Goal: Task Accomplishment & Management: Manage account settings

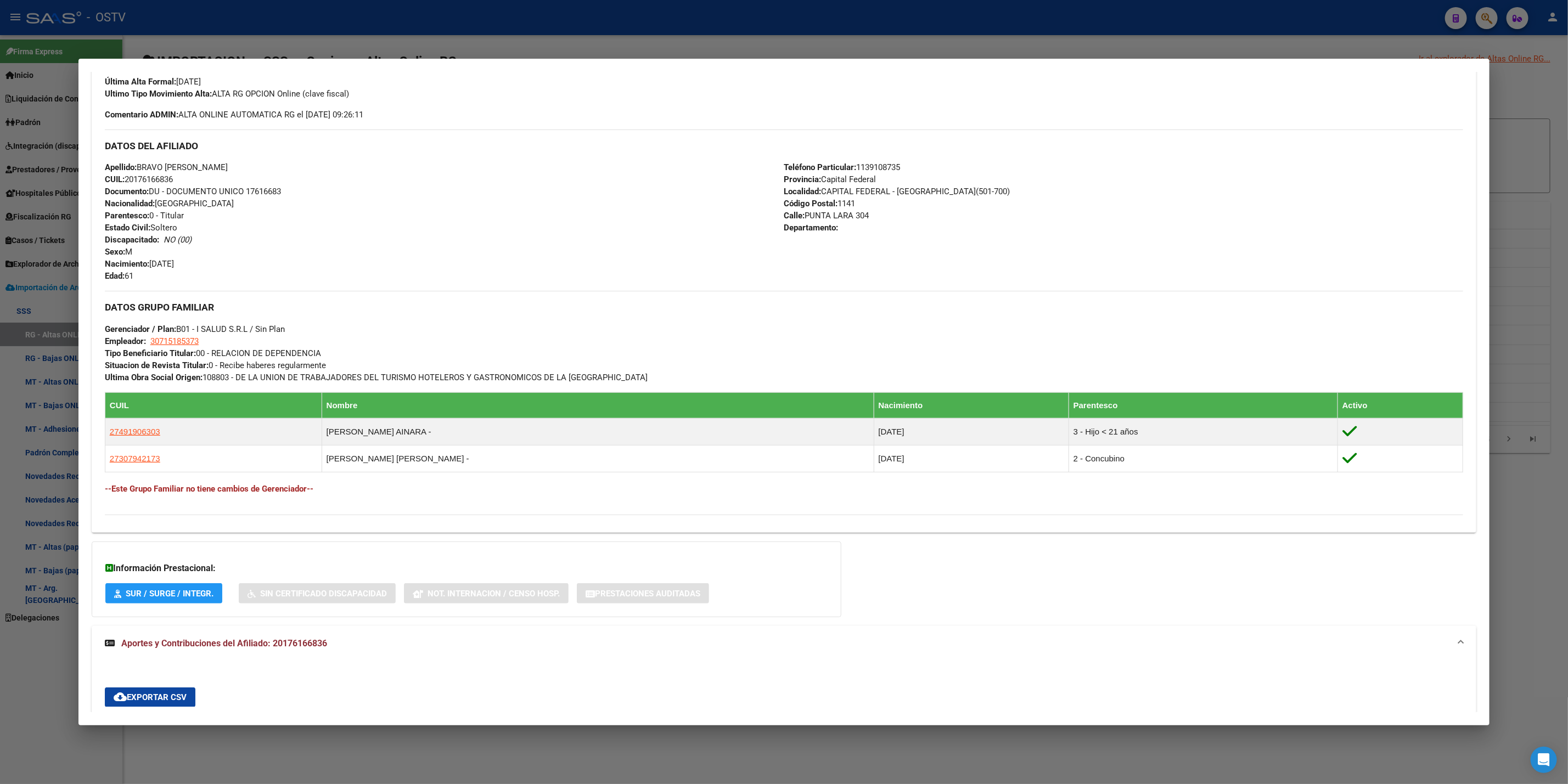
scroll to position [329, 0]
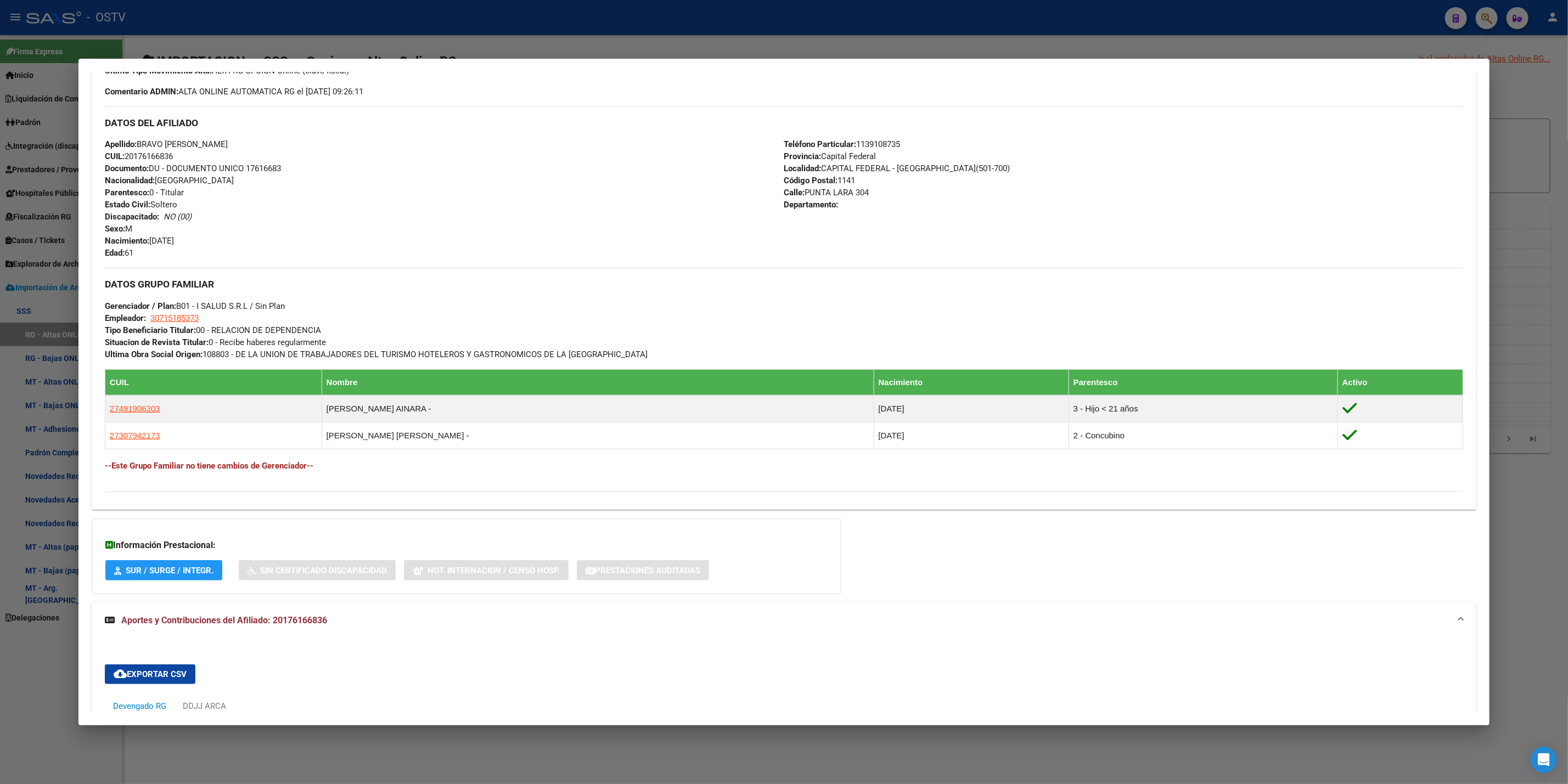
click at [36, 473] on div at bounding box center [784, 392] width 1568 height 784
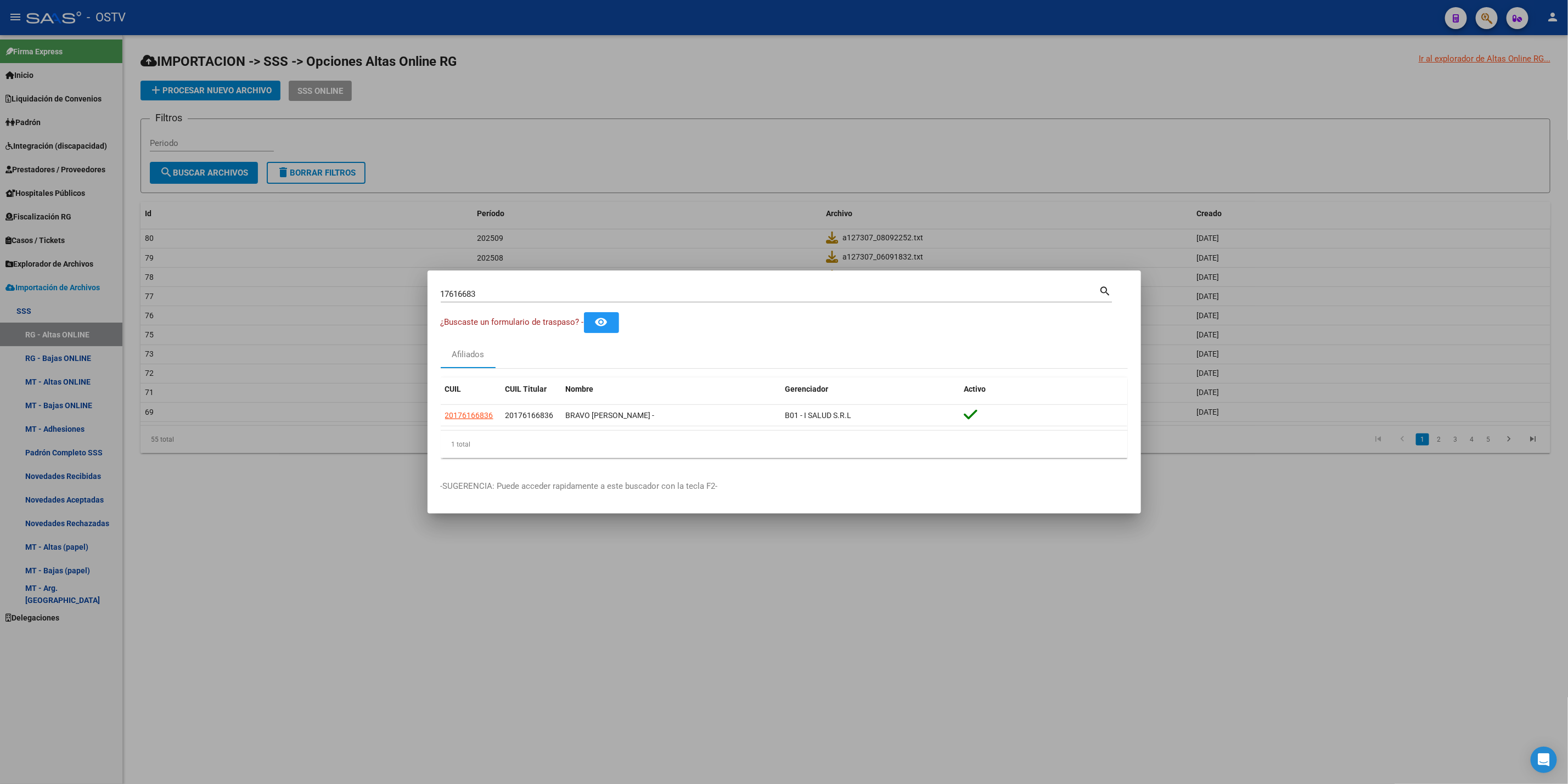
drag, startPoint x: 416, startPoint y: 188, endPoint x: 378, endPoint y: 164, distance: 44.9
click at [416, 186] on div at bounding box center [784, 392] width 1568 height 784
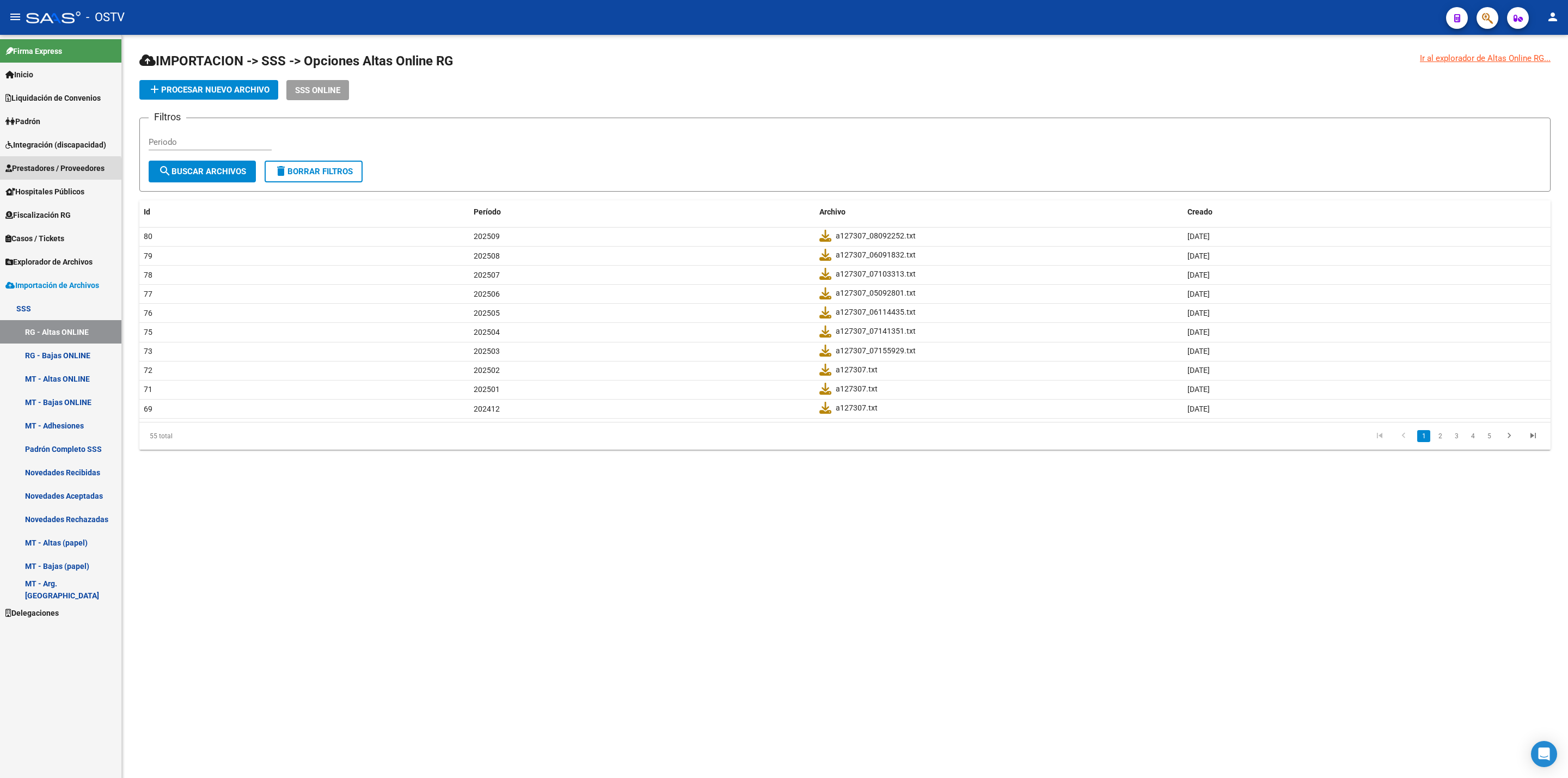
click at [56, 173] on span "Prestadores / Proveedores" at bounding box center [55, 169] width 99 height 12
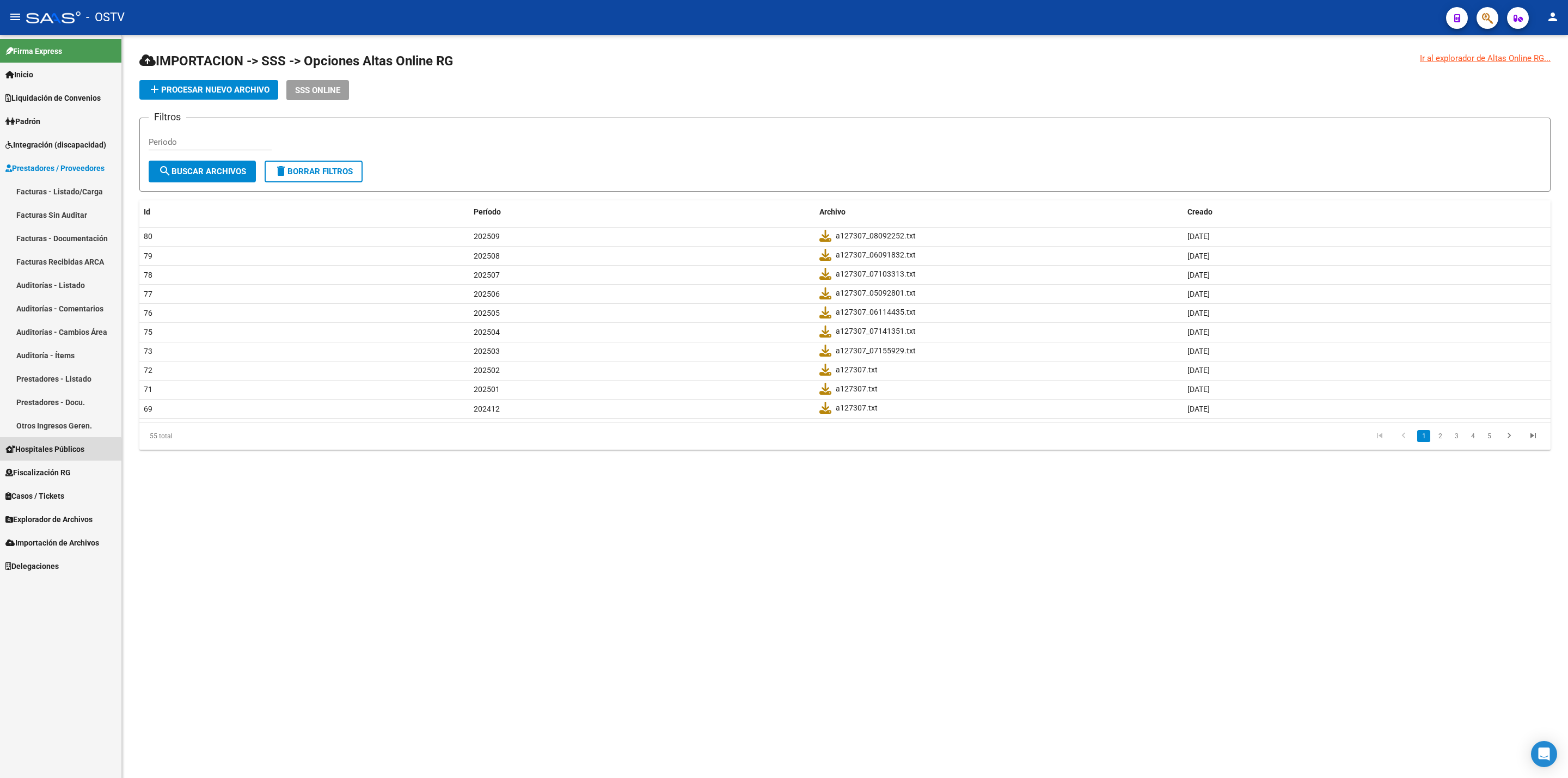
click at [55, 456] on link "Hospitales Públicos" at bounding box center [61, 449] width 121 height 23
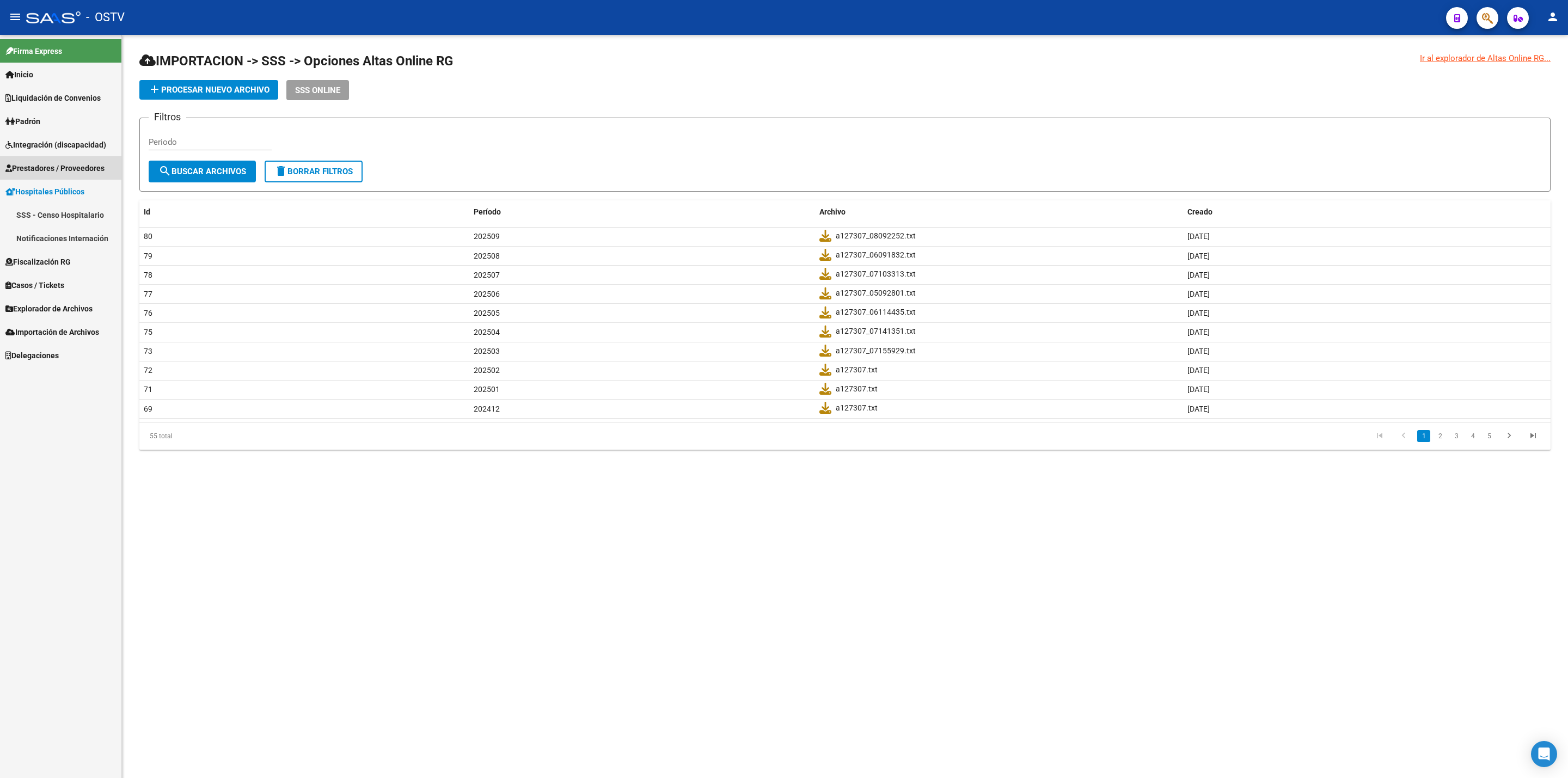
click at [85, 169] on span "Prestadores / Proveedores" at bounding box center [55, 169] width 99 height 12
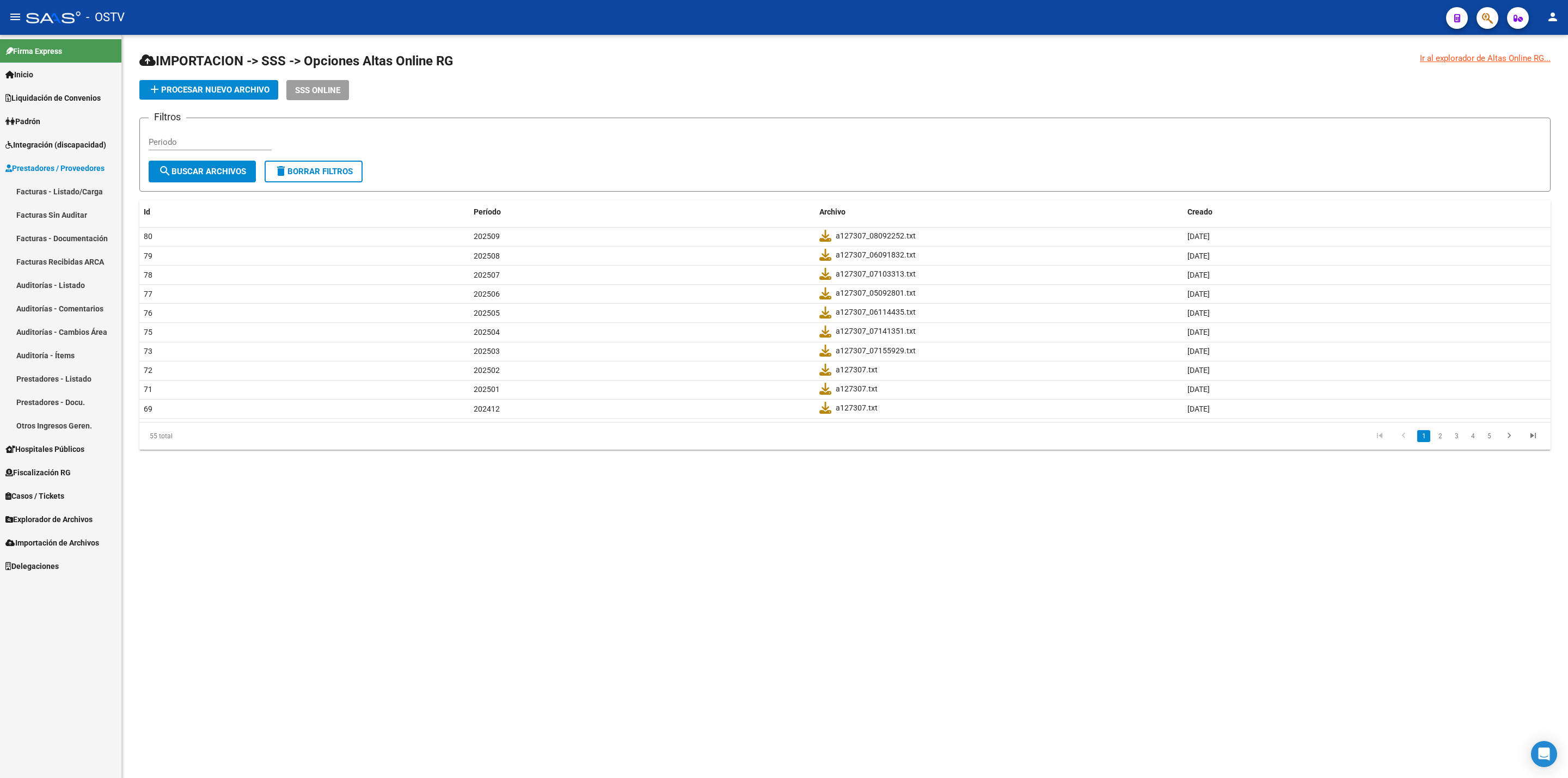
click at [78, 184] on link "Facturas - Listado/Carga" at bounding box center [61, 191] width 121 height 23
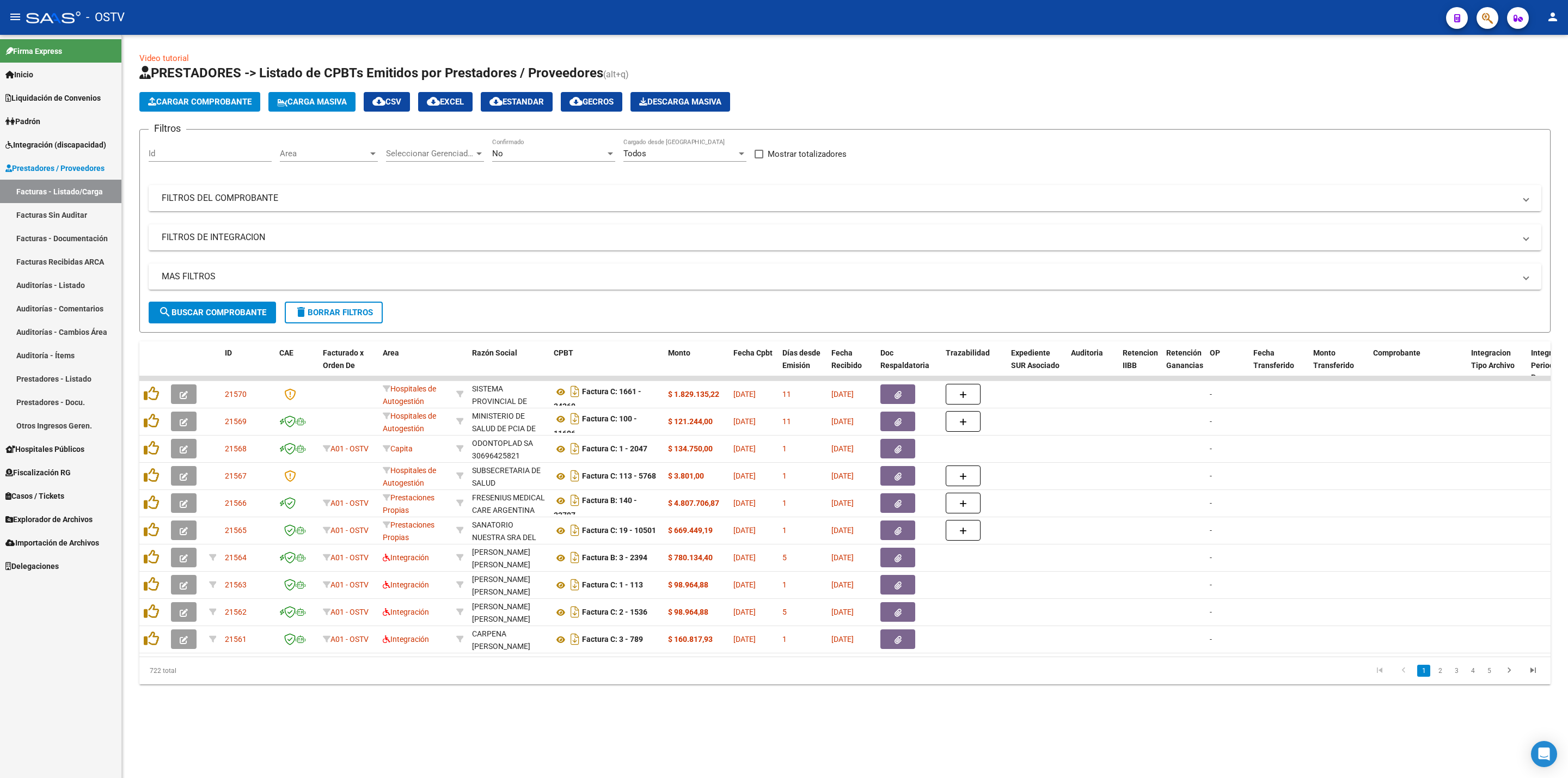
click at [390, 194] on mat-panel-title "FILTROS DEL COMPROBANTE" at bounding box center [838, 199] width 1353 height 12
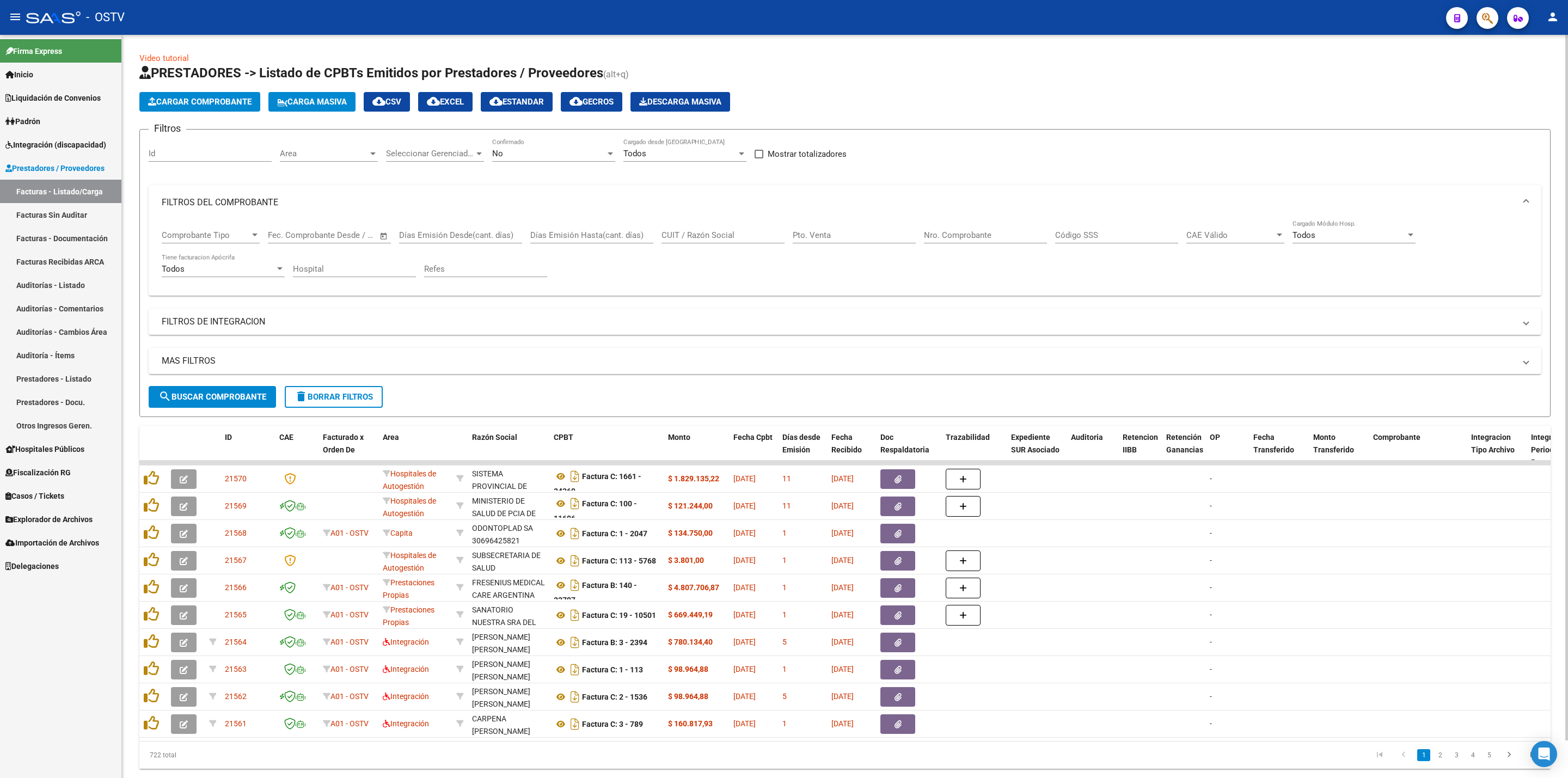
click at [936, 233] on input "Nro. Comprobante" at bounding box center [985, 235] width 123 height 10
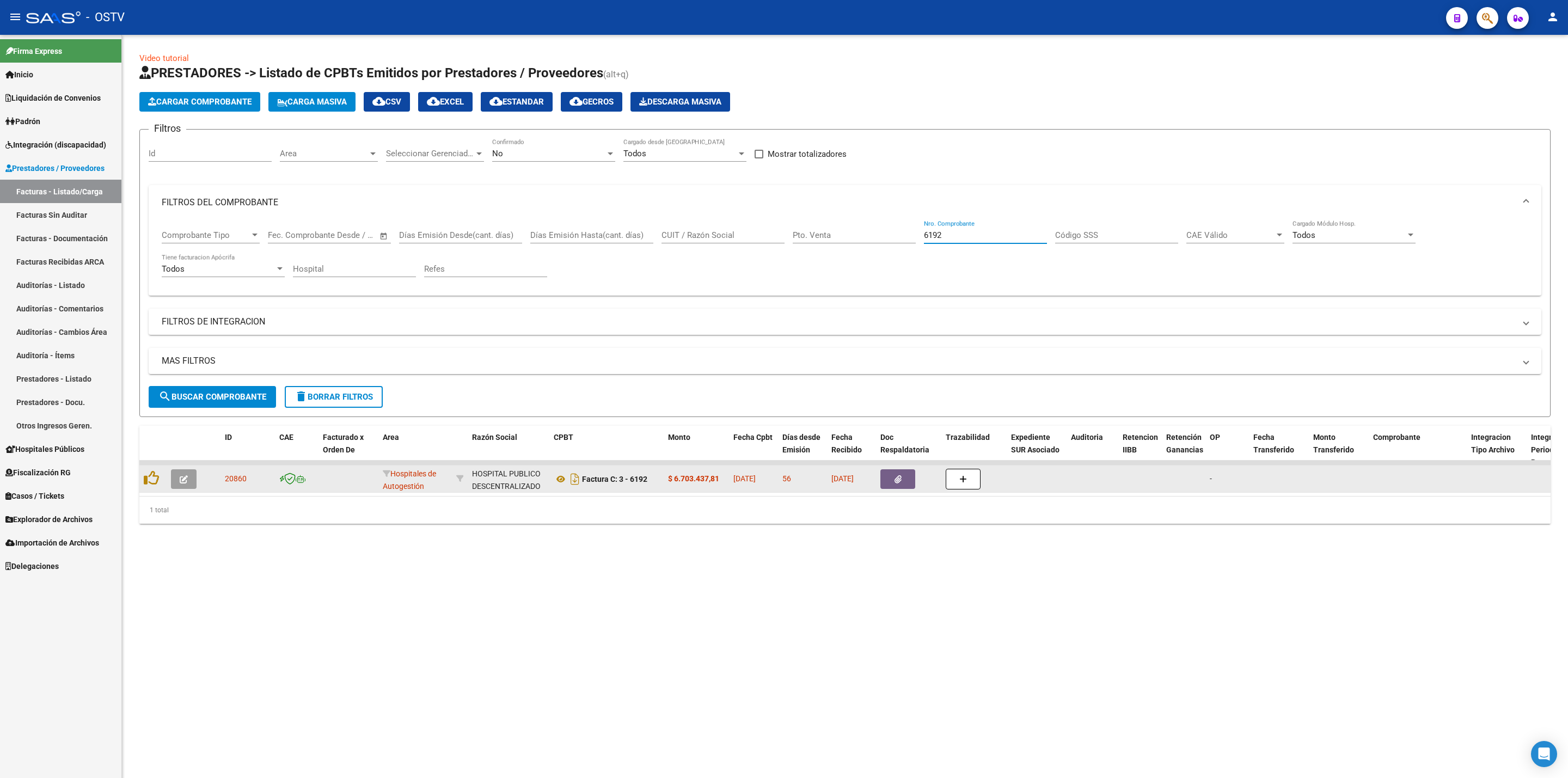
type input "6192"
click at [192, 480] on button "button" at bounding box center [184, 479] width 25 height 20
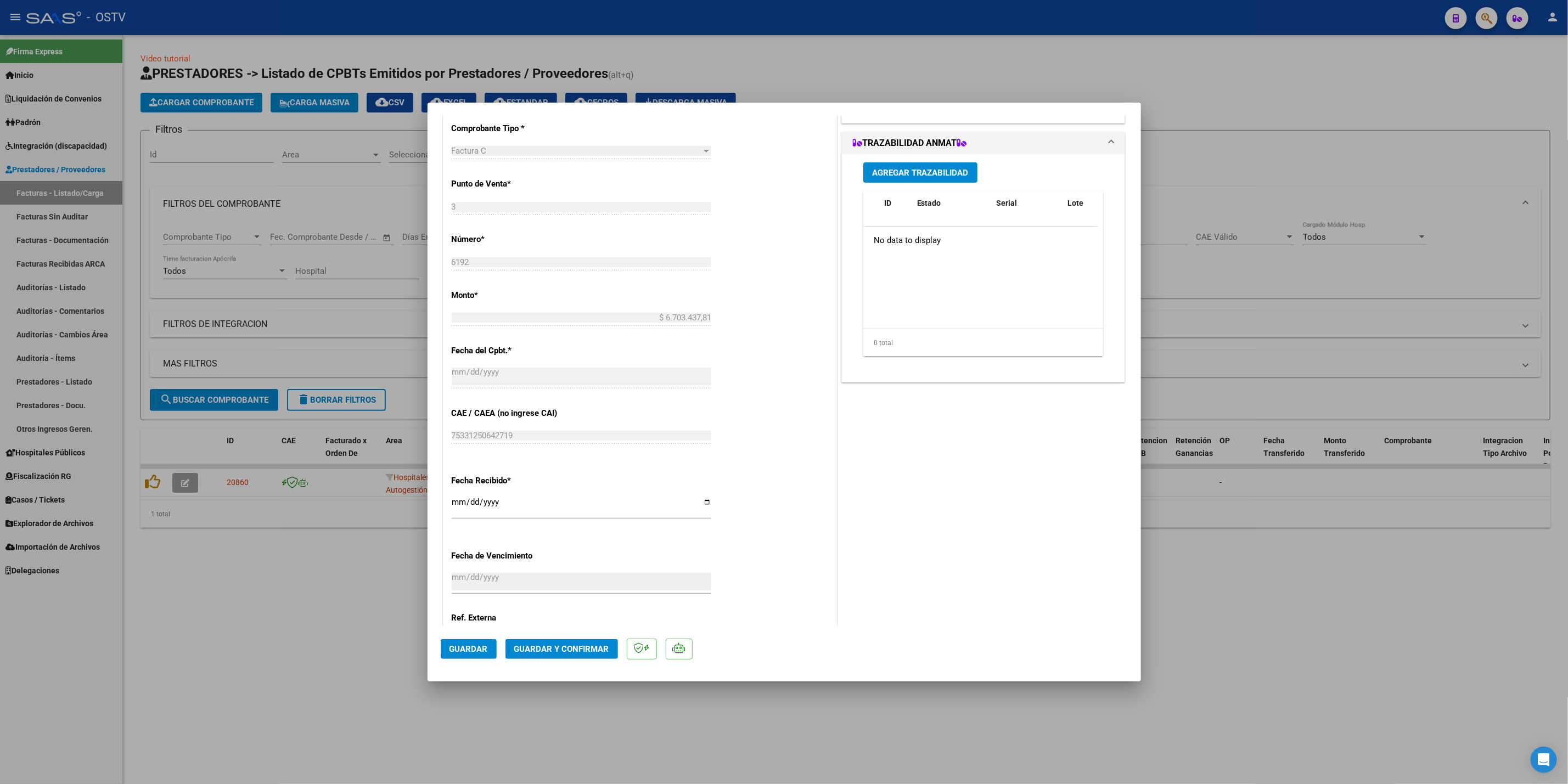
scroll to position [389, 0]
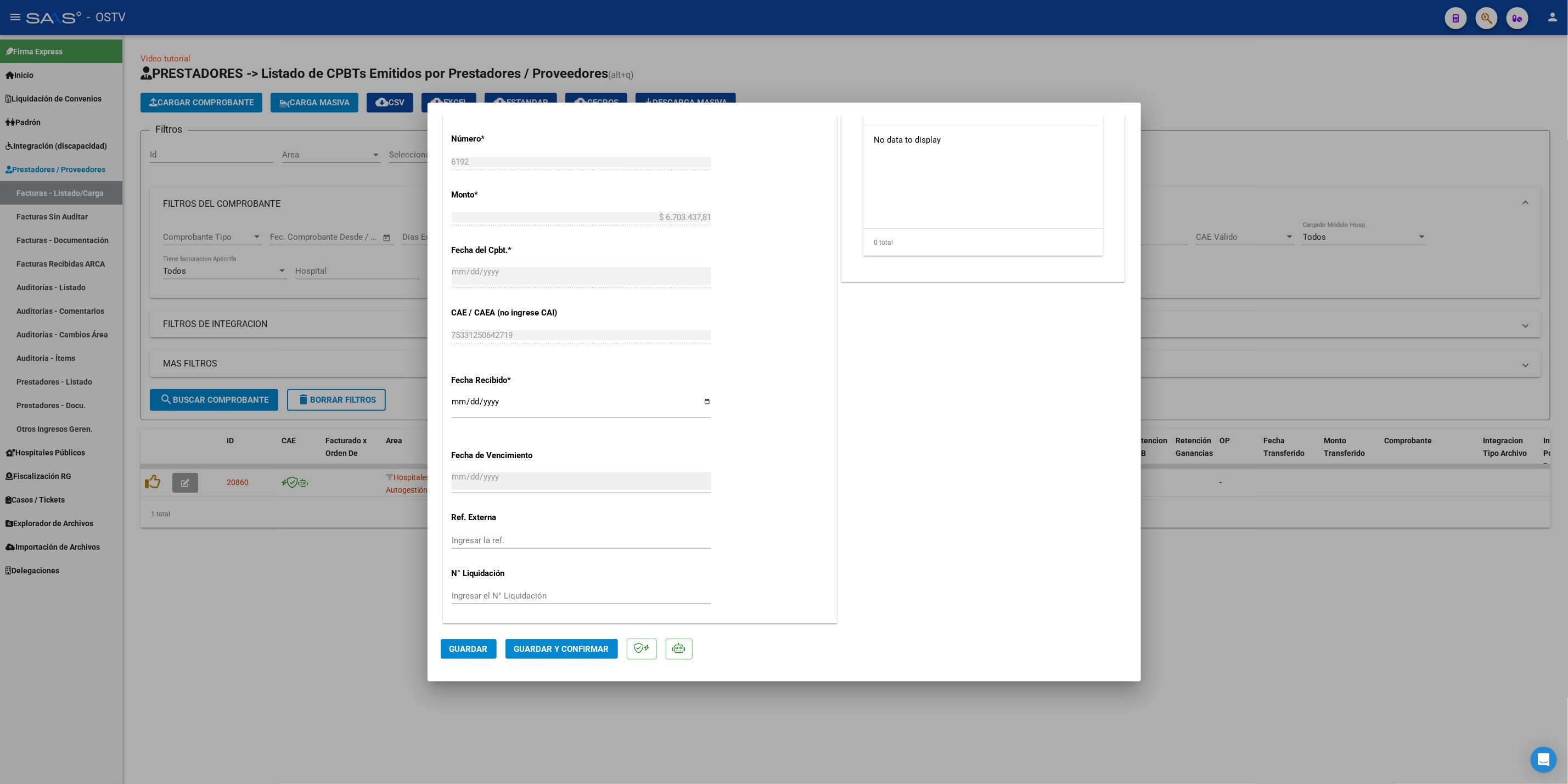
click at [1062, 113] on mat-dialog-container "COMPROBANTE VER COMPROBANTE ESTADO: Recibida. En proceso de confirmacion/acepta…" at bounding box center [784, 392] width 713 height 579
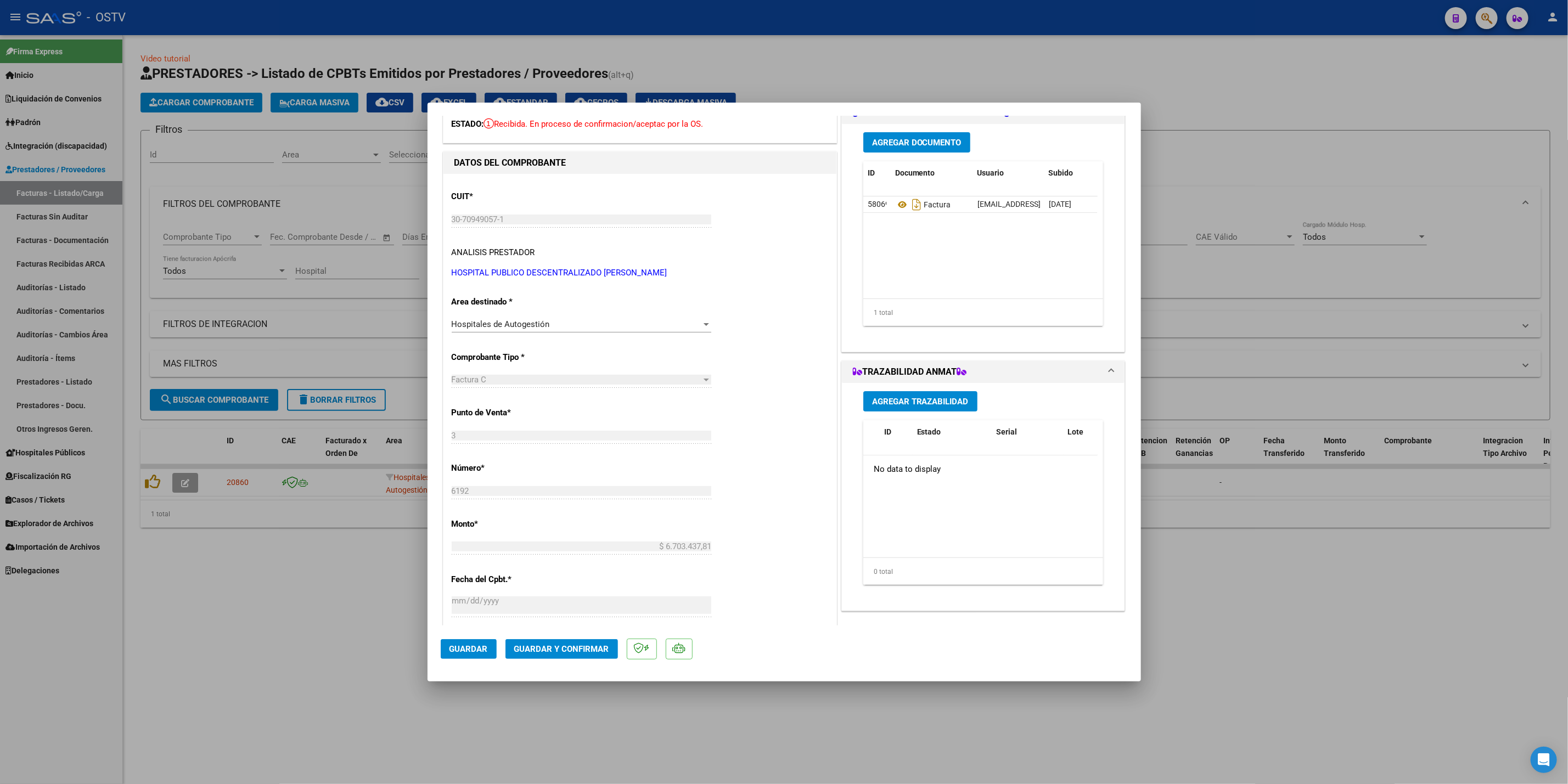
scroll to position [0, 0]
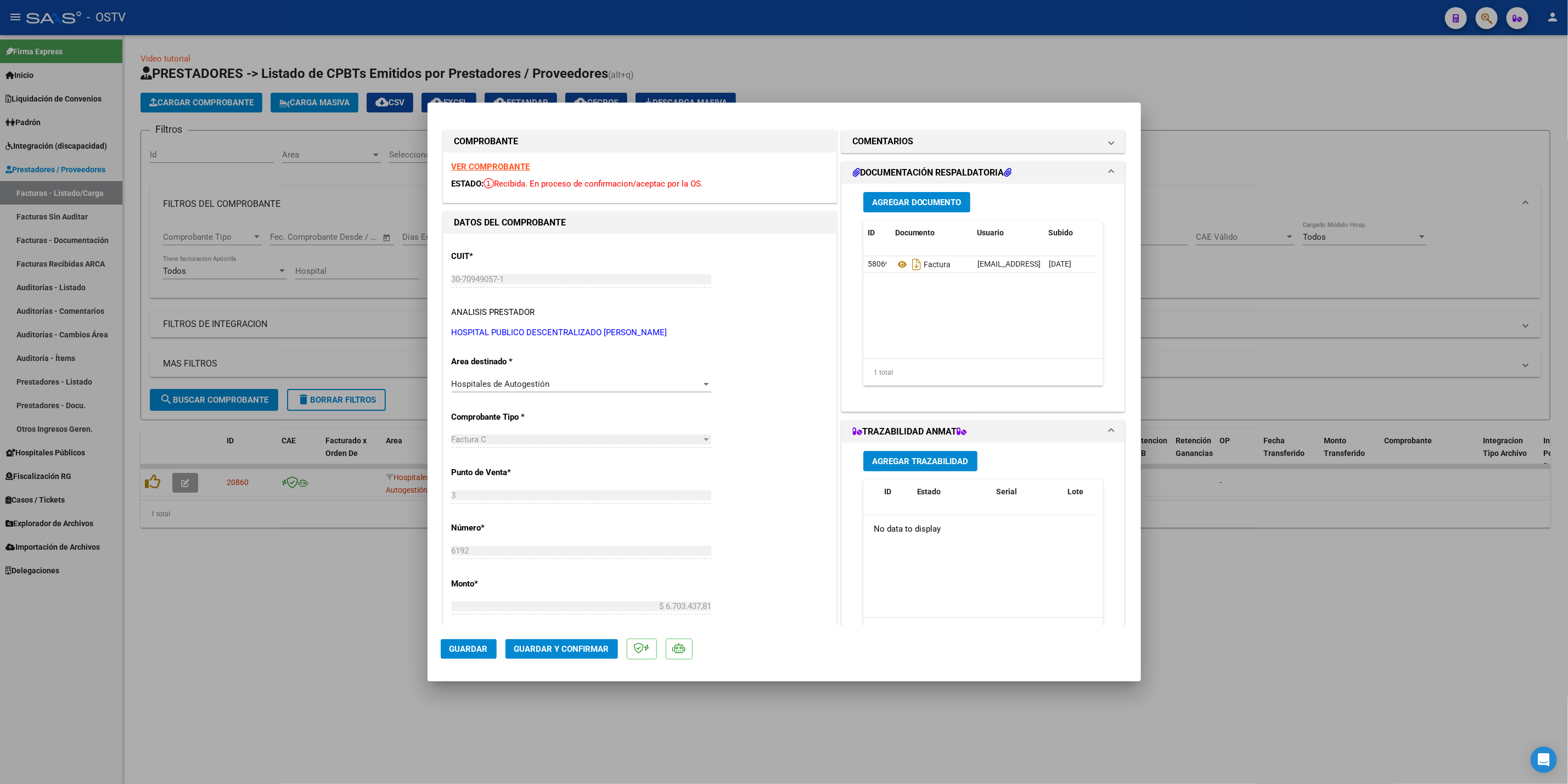
click at [914, 199] on span "Agregar Documento" at bounding box center [917, 202] width 89 height 10
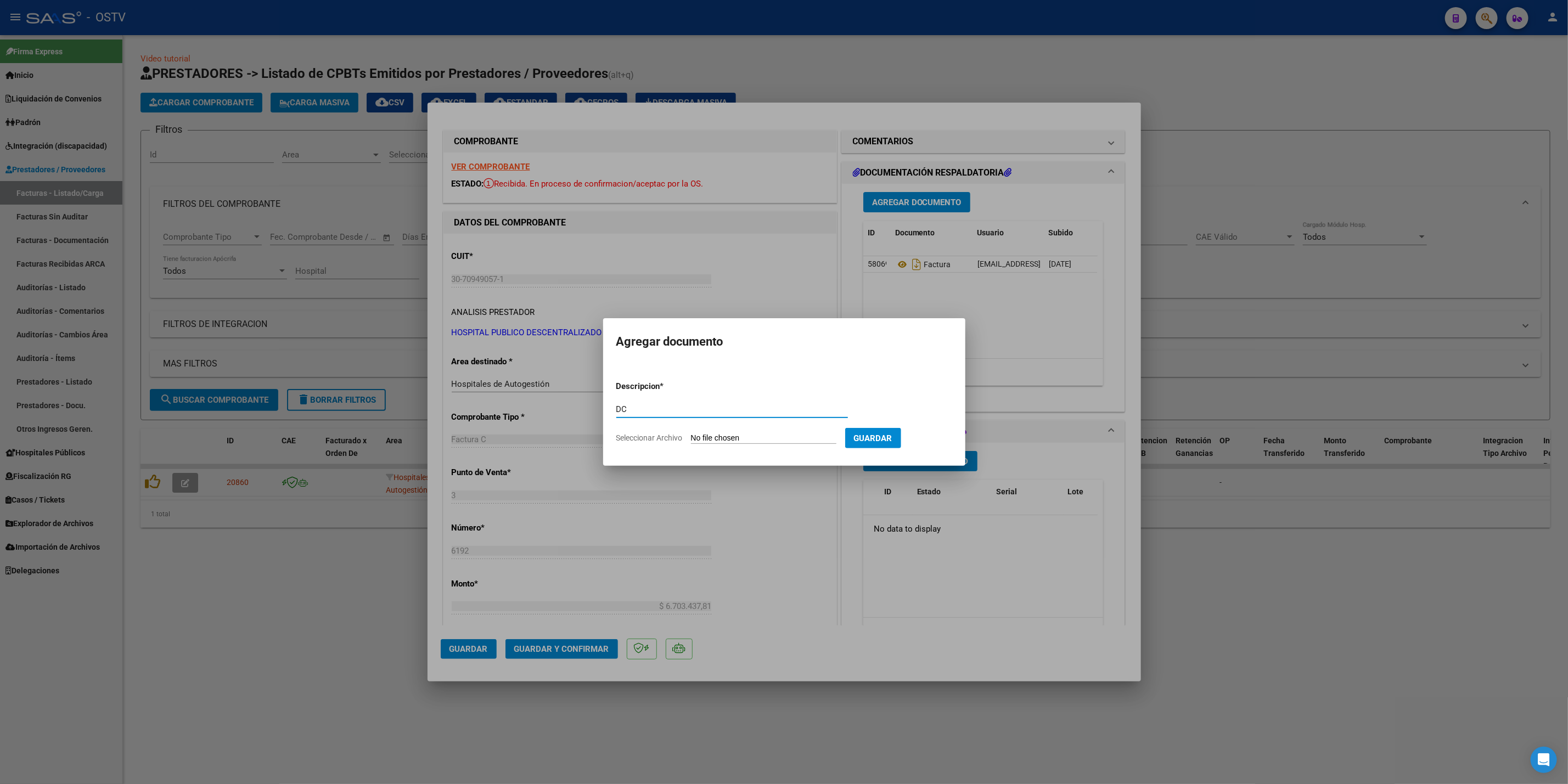
type input "D"
type input "CD"
click at [730, 430] on form "Descripcion * CD Escriba aquí una descripcion Seleccionar Archivo Guardar" at bounding box center [784, 412] width 336 height 80
click at [733, 443] on input "Seleccionar Archivo" at bounding box center [763, 438] width 145 height 10
type input "C:\fakepath\CD SAN JUAN FC 6192.pdf"
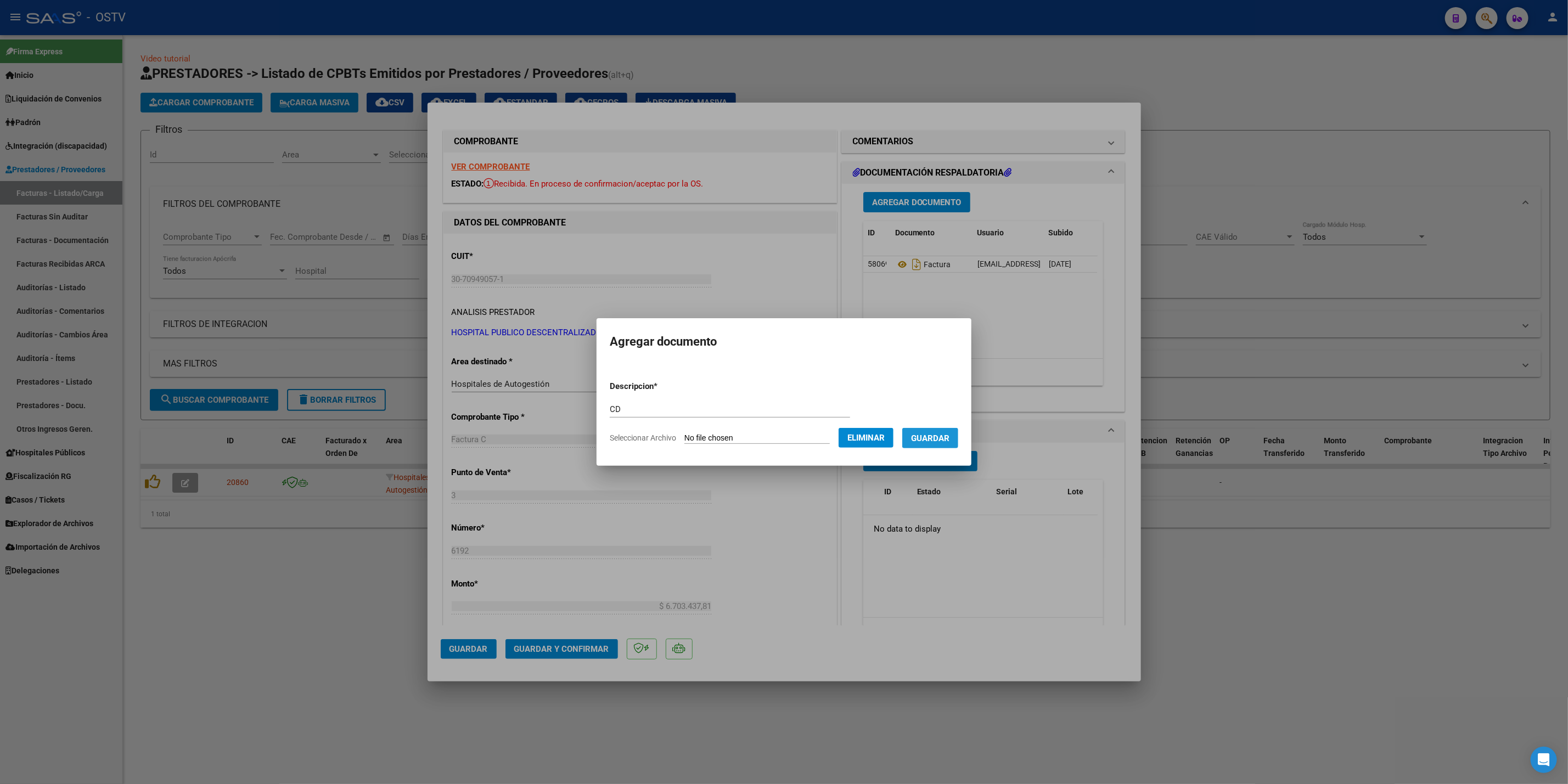
click at [926, 439] on span "Guardar" at bounding box center [930, 438] width 39 height 10
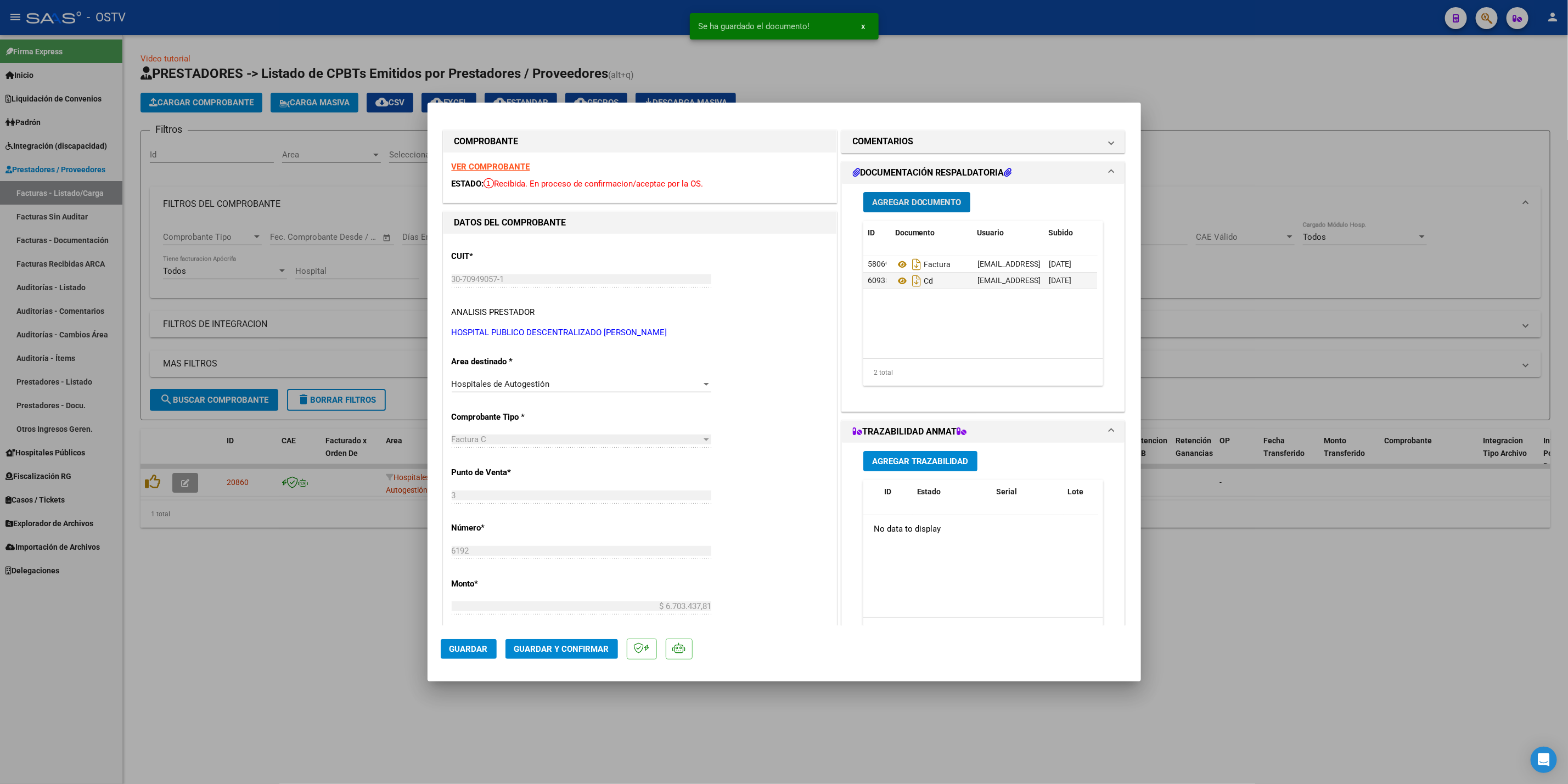
click at [298, 569] on div at bounding box center [784, 392] width 1568 height 784
type input "$ 0,00"
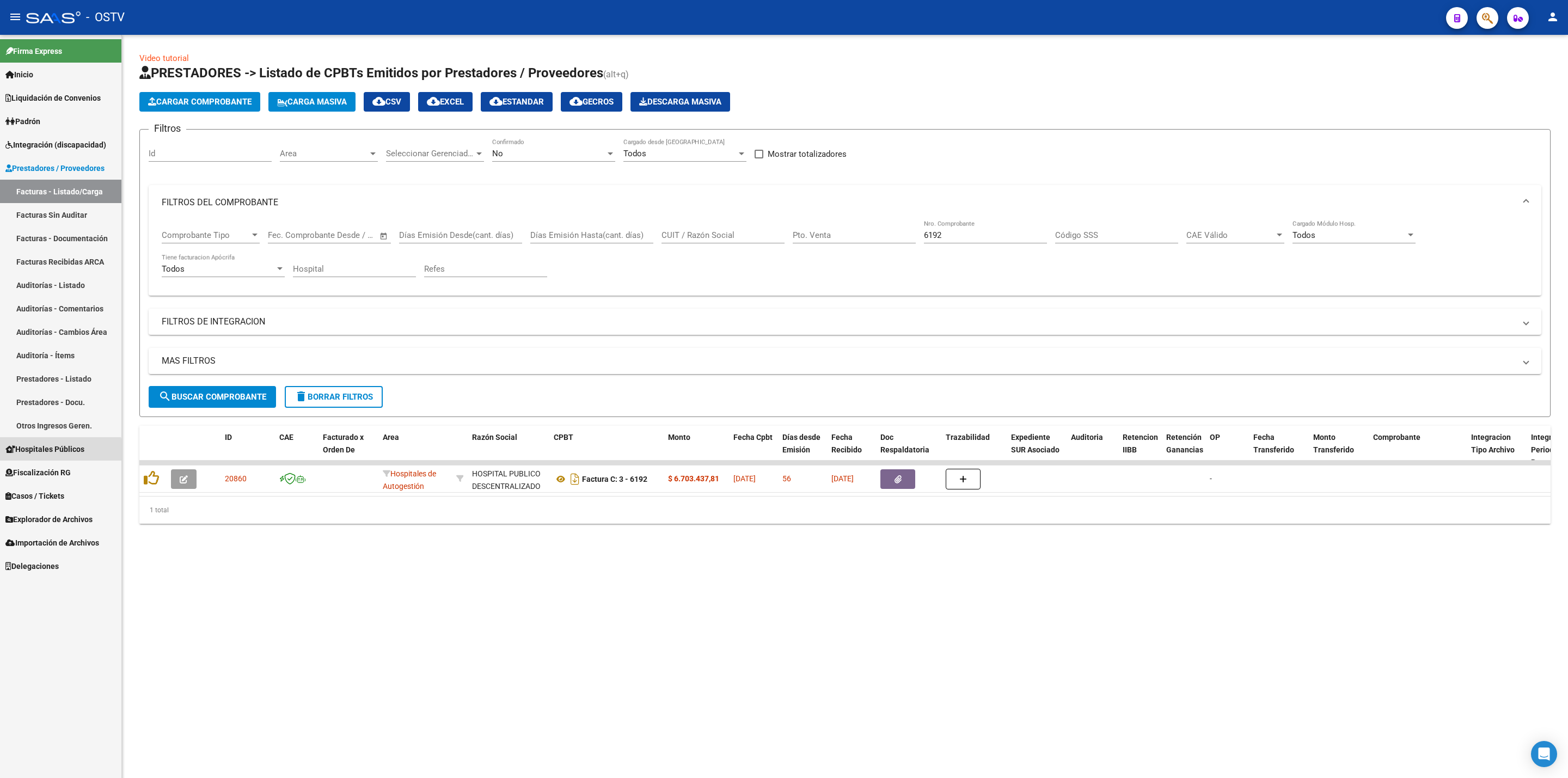
click at [54, 451] on span "Hospitales Públicos" at bounding box center [45, 449] width 79 height 12
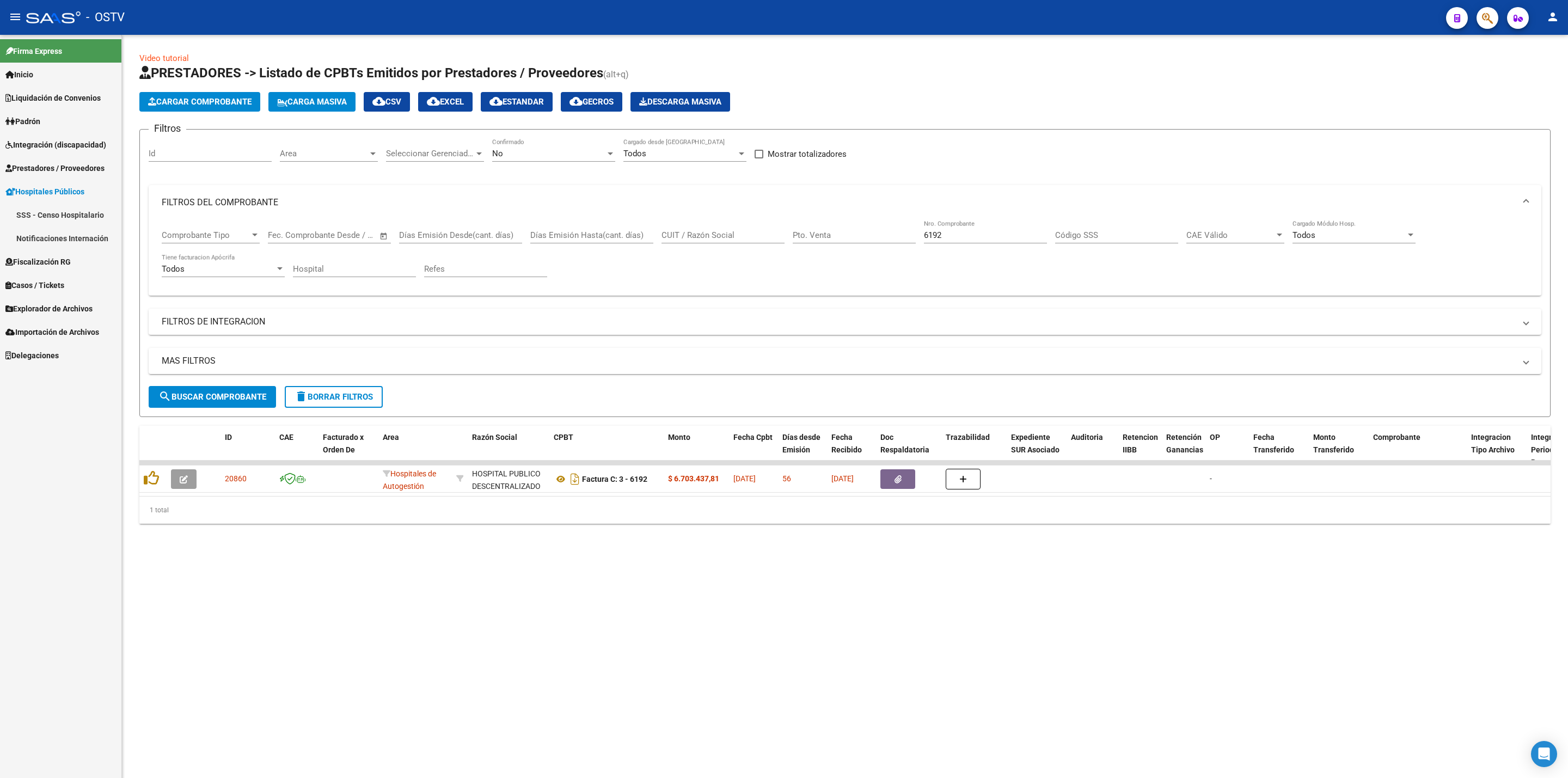
click at [84, 240] on link "Notificaciones Internación" at bounding box center [61, 238] width 121 height 23
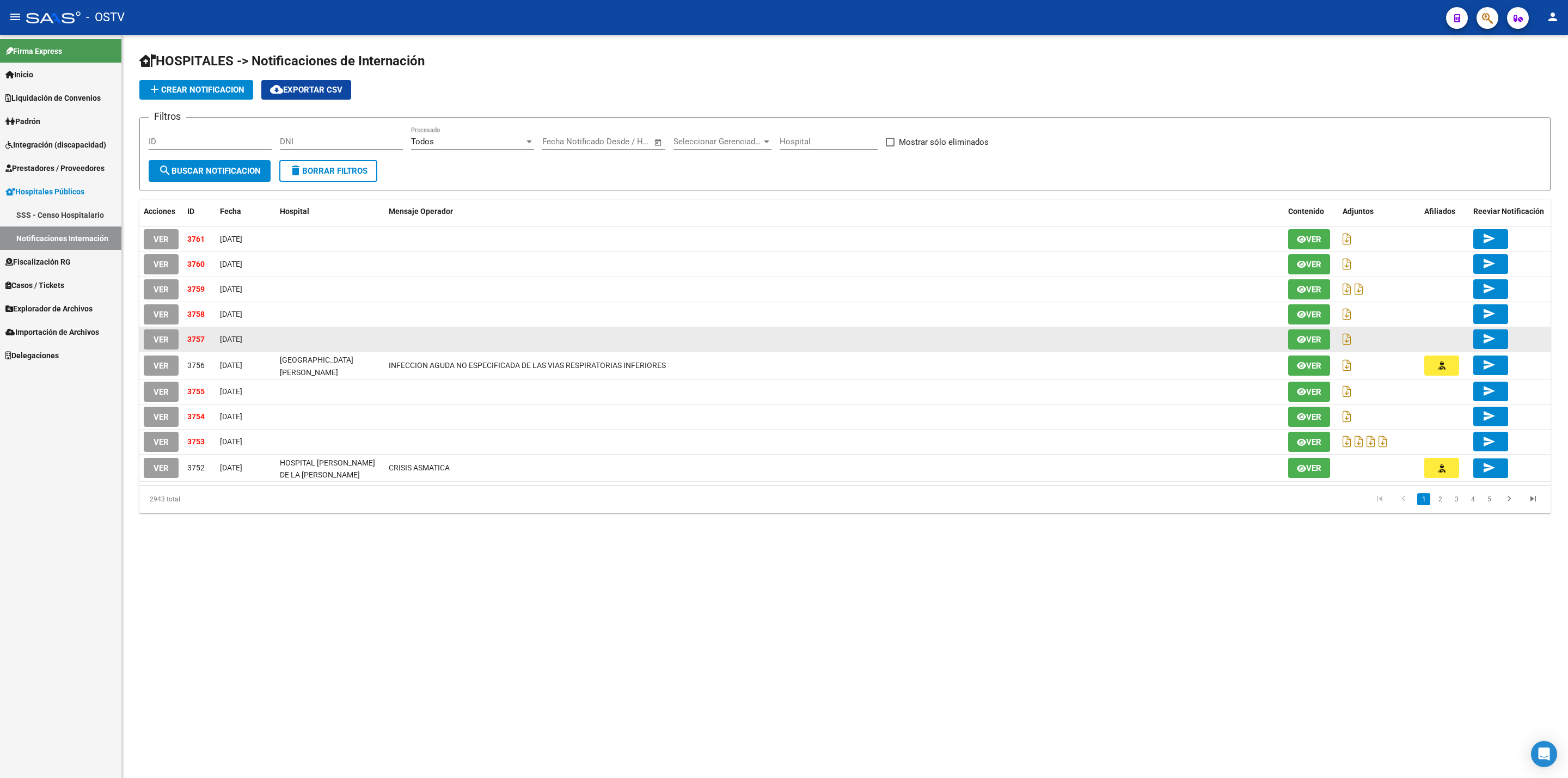
click at [167, 338] on span "VER" at bounding box center [161, 340] width 15 height 10
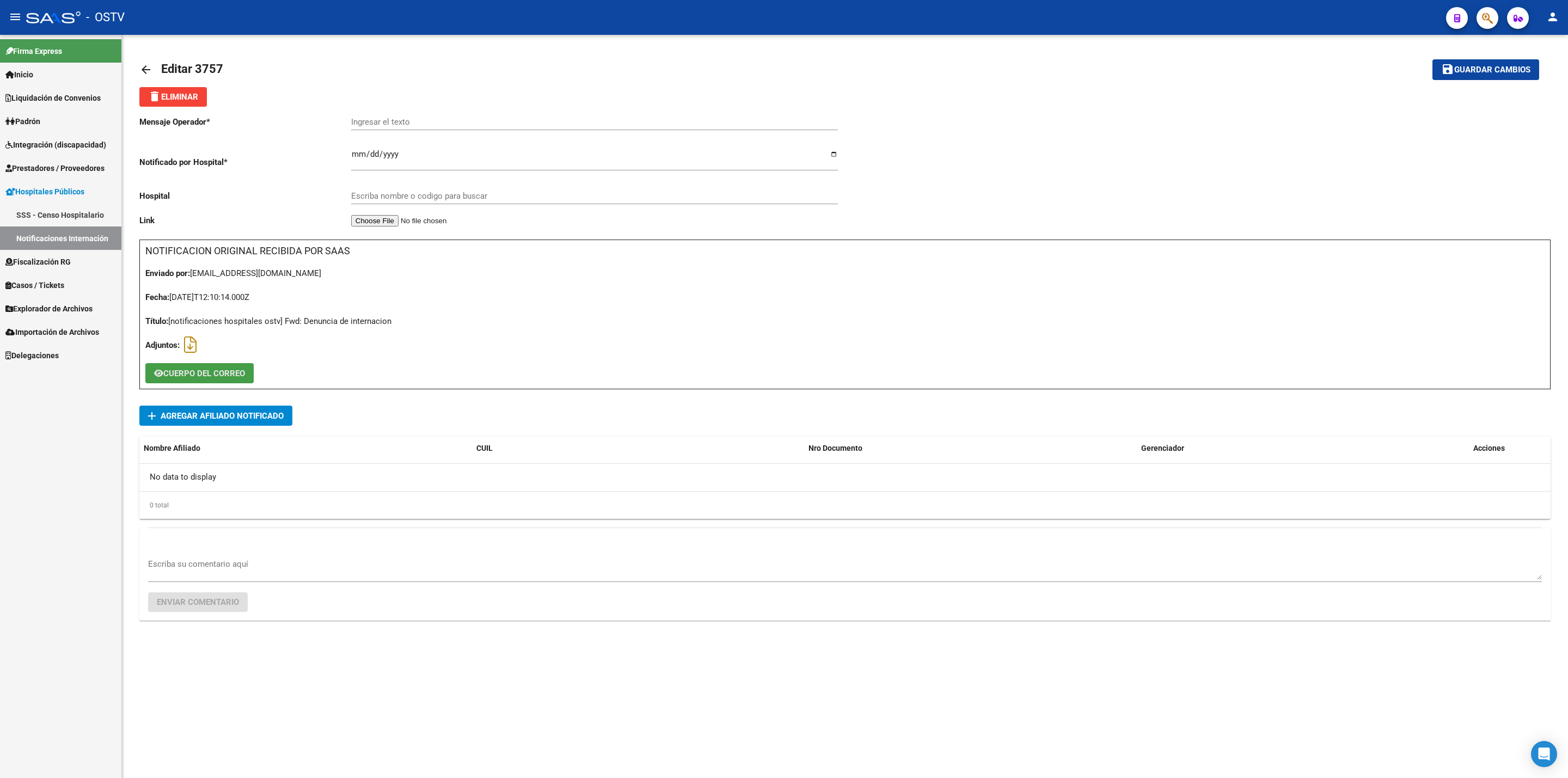
click at [203, 377] on span "CUERPO DEL CORREO" at bounding box center [204, 373] width 82 height 10
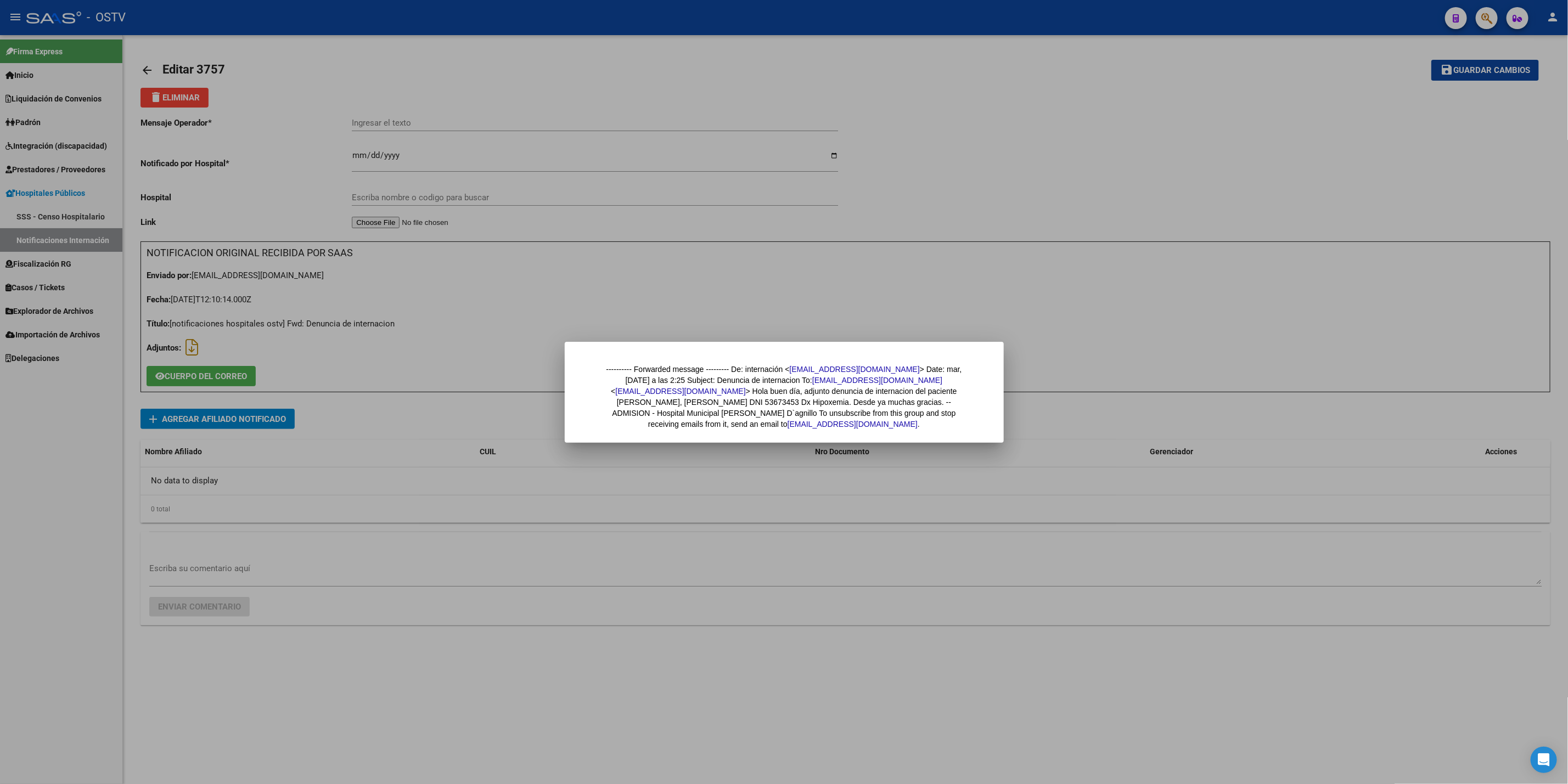
click at [683, 400] on div "---------- Forwarded message --------- De: internación < internacionhospimarcos…" at bounding box center [784, 397] width 374 height 66
copy div "53673453"
click at [565, 297] on div at bounding box center [784, 392] width 1568 height 784
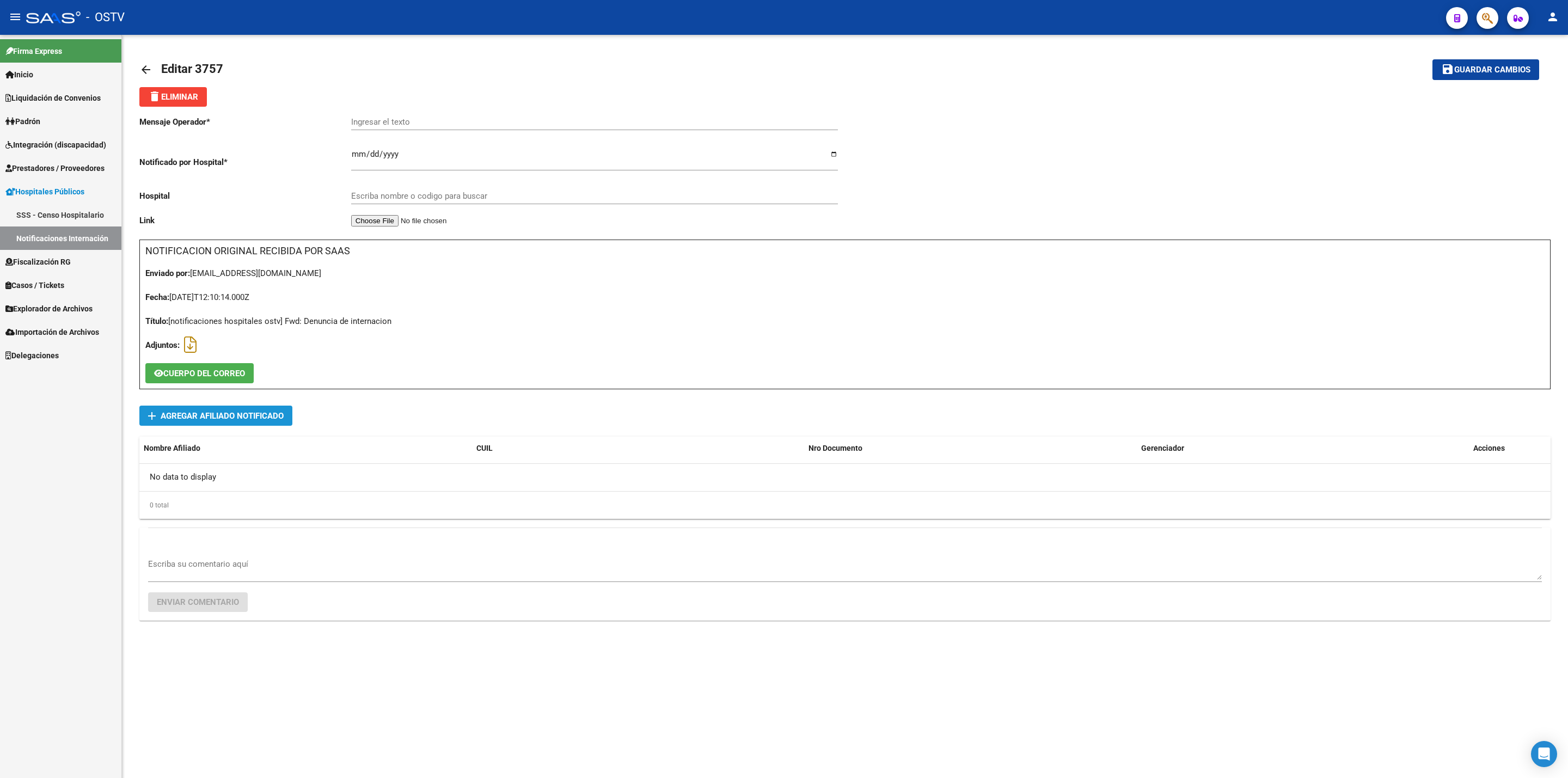
click at [288, 418] on button "add Agregar Afiliado Notificado" at bounding box center [216, 416] width 153 height 20
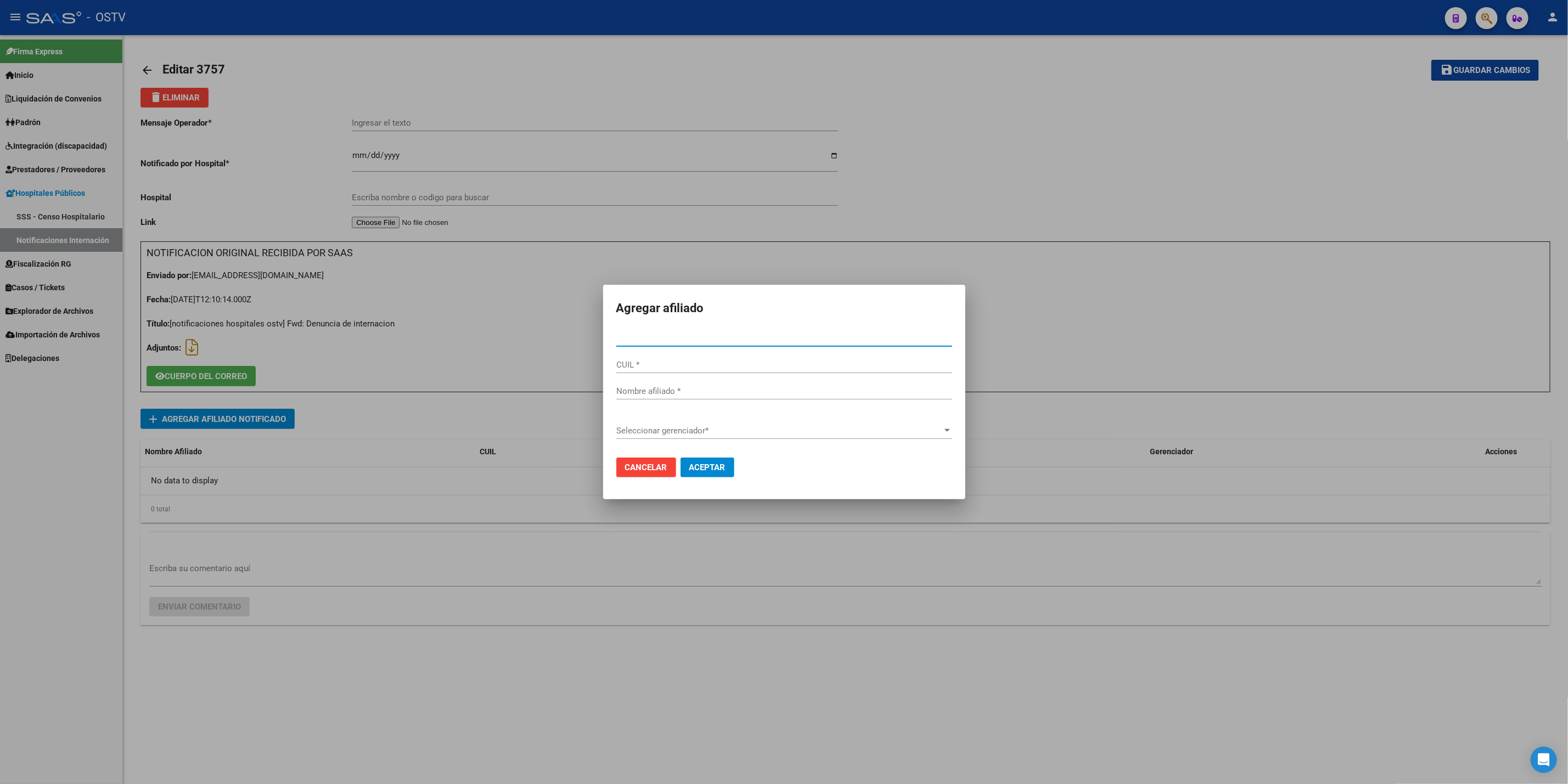
type input "53673453"
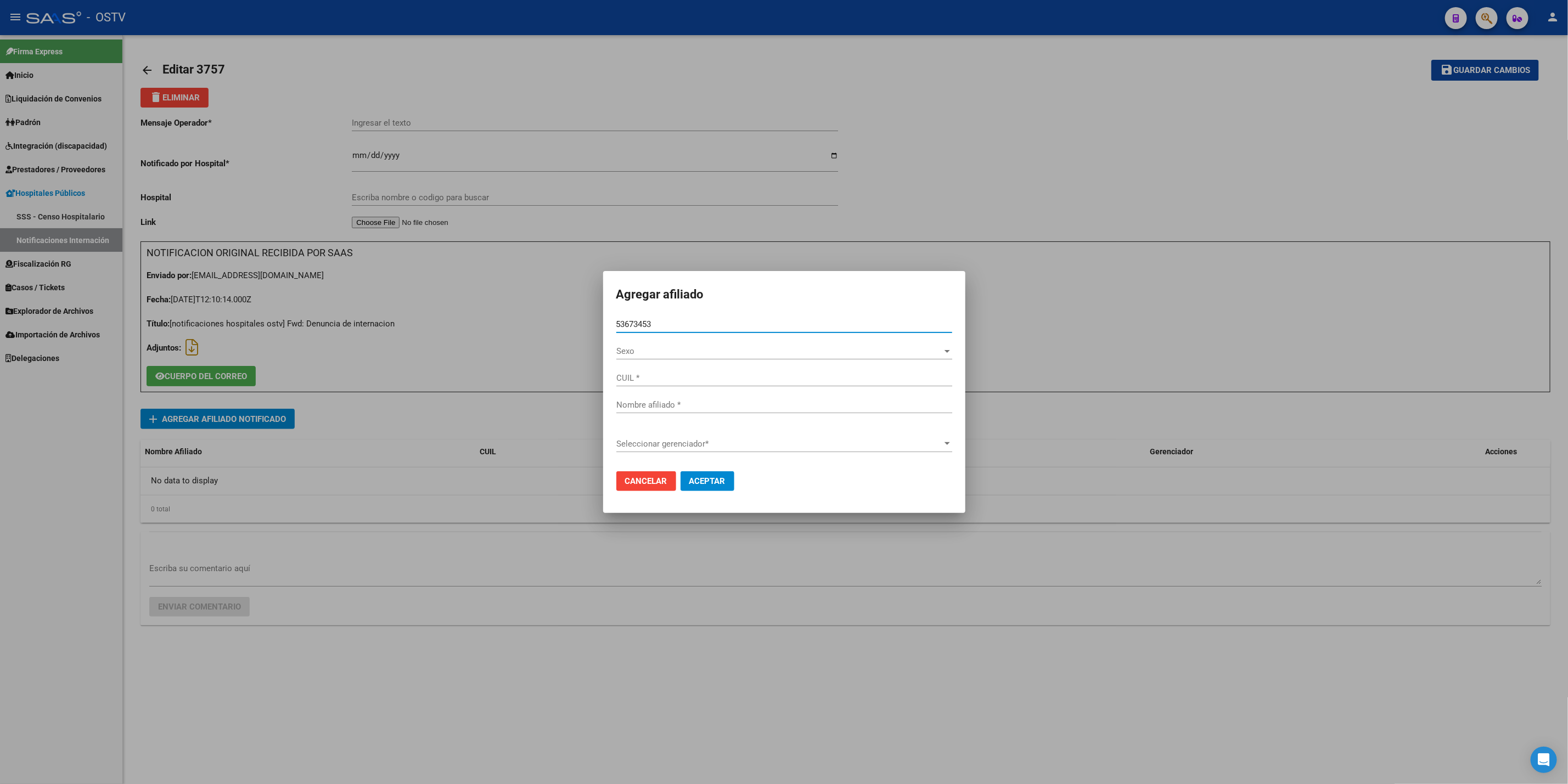
type input "20536734539"
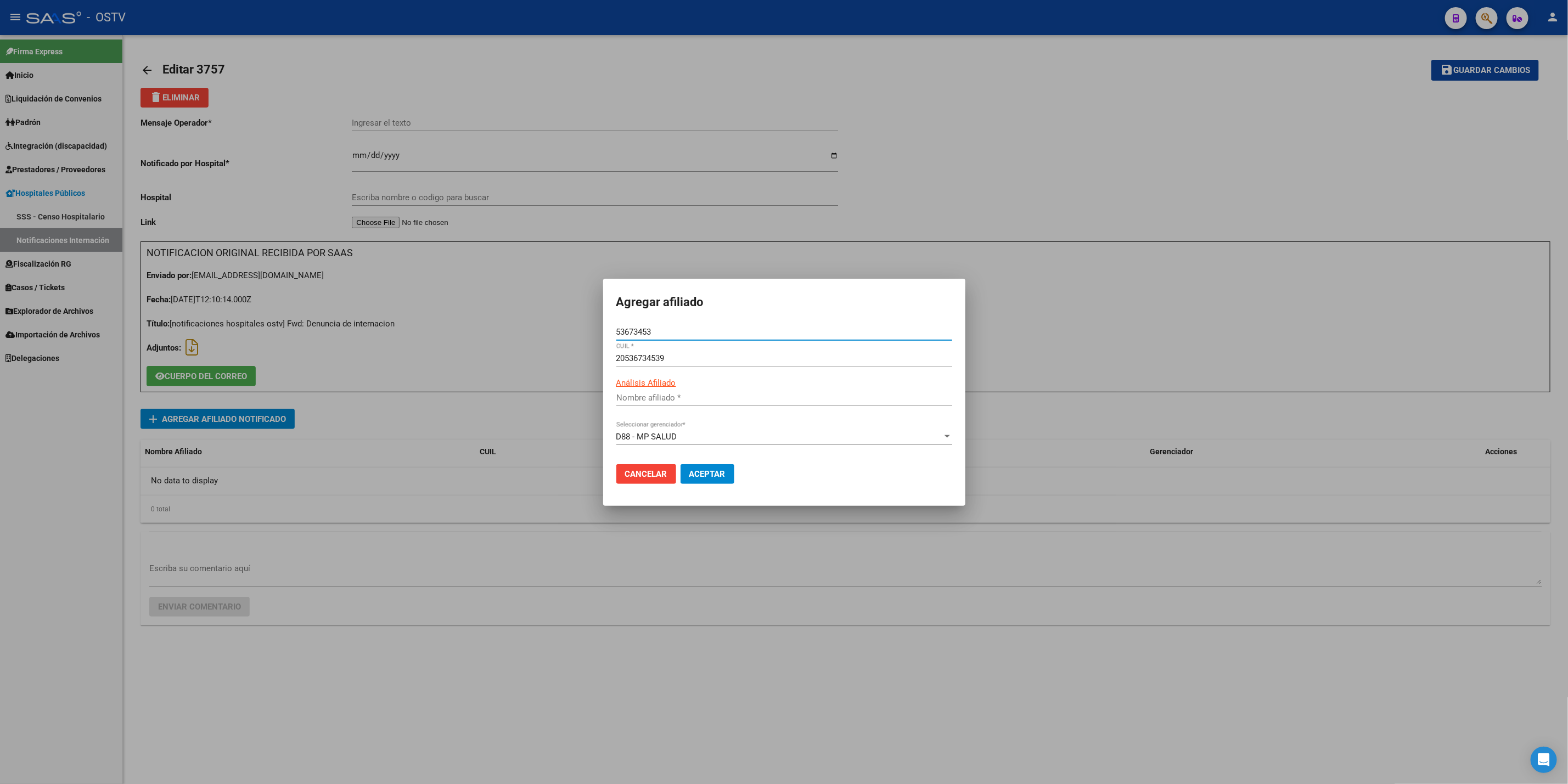
type input "ENCINA LUCIANO OSCAR"
type input "53673453"
click at [724, 469] on span "Aceptar" at bounding box center [707, 474] width 36 height 10
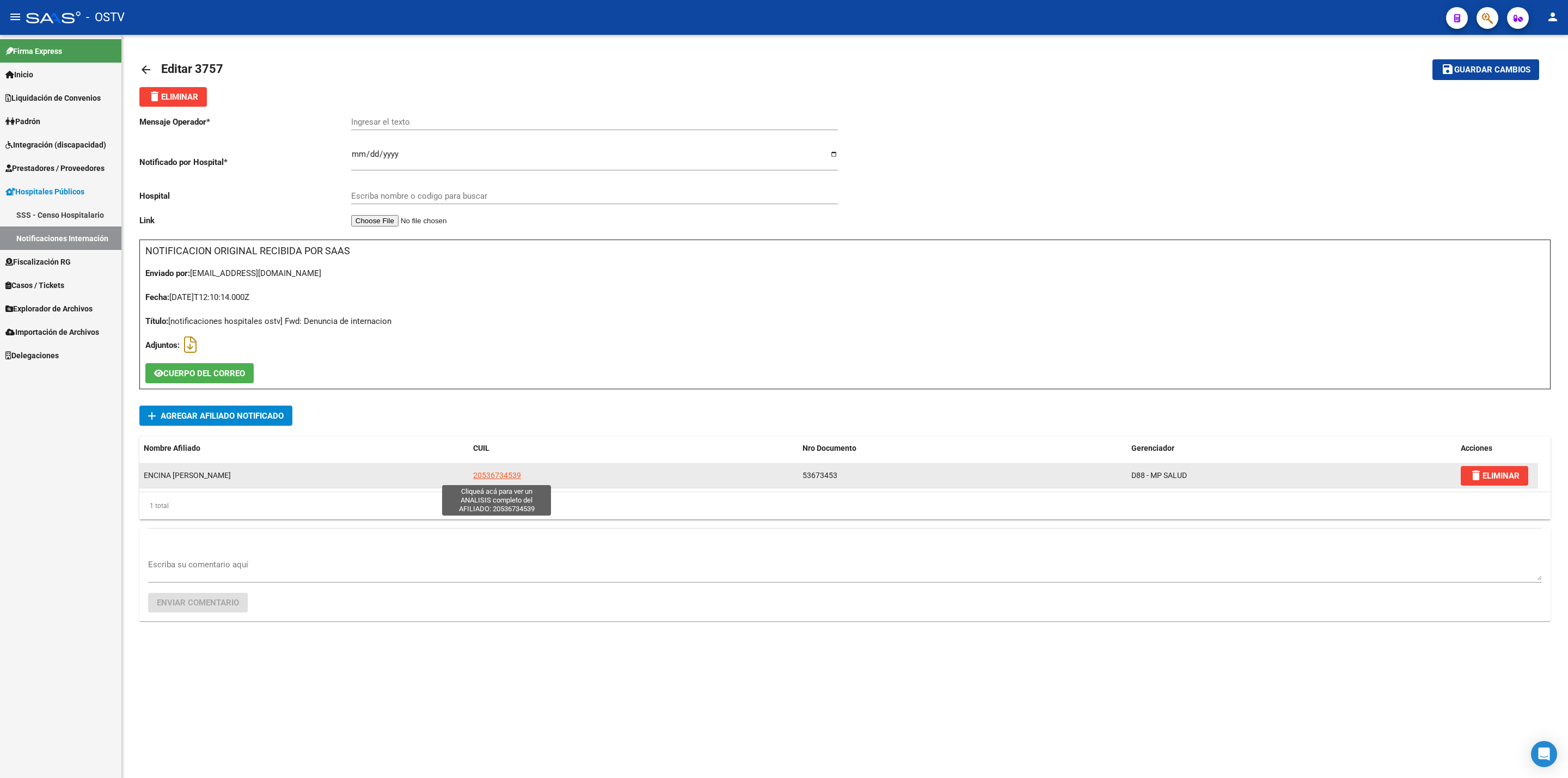
click at [512, 474] on span "20536734539" at bounding box center [497, 475] width 48 height 9
type textarea "20536734539"
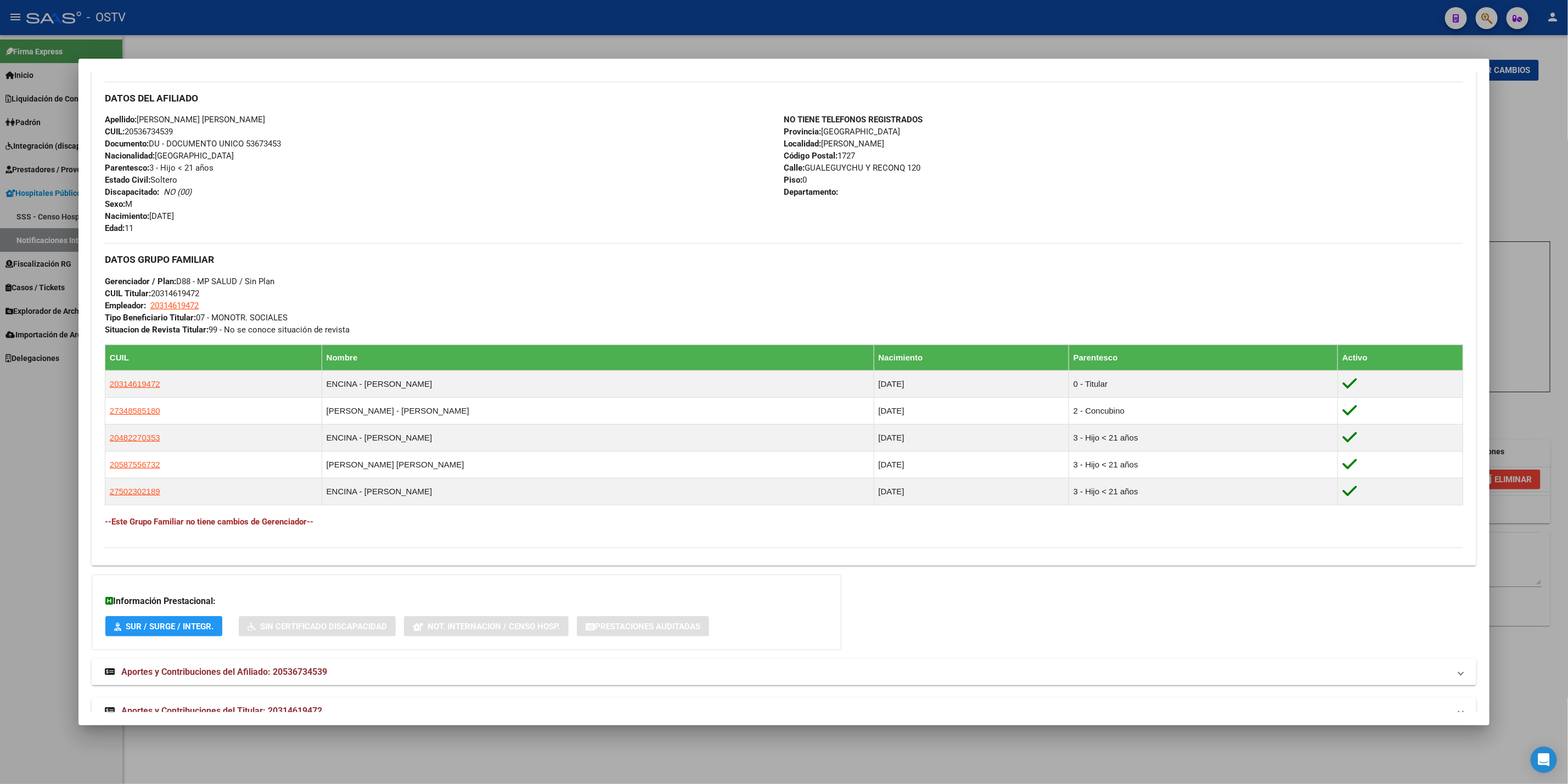
scroll to position [382, 0]
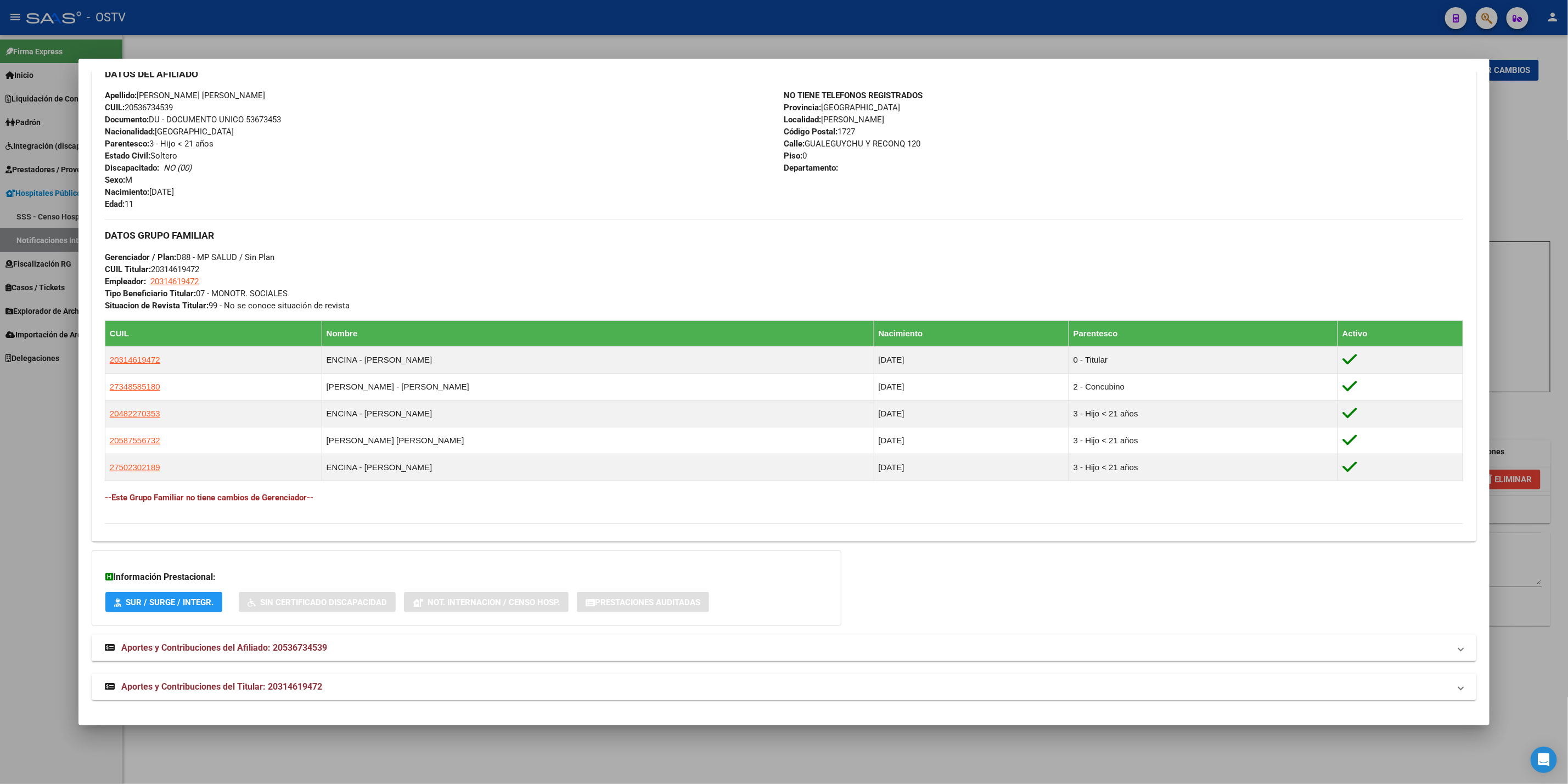
click at [512, 688] on mat-panel-title "Aportes y Contribuciones del Titular: 20314619472" at bounding box center [777, 686] width 1345 height 13
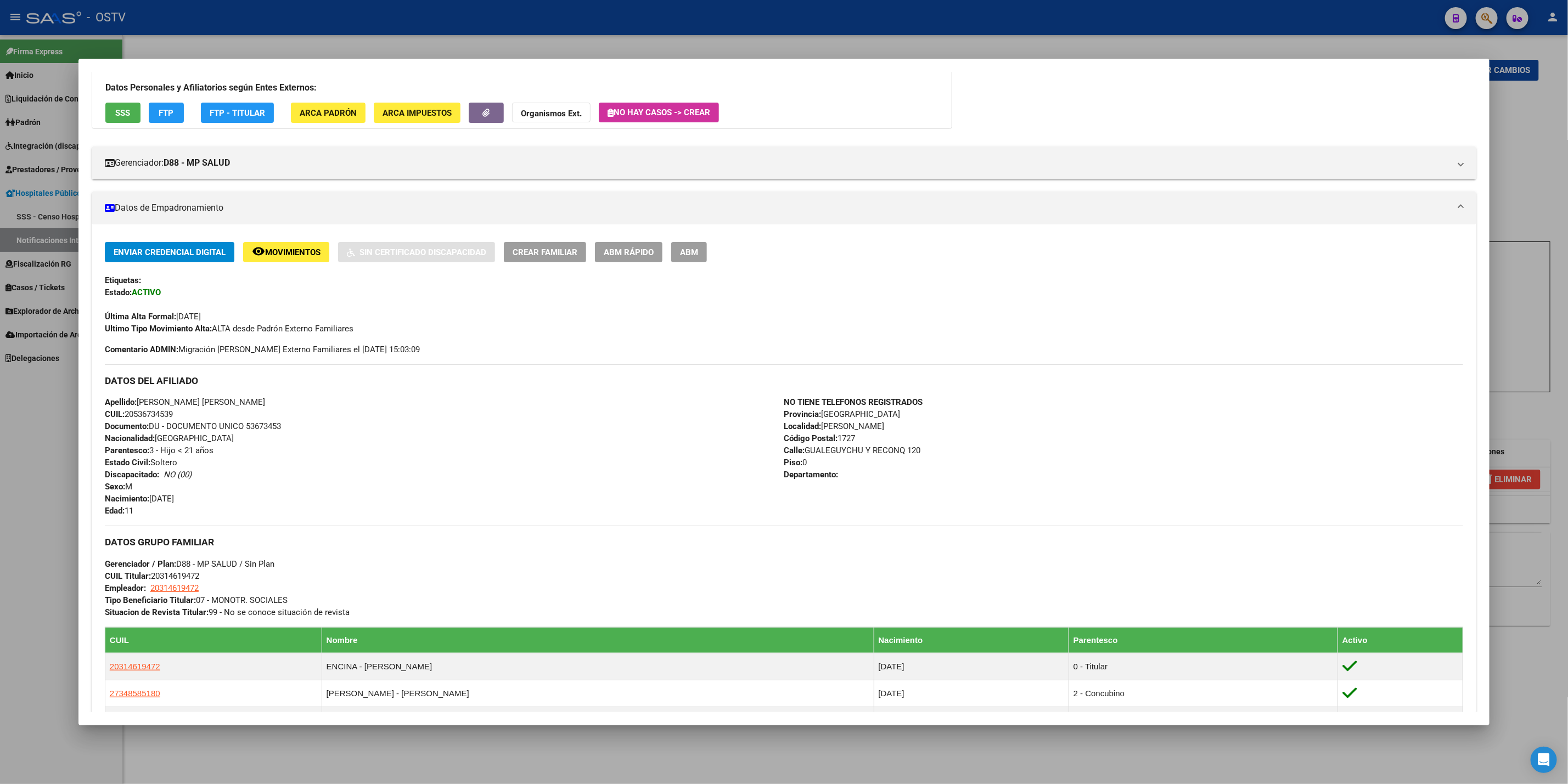
scroll to position [55, 0]
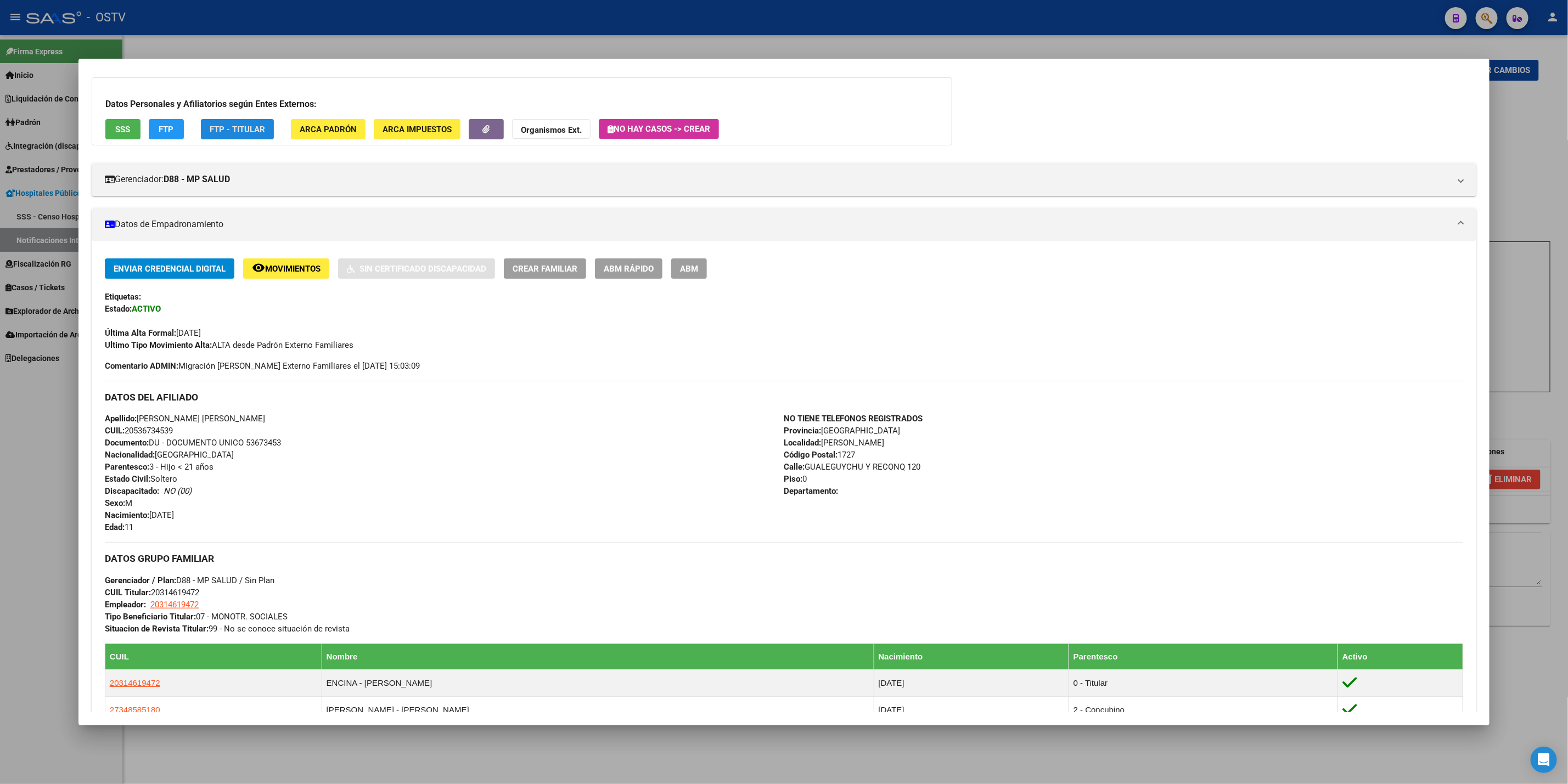
click at [243, 126] on span "FTP - Titular" at bounding box center [237, 129] width 56 height 10
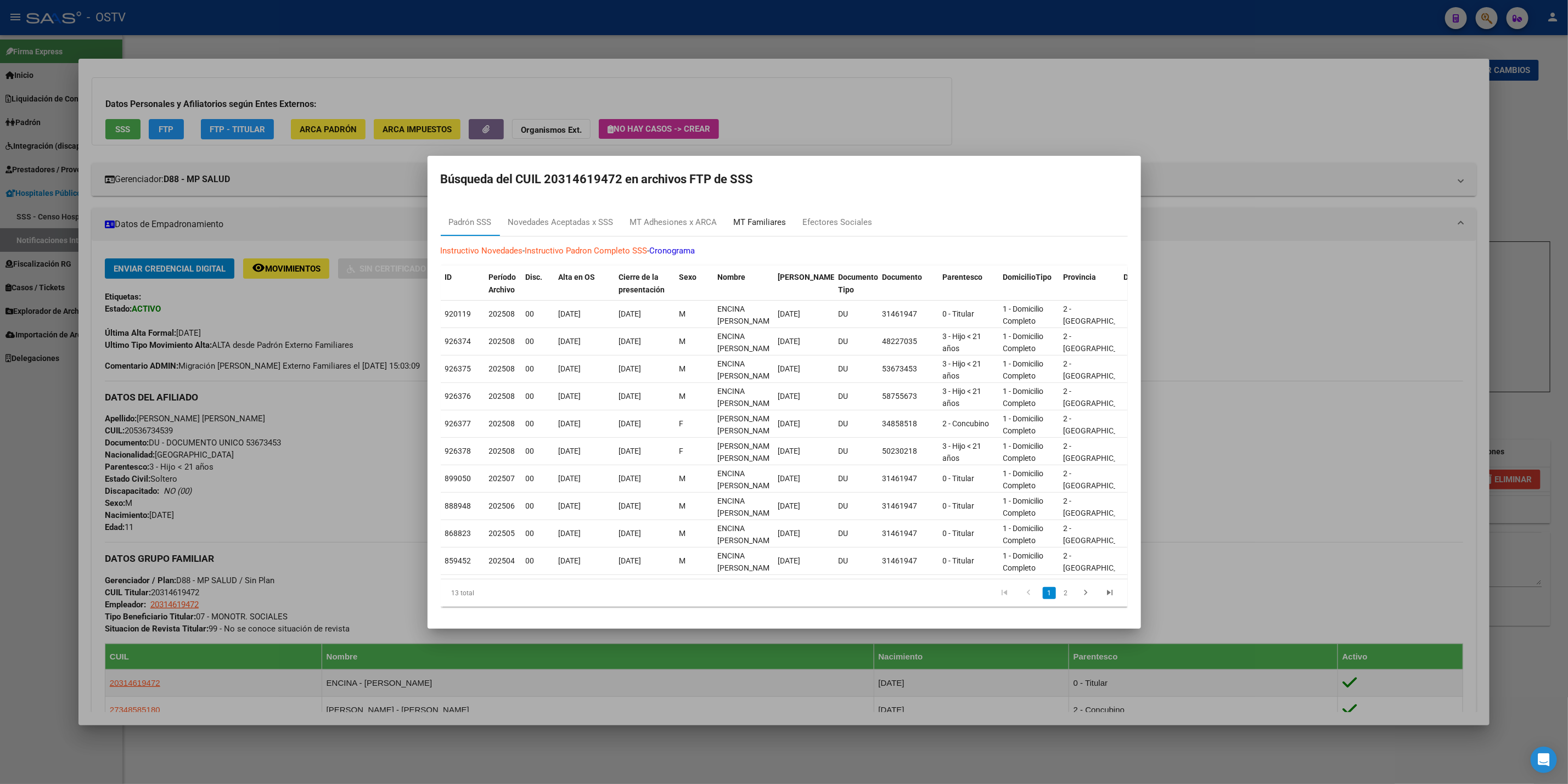
click at [749, 218] on div "MT Familiares" at bounding box center [760, 222] width 53 height 12
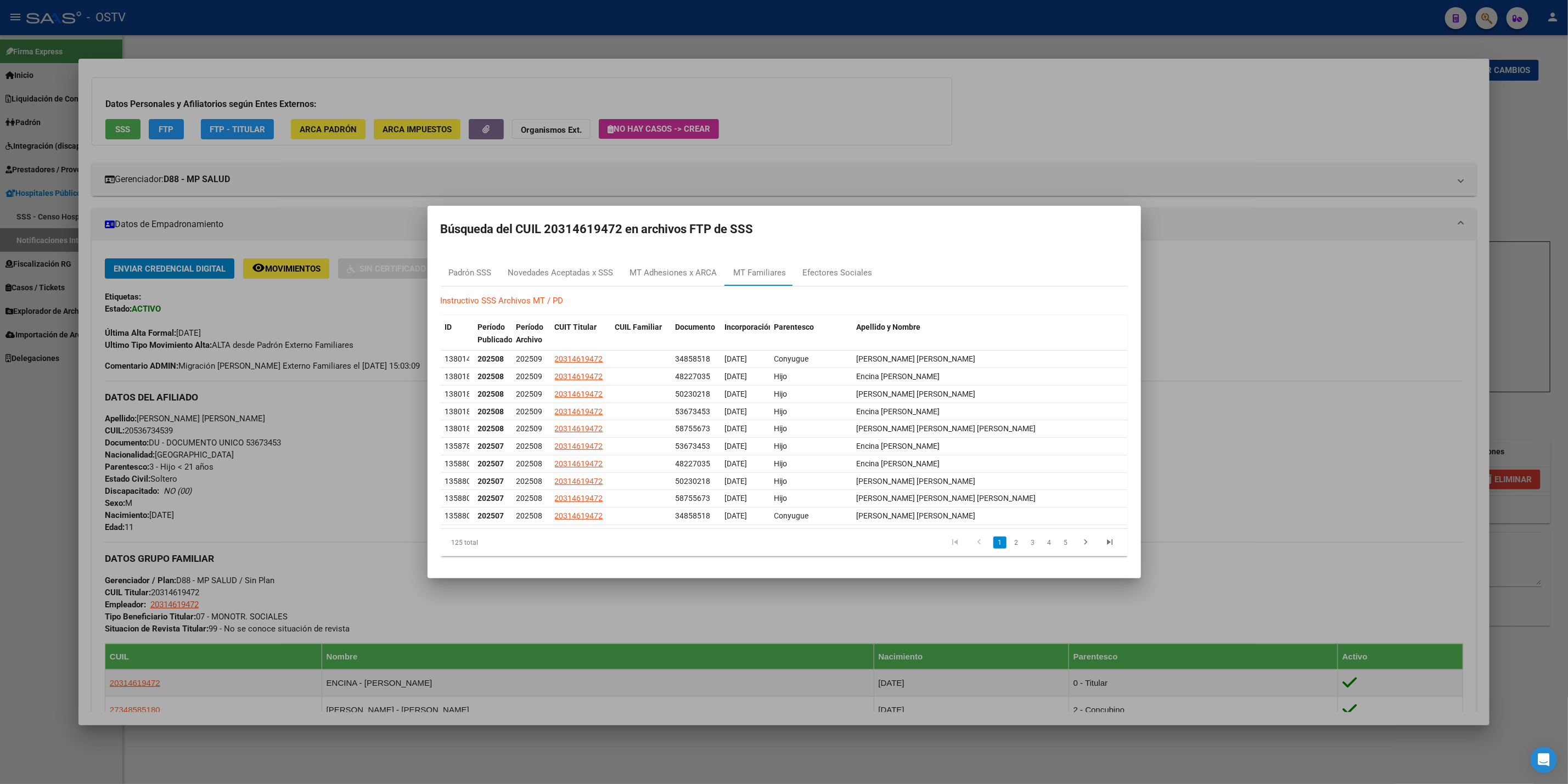
click at [1269, 362] on div at bounding box center [784, 392] width 1568 height 784
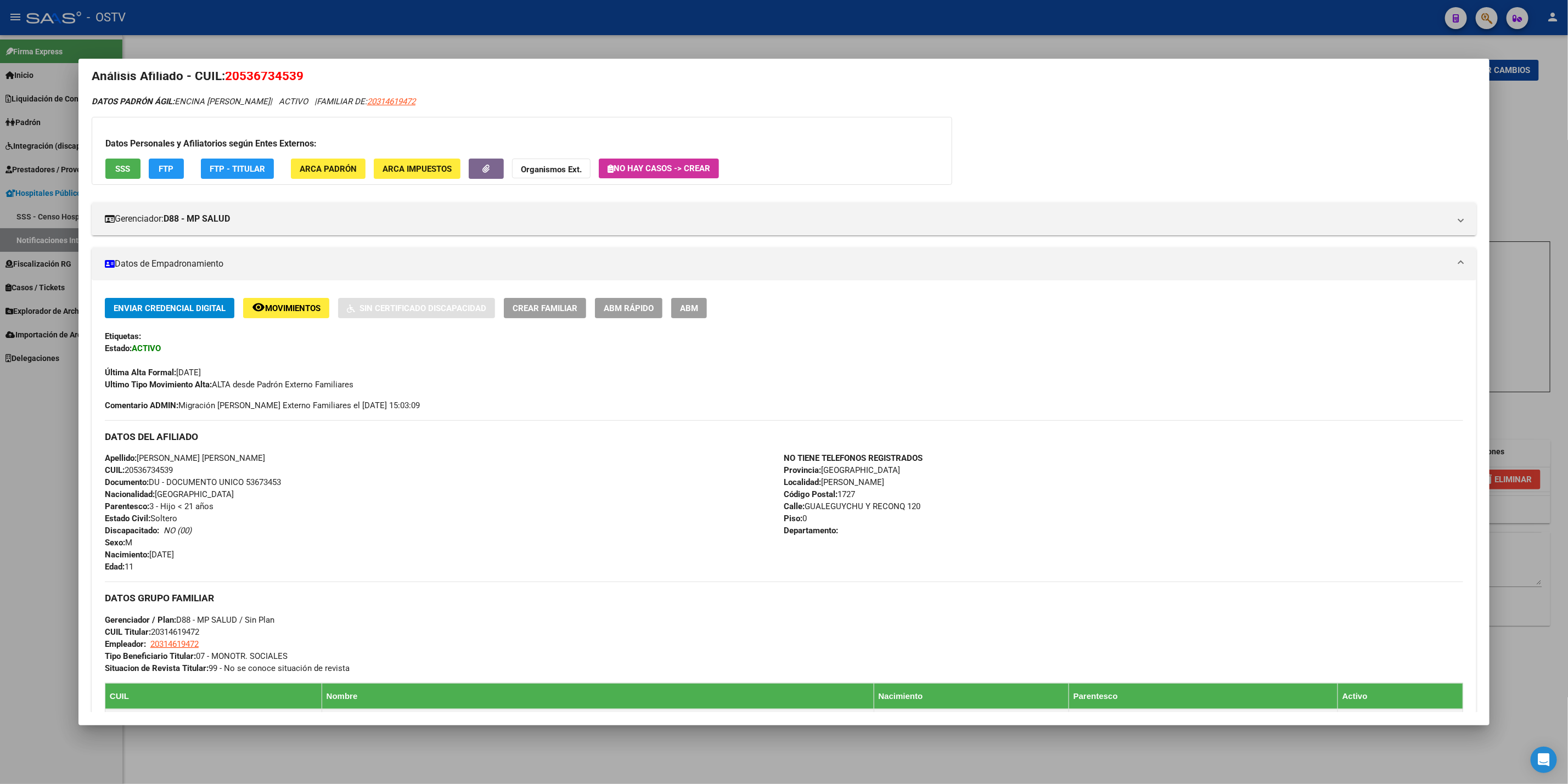
scroll to position [0, 0]
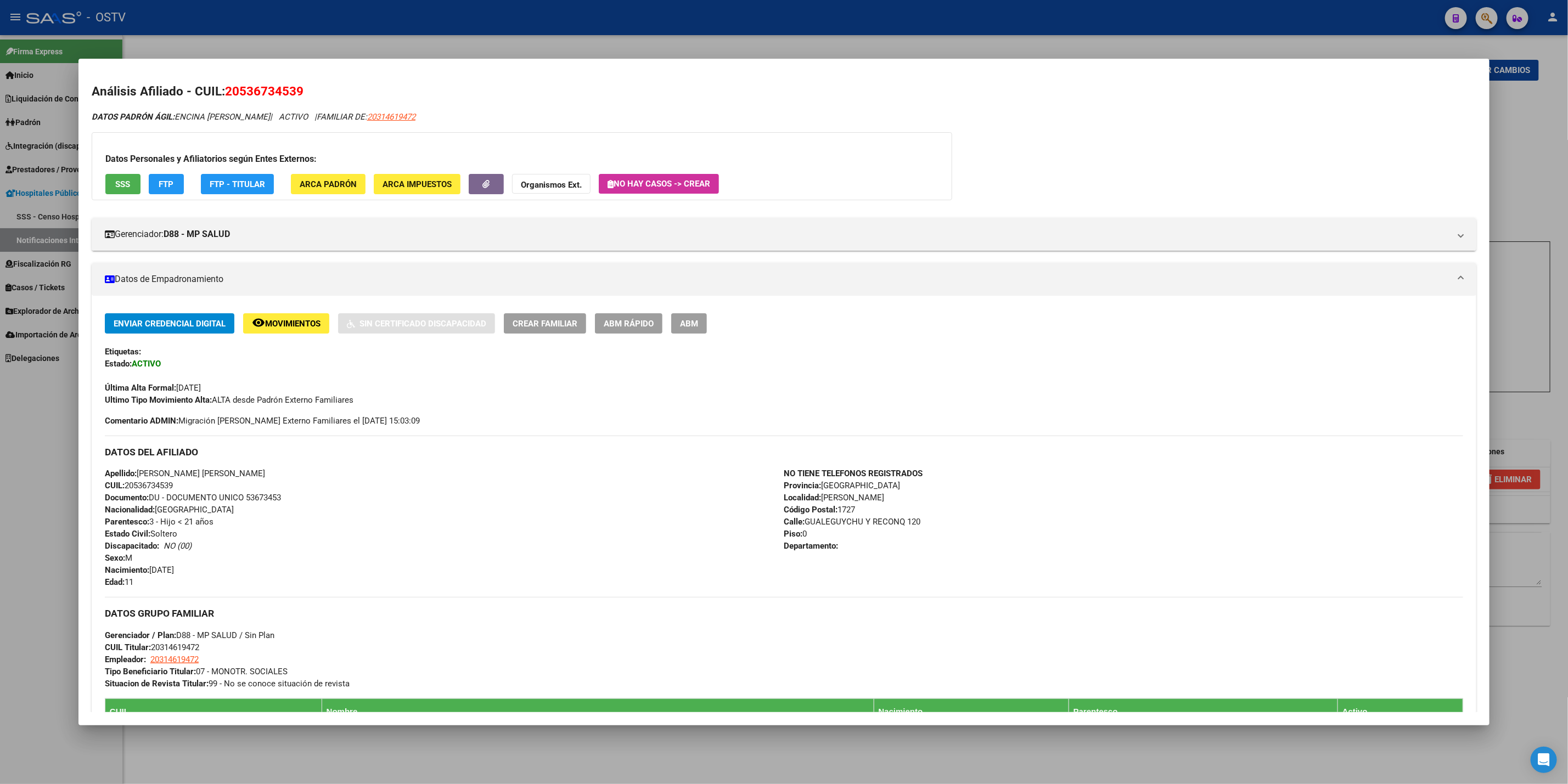
click at [0, 494] on div at bounding box center [784, 392] width 1568 height 784
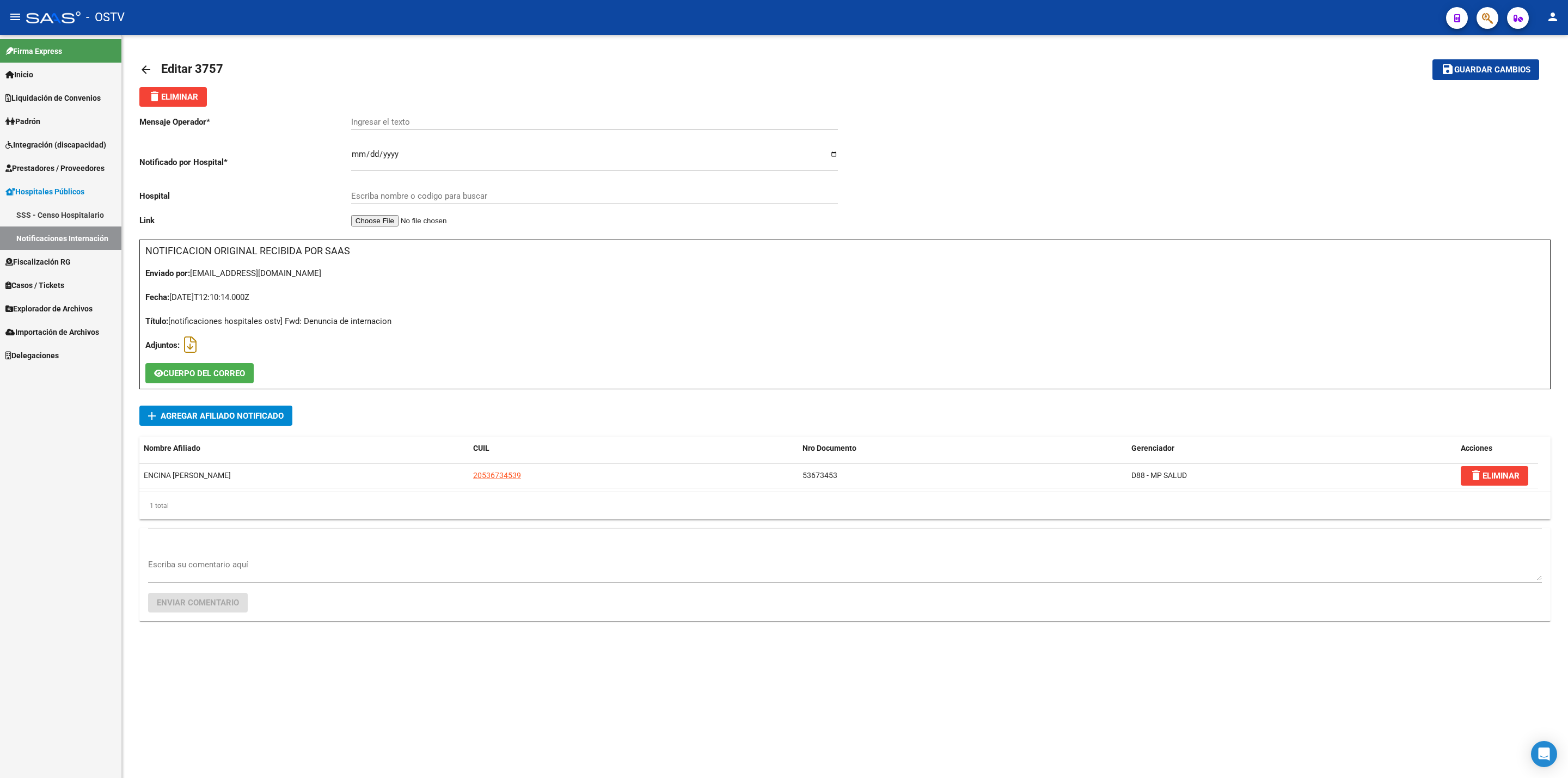
click at [389, 116] on div "Ingresar el texto" at bounding box center [594, 118] width 487 height 23
paste input "Hipoxemia"
type input "Hipoxemia"
click at [403, 191] on div "Escriba nombre o codigo para buscar" at bounding box center [594, 192] width 487 height 23
click at [492, 232] on div "Mensaje Operador * Hipoxemia Ingresar el texto Notificado por Hospital * 2025-1…" at bounding box center [492, 173] width 706 height 133
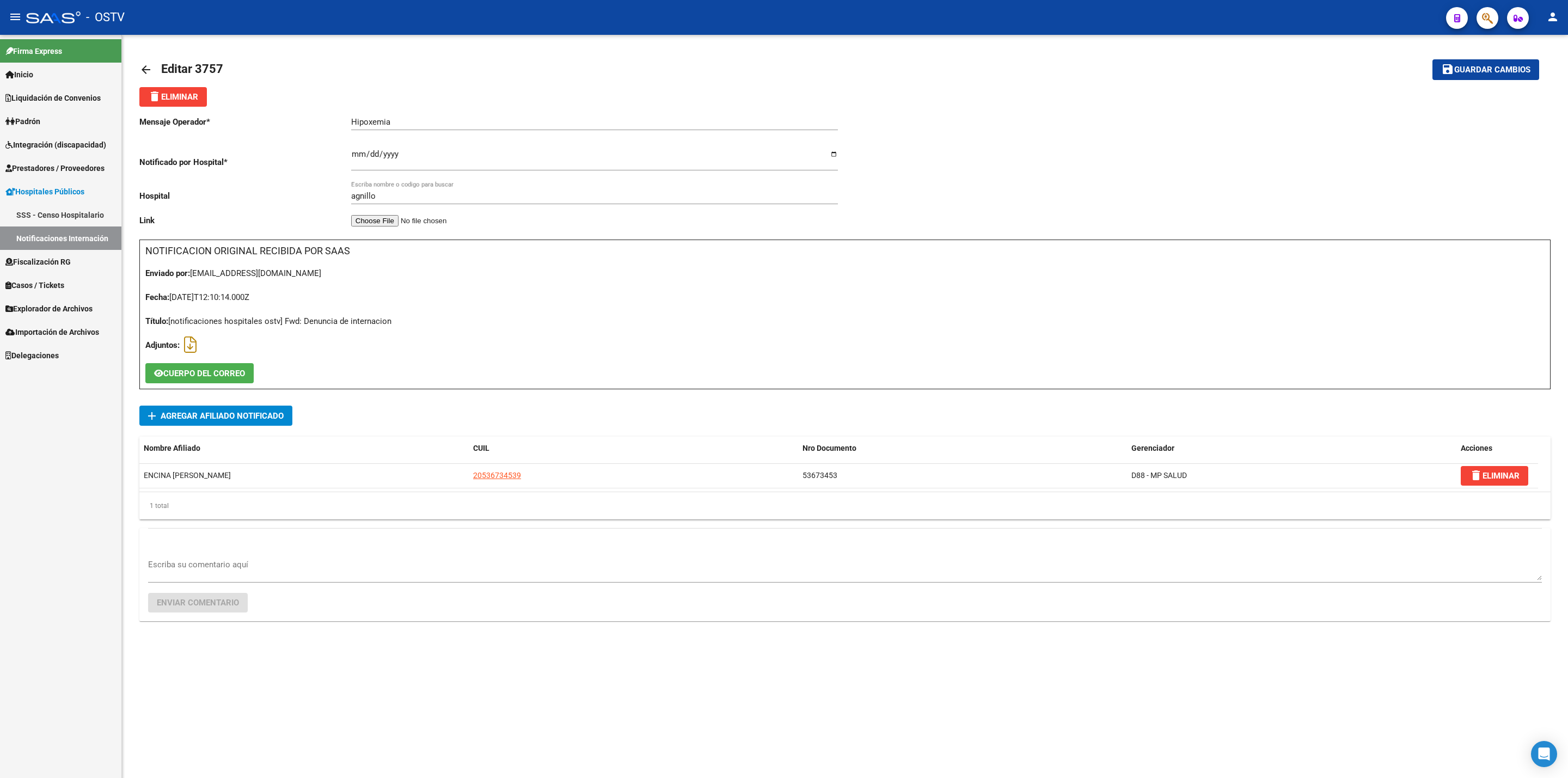
click at [503, 197] on input "agnillo" at bounding box center [594, 196] width 487 height 10
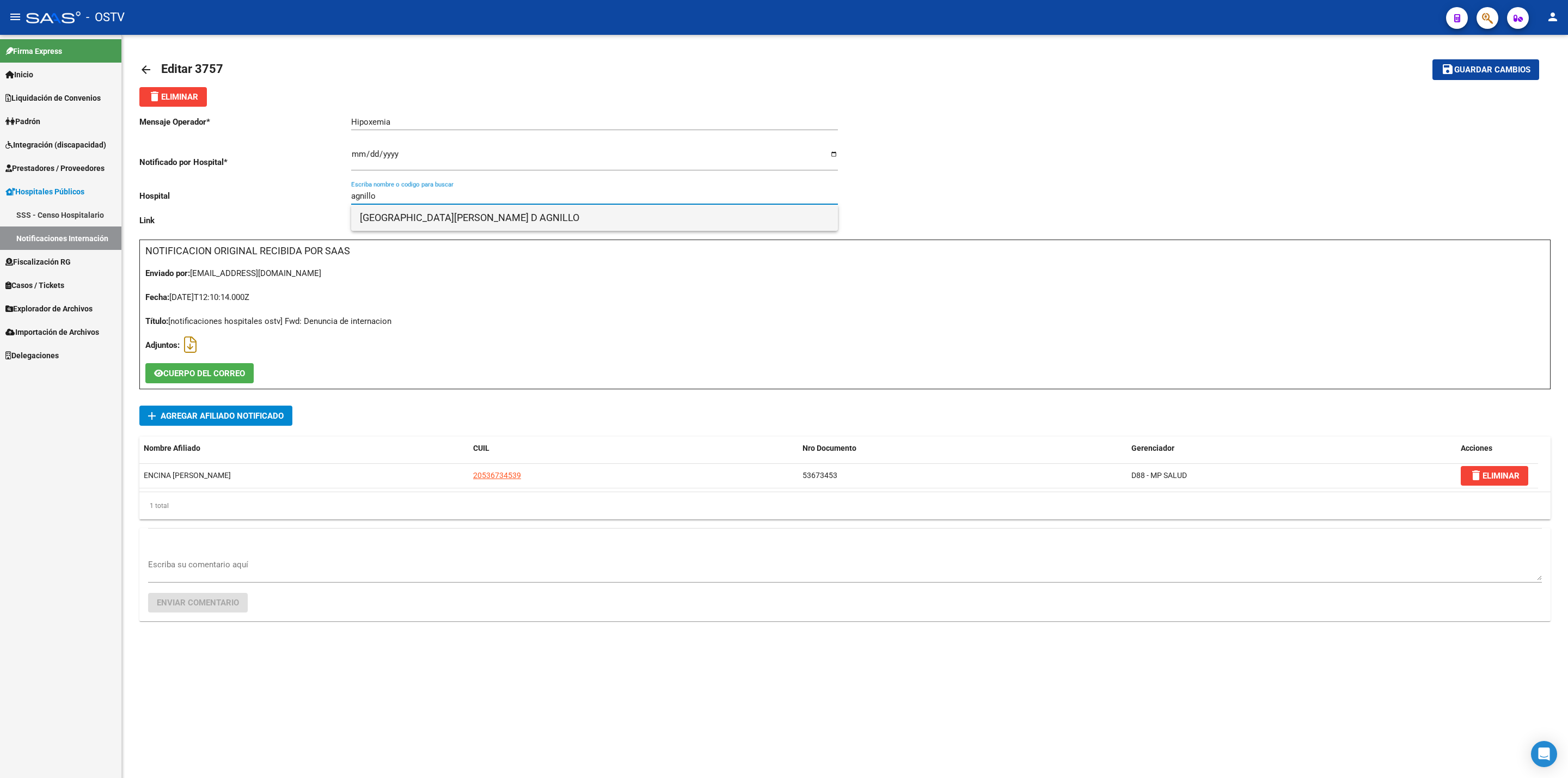
click at [513, 216] on span "HOSPITAL MUNICIPAL DR. HECTOR J. D AGNILLO" at bounding box center [594, 218] width 469 height 26
type input "HOSPITAL MUNICIPAL DR. HECTOR J. D AGNILLO"
click at [1467, 67] on span "Guardar cambios" at bounding box center [1492, 70] width 76 height 10
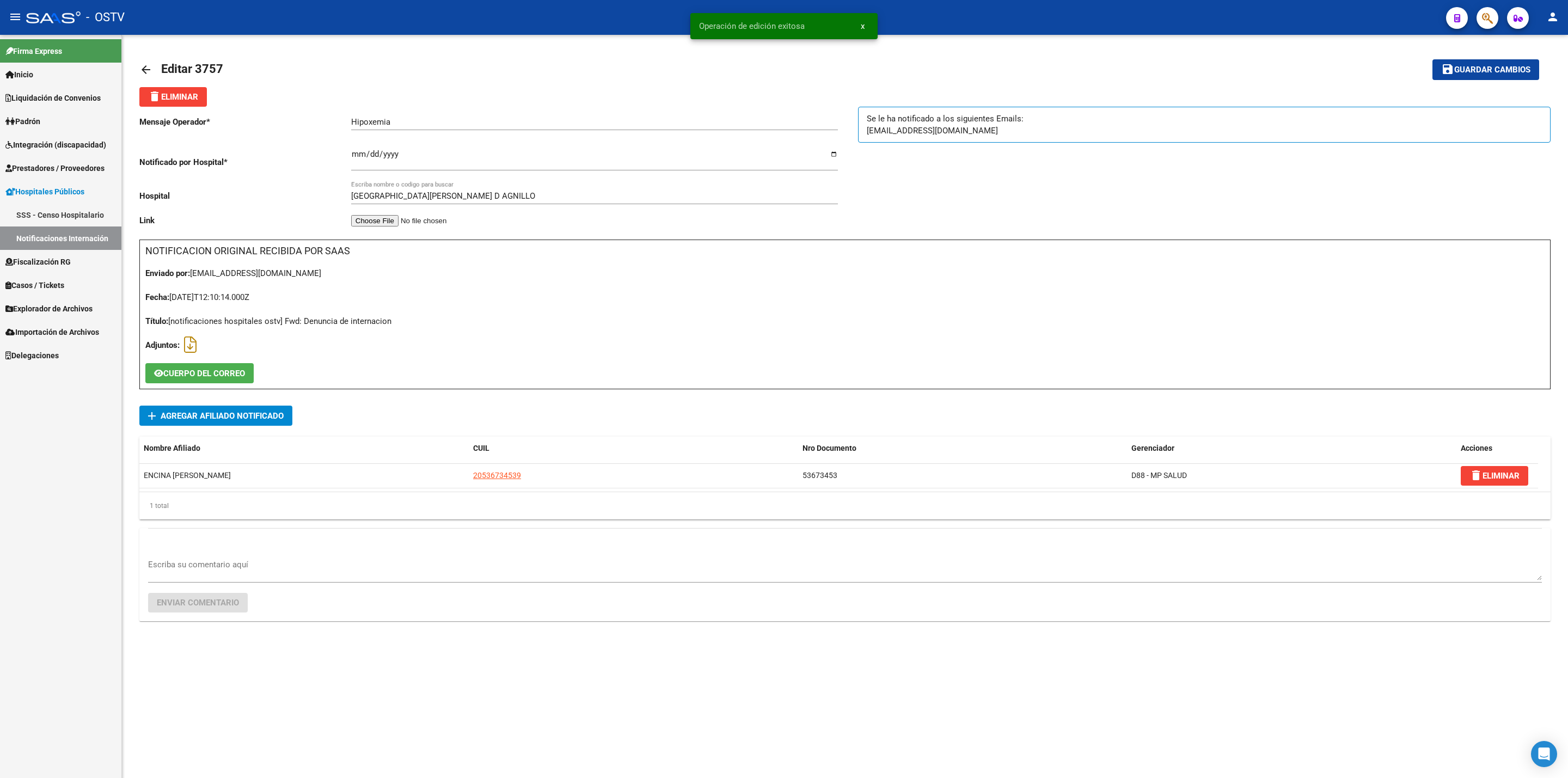
click at [143, 61] on link "arrow_back" at bounding box center [150, 69] width 22 height 25
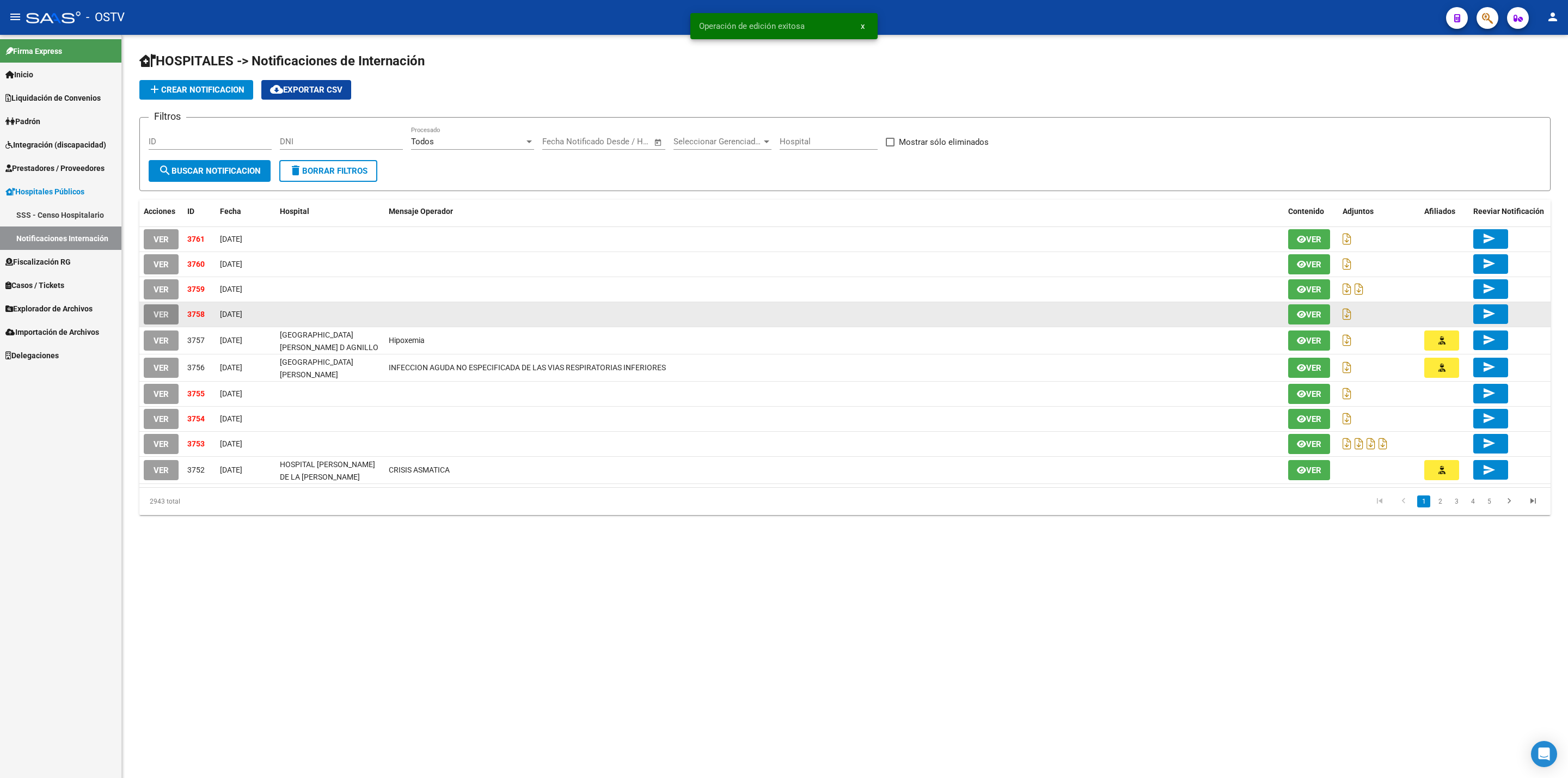
click at [171, 314] on button "VER" at bounding box center [161, 315] width 35 height 20
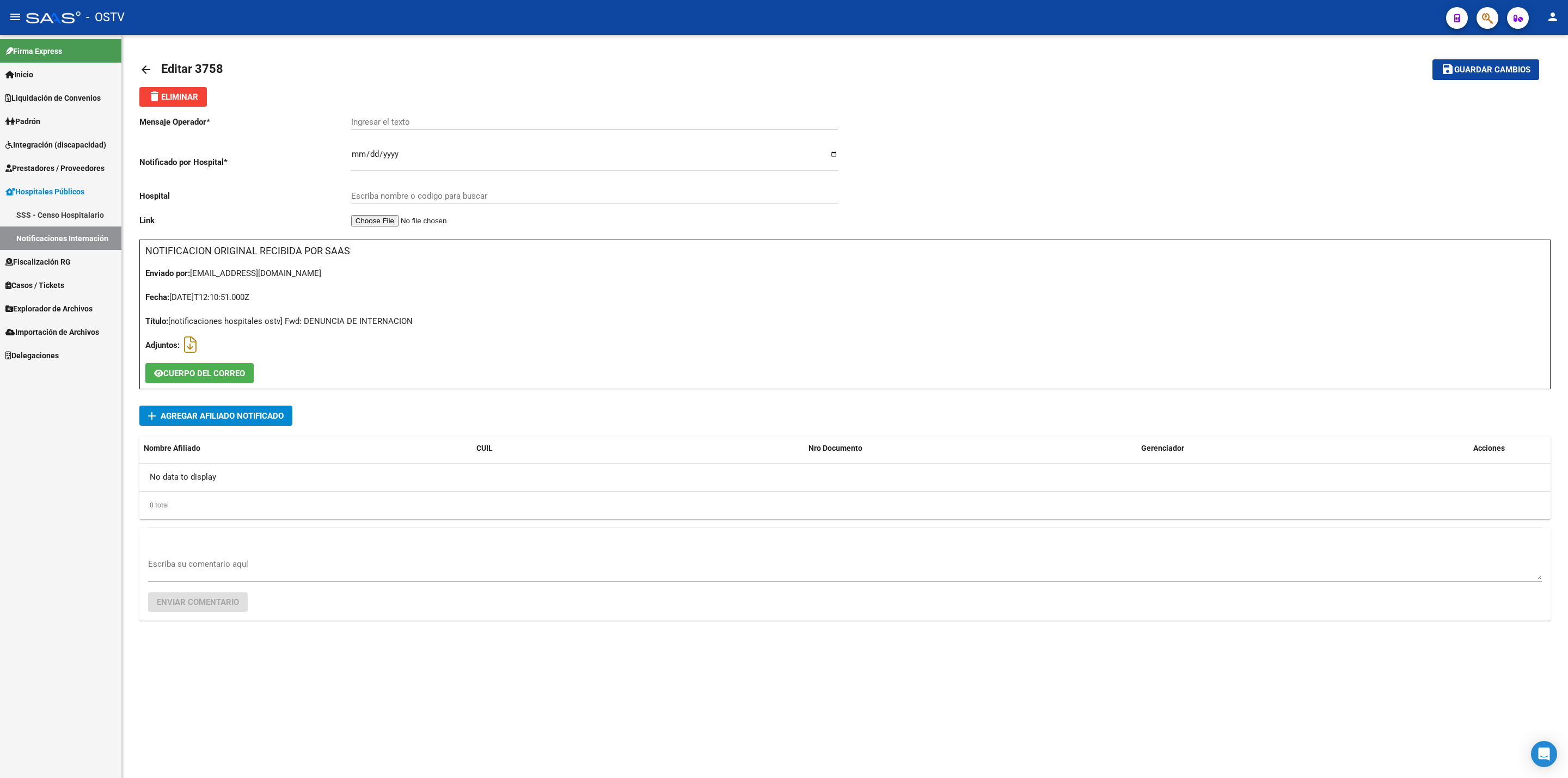
click at [201, 373] on span "CUERPO DEL CORREO" at bounding box center [204, 373] width 82 height 10
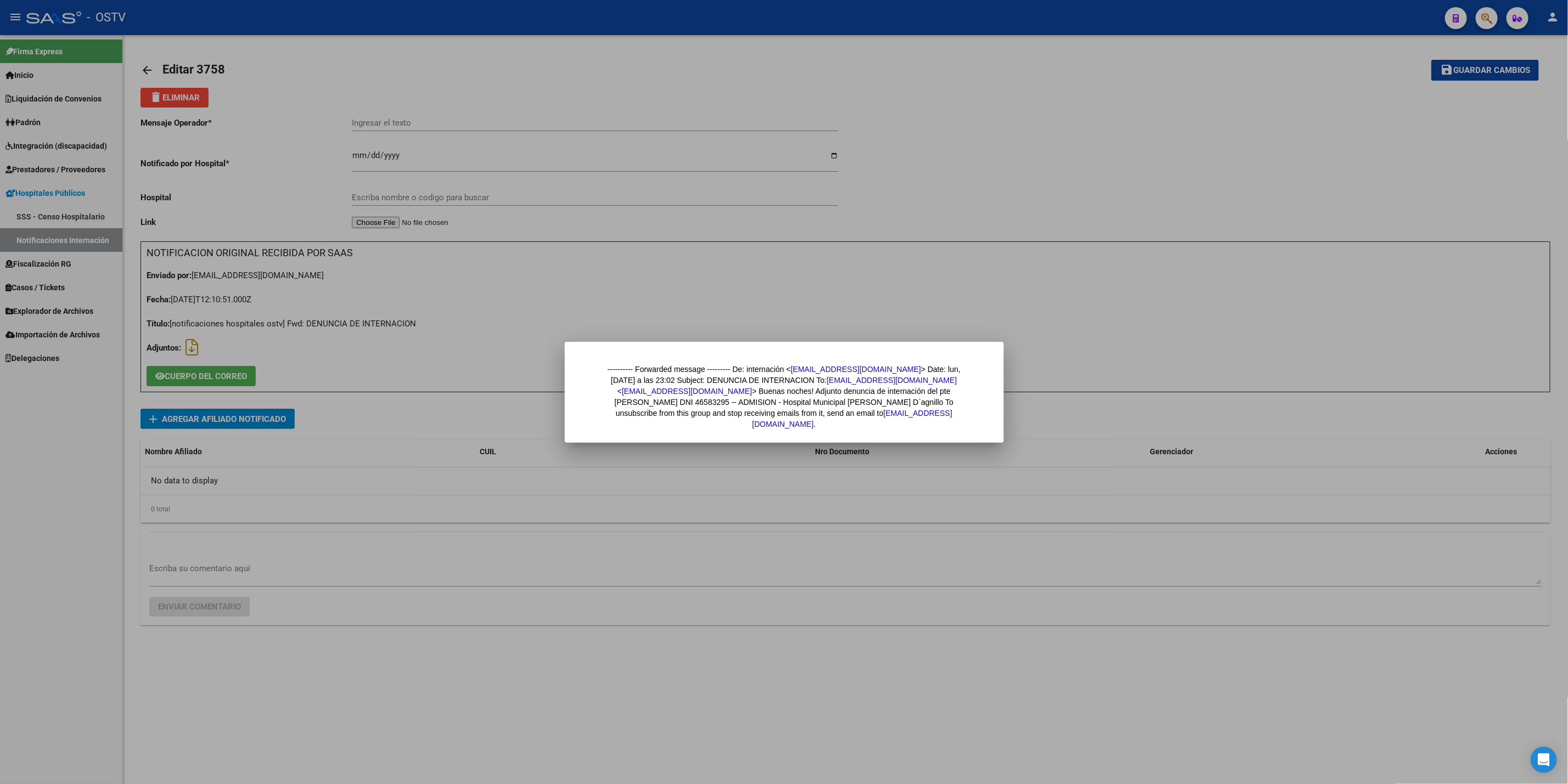
click at [652, 403] on div "---------- Forwarded message --------- De: internación < internacionhospimarcos…" at bounding box center [784, 397] width 374 height 66
copy div "46583295"
click at [471, 428] on div at bounding box center [784, 392] width 1568 height 784
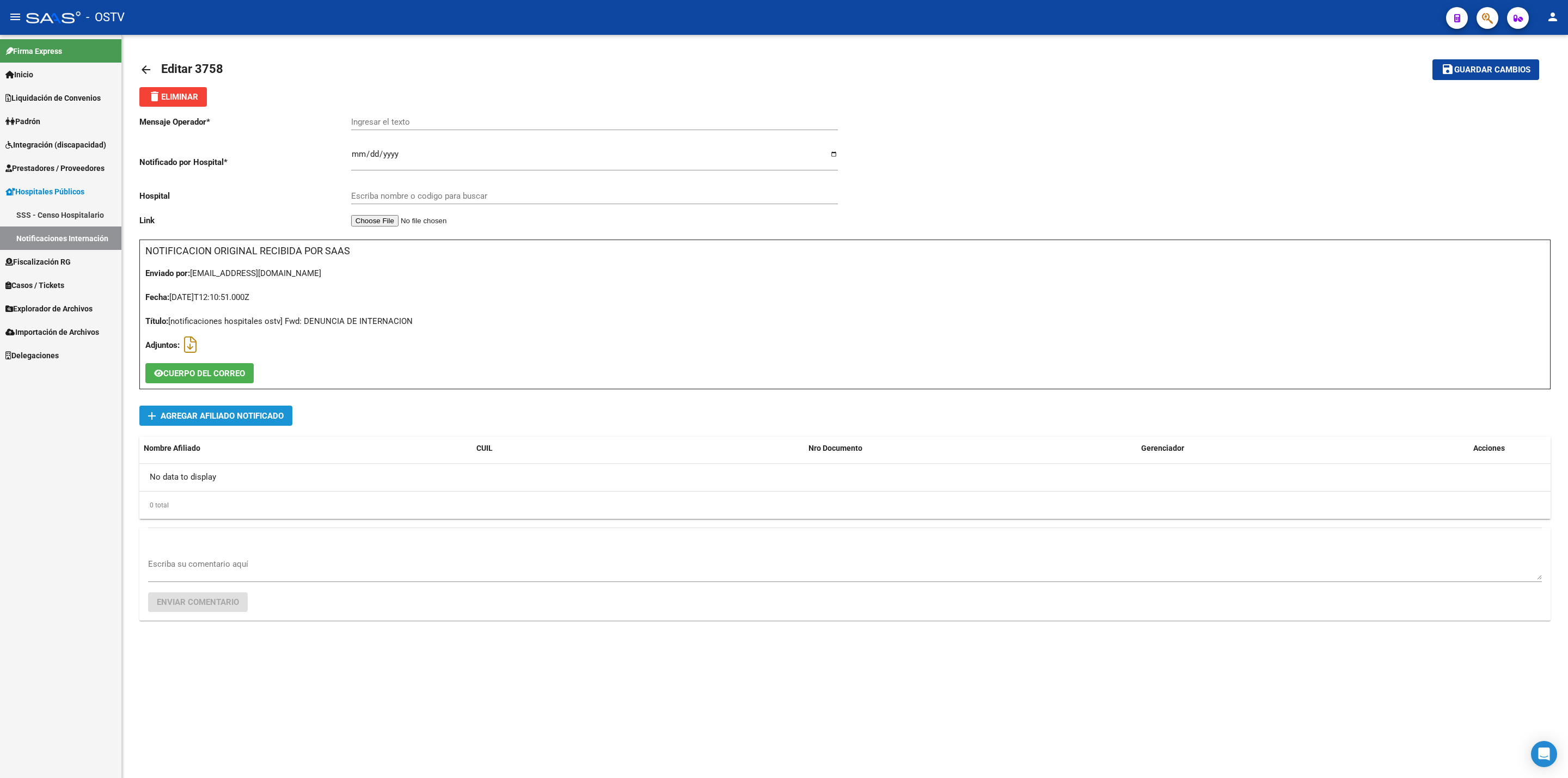
click at [271, 412] on span "Agregar Afiliado Notificado" at bounding box center [222, 416] width 123 height 10
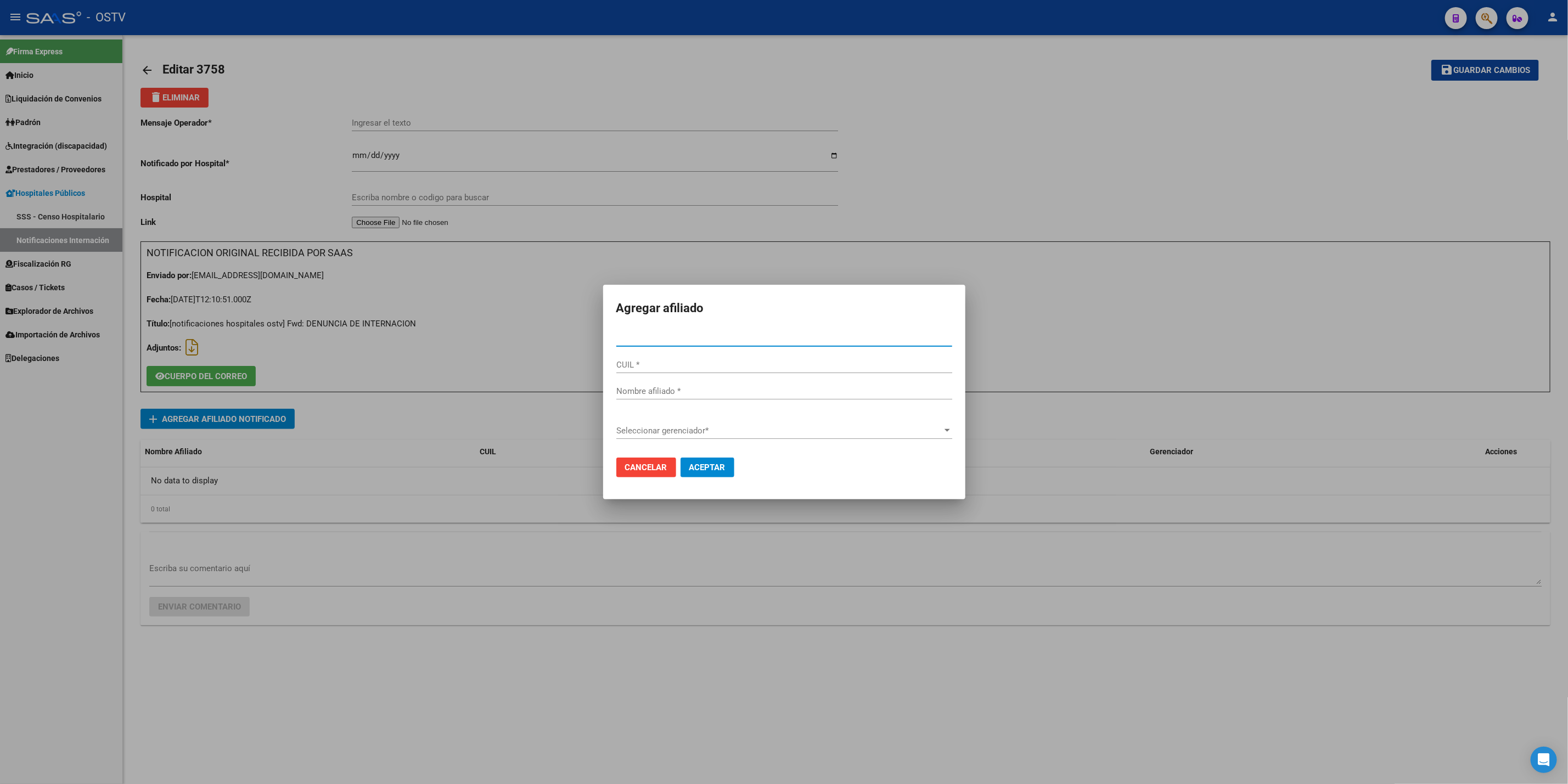
paste input "46583295"
type input "46583295"
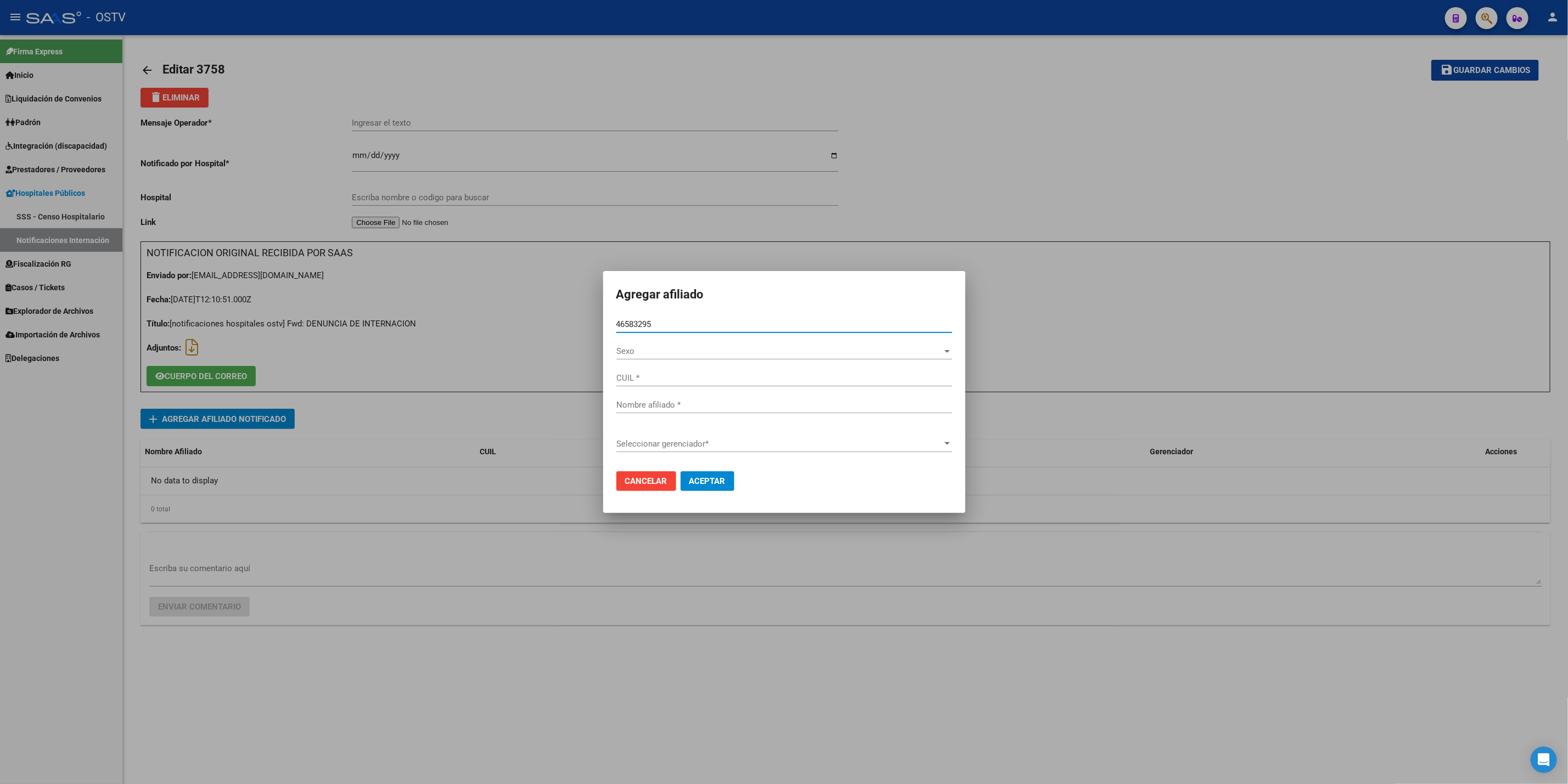
type input "23465832959"
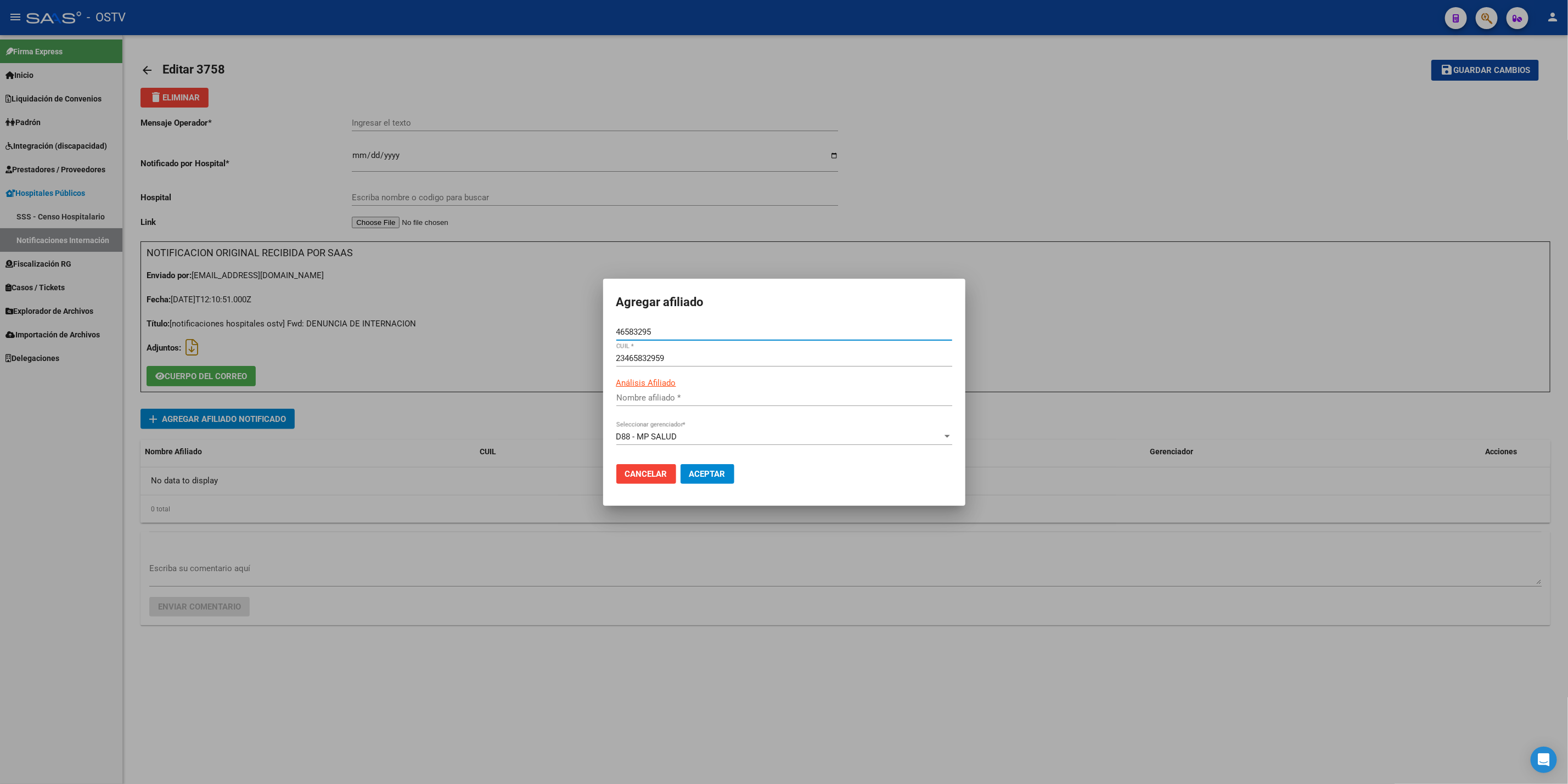
type input "MONTECINOS JULIO SIMEON"
type input "46583295"
click at [717, 471] on span "Aceptar" at bounding box center [707, 474] width 36 height 10
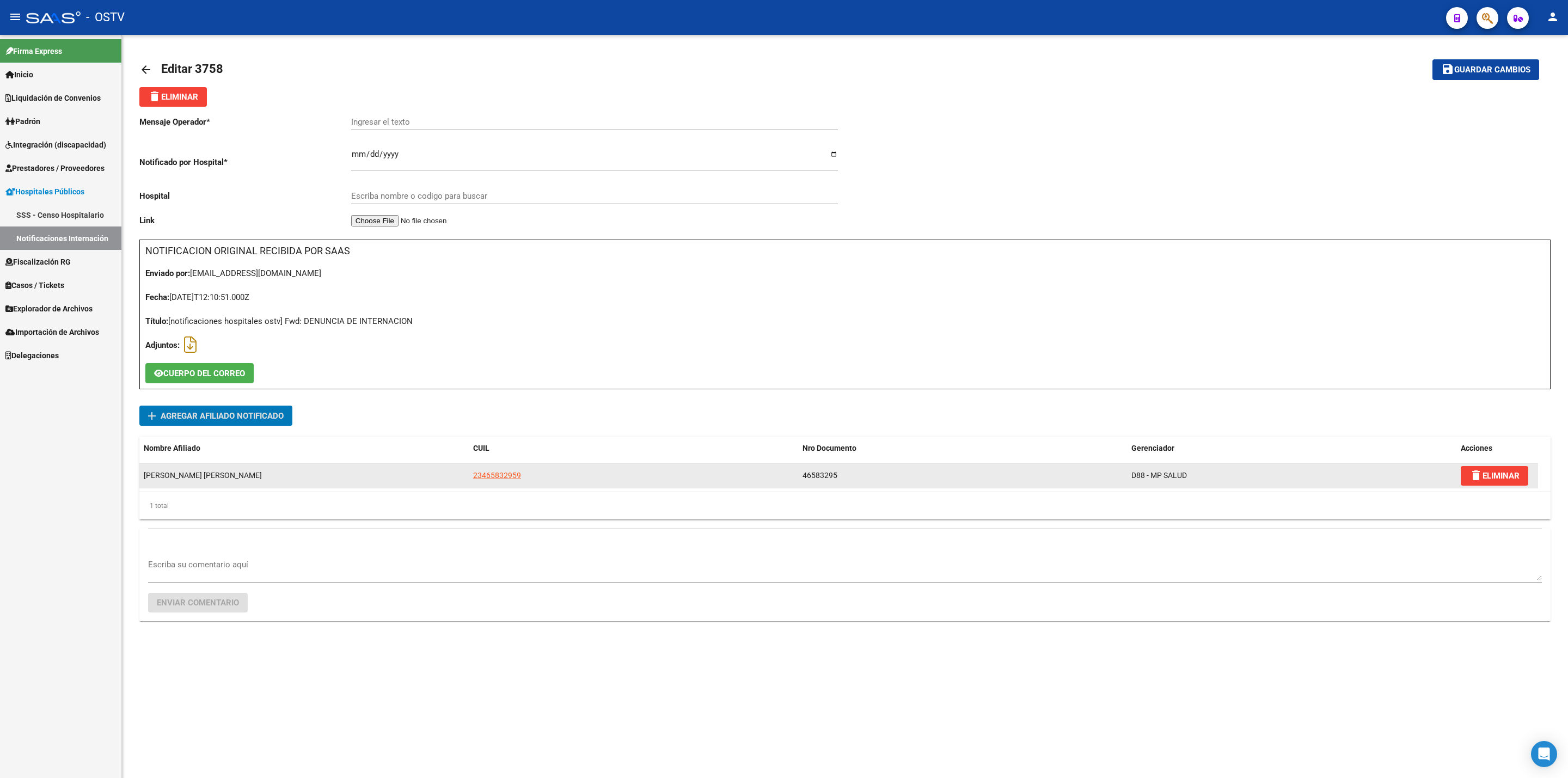
click at [507, 480] on span "23465832959" at bounding box center [497, 475] width 48 height 9
type textarea "23465832959"
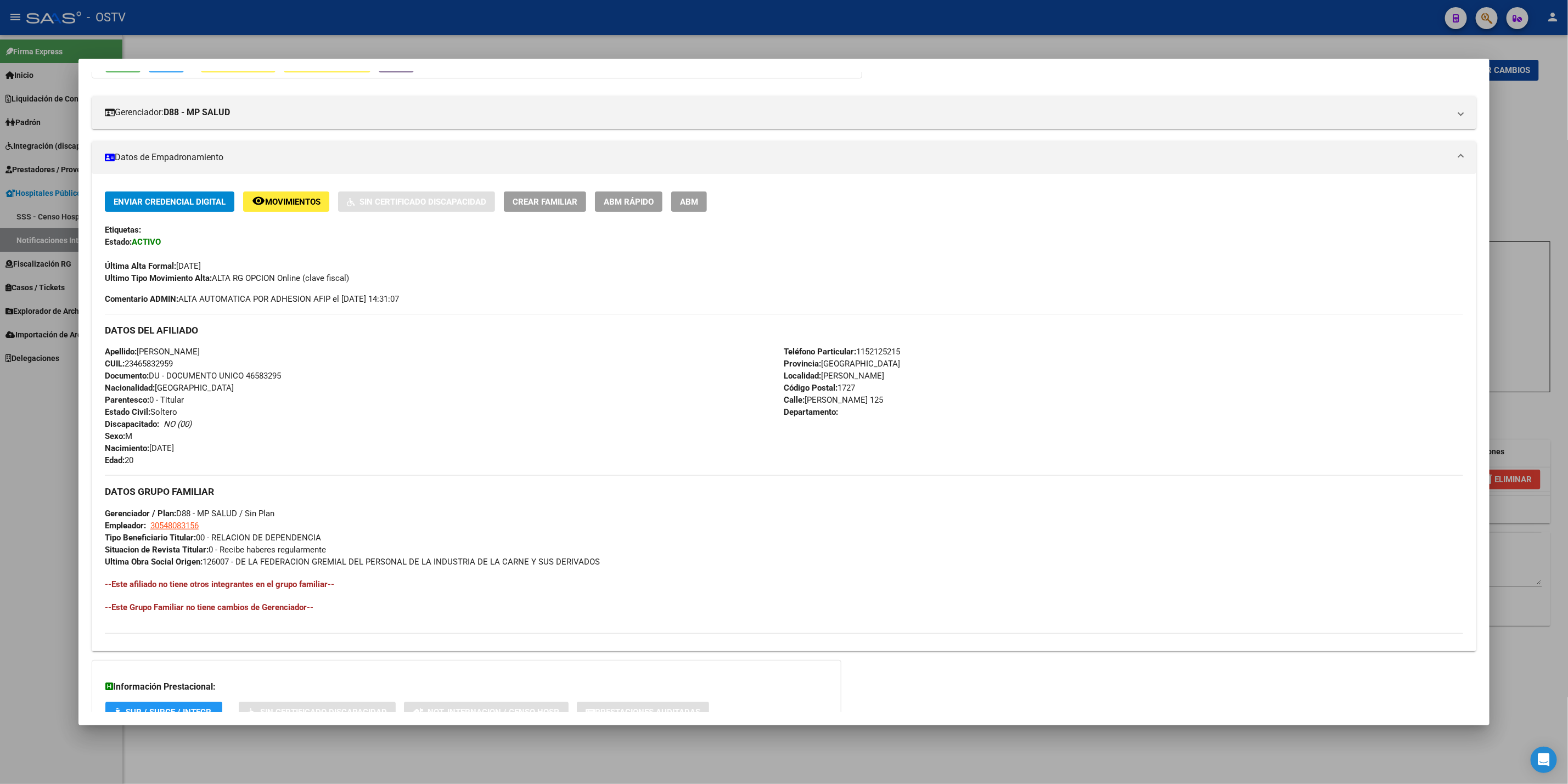
scroll to position [206, 0]
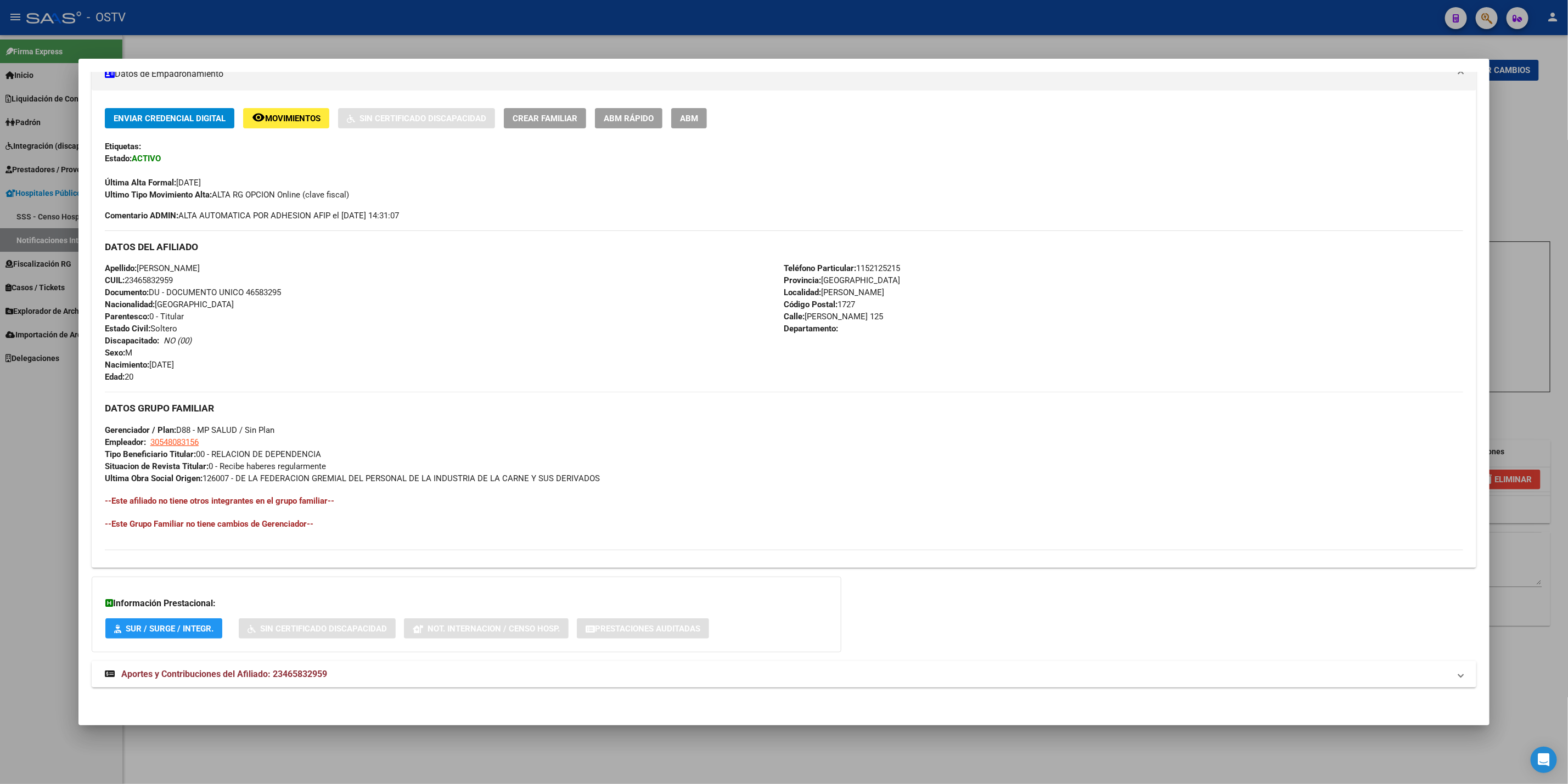
click at [427, 678] on mat-panel-title "Aportes y Contribuciones del Afiliado: 23465832959" at bounding box center [777, 674] width 1345 height 13
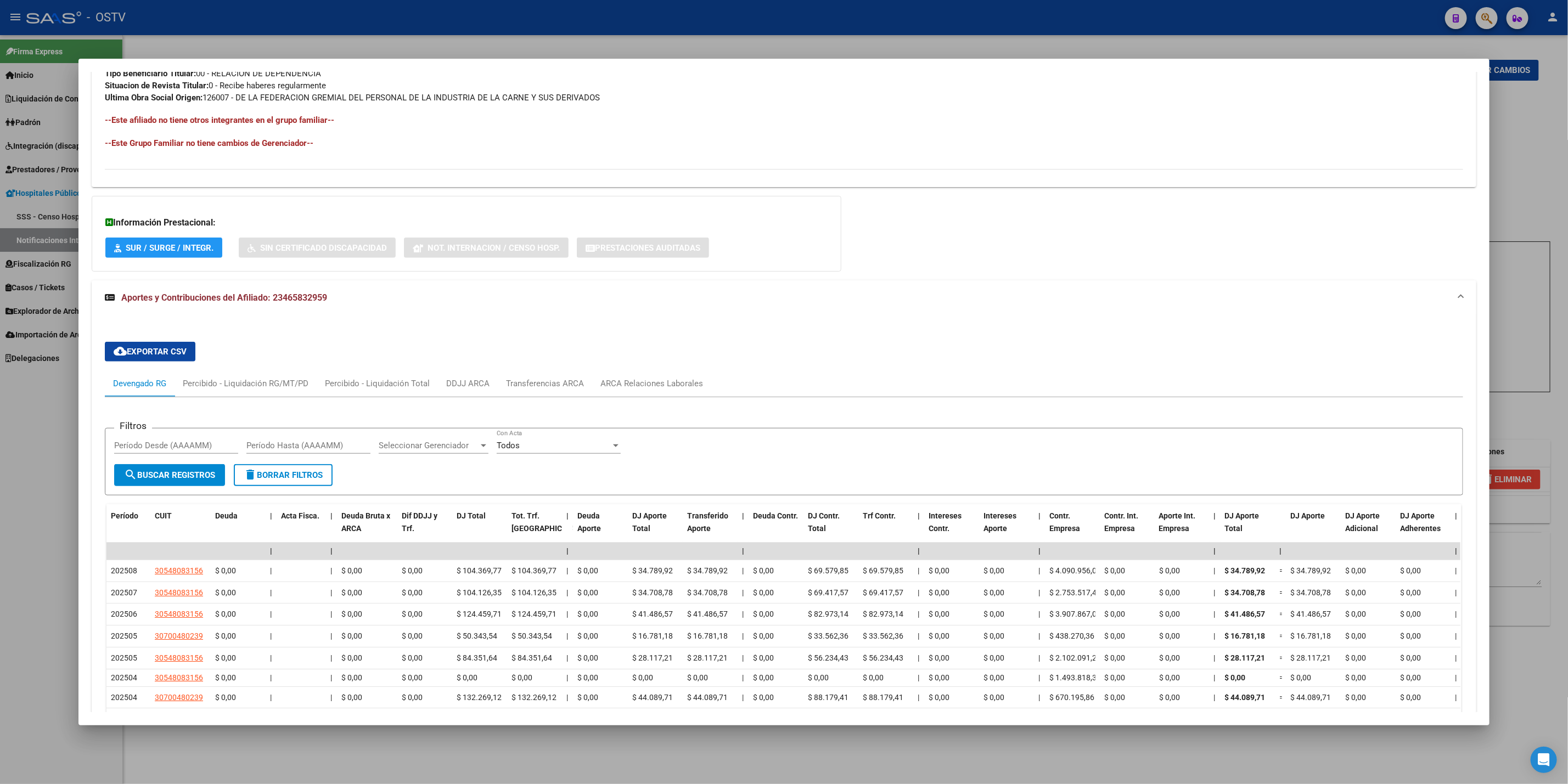
scroll to position [718, 0]
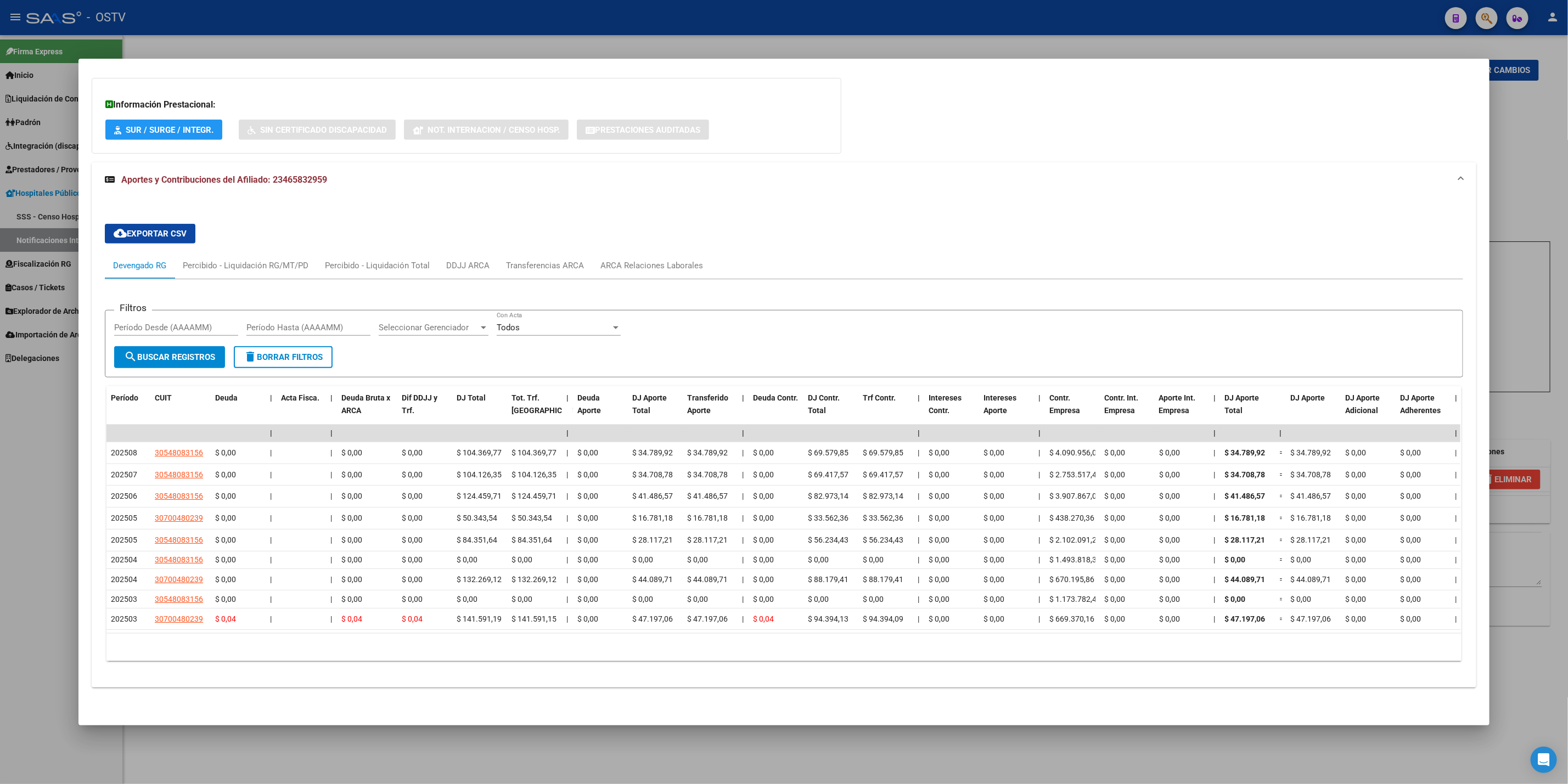
click at [0, 595] on div at bounding box center [784, 392] width 1568 height 784
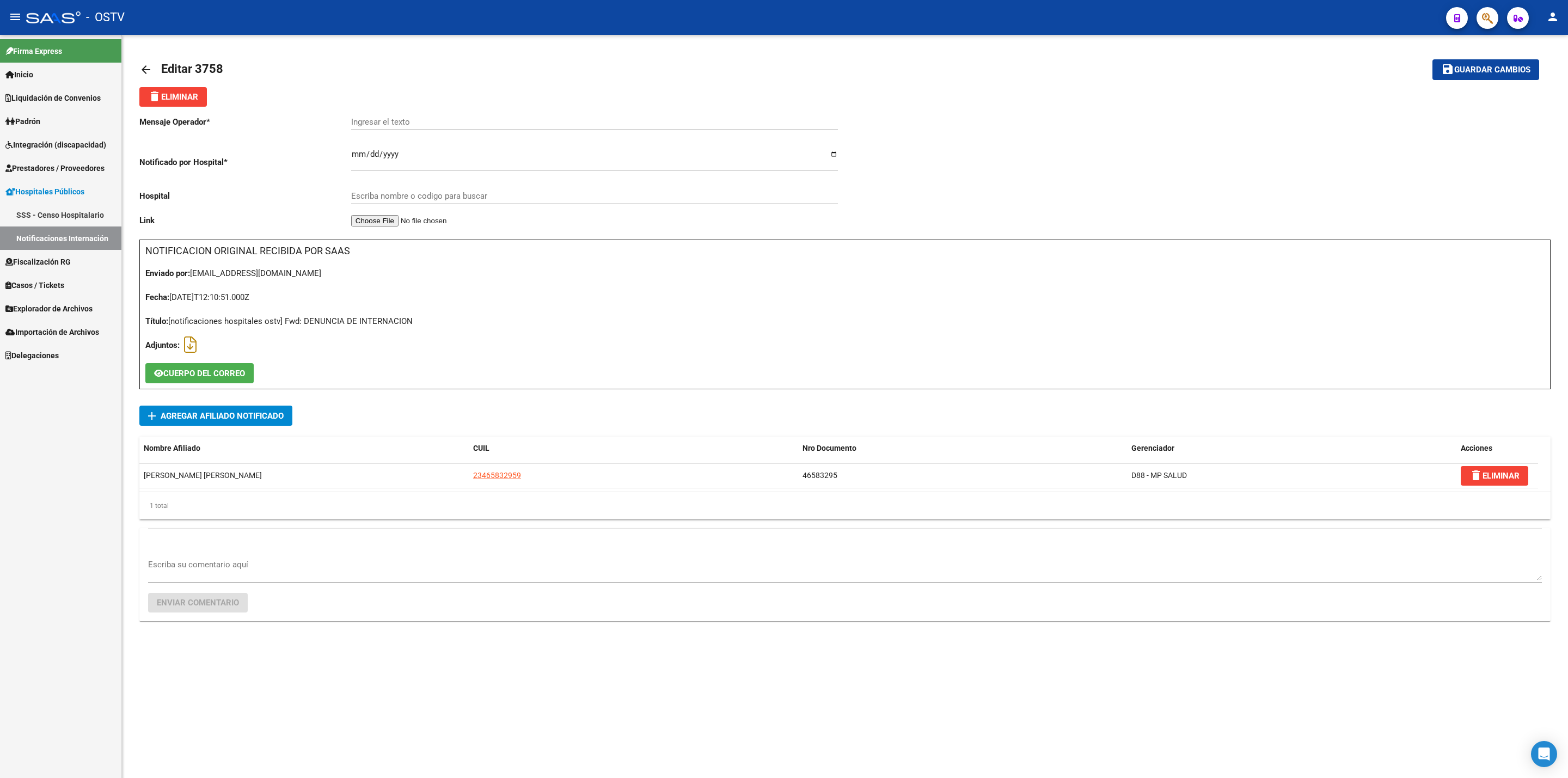
click at [525, 121] on input "Ingresar el texto" at bounding box center [594, 122] width 487 height 10
type input "dolor abdominal"
click at [465, 203] on div "Escriba nombre o codigo para buscar" at bounding box center [594, 192] width 487 height 23
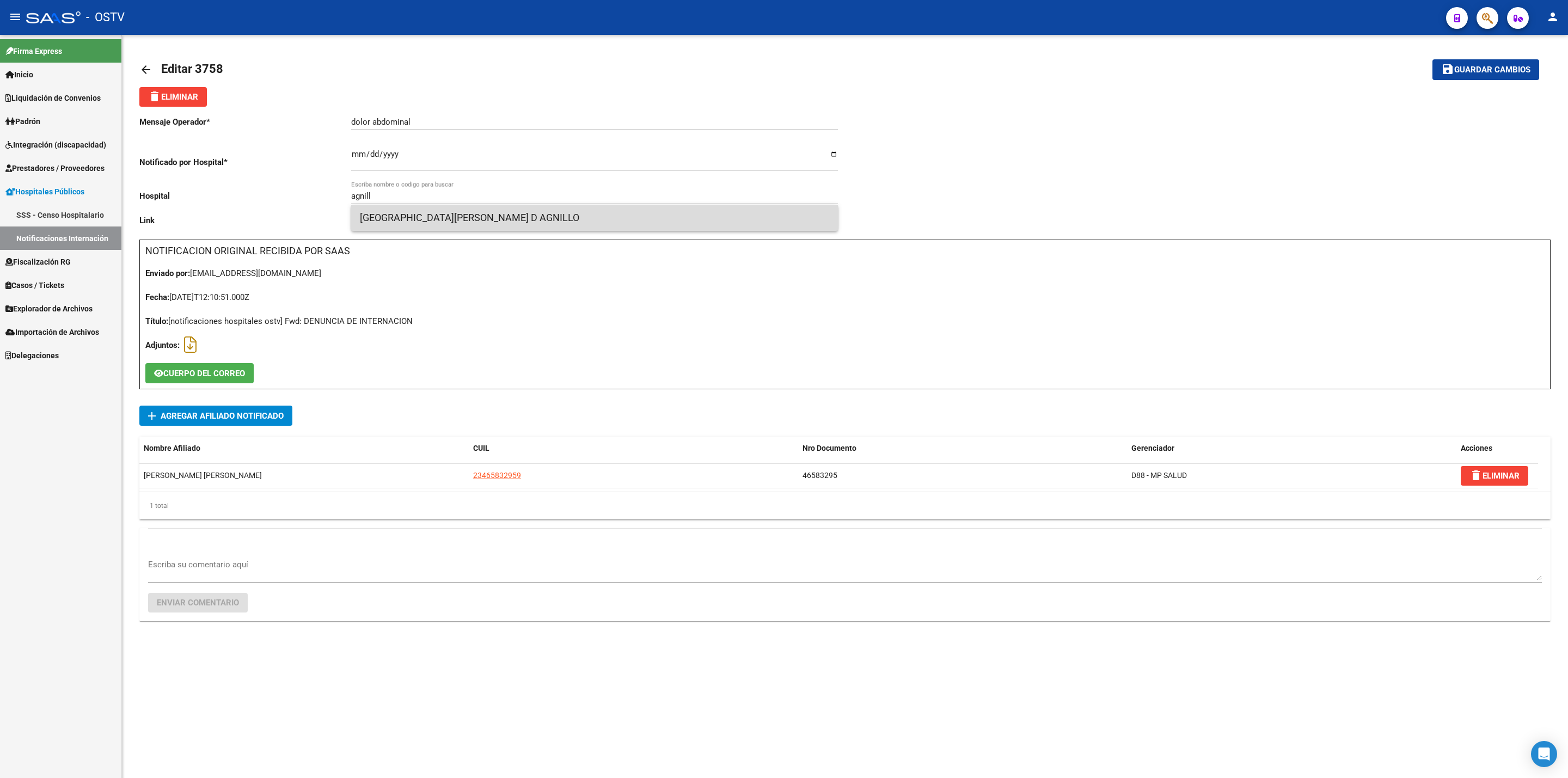
click at [508, 220] on span "HOSPITAL MUNICIPAL DR. HECTOR J. D AGNILLO" at bounding box center [594, 218] width 469 height 26
type input "HOSPITAL MUNICIPAL DR. HECTOR J. D AGNILLO"
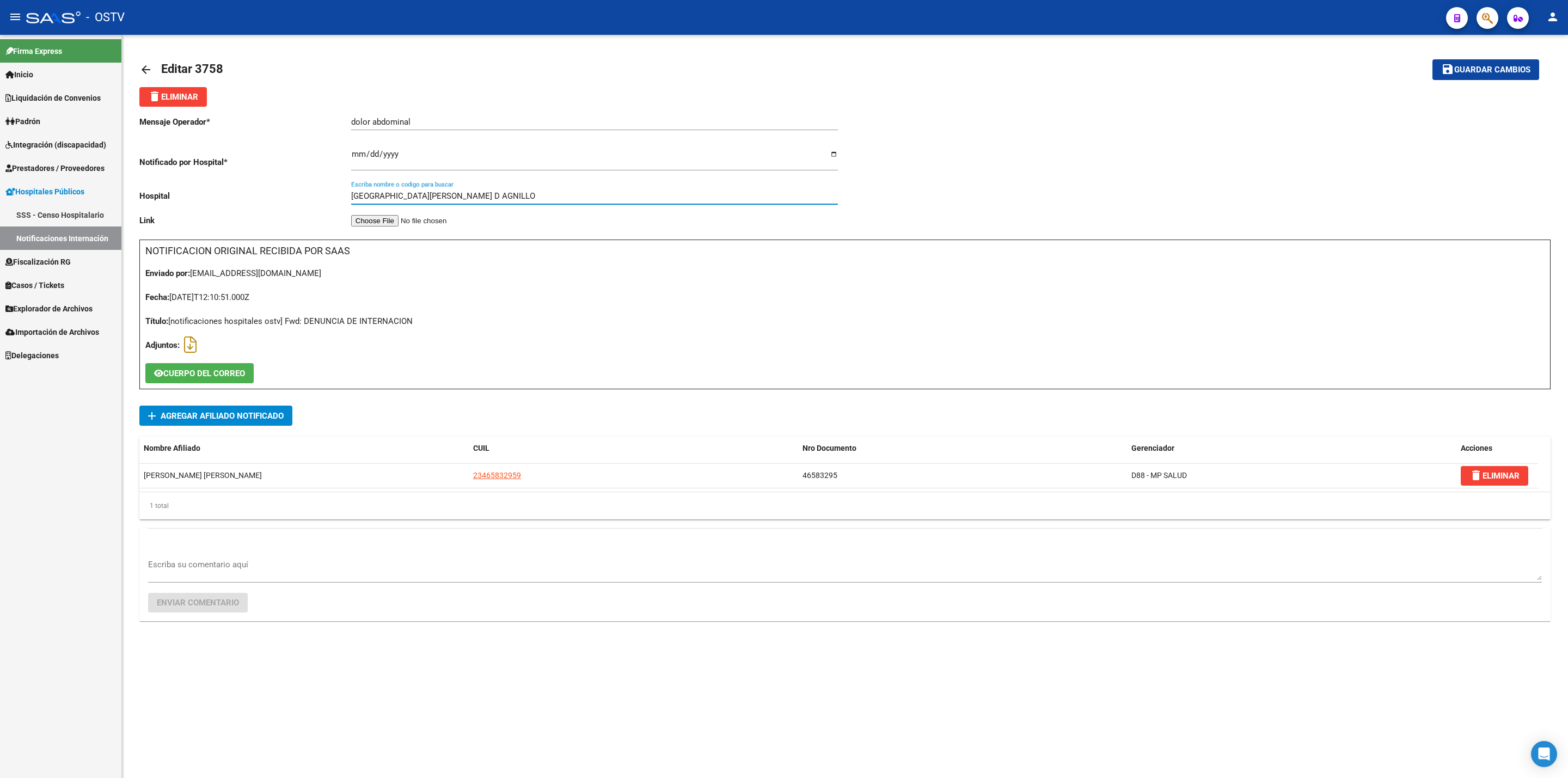
click at [139, 71] on mat-icon "arrow_back" at bounding box center [145, 70] width 13 height 13
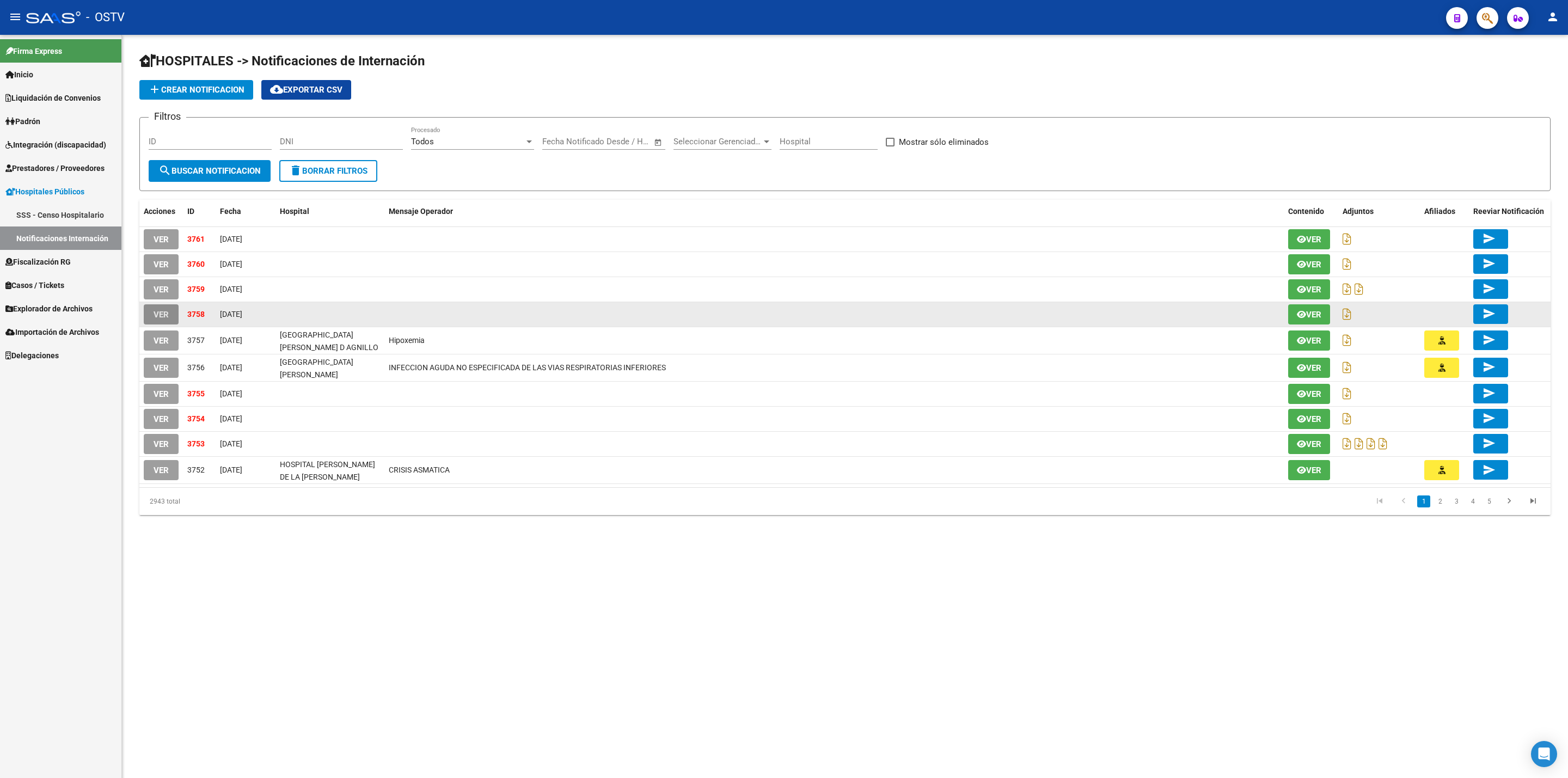
click at [165, 312] on span "VER" at bounding box center [161, 315] width 15 height 10
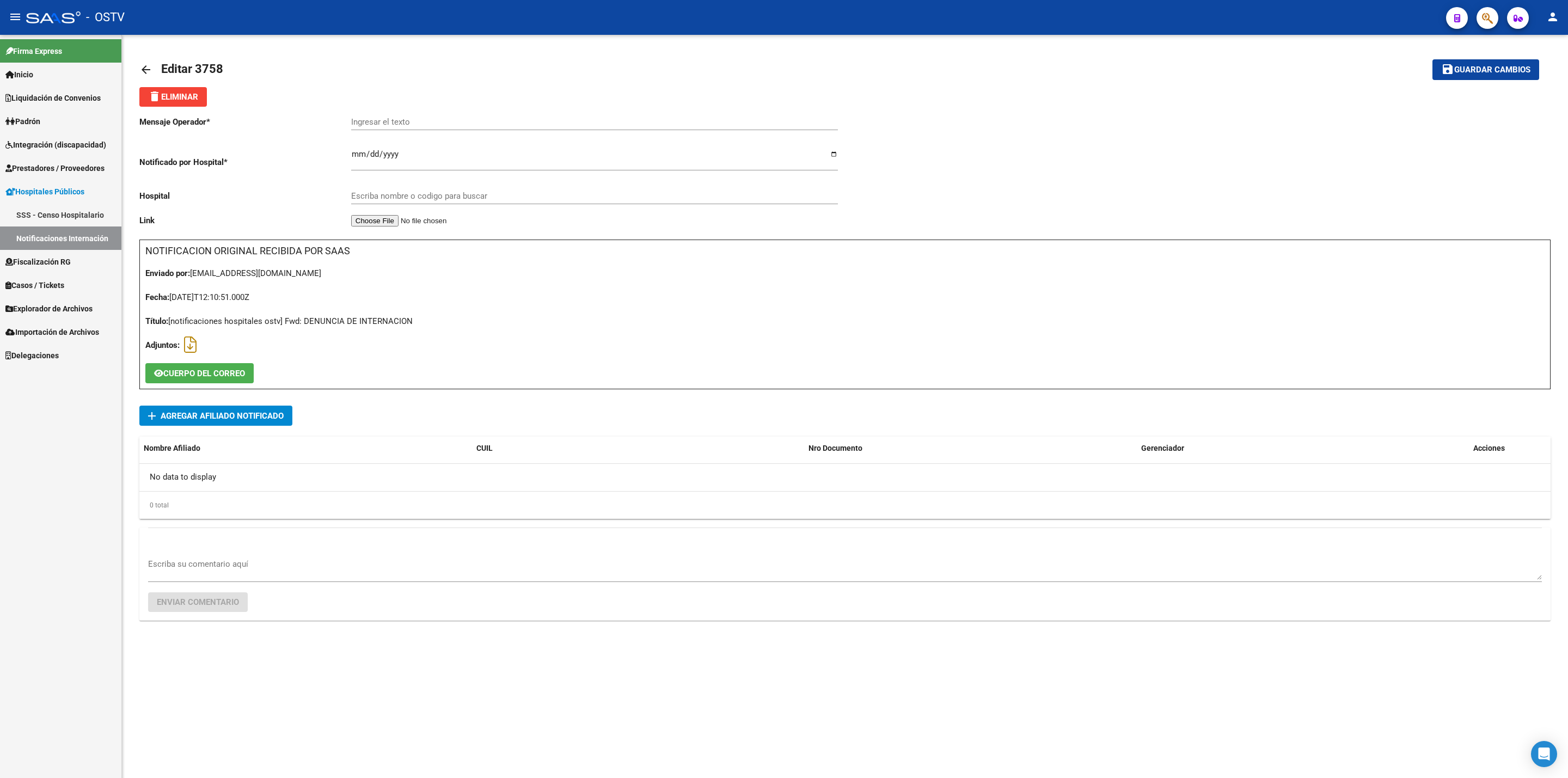
click at [221, 369] on span "CUERPO DEL CORREO" at bounding box center [204, 373] width 82 height 10
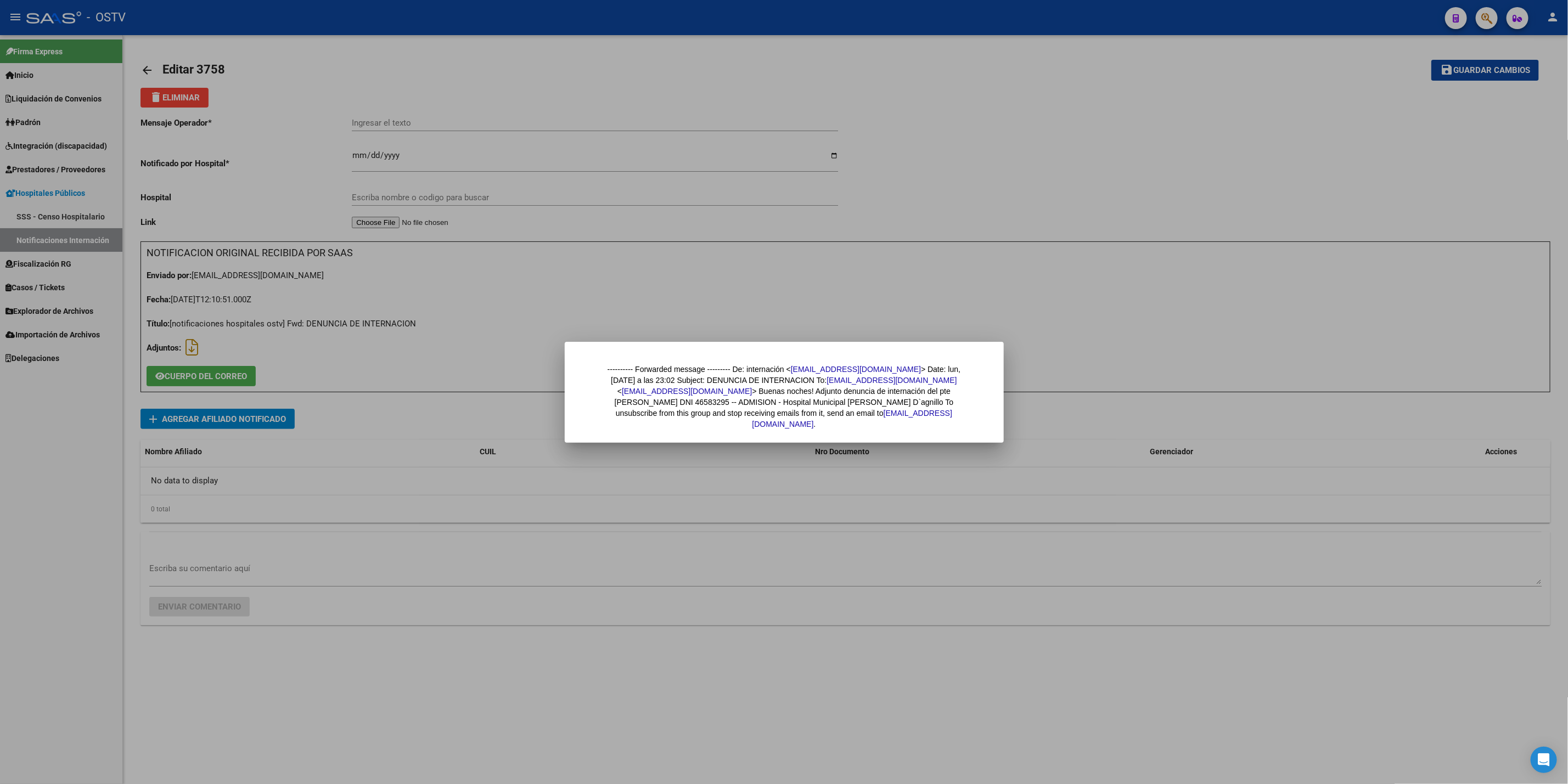
click at [511, 279] on div at bounding box center [784, 392] width 1568 height 784
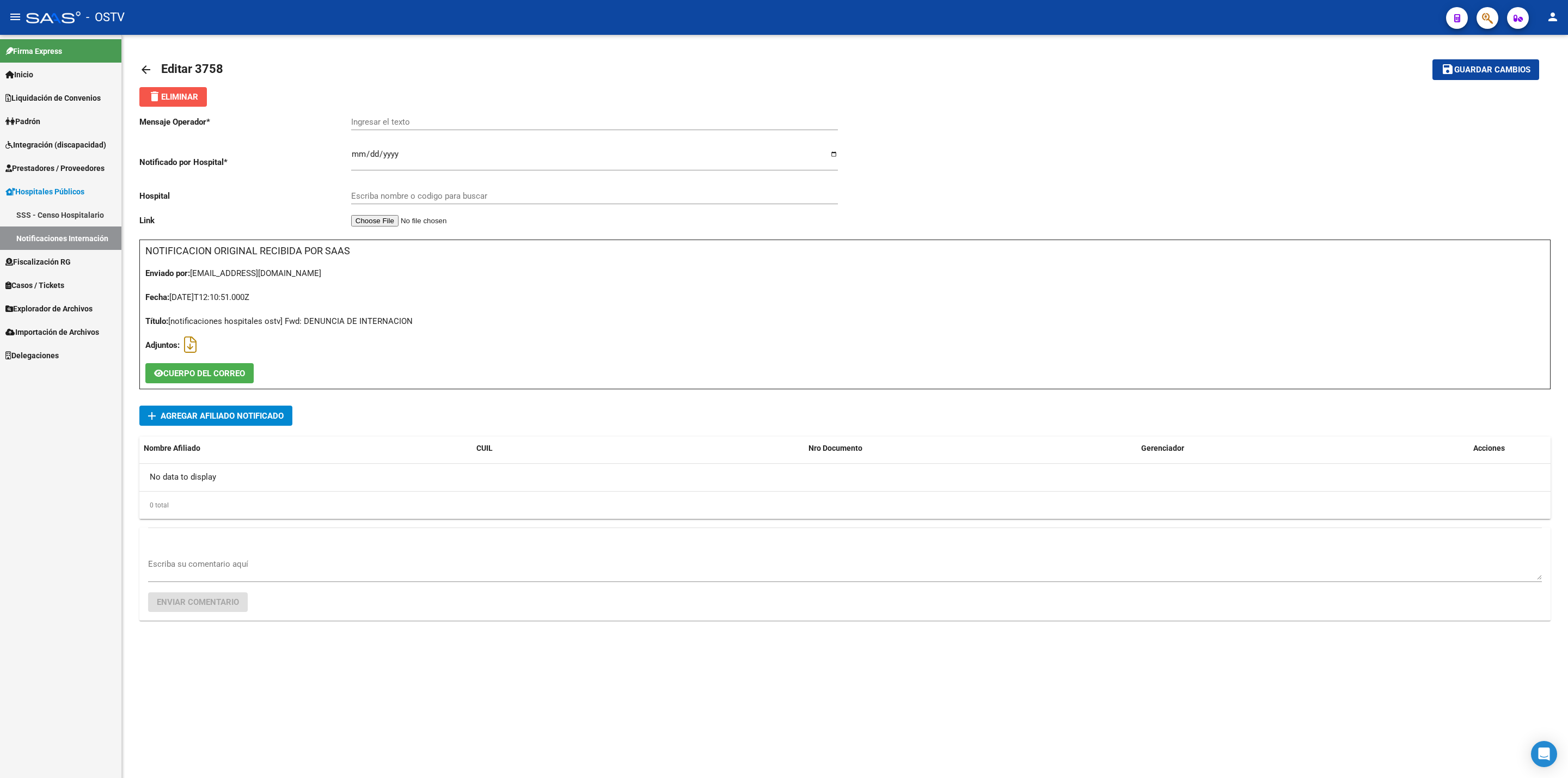
click at [162, 97] on span "delete Eliminar" at bounding box center [173, 97] width 50 height 10
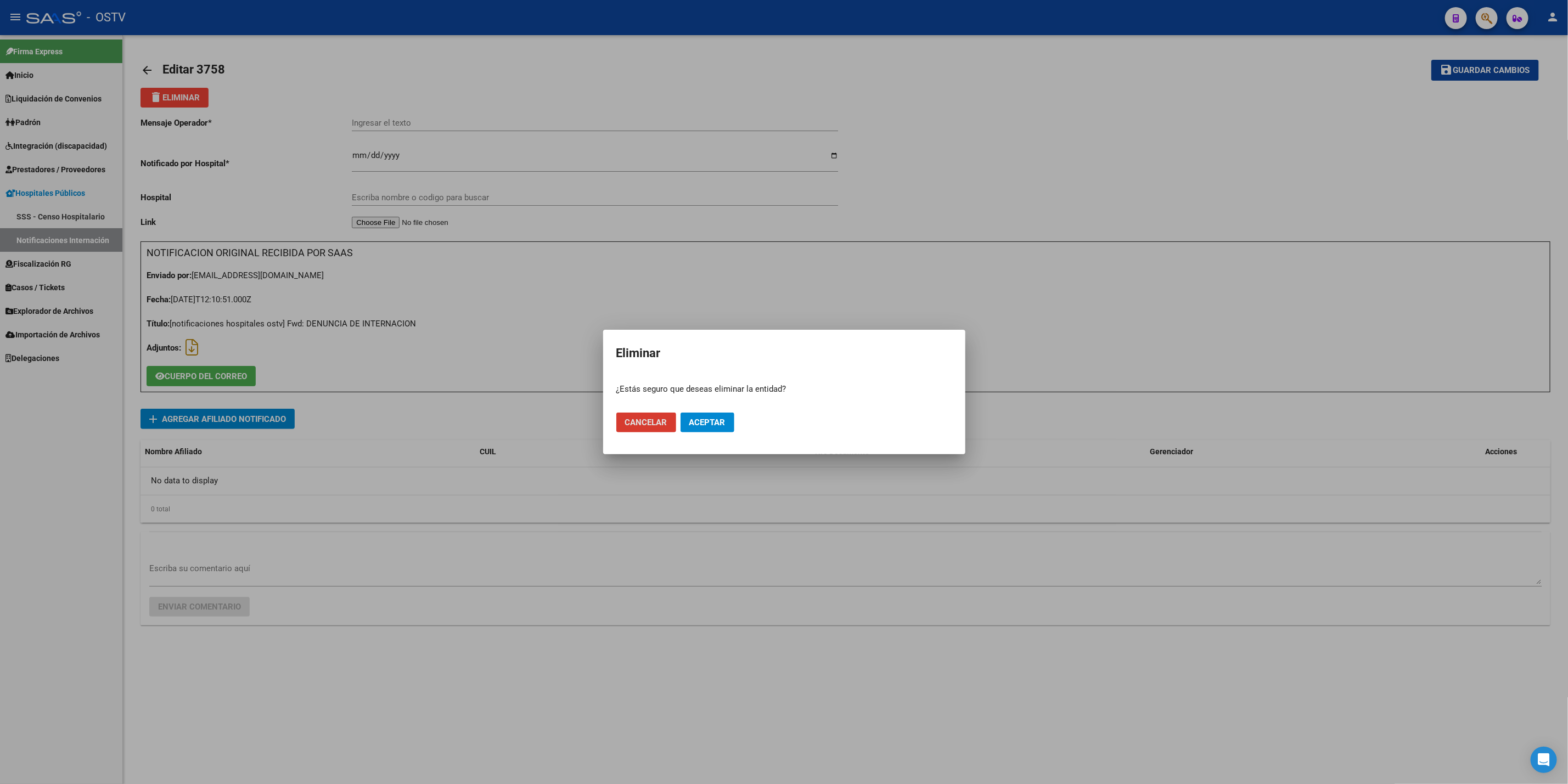
click at [710, 415] on button "Aceptar" at bounding box center [707, 422] width 54 height 20
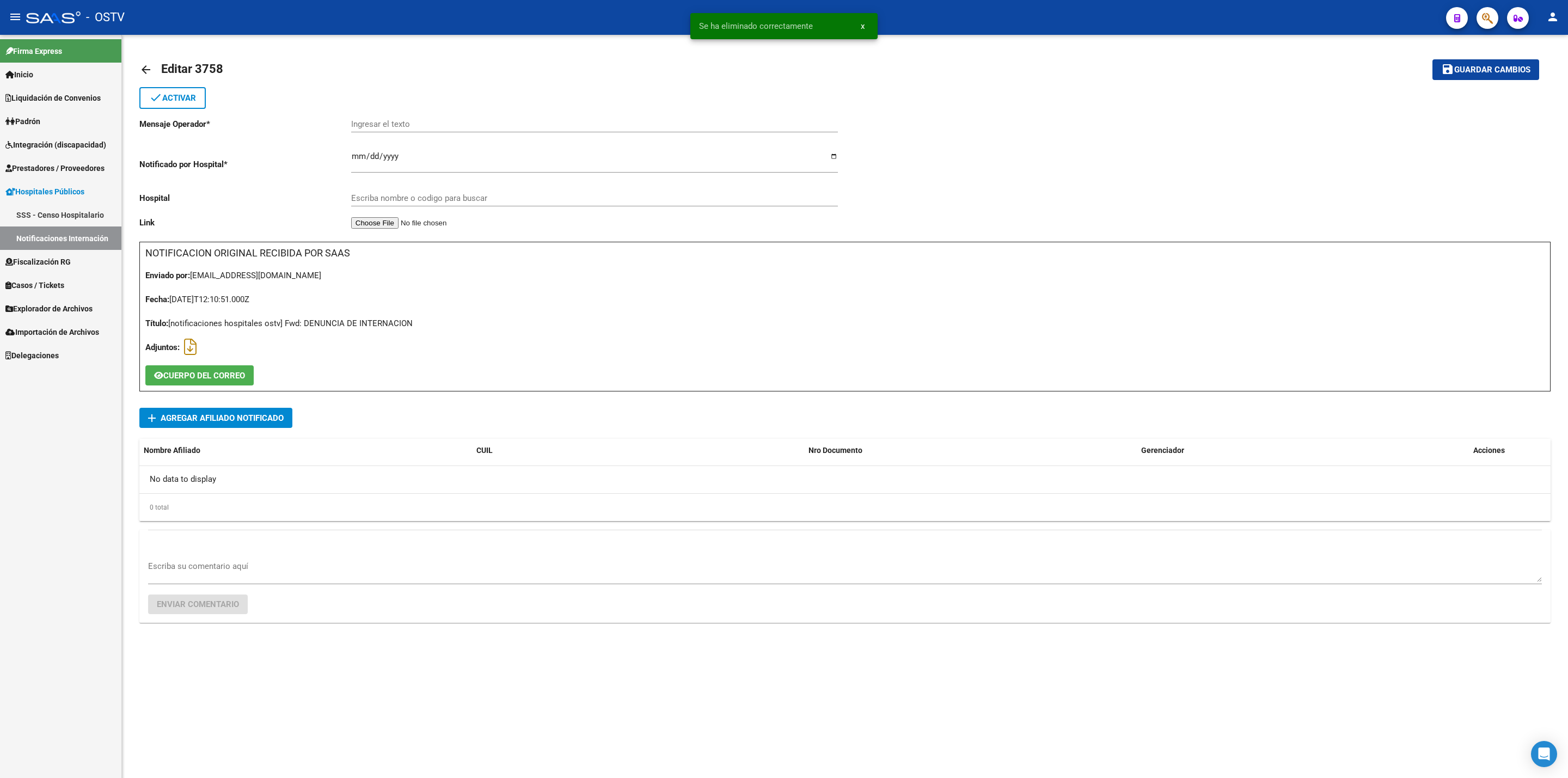
click at [145, 70] on mat-icon "arrow_back" at bounding box center [145, 70] width 13 height 13
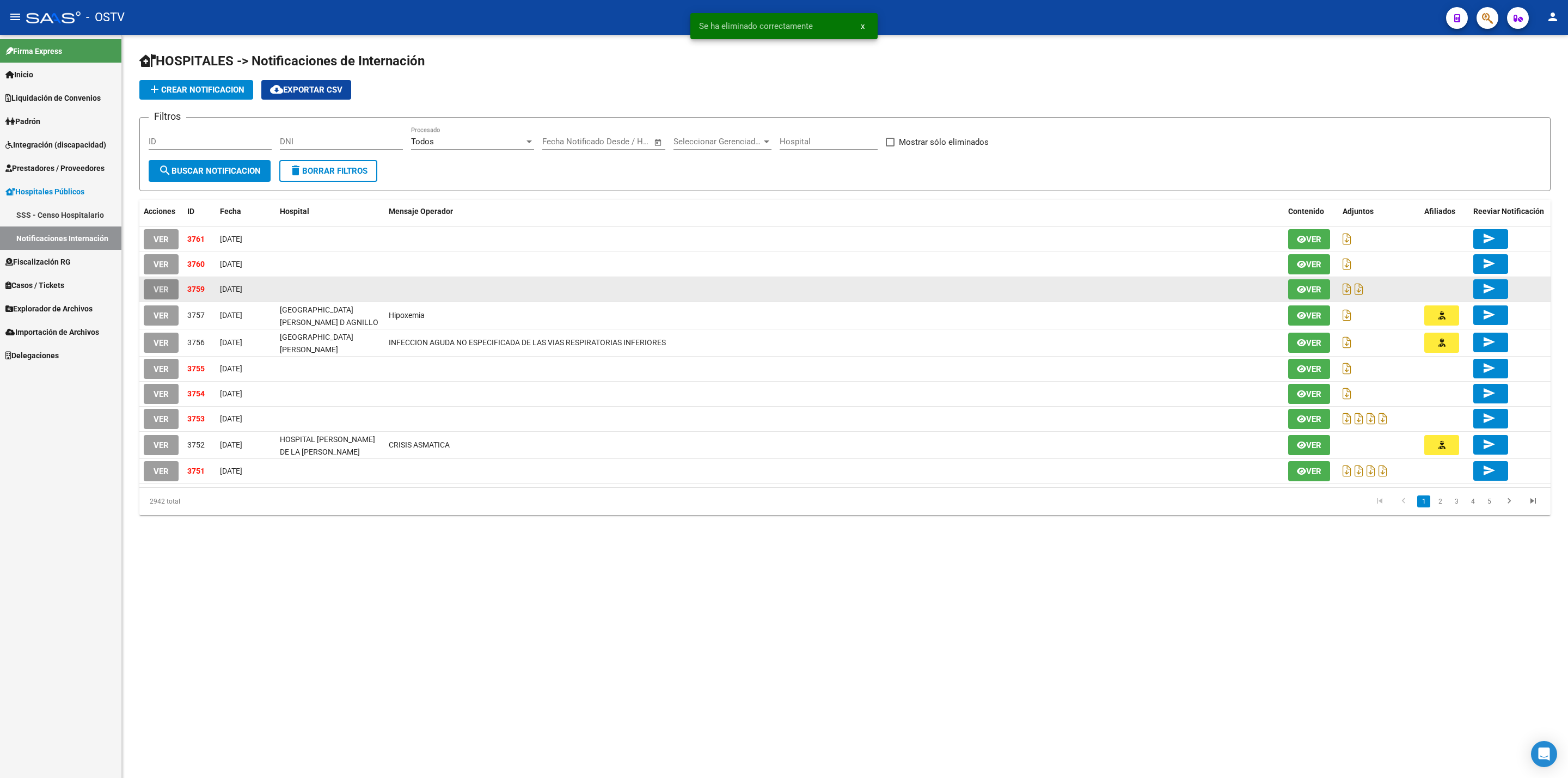
click at [163, 292] on span "VER" at bounding box center [161, 289] width 15 height 10
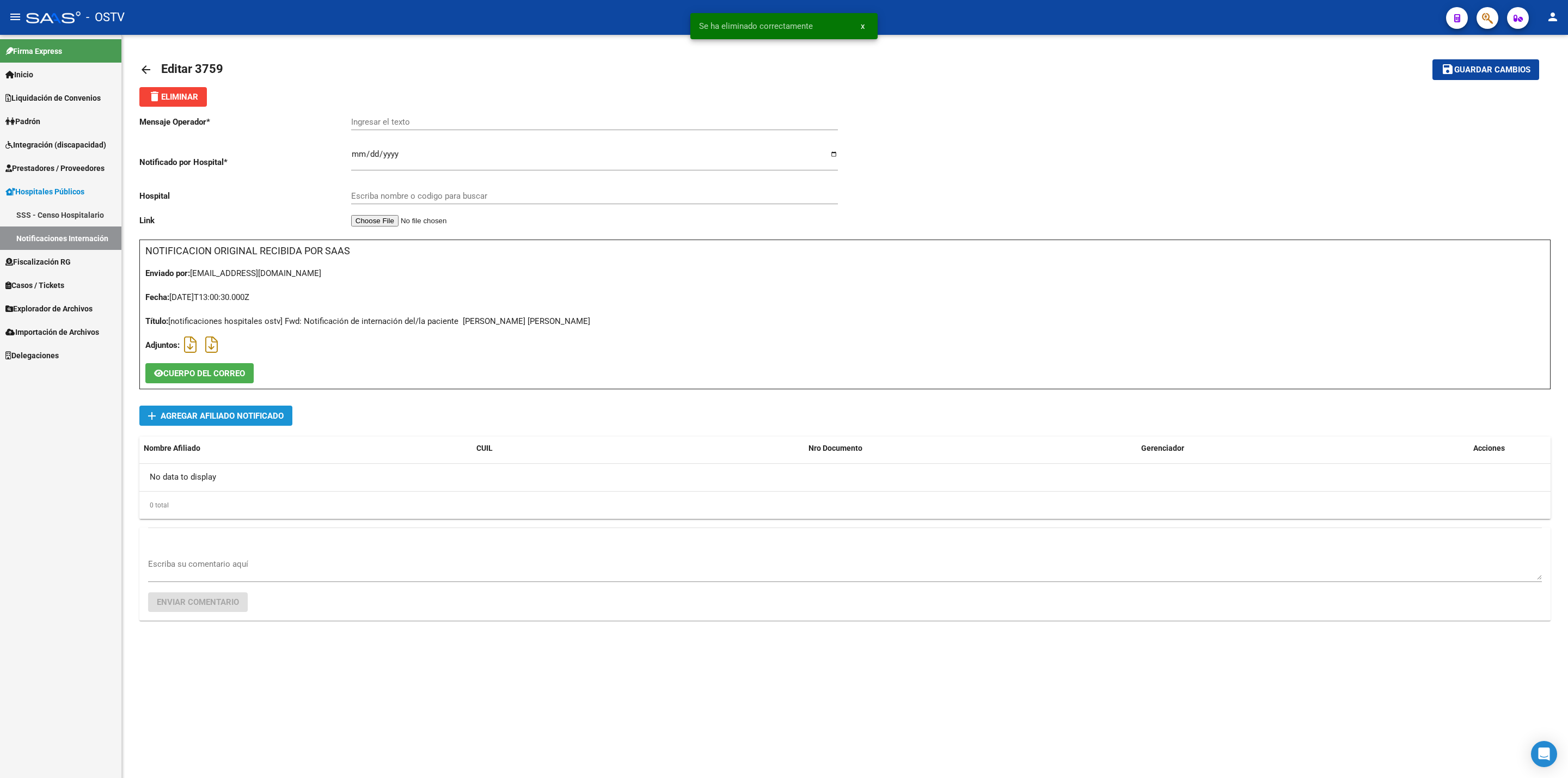
click at [250, 412] on span "Agregar Afiliado Notificado" at bounding box center [222, 416] width 123 height 10
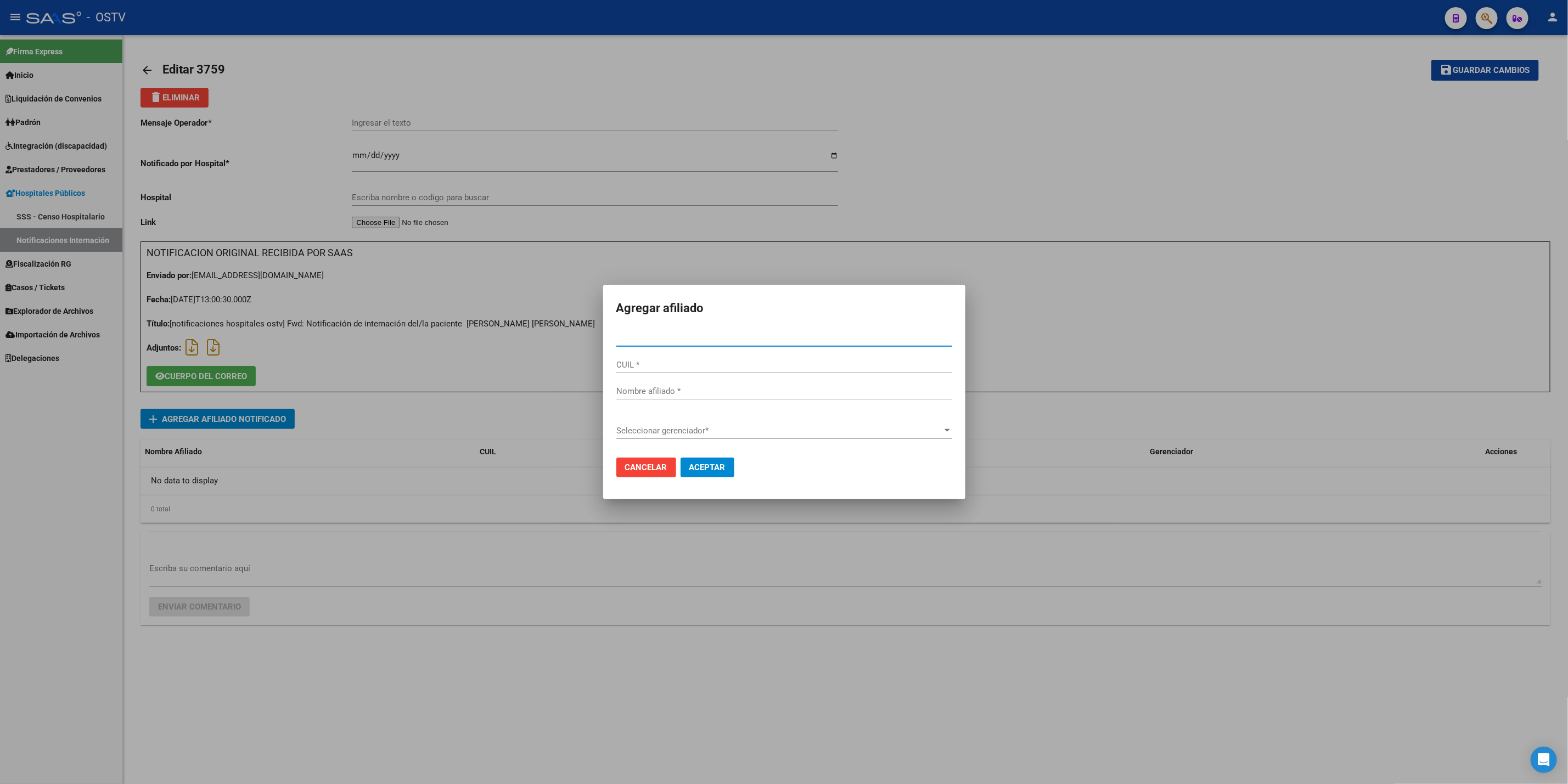
paste input "39906977"
type input "39906977"
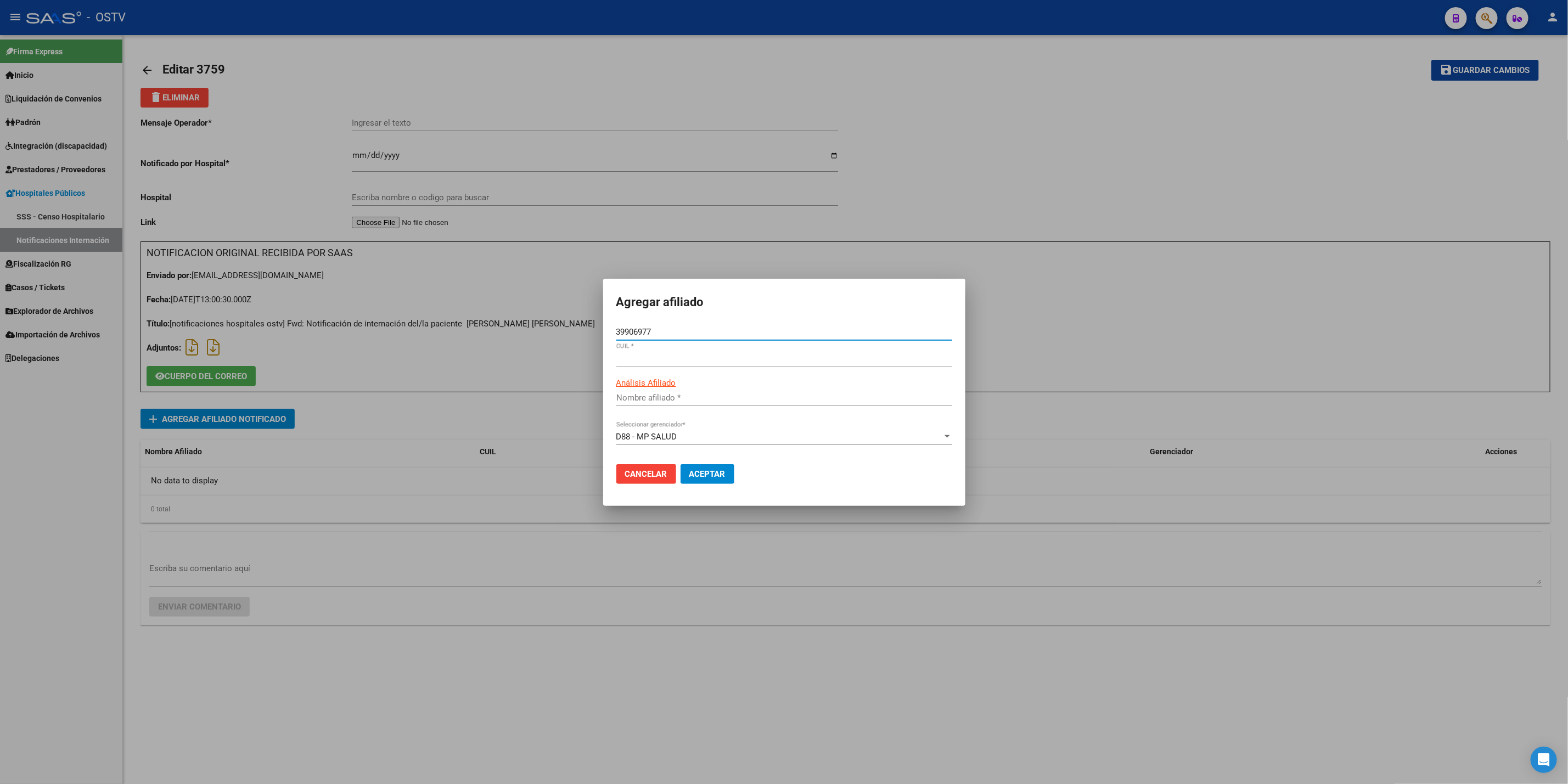
type input "27399069772"
type input "GONZALEZ JACQUELINE MAGALI"
type input "39906977"
click at [729, 476] on button "Aceptar" at bounding box center [707, 474] width 54 height 20
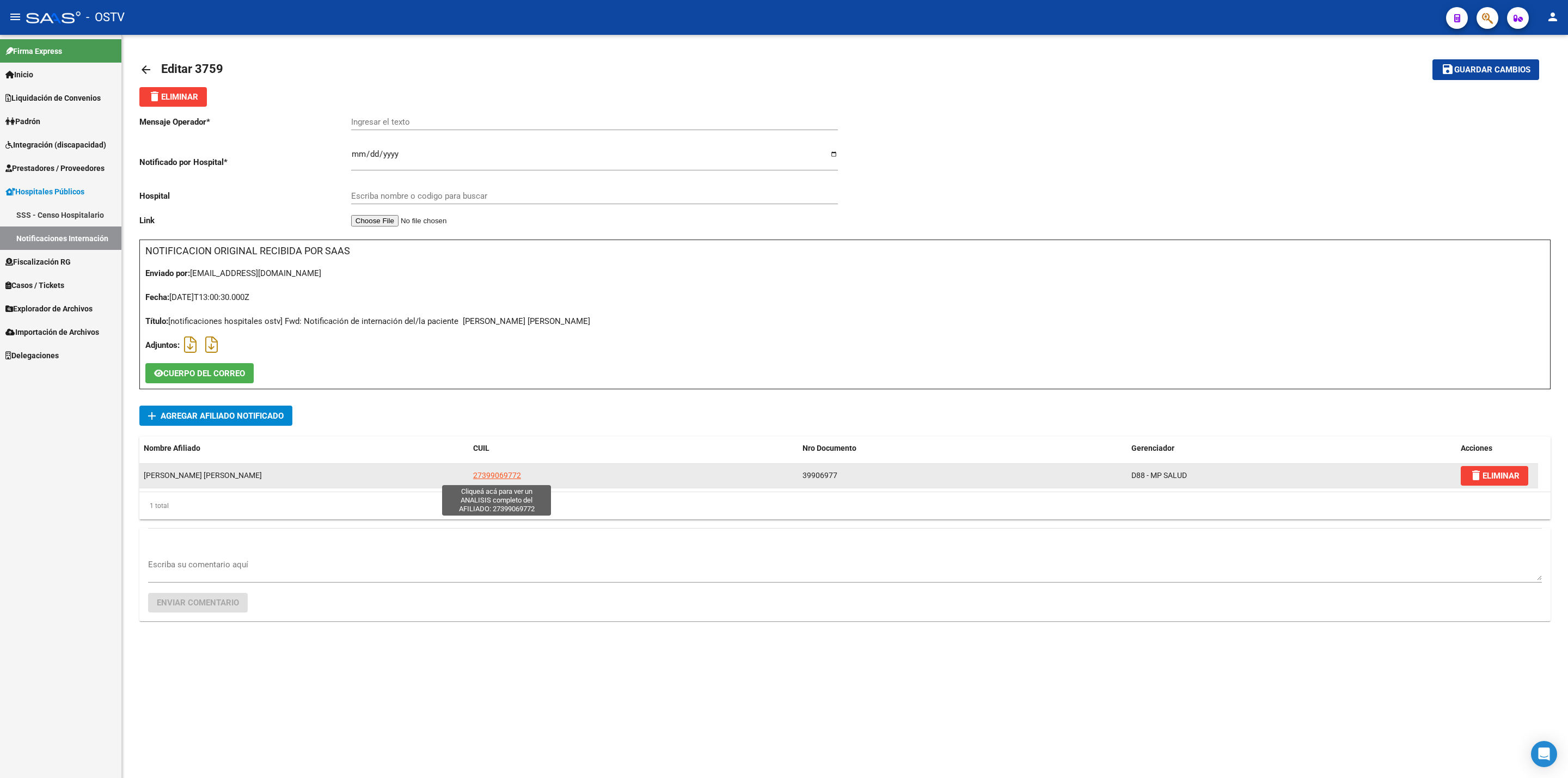
click at [495, 478] on span "27399069772" at bounding box center [497, 475] width 48 height 9
type textarea "27399069772"
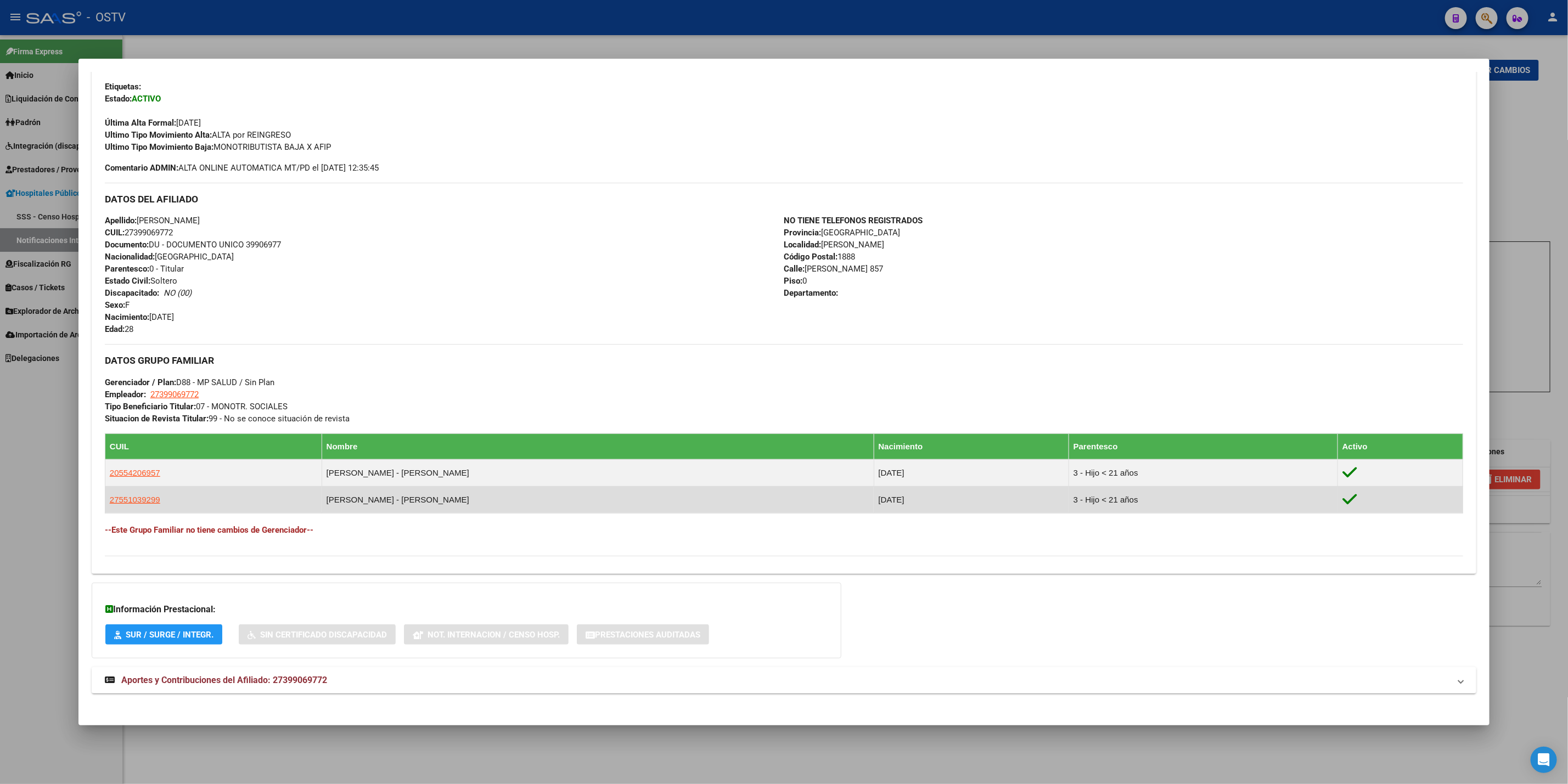
scroll to position [273, 0]
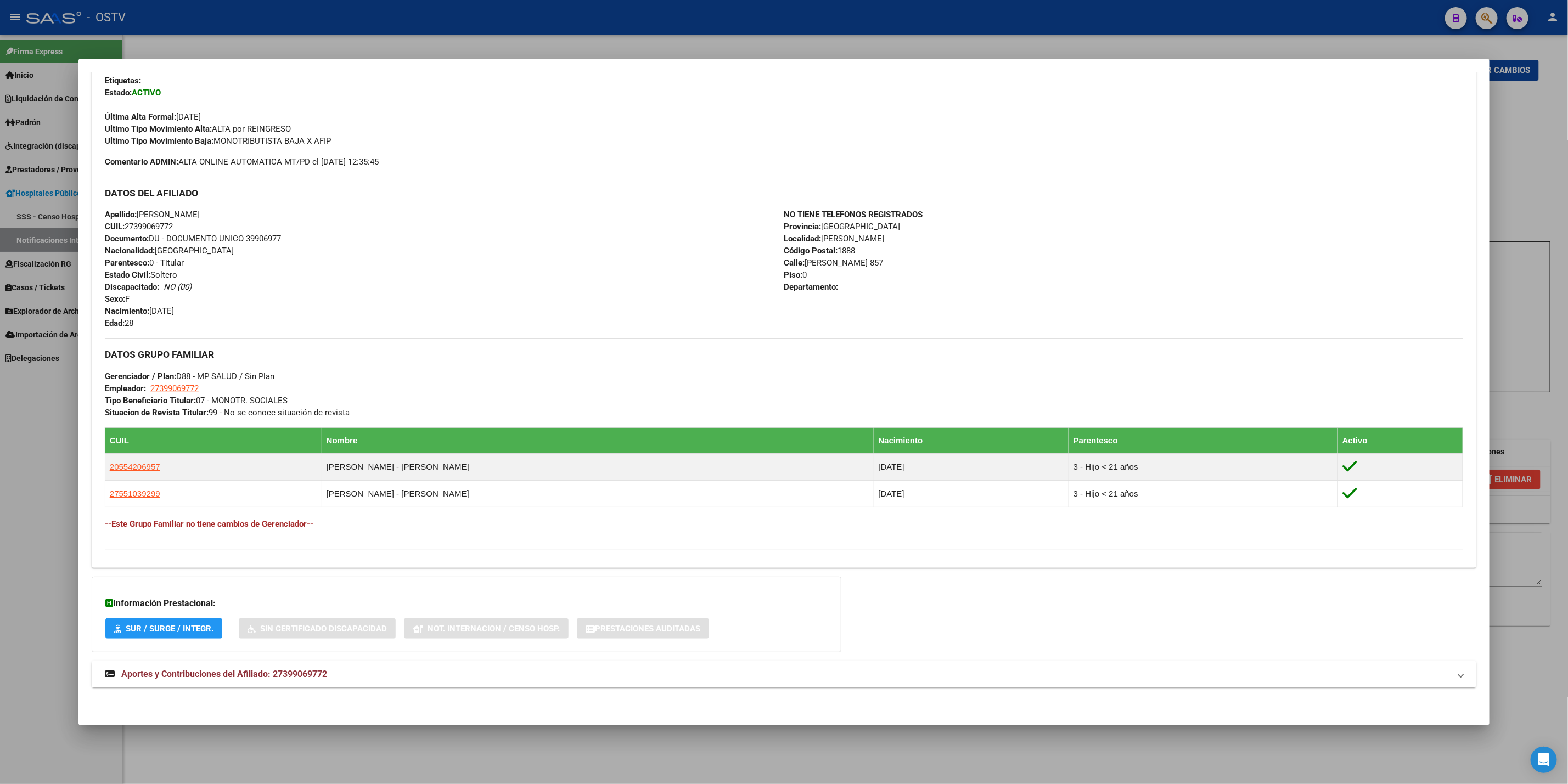
click at [407, 675] on mat-panel-title "Aportes y Contribuciones del Afiliado: 27399069772" at bounding box center [777, 674] width 1345 height 13
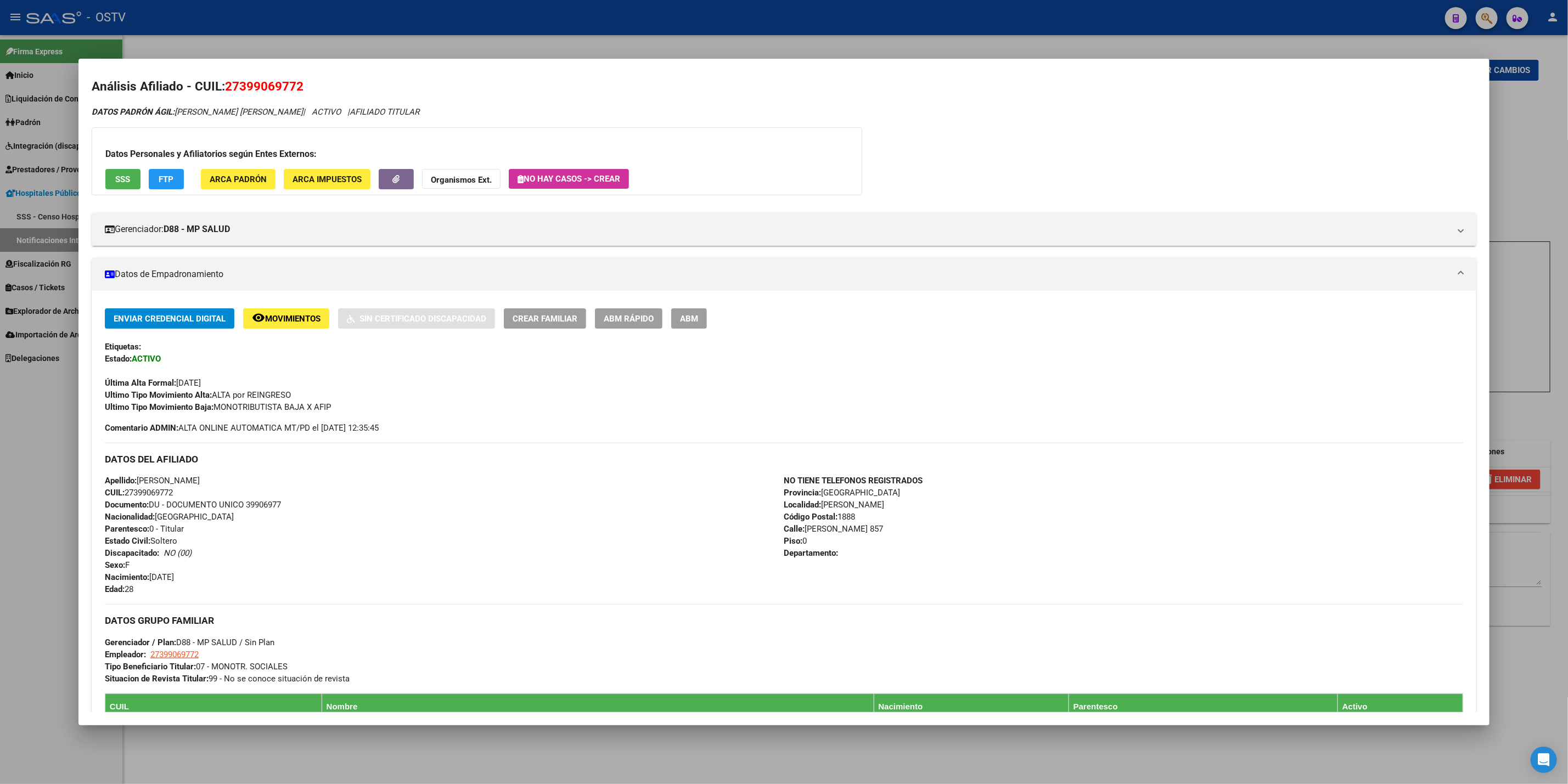
scroll to position [0, 0]
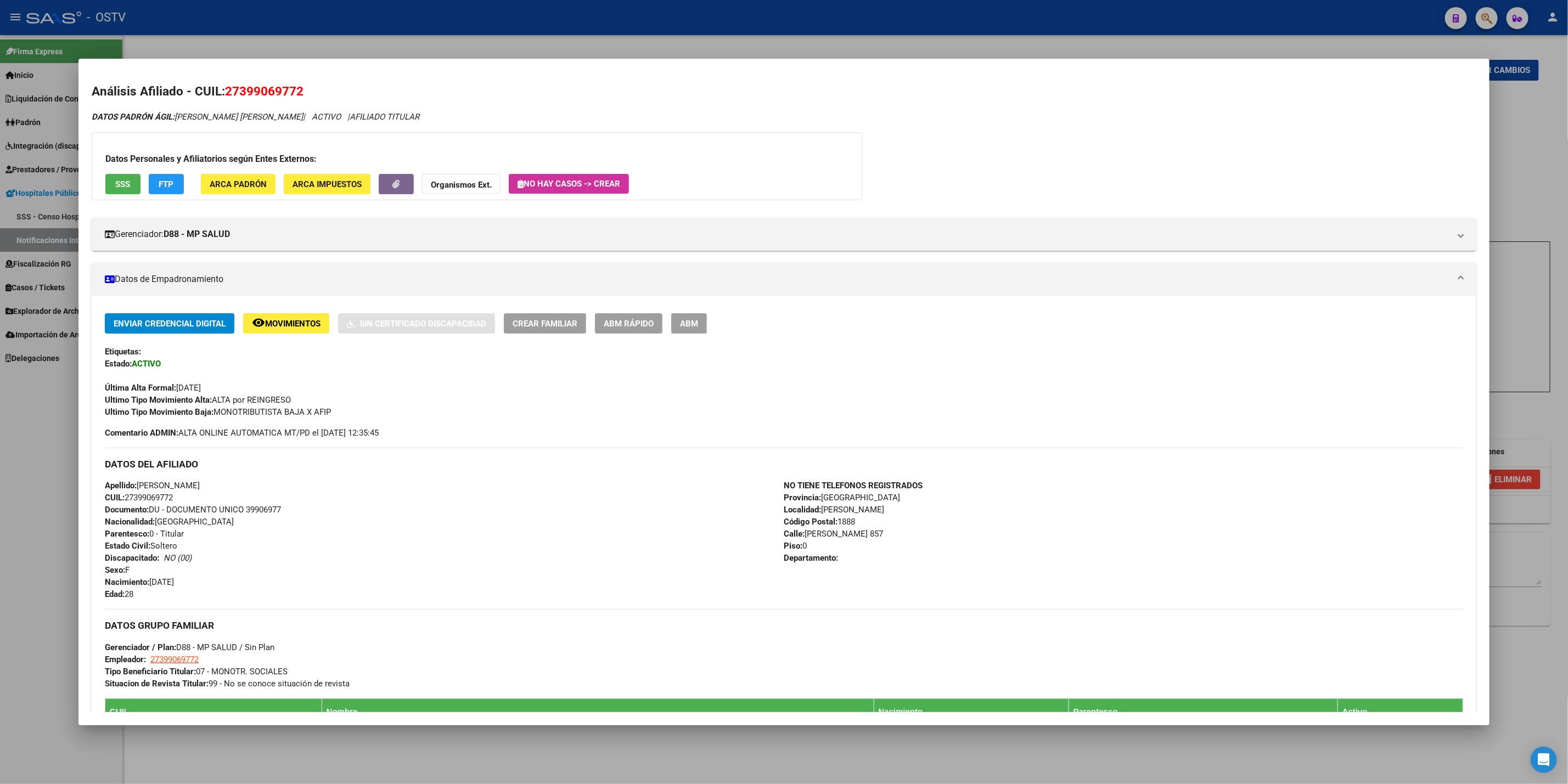
click at [53, 466] on div at bounding box center [784, 392] width 1568 height 784
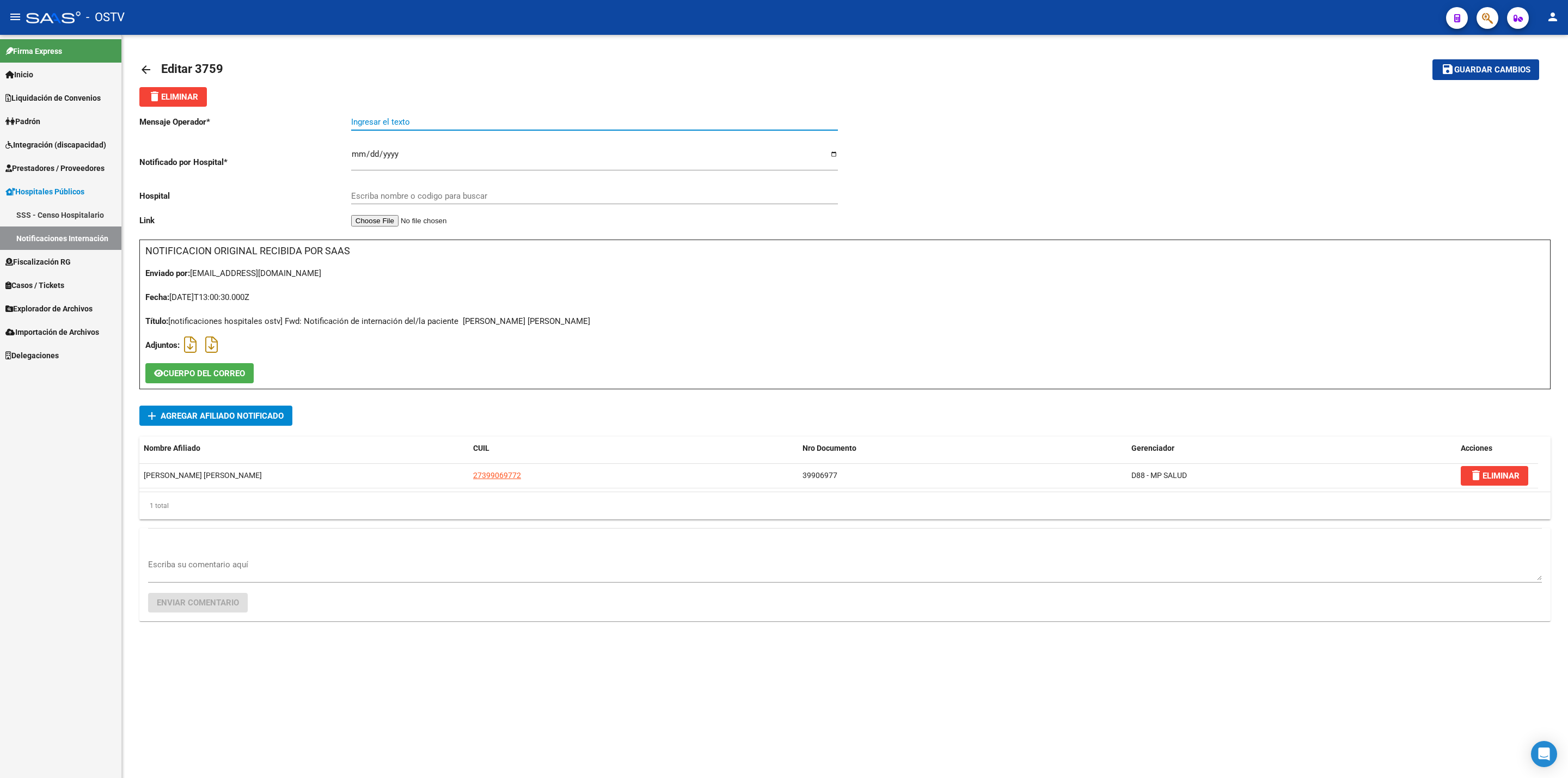
click at [431, 119] on input "Ingresar el texto" at bounding box center [594, 122] width 487 height 10
paste input "SUPERVISIÓN DEL EMBARAZO DE ALTO RIESGO"
type input "SUPERVISIÓN DEL EMBARAZO DE ALTO RIESGO"
click at [499, 204] on div "Escriba nombre o codigo para buscar" at bounding box center [594, 192] width 487 height 23
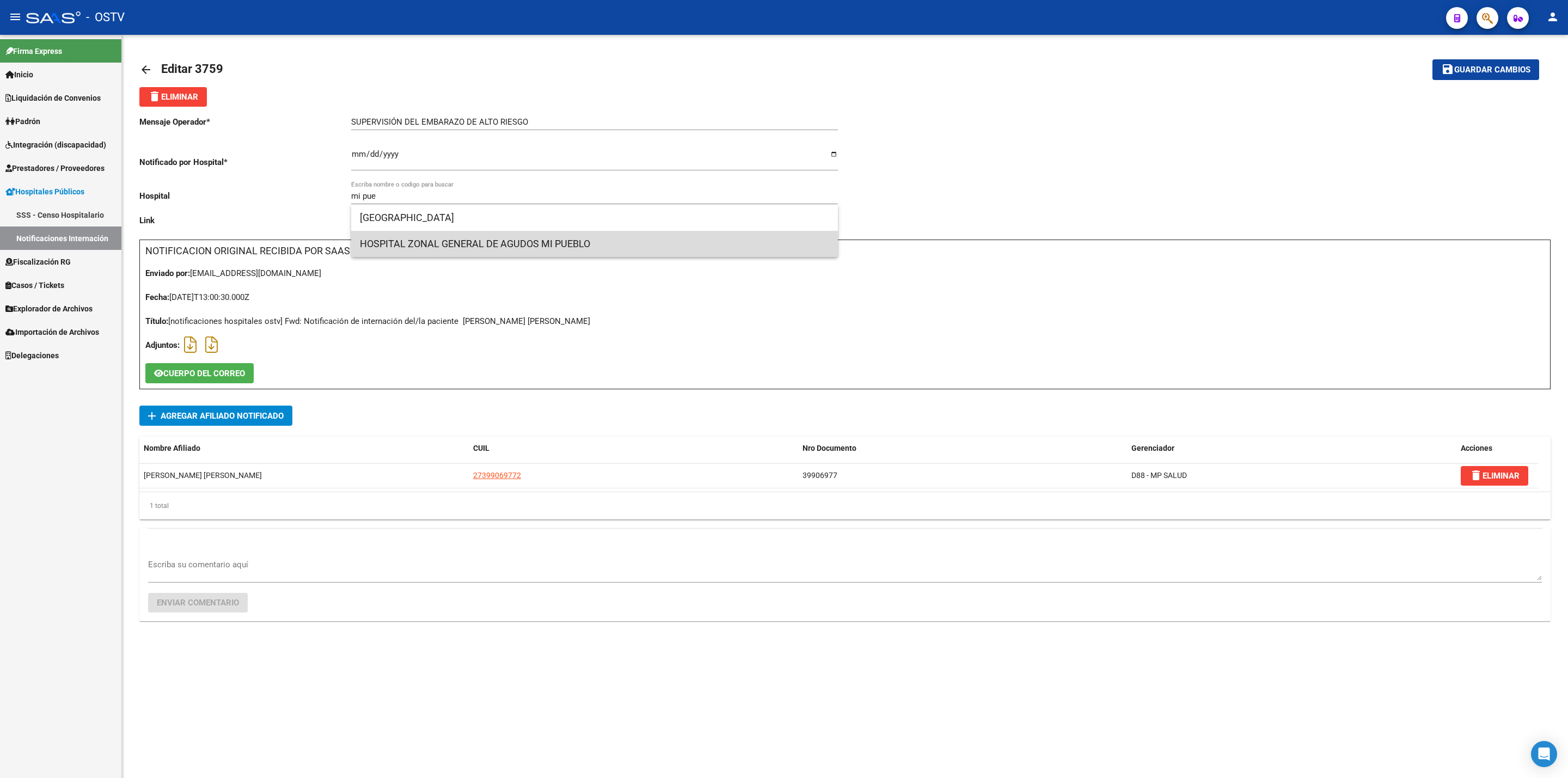
click at [520, 248] on span "HOSPITAL ZONAL GENERAL DE AGUDOS MI PUEBLO" at bounding box center [594, 244] width 469 height 26
type input "HOSPITAL ZONAL GENERAL DE AGUDOS MI PUEBLO"
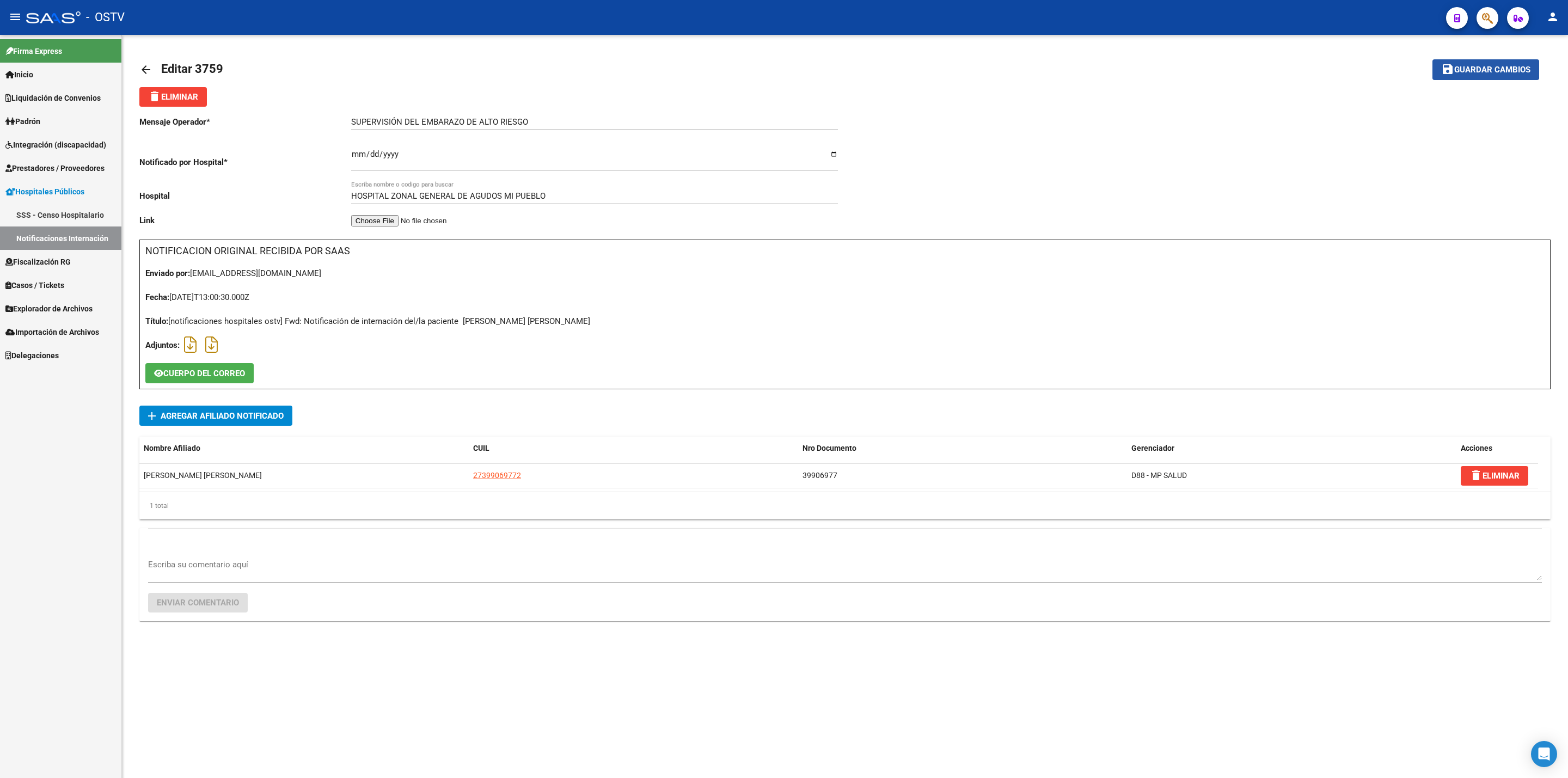
click at [1472, 66] on span "Guardar cambios" at bounding box center [1492, 70] width 76 height 10
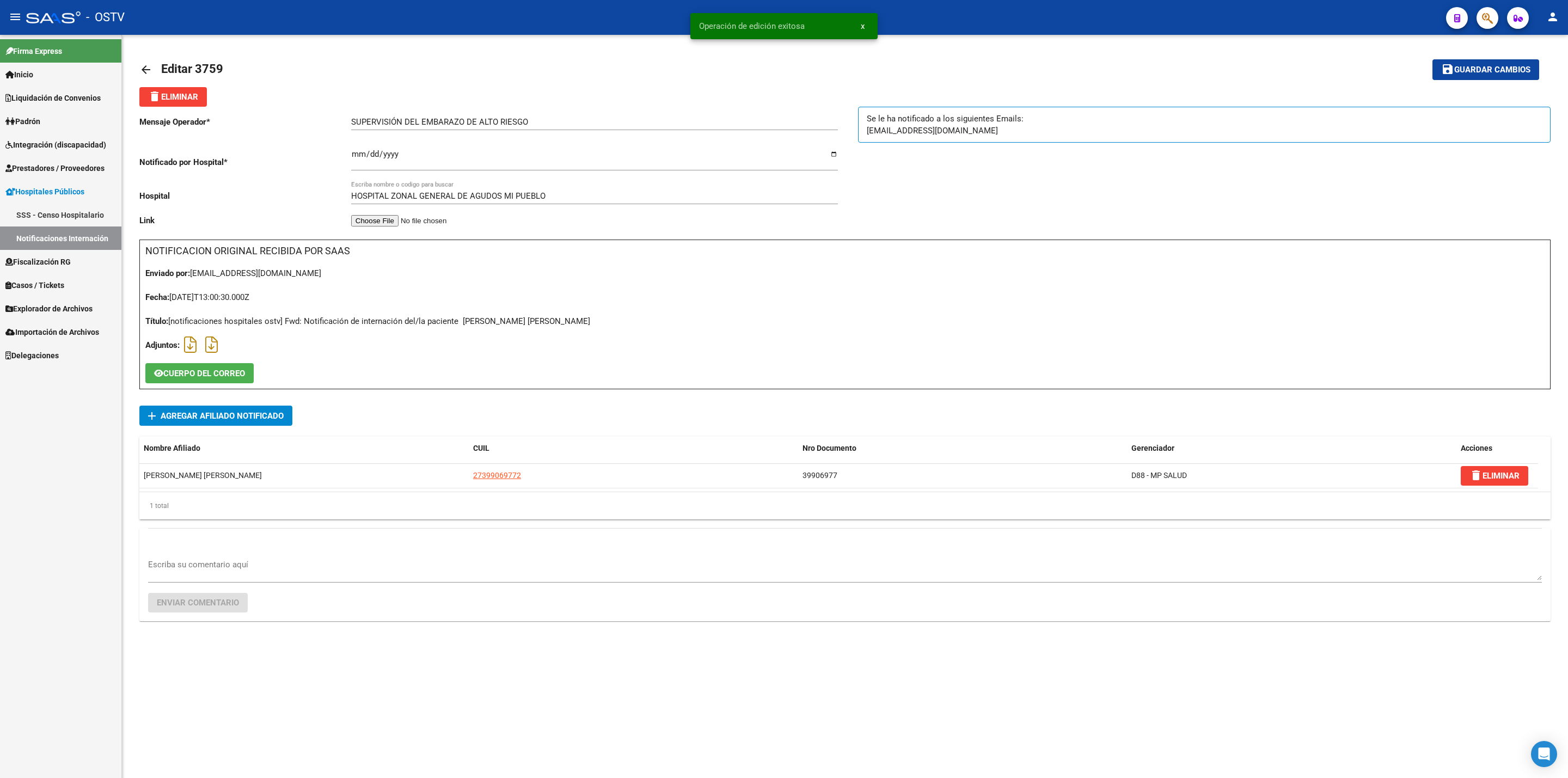
click at [150, 72] on mat-icon "arrow_back" at bounding box center [145, 70] width 13 height 13
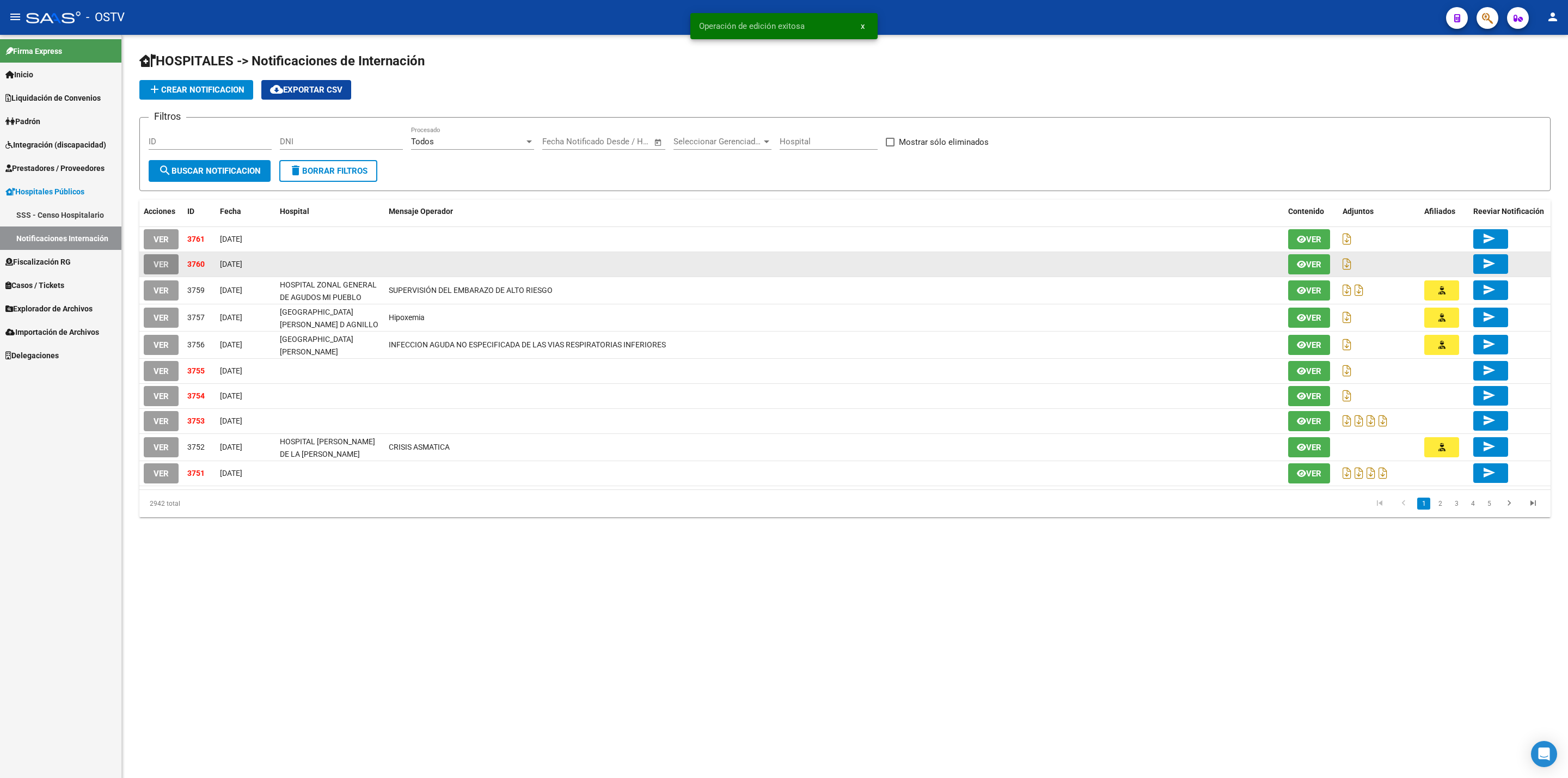
click at [164, 263] on span "VER" at bounding box center [161, 265] width 15 height 10
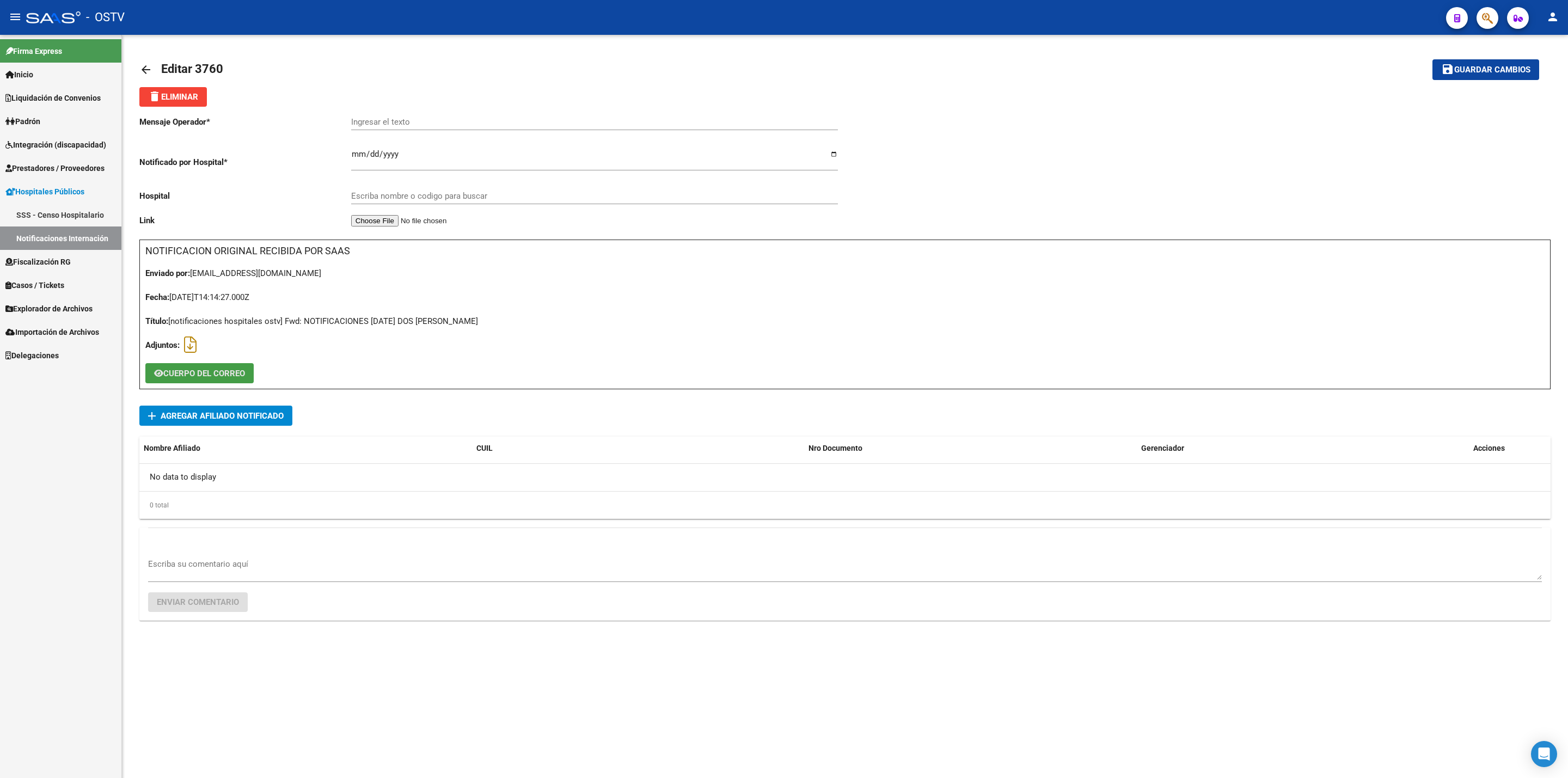
click at [233, 377] on span "CUERPO DEL CORREO" at bounding box center [204, 373] width 82 height 10
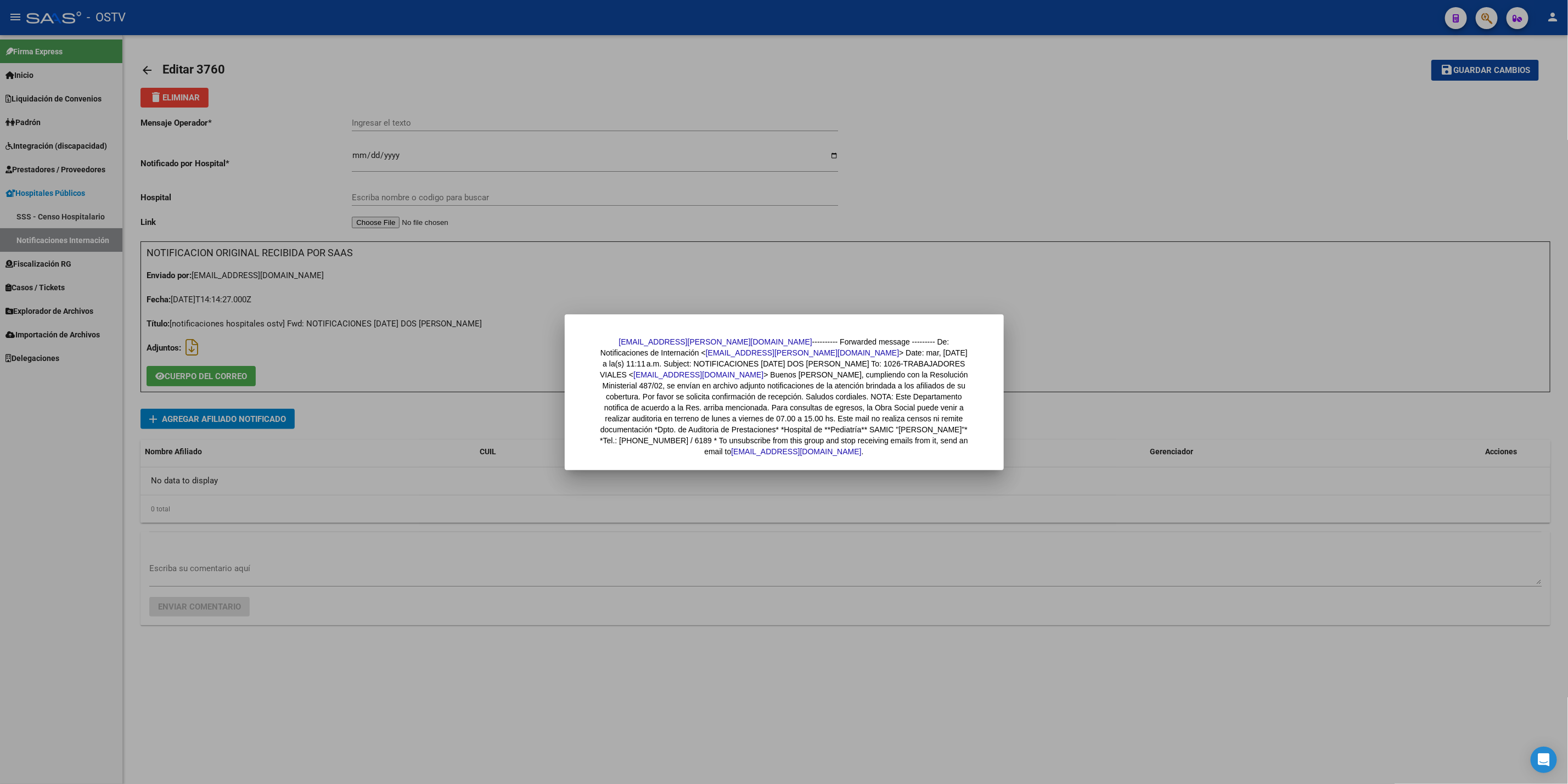
click at [272, 357] on div at bounding box center [784, 392] width 1568 height 784
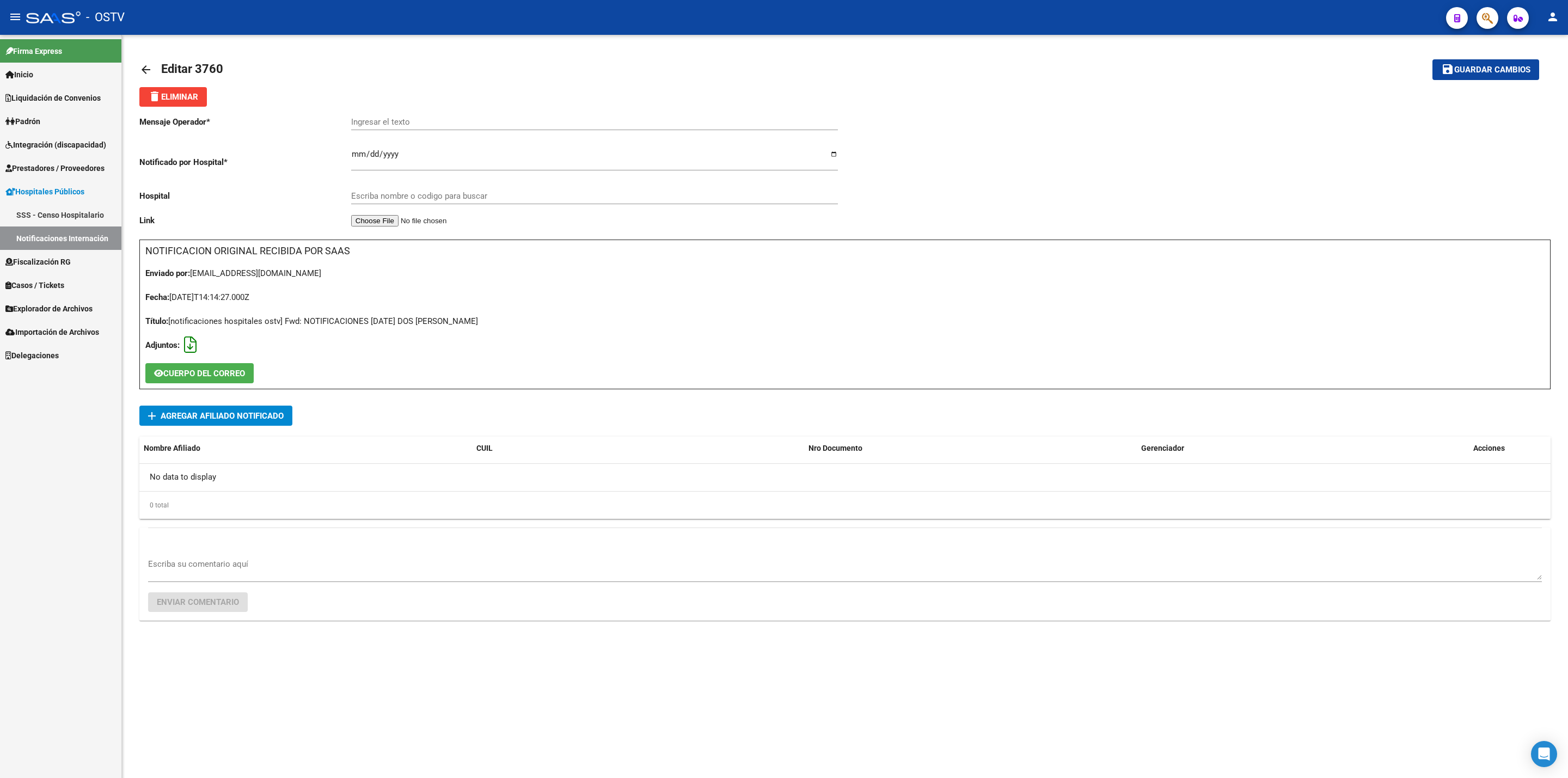
click at [191, 345] on icon at bounding box center [190, 345] width 12 height 1
click at [182, 97] on span "delete Eliminar" at bounding box center [173, 97] width 50 height 10
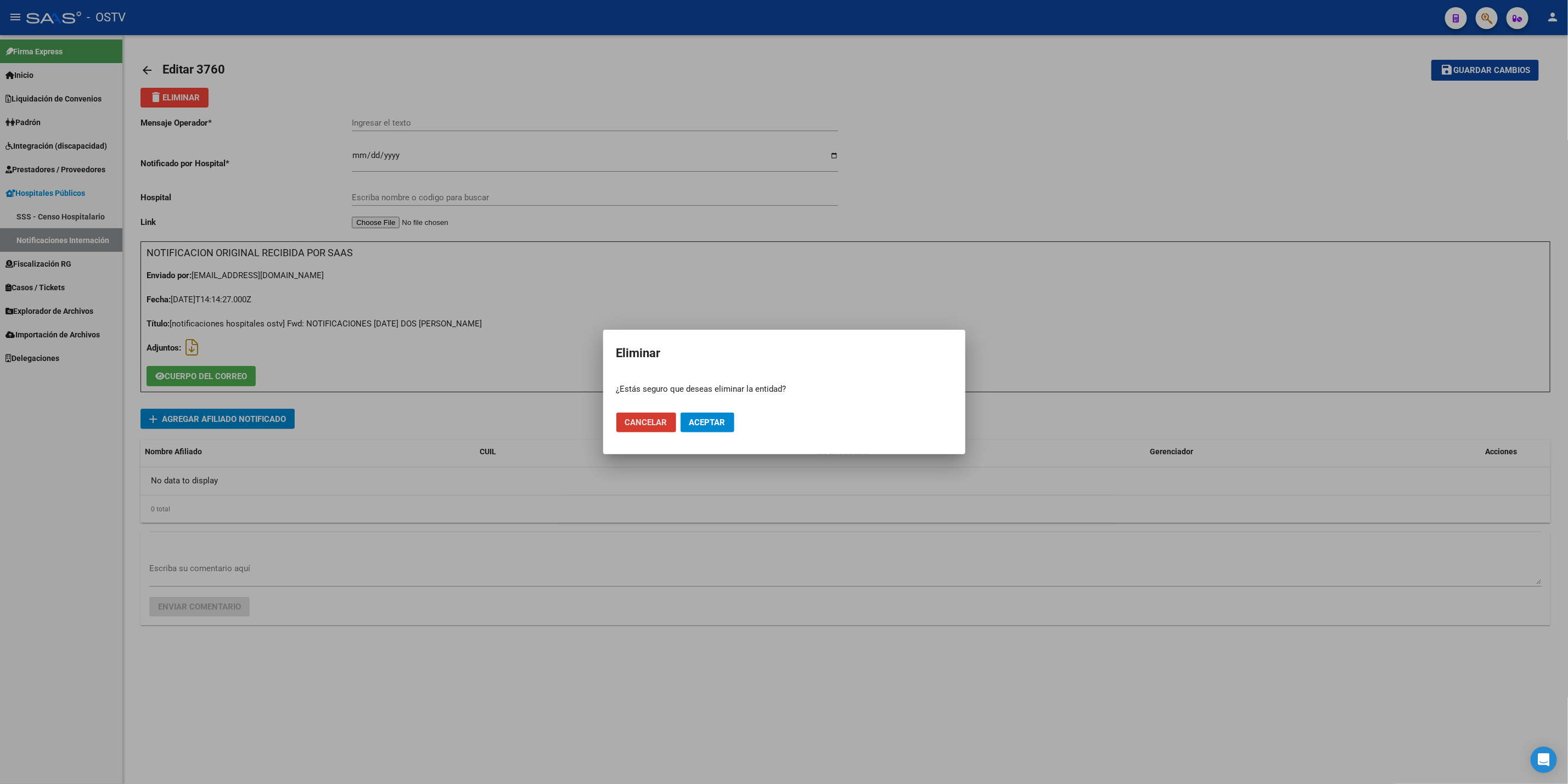
click at [708, 424] on span "Aceptar" at bounding box center [707, 422] width 36 height 10
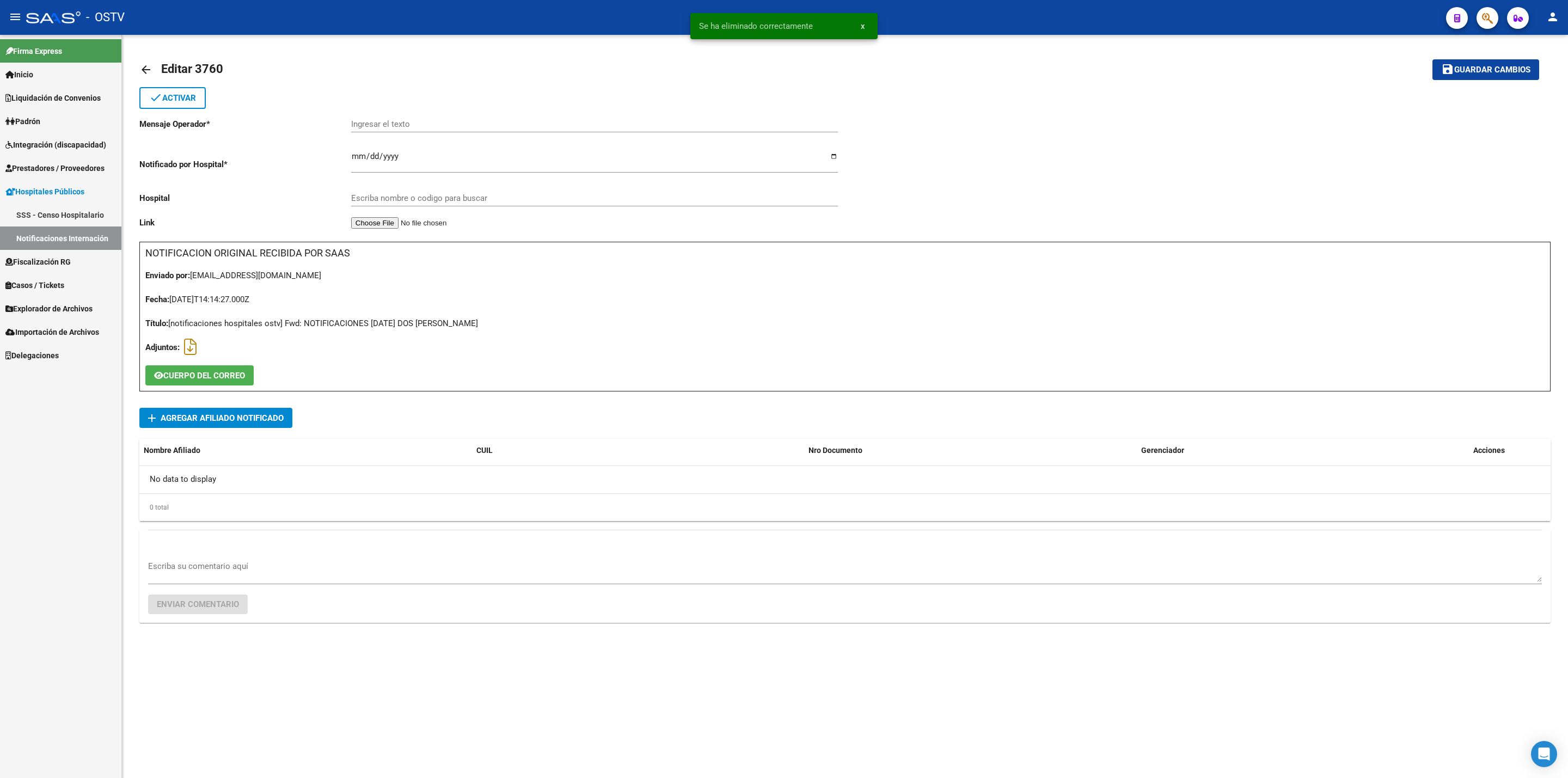
click at [149, 70] on mat-icon "arrow_back" at bounding box center [145, 70] width 13 height 13
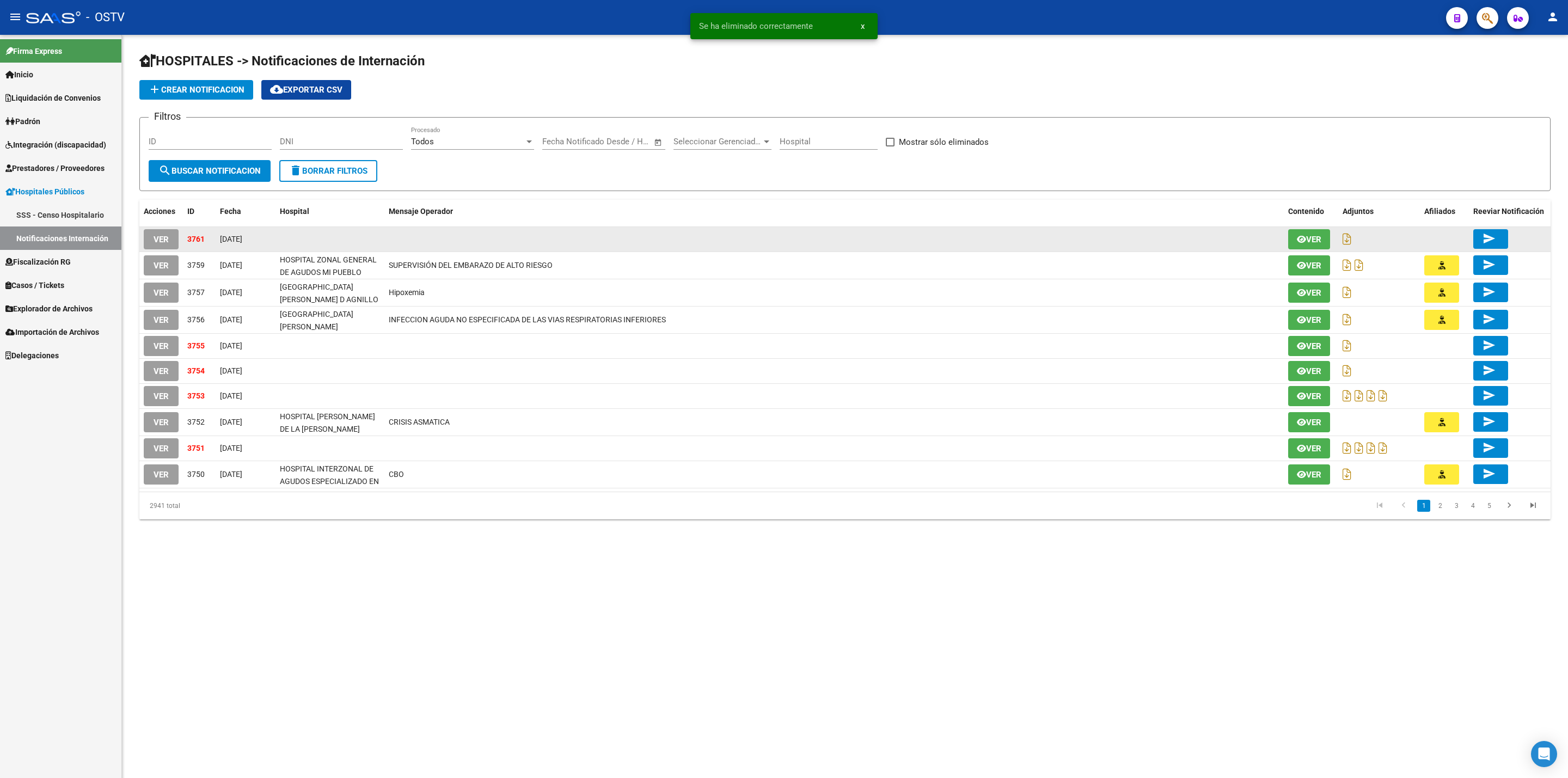
click at [164, 240] on span "VER" at bounding box center [161, 240] width 15 height 10
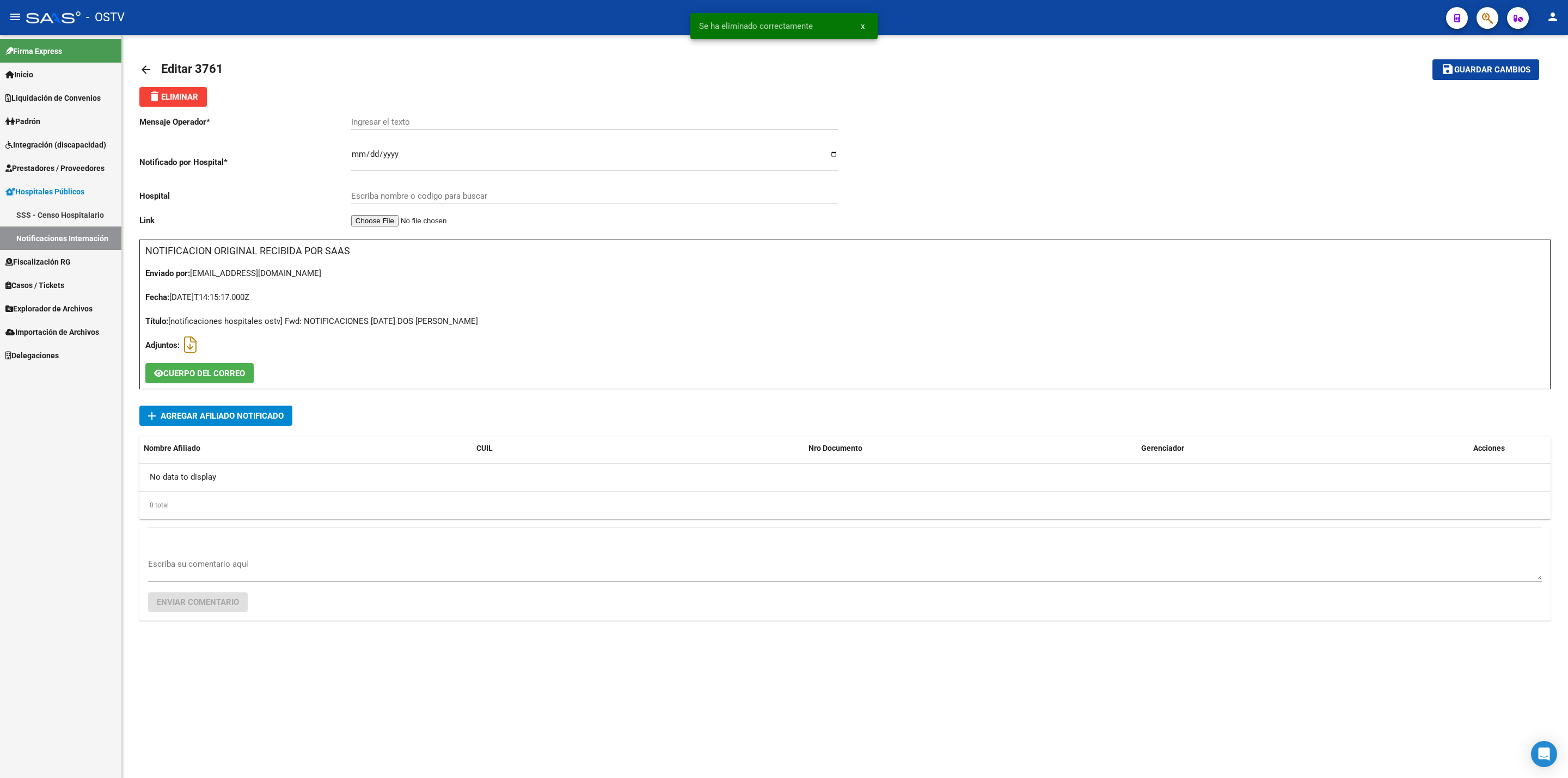
click at [183, 85] on mat-toolbar-row "arrow_back Editar 3761" at bounding box center [689, 70] width 1101 height 35
click at [180, 90] on button "delete Eliminar" at bounding box center [173, 97] width 68 height 20
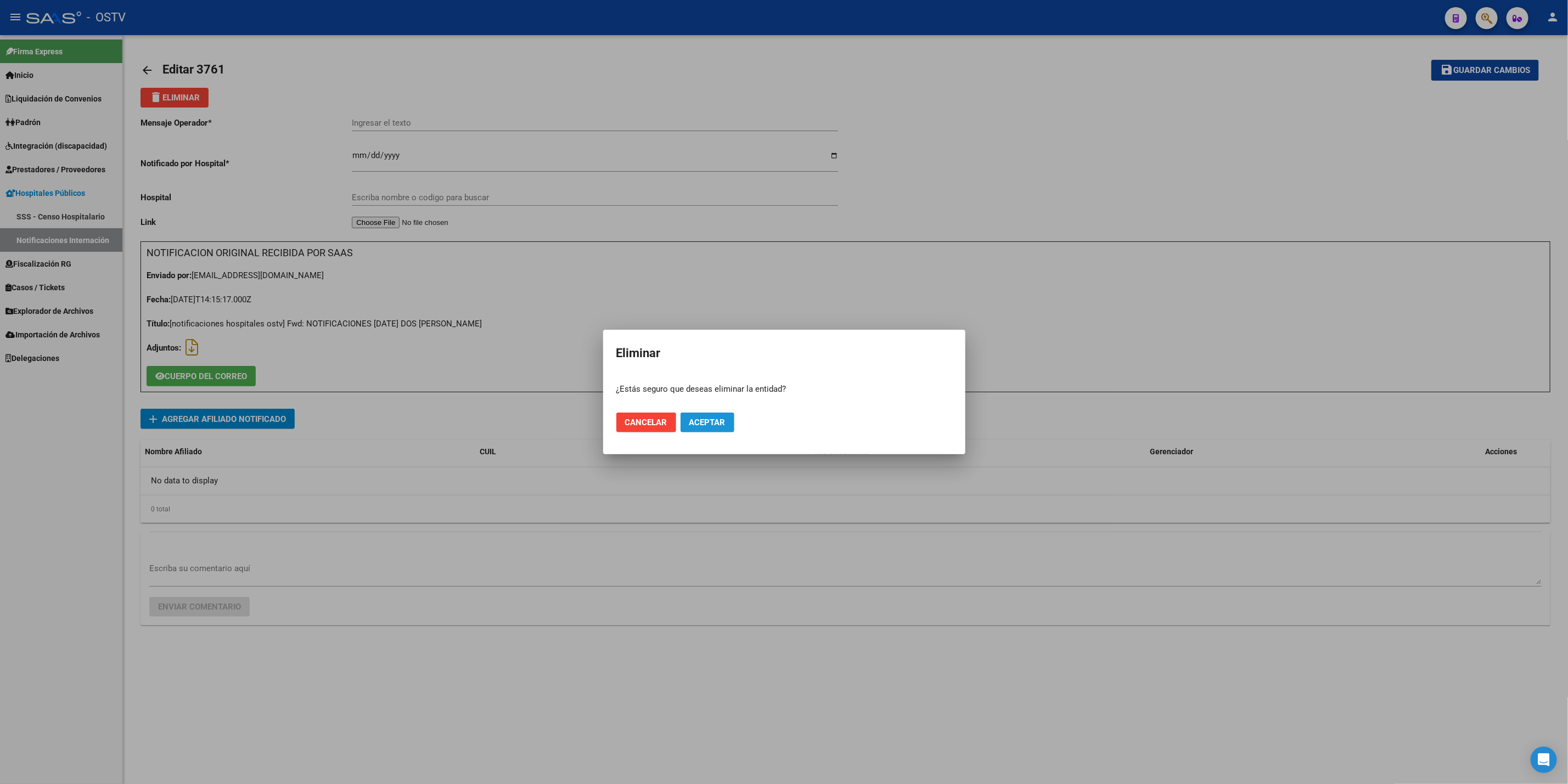
click at [718, 417] on span "Aceptar" at bounding box center [707, 422] width 36 height 10
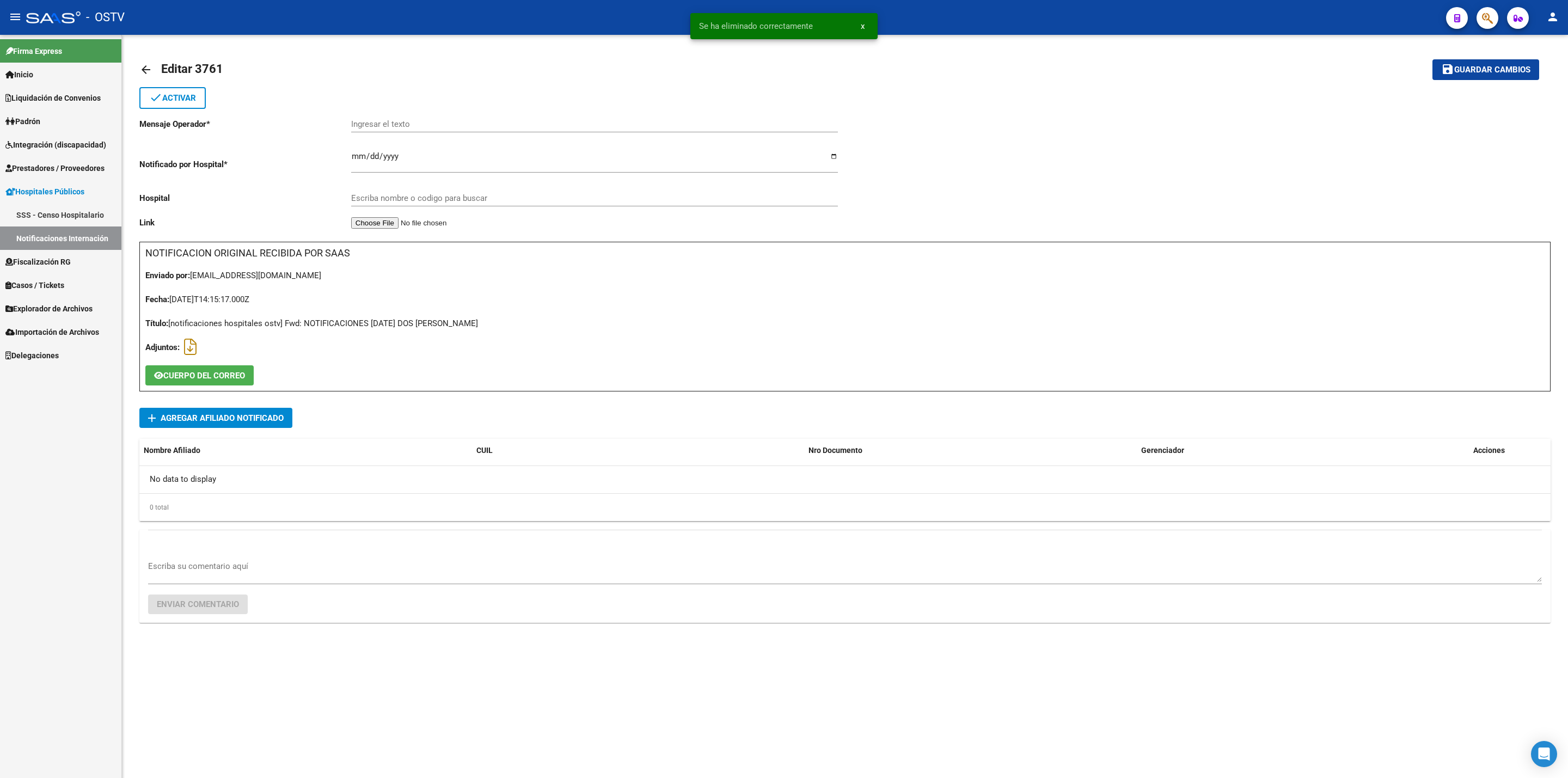
click at [145, 71] on mat-icon "arrow_back" at bounding box center [145, 70] width 13 height 13
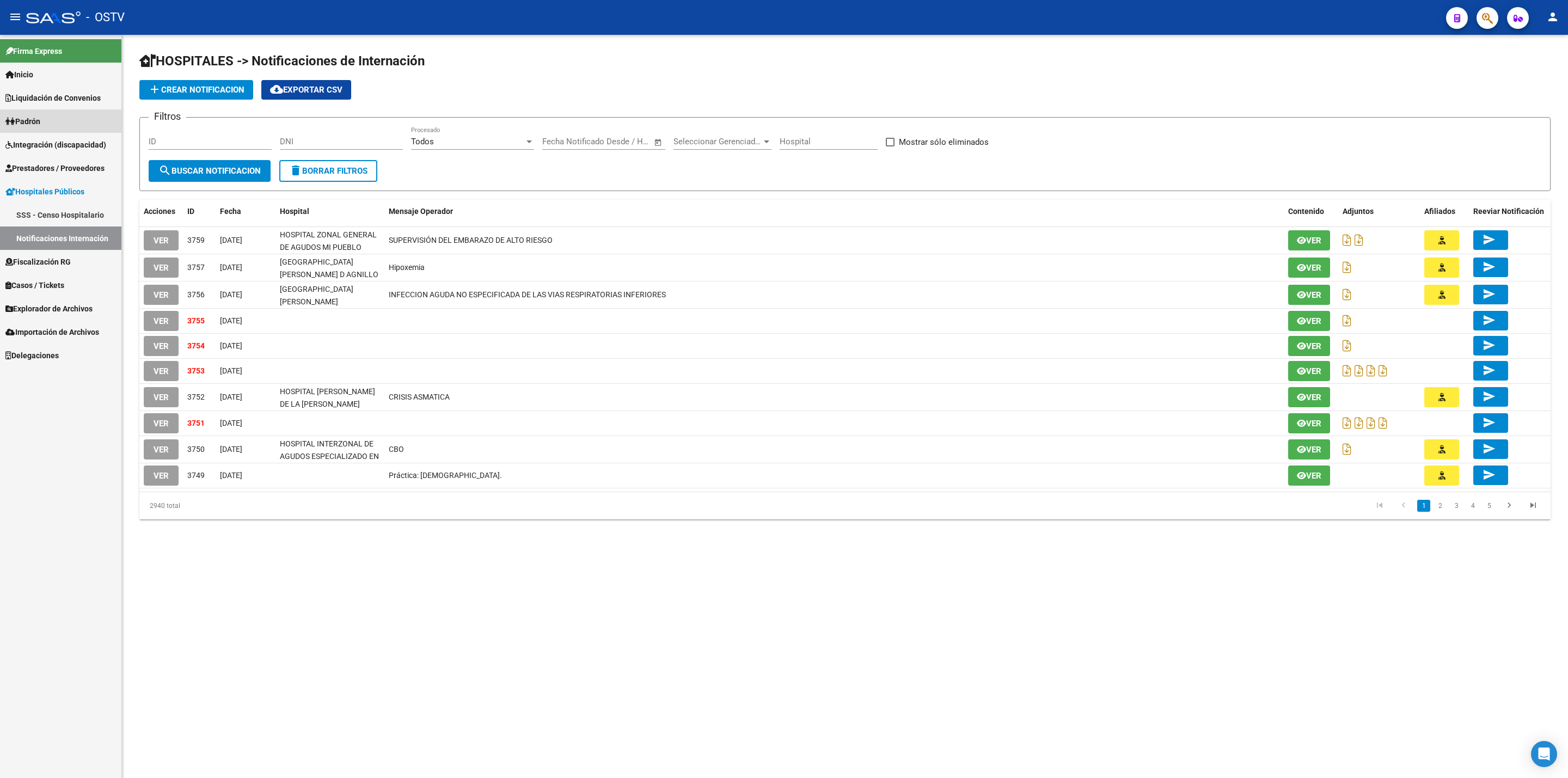
click at [56, 123] on link "Padrón" at bounding box center [61, 121] width 121 height 23
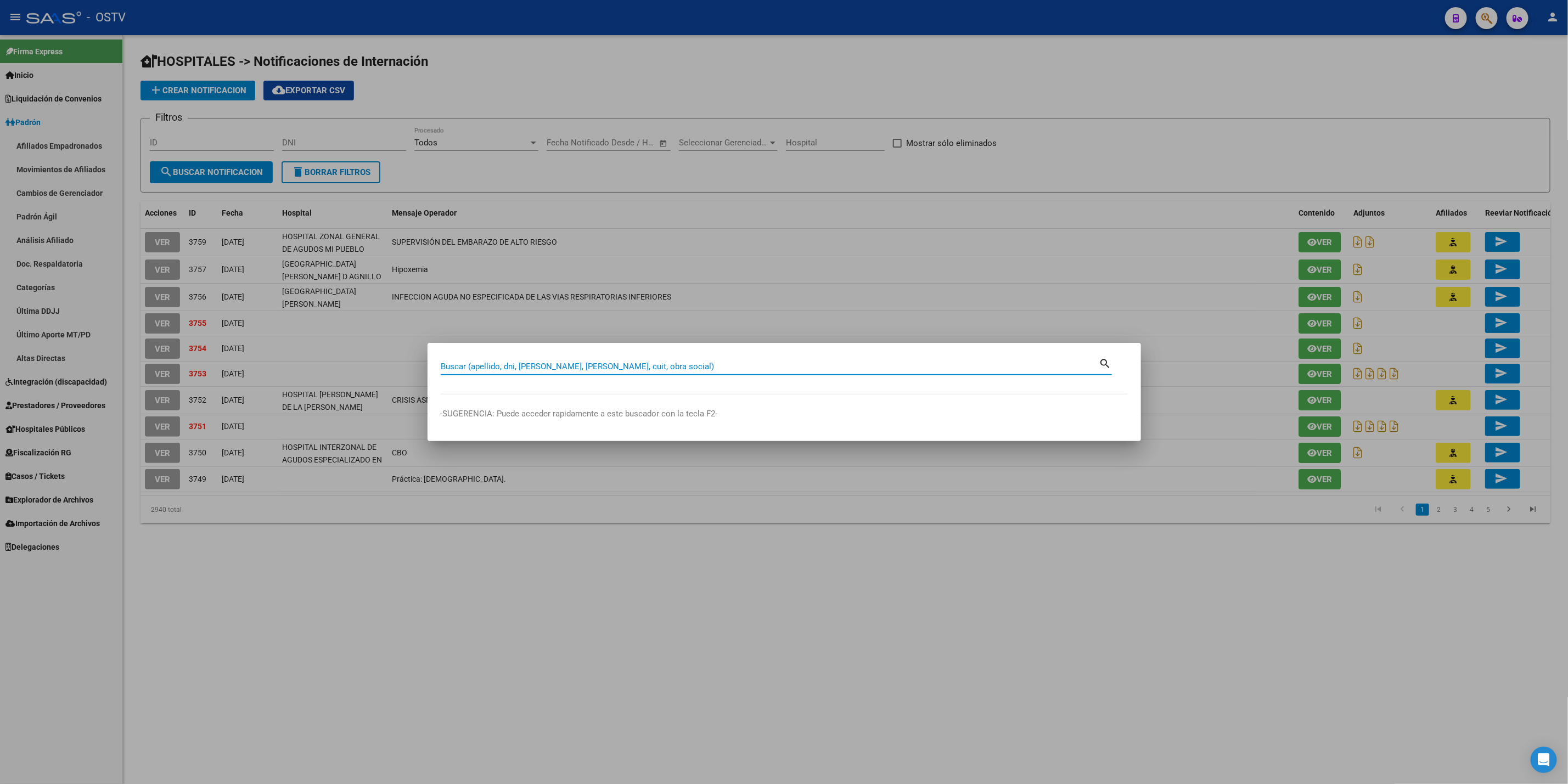
paste input "23054856"
type input "23054856"
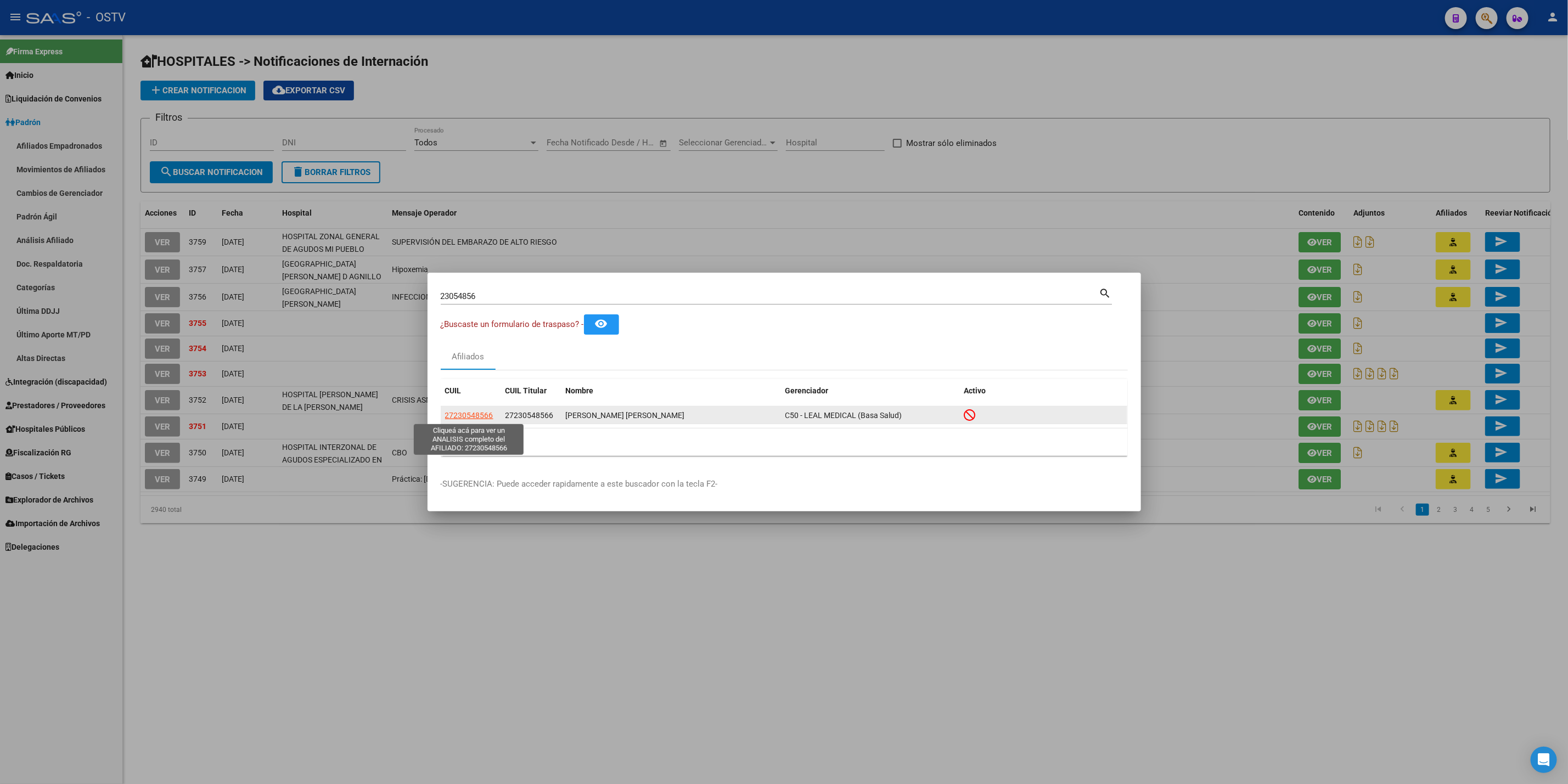
click at [471, 415] on span "27230548566" at bounding box center [469, 415] width 48 height 9
type textarea "27230548566"
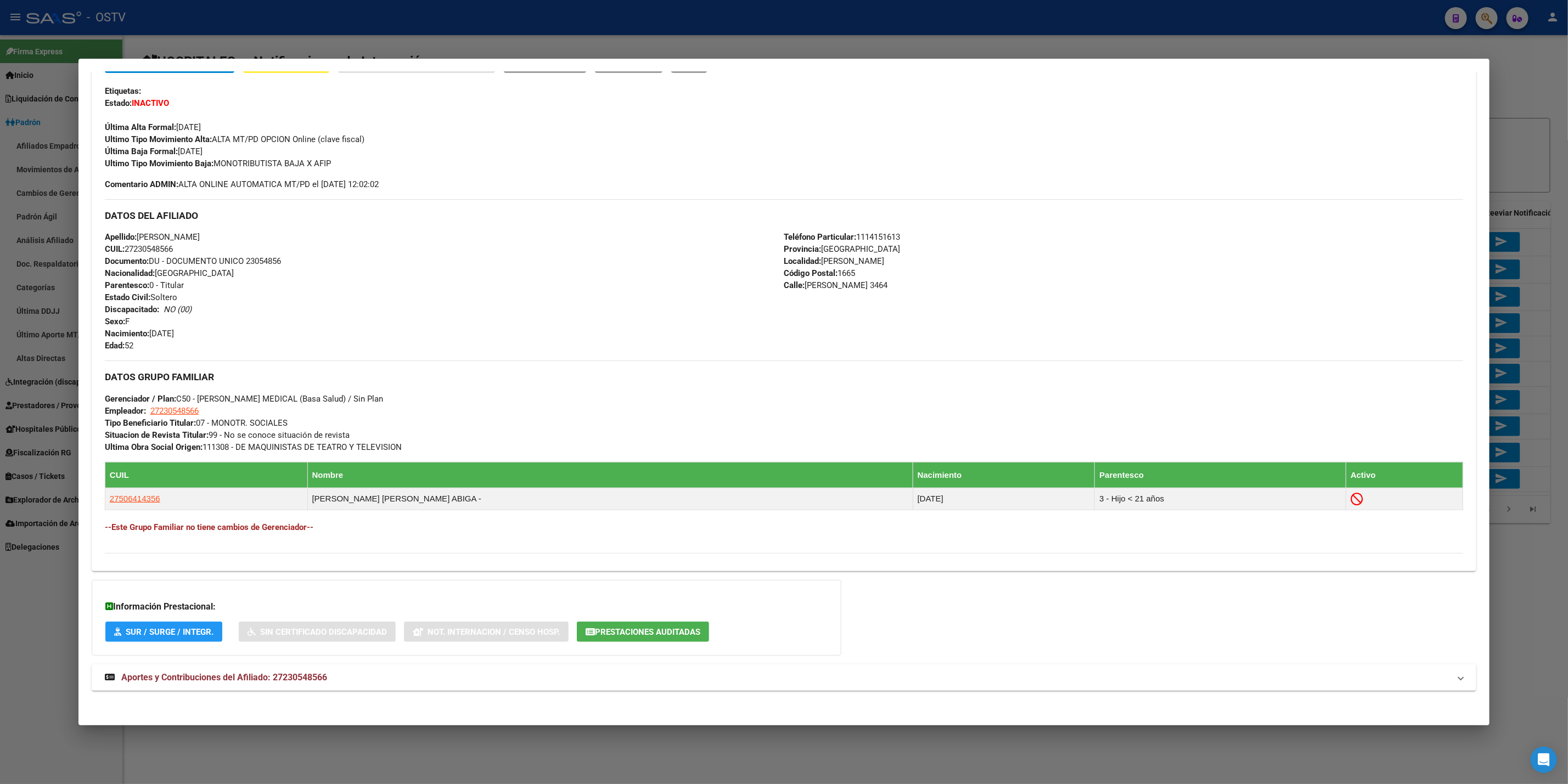
scroll to position [265, 0]
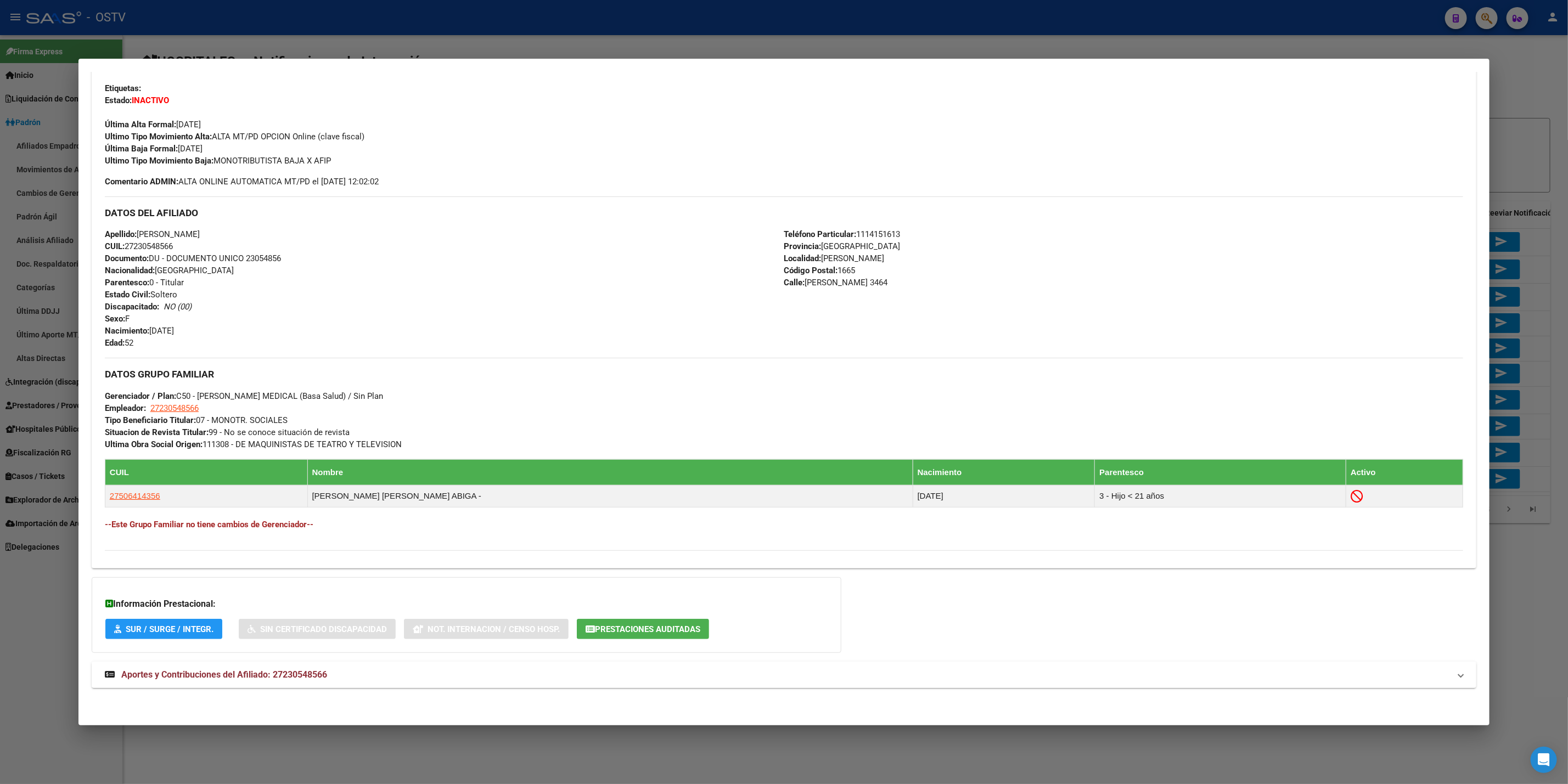
click at [438, 664] on mat-expansion-panel-header "Aportes y Contribuciones del Afiliado: 27230548566" at bounding box center [784, 675] width 1385 height 26
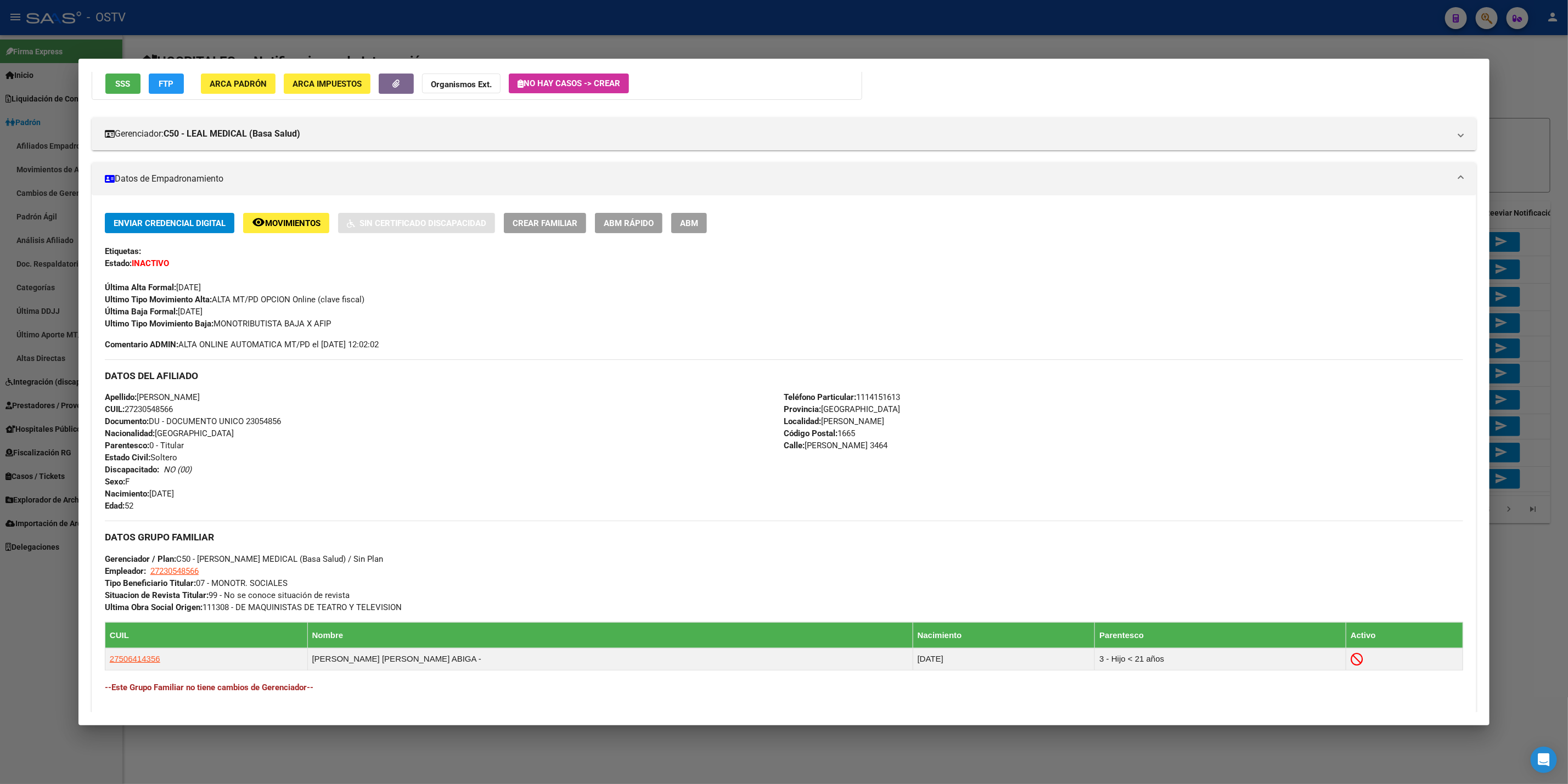
scroll to position [0, 0]
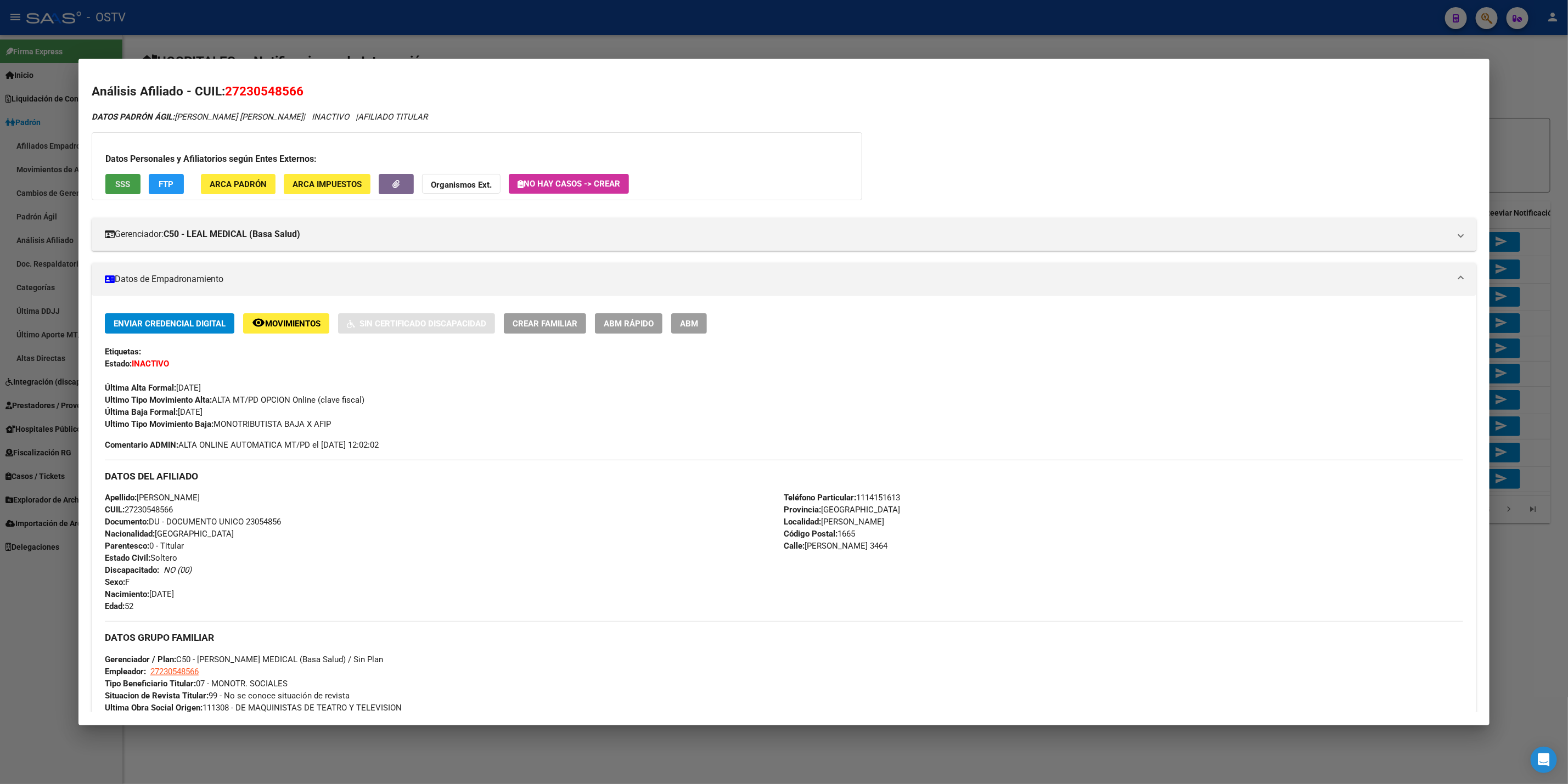
click at [109, 191] on button "SSS" at bounding box center [122, 184] width 35 height 21
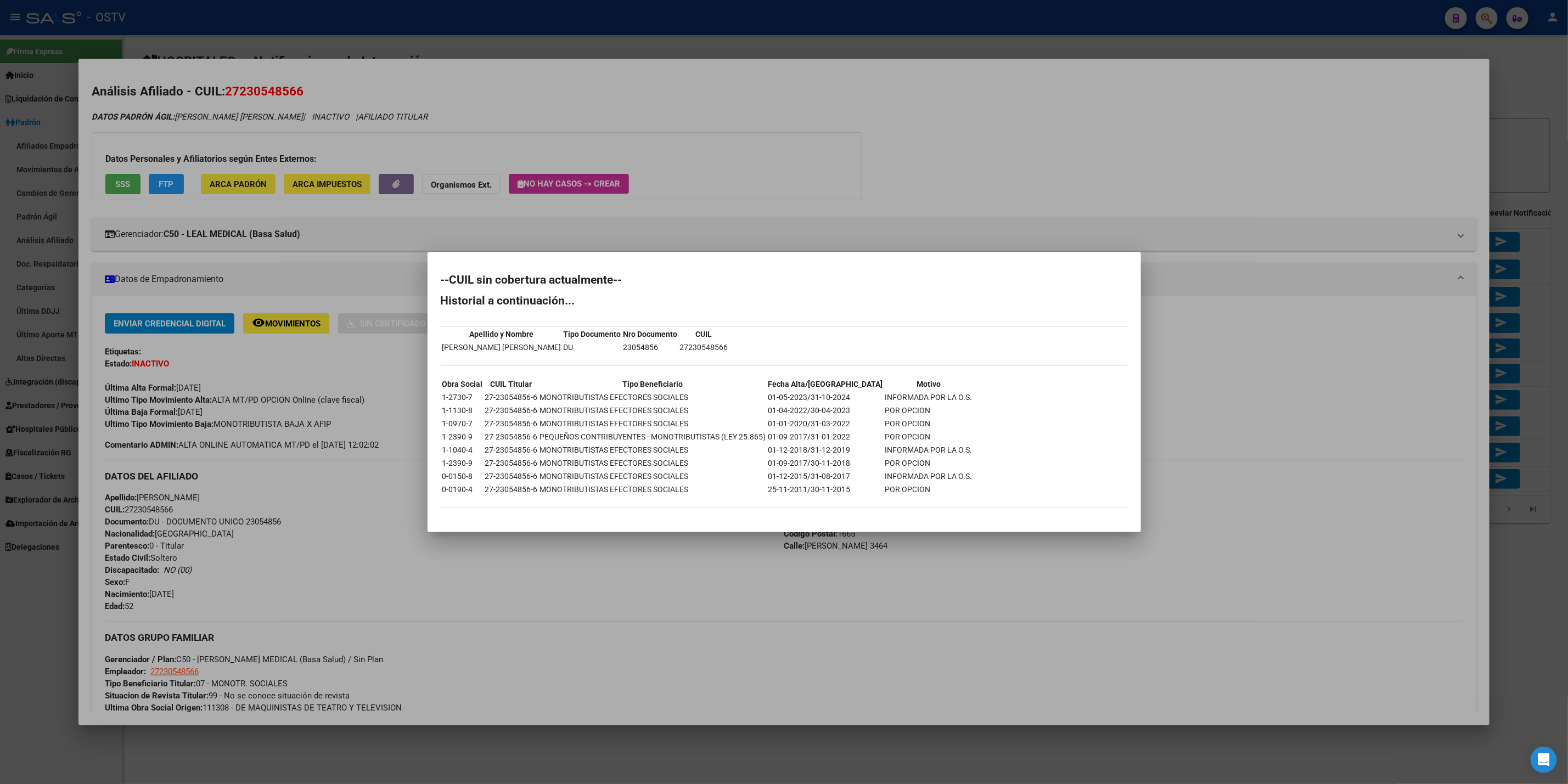
click at [619, 106] on div at bounding box center [784, 392] width 1568 height 784
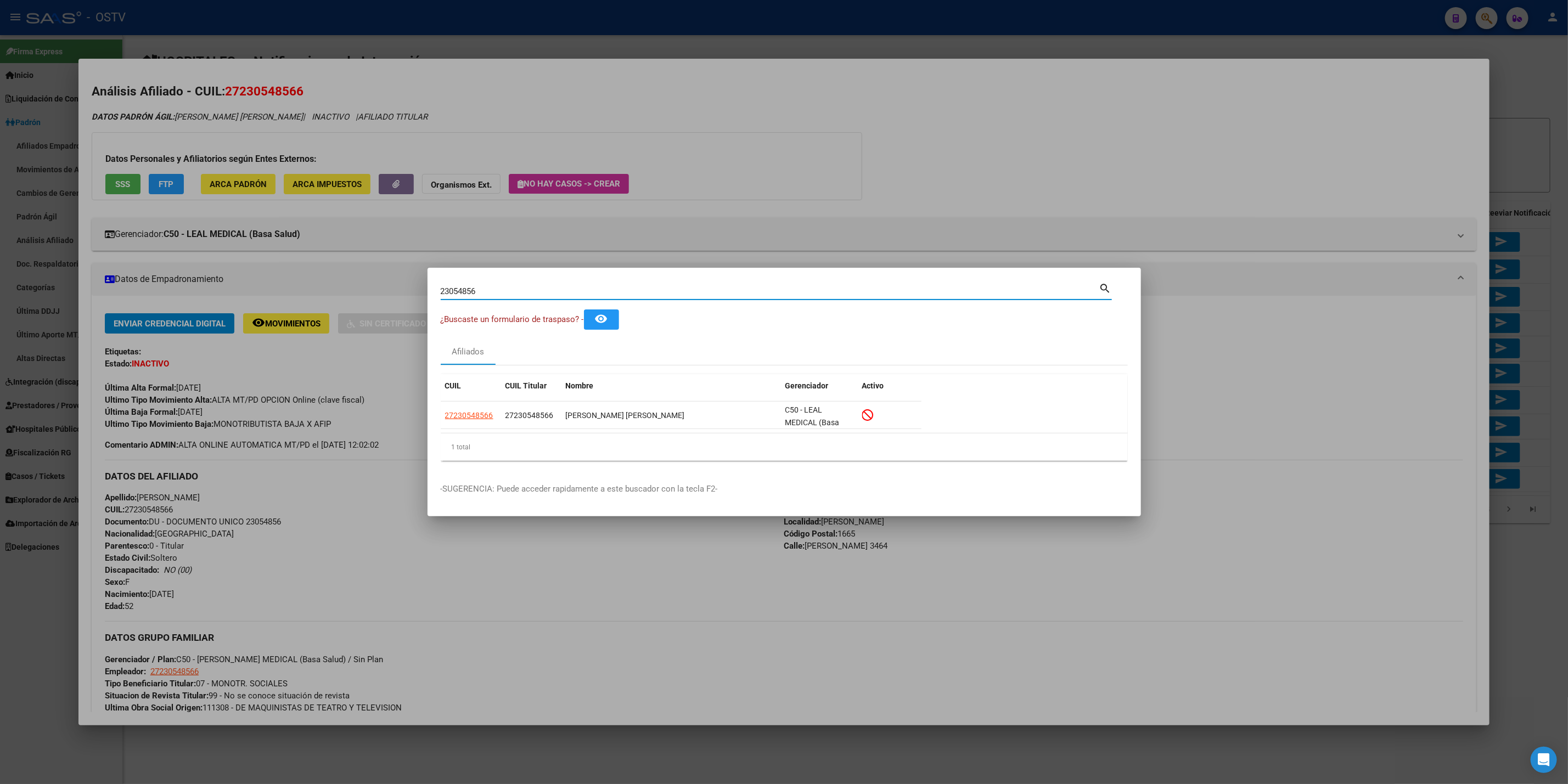
type input "23054856f"
type input "23054856fe"
type input "23054856fen"
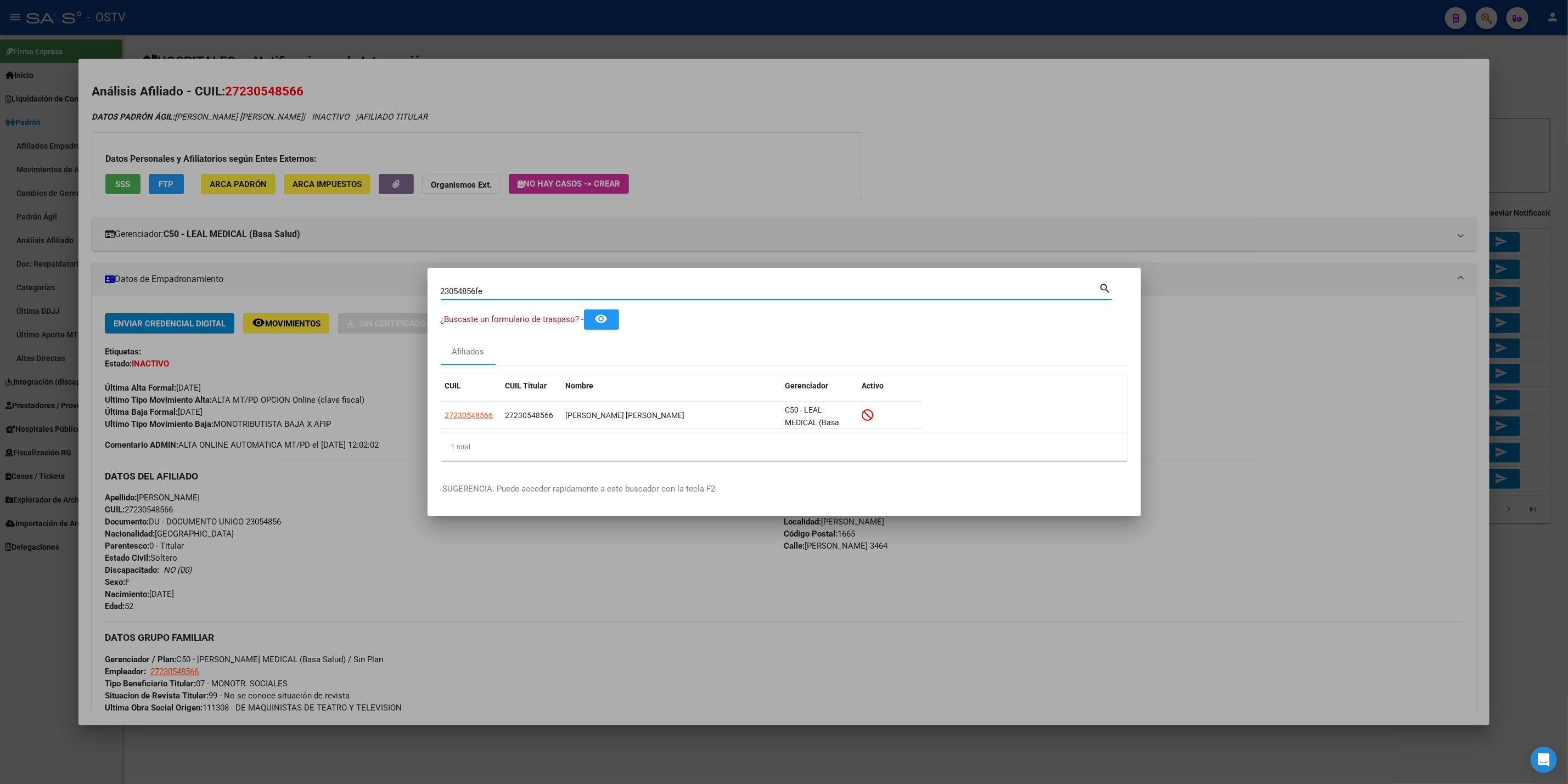
type input "23054856fen"
type input "23054856fenn"
type input "23054856fenne"
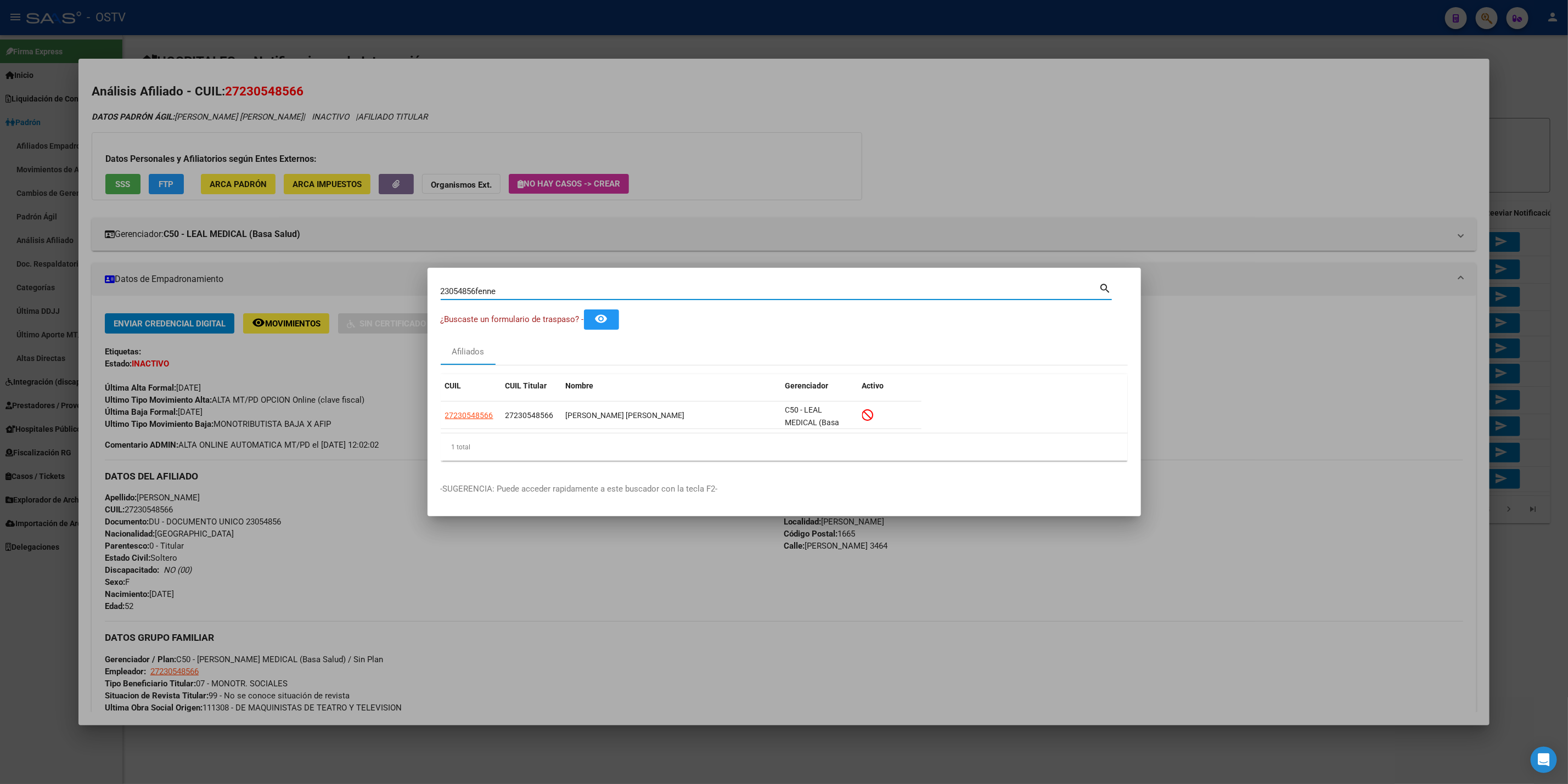
type input "23054856fenner"
type input "23054856fenne"
type input "23054856fenn"
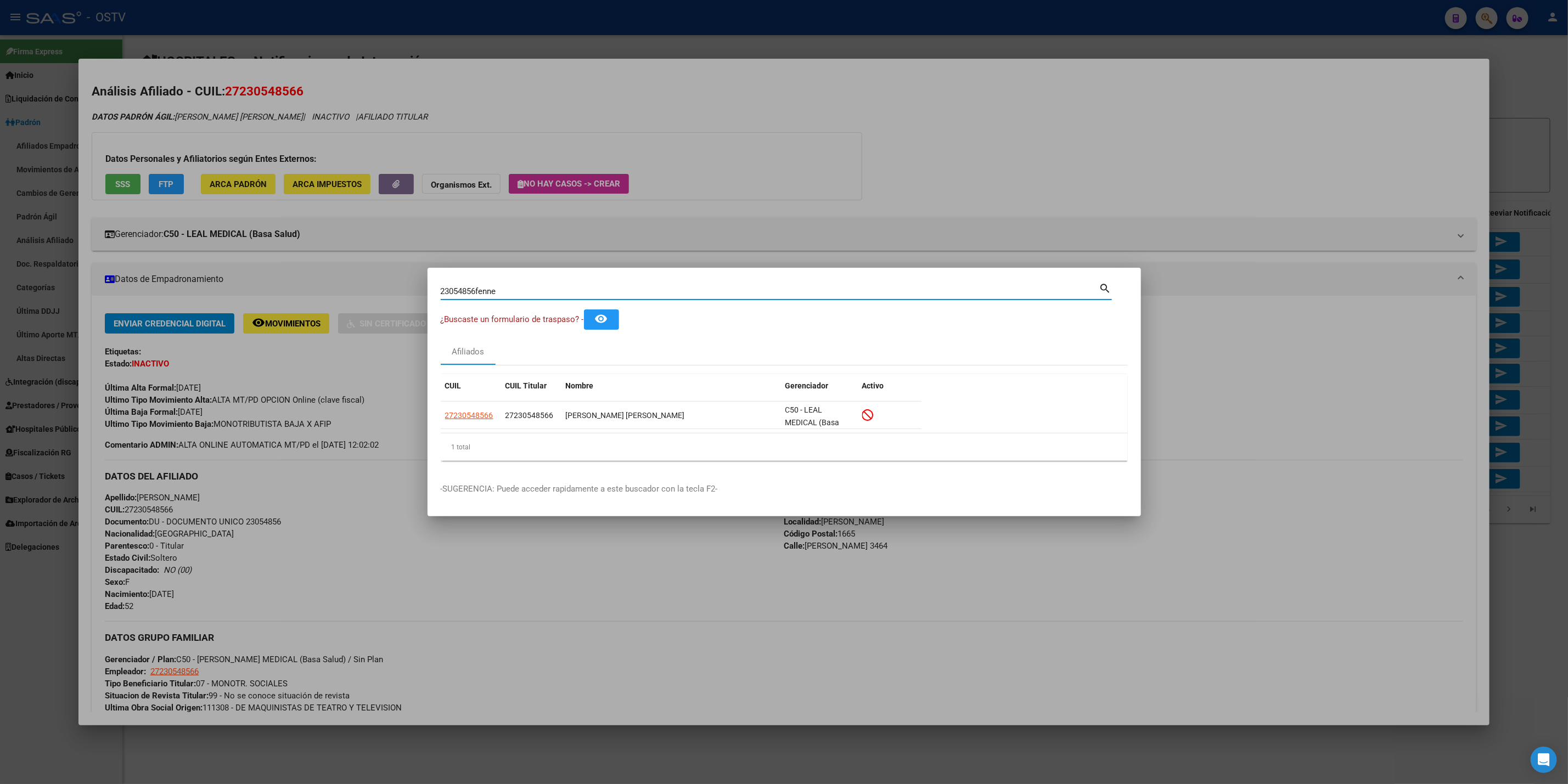
type input "23054856fenn"
type input "23054856fen"
type input "23054856fe"
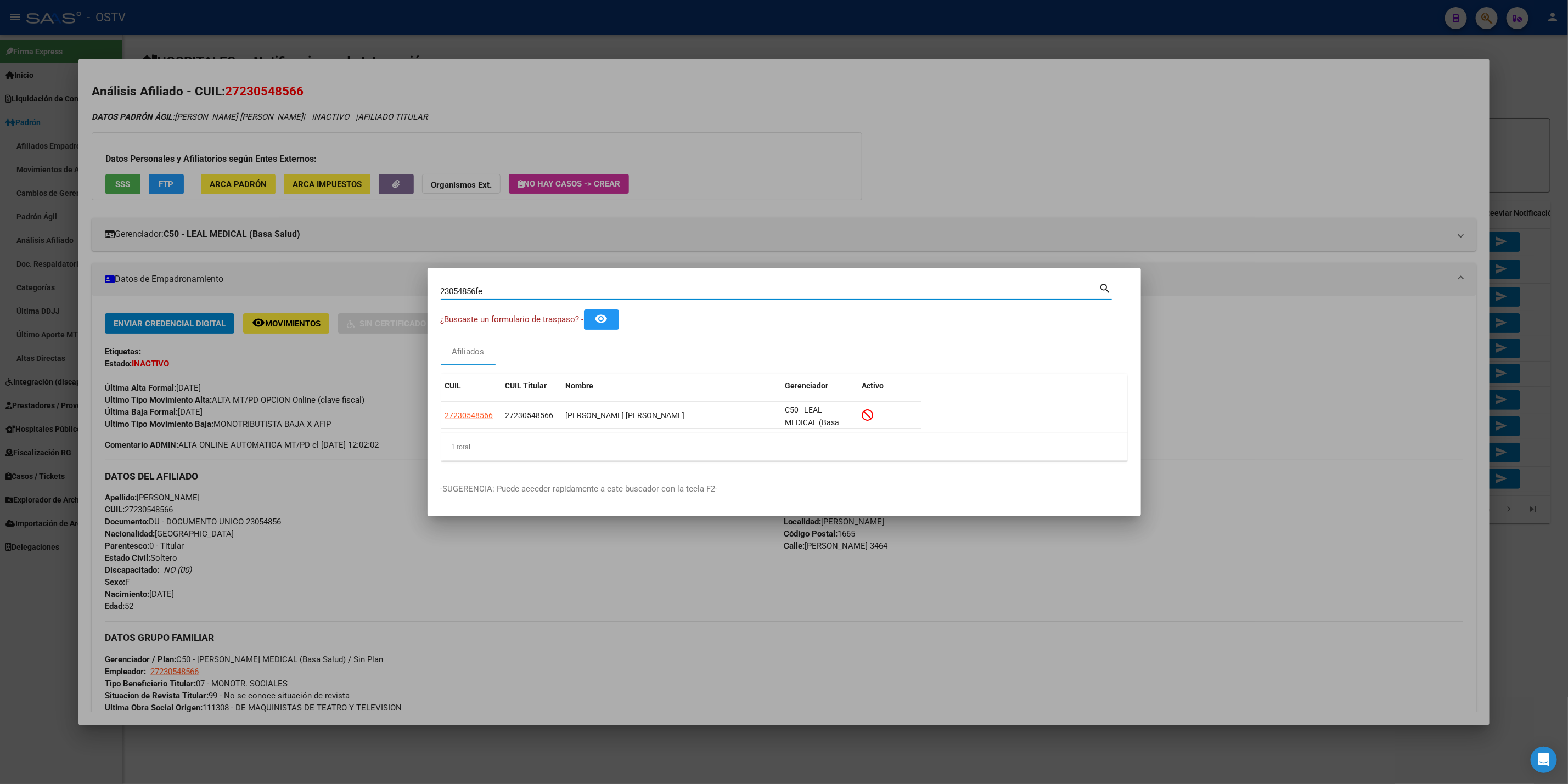
type input "23054856f"
type input "23054856"
type input "2305485"
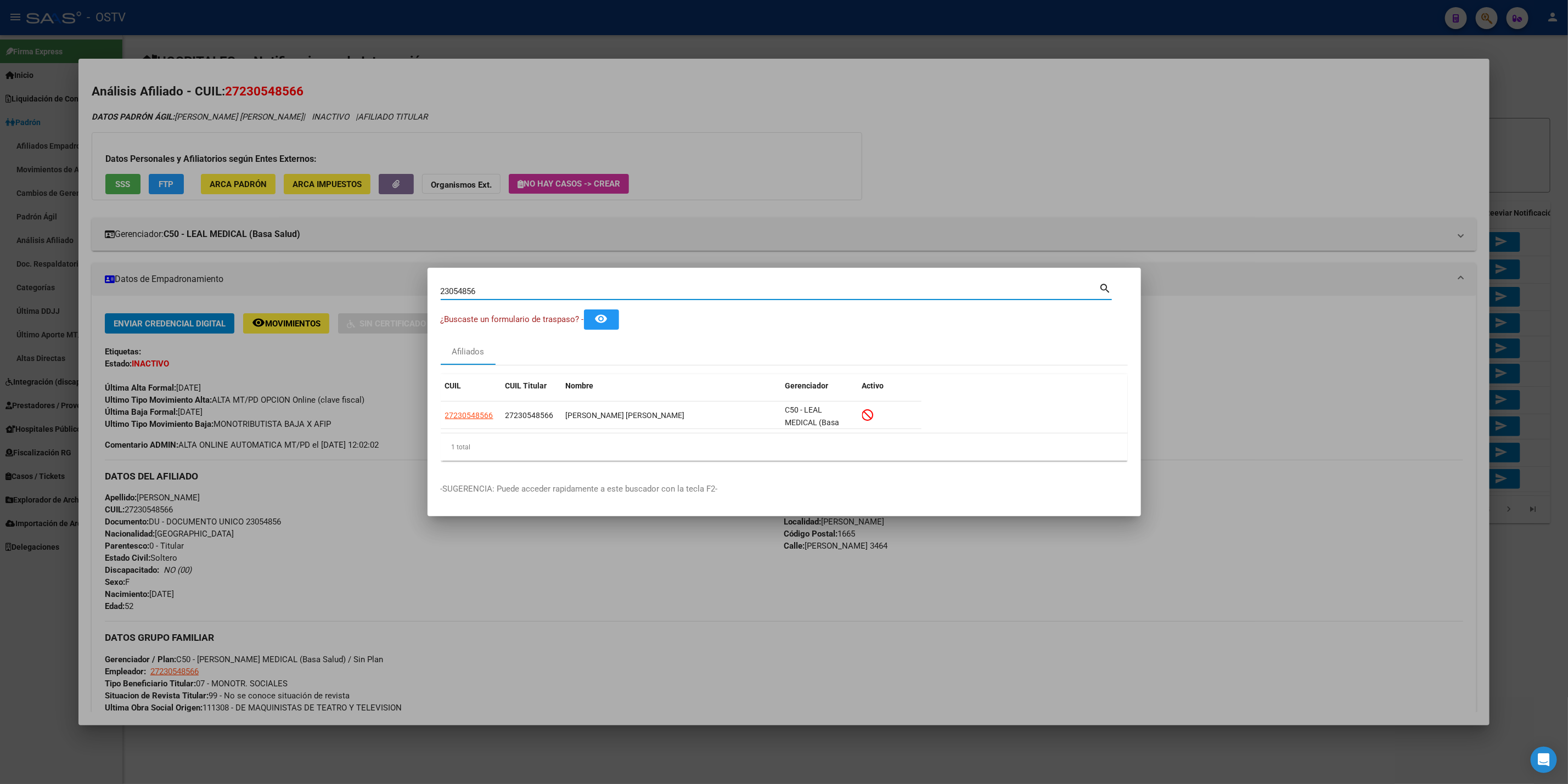
type input "2305485"
type input "230548"
type input "23054"
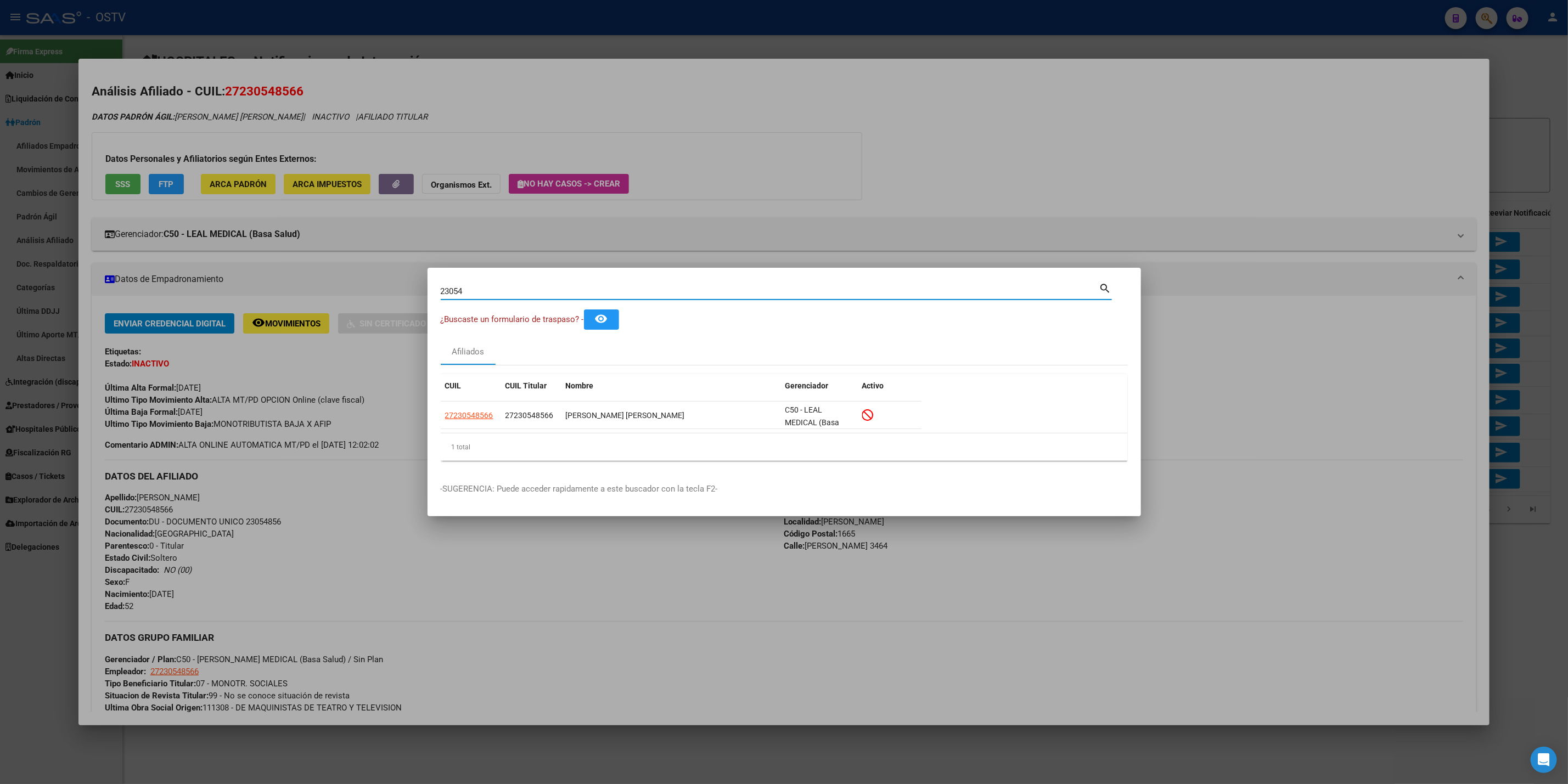
type input "2305"
type input "230"
type input "23"
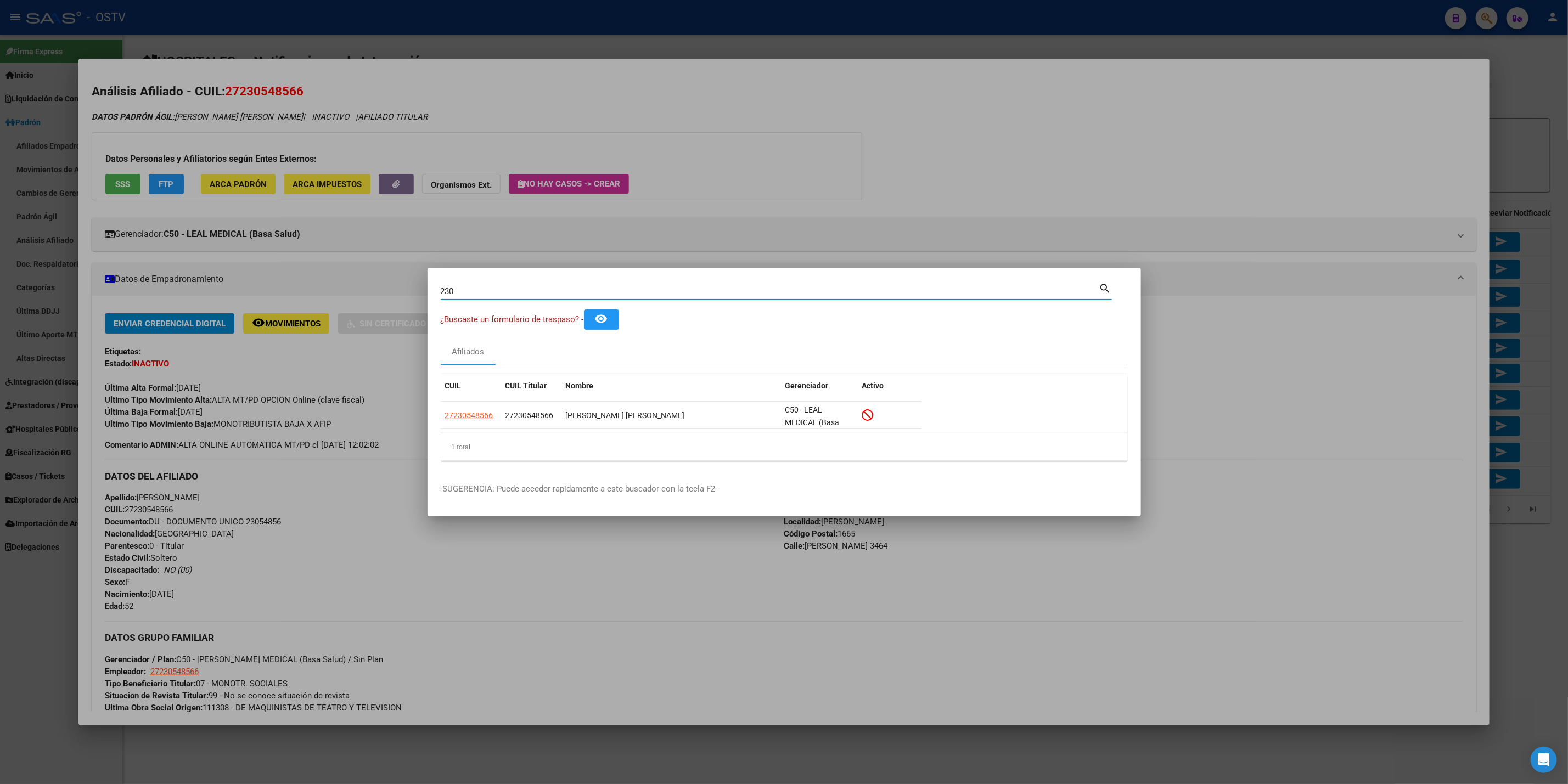
type input "23"
type input "2"
type input "f"
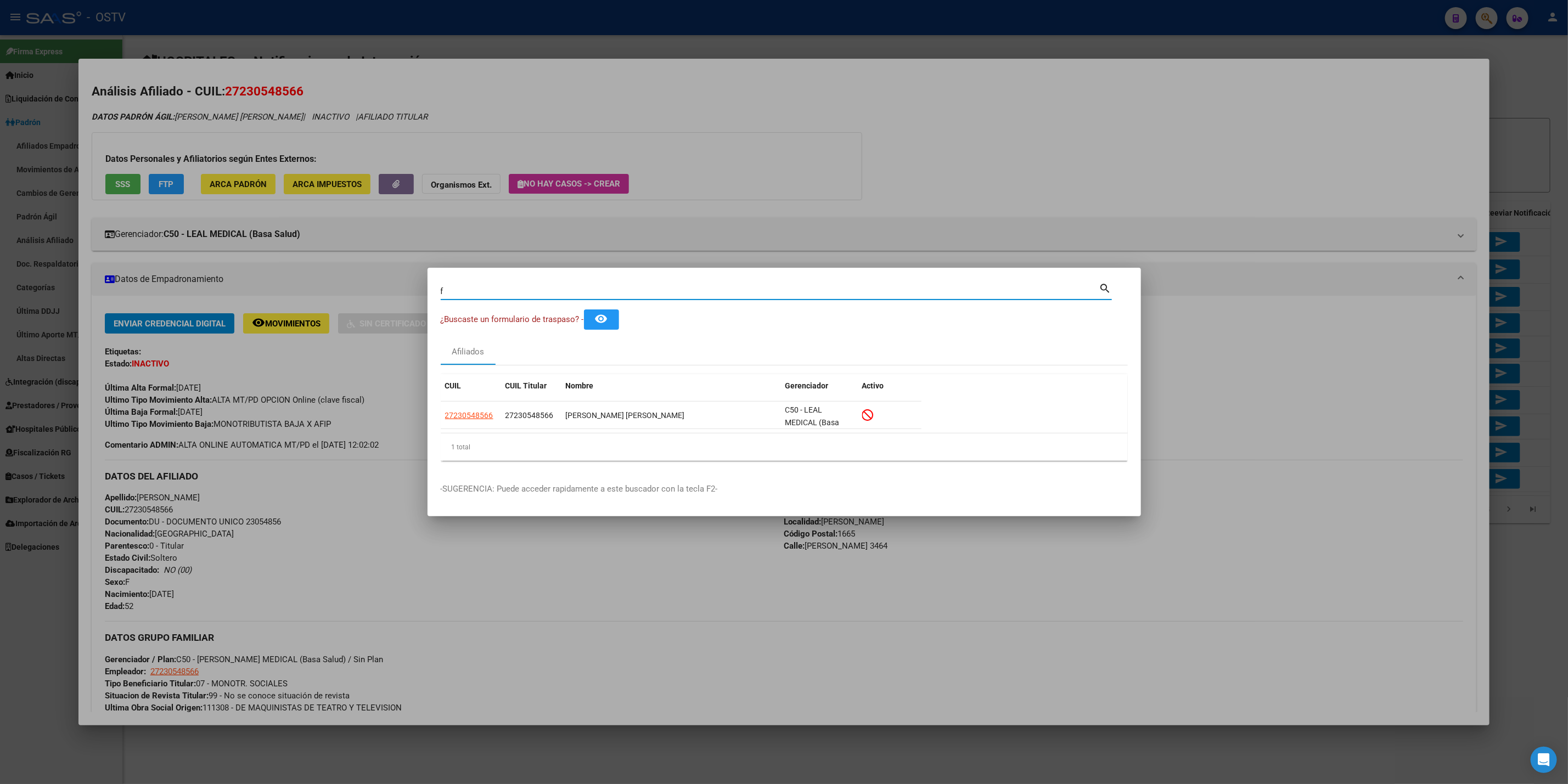
type input "fe"
type input "fen"
type input "fenn"
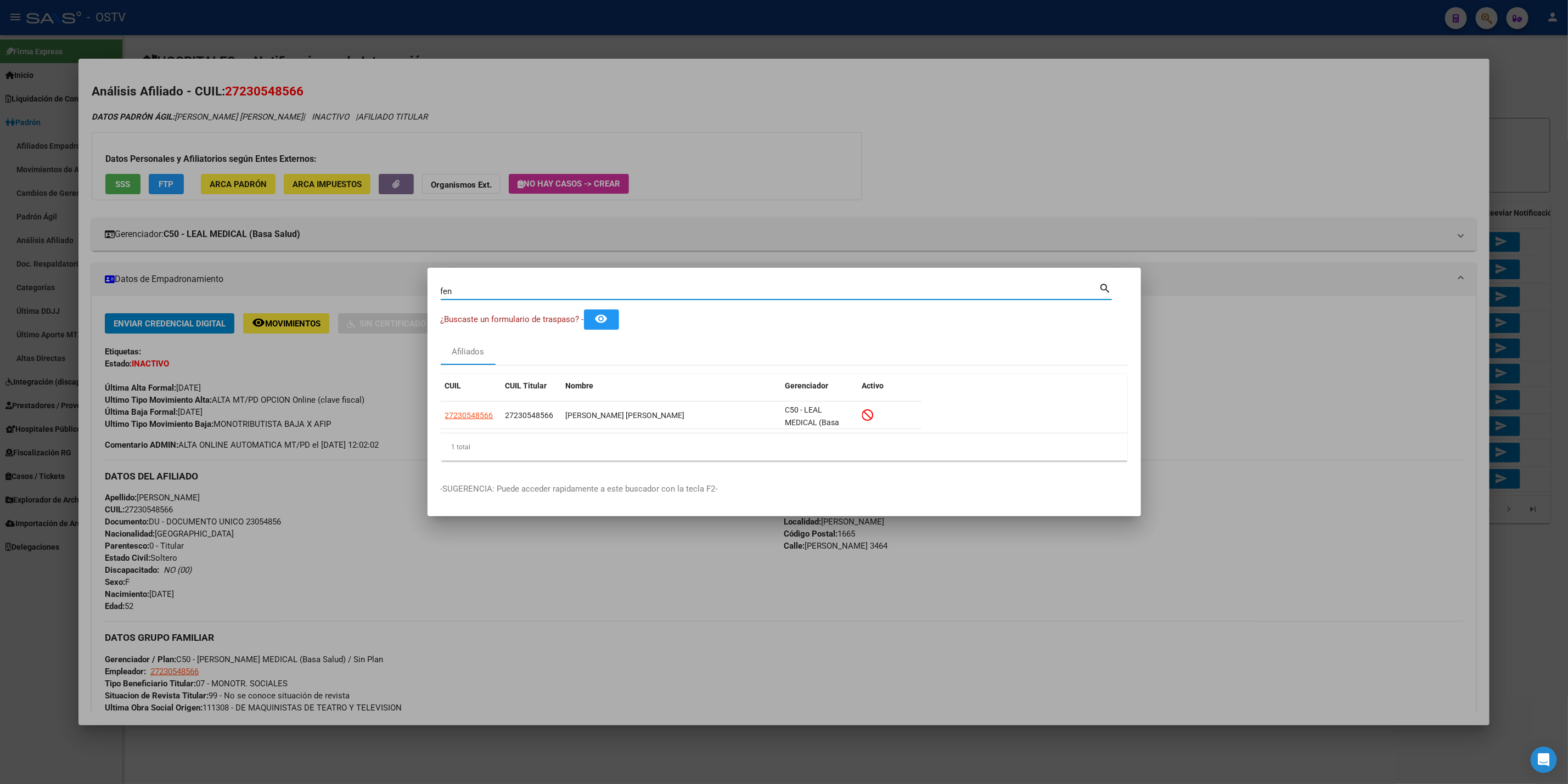
type input "fenn"
type input "fenne"
type input "[PERSON_NAME]"
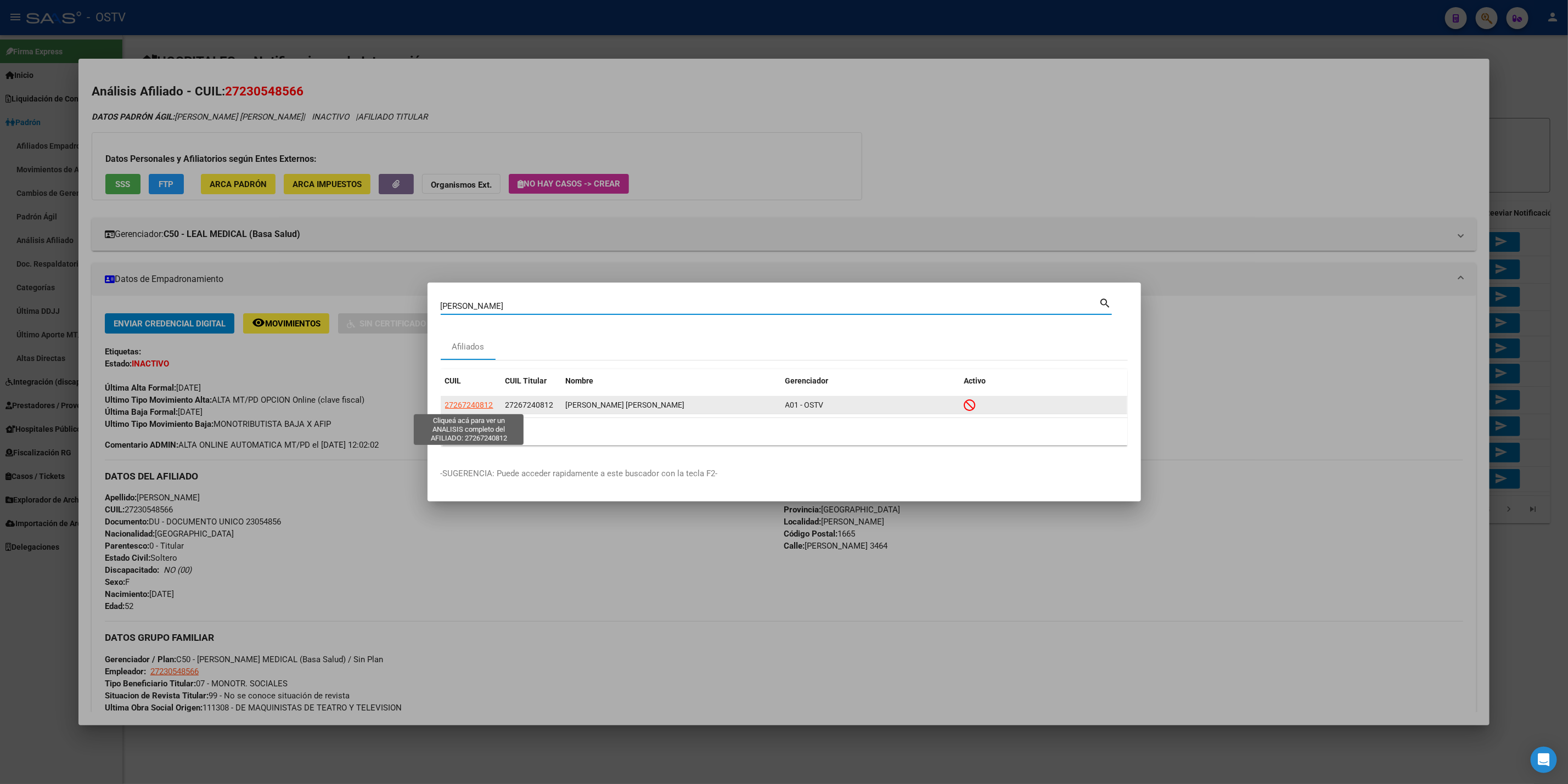
click at [475, 402] on span "27267240812" at bounding box center [469, 404] width 48 height 9
type textarea "27267240812"
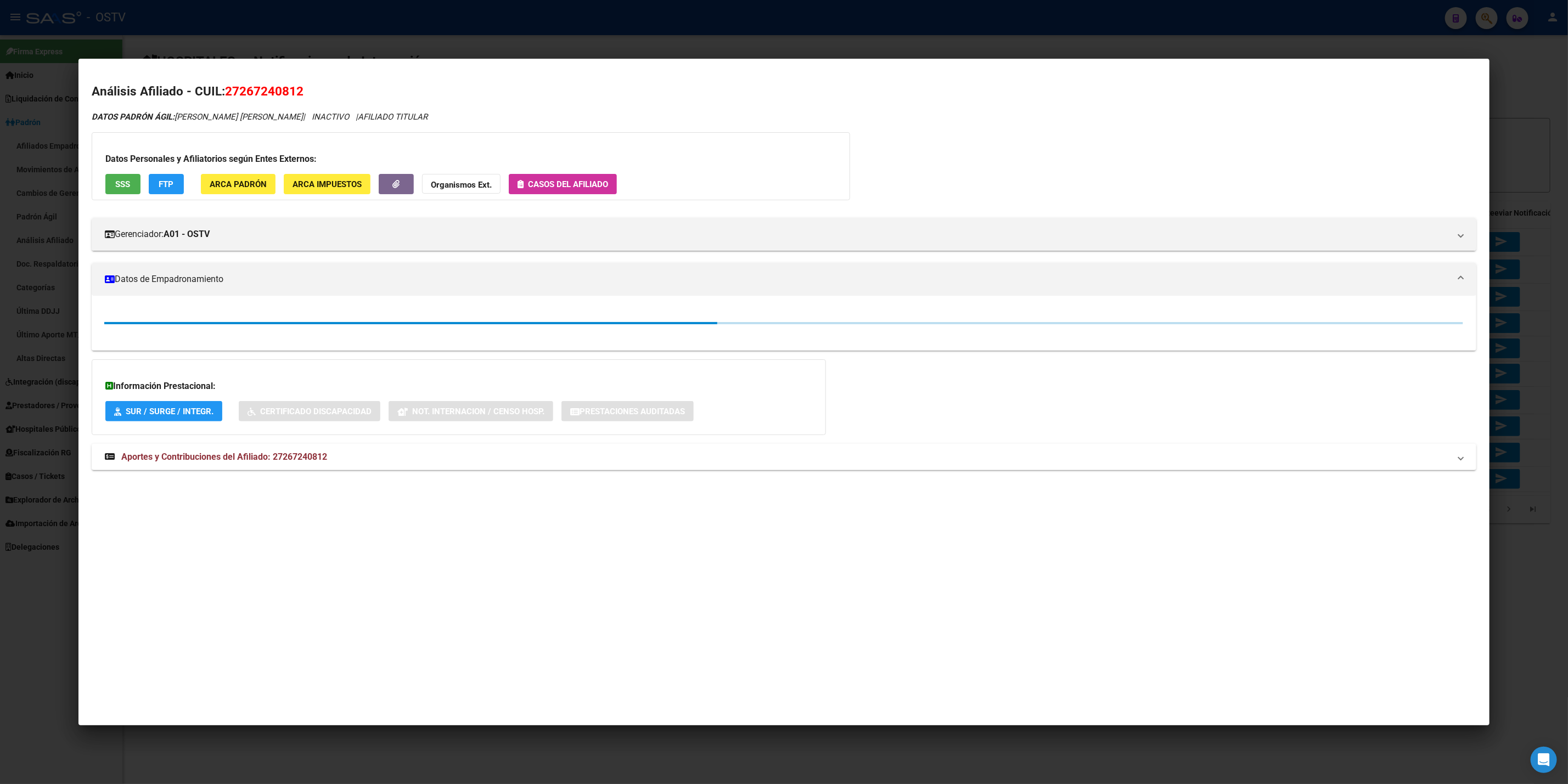
click at [129, 186] on button "SSS" at bounding box center [122, 184] width 35 height 21
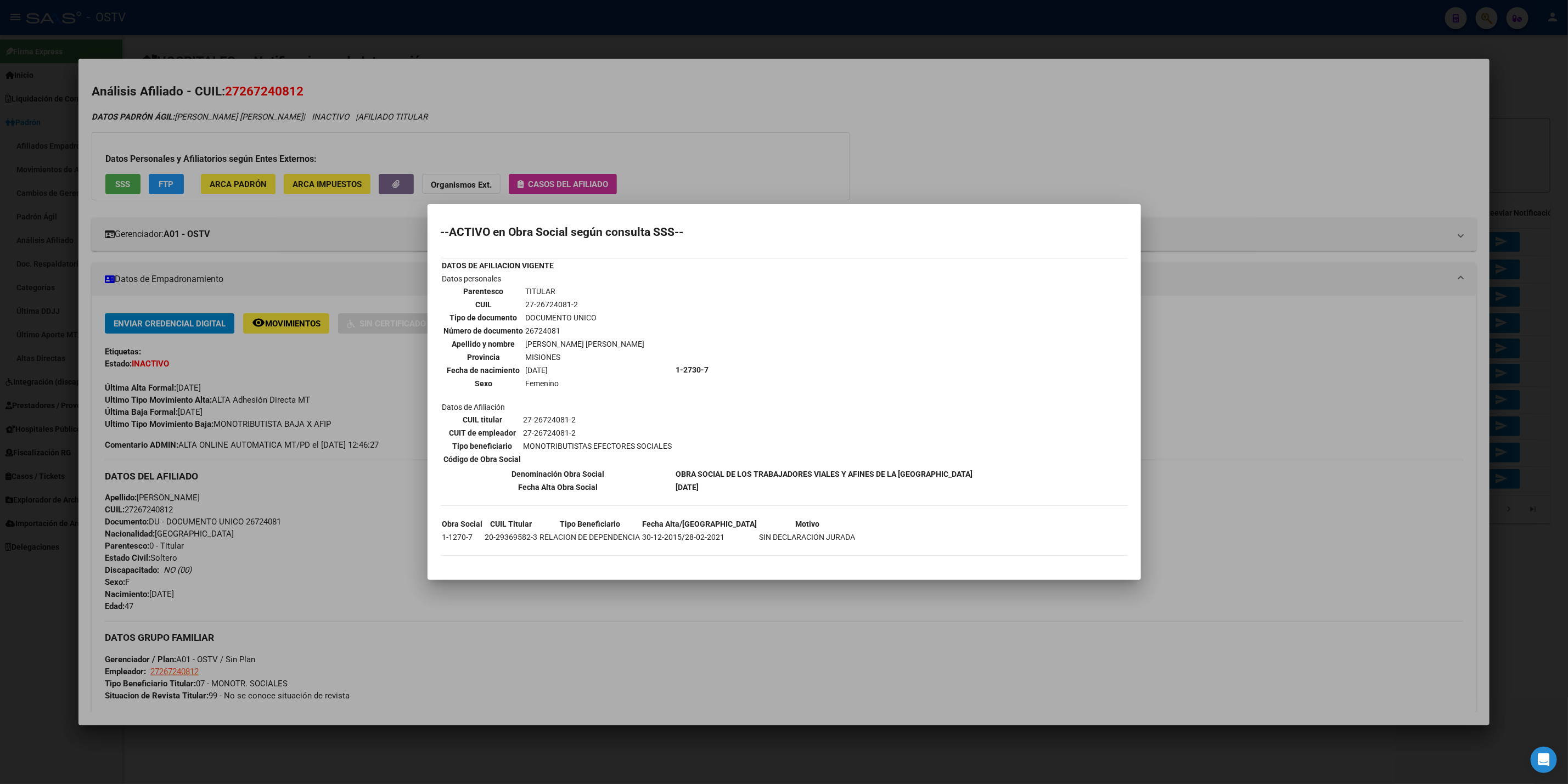
click at [570, 91] on div at bounding box center [784, 392] width 1568 height 784
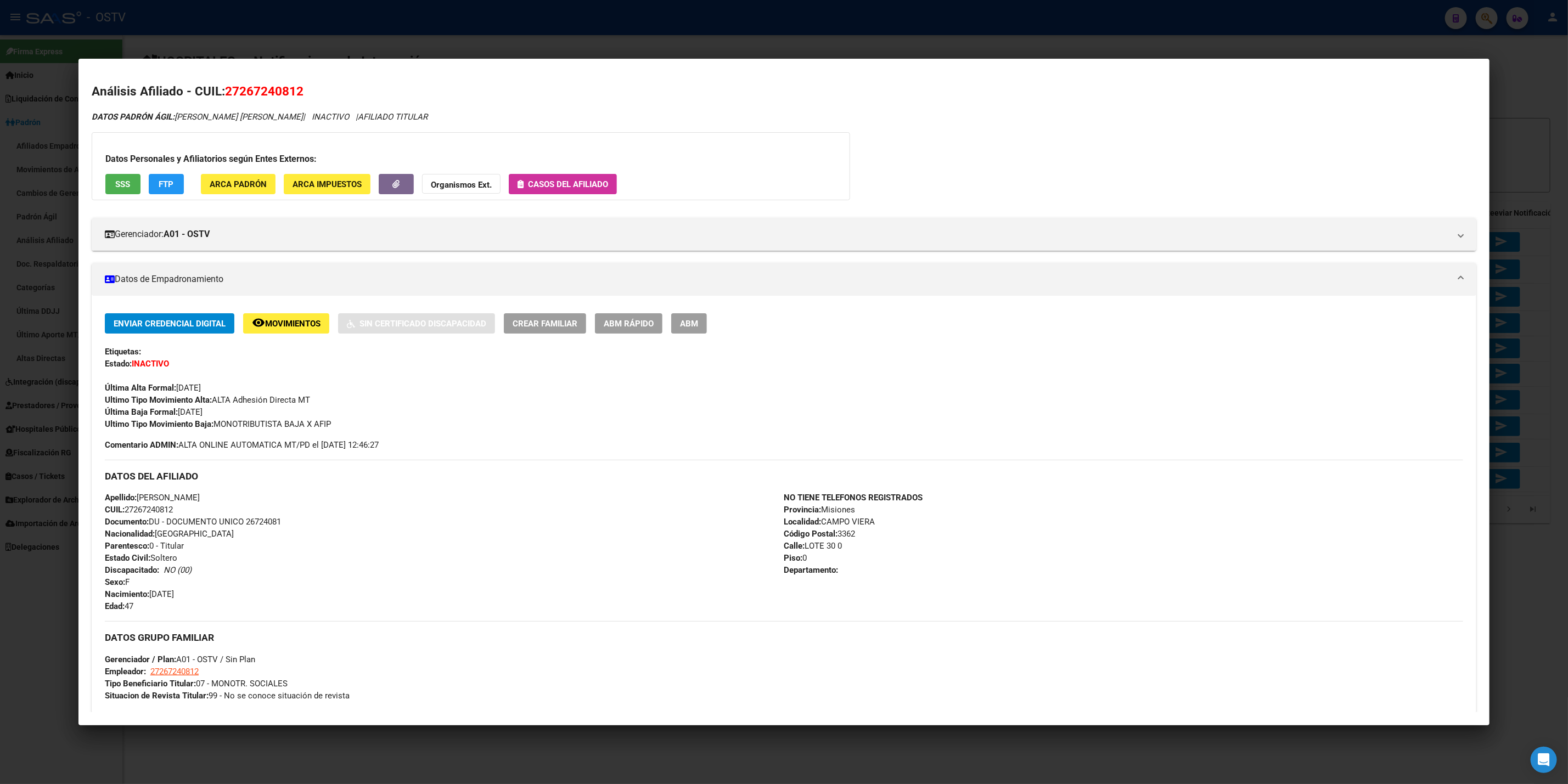
click at [534, 43] on div at bounding box center [784, 392] width 1568 height 784
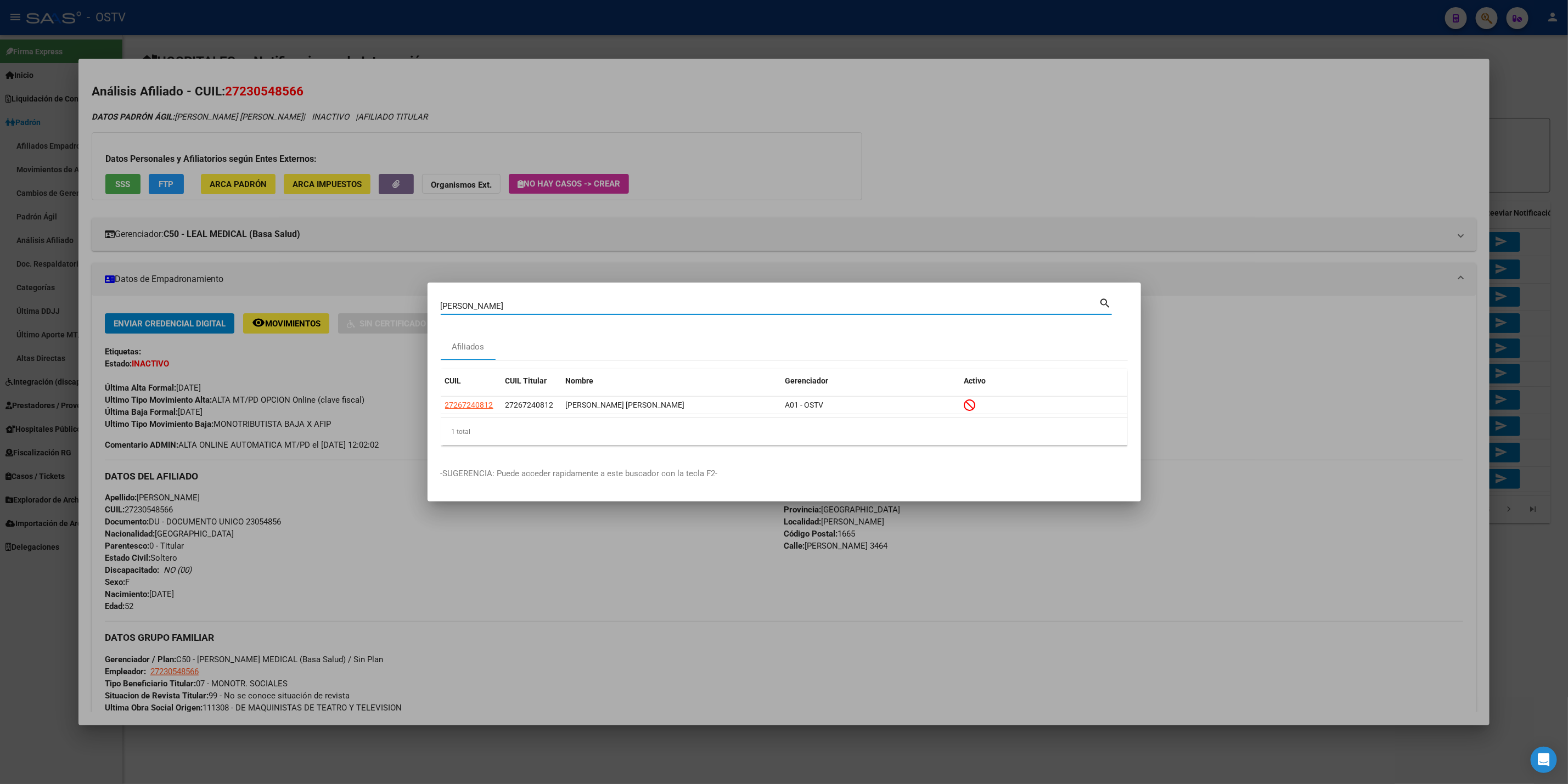
drag, startPoint x: 484, startPoint y: 302, endPoint x: 0, endPoint y: 339, distance: 485.4
click at [0, 339] on div "fenner Buscar (apellido, dni, cuil, nro traspaso, cuit, obra social) search Afi…" at bounding box center [784, 392] width 1568 height 784
paste input "27294921341"
type input "27294921341"
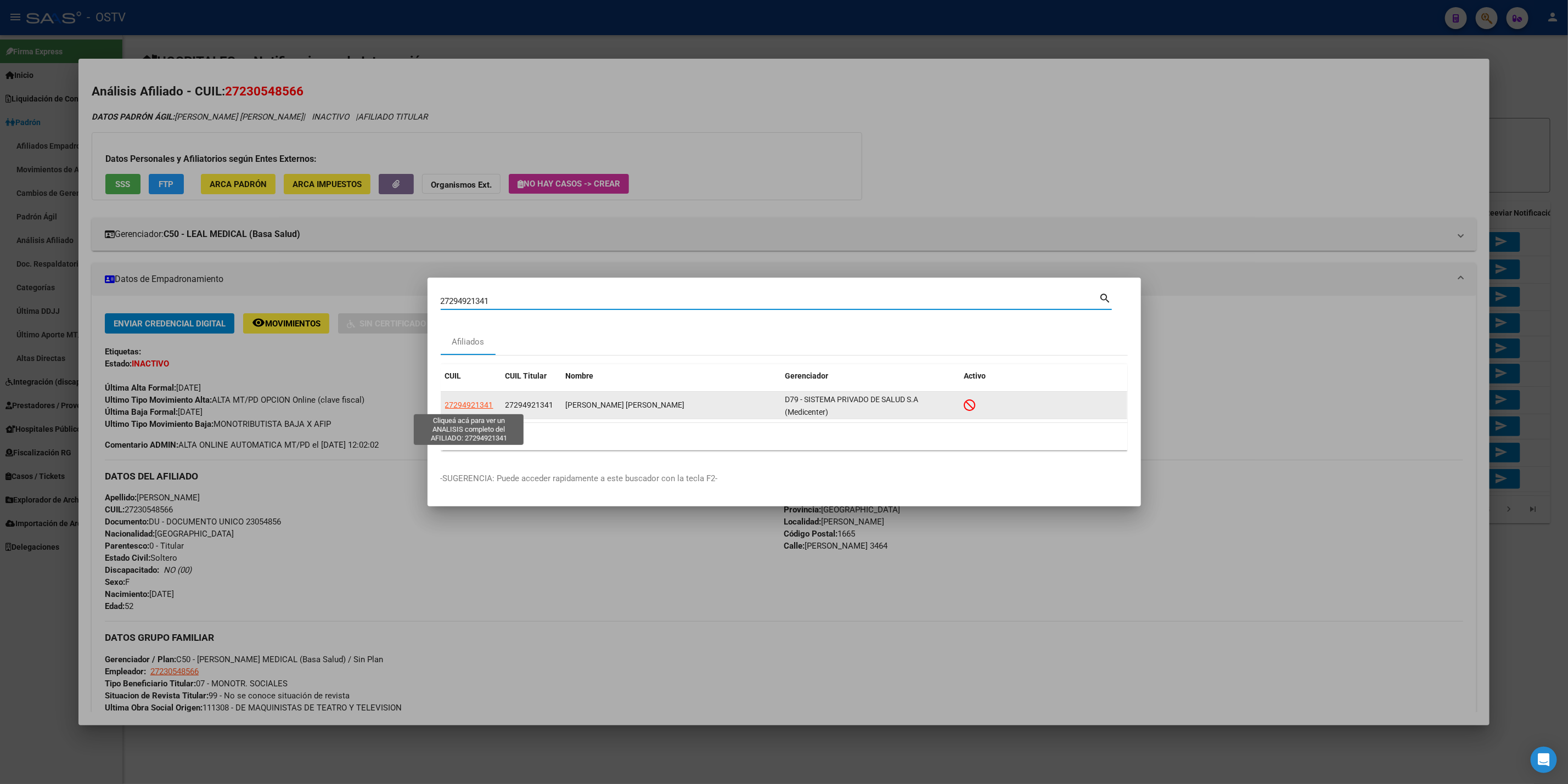
click at [479, 409] on span "27294921341" at bounding box center [469, 404] width 48 height 9
type textarea "27294921341"
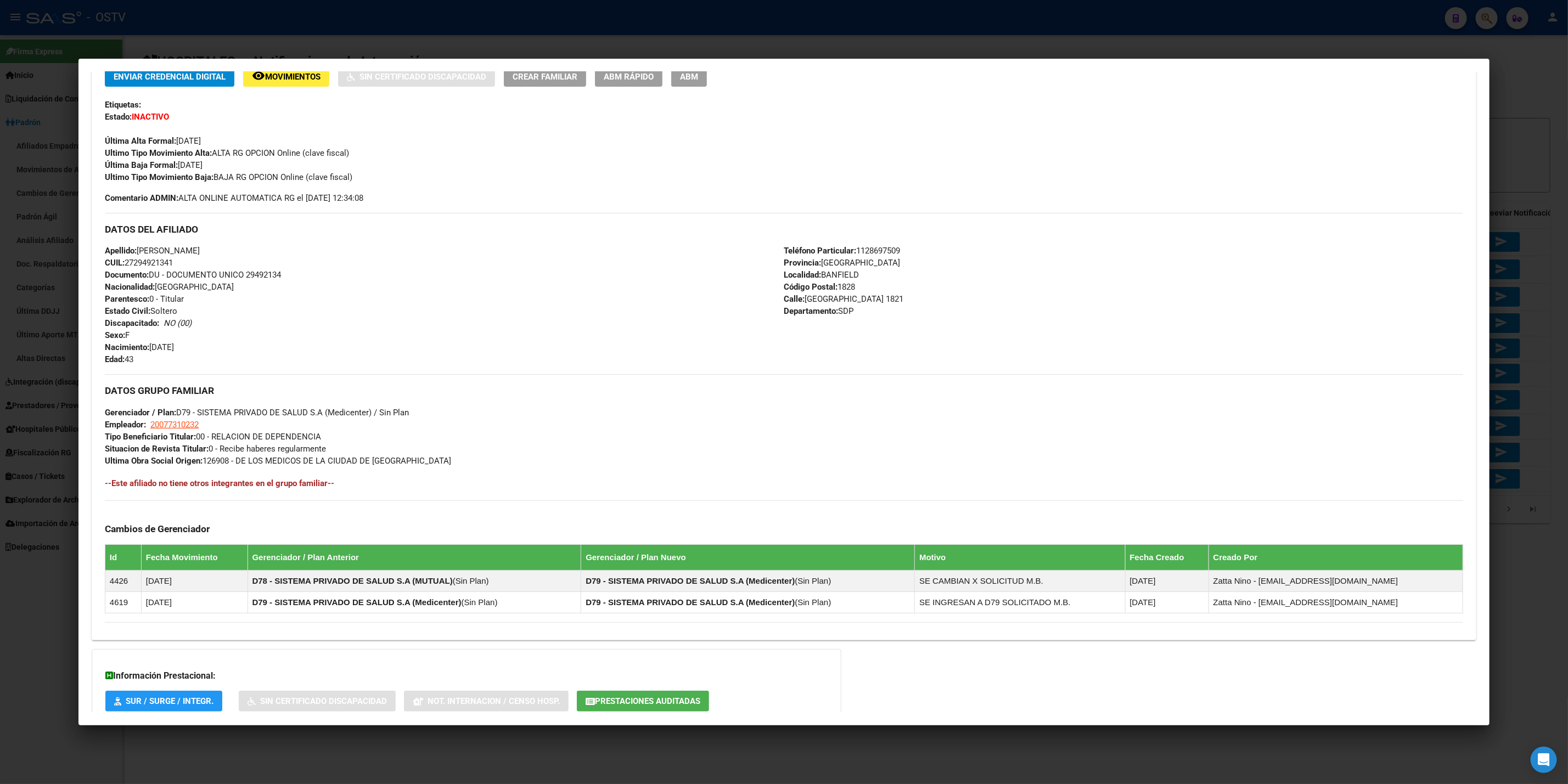
scroll to position [322, 0]
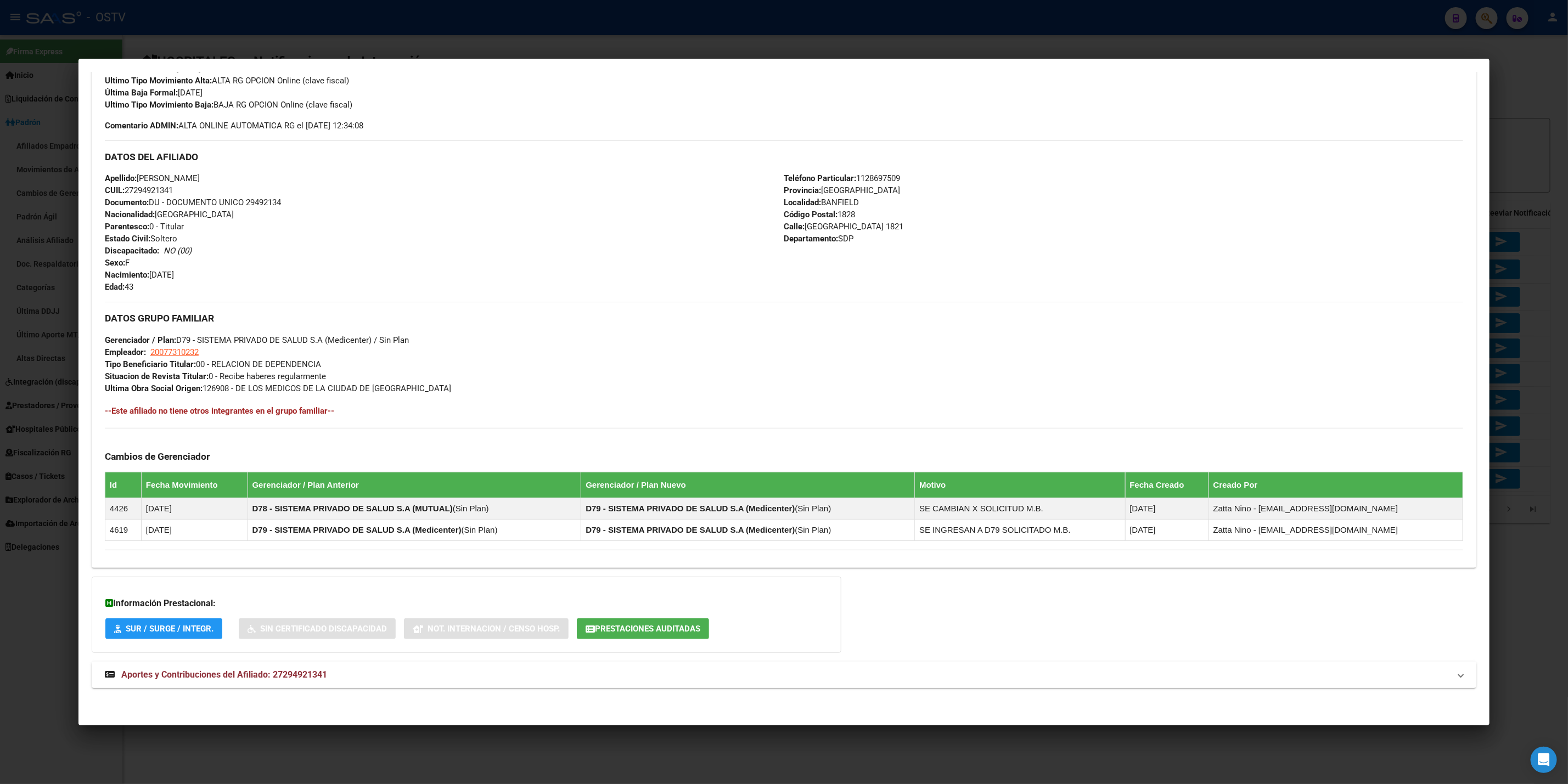
click at [358, 665] on mat-expansion-panel-header "Aportes y Contribuciones del Afiliado: 27294921341" at bounding box center [784, 675] width 1385 height 26
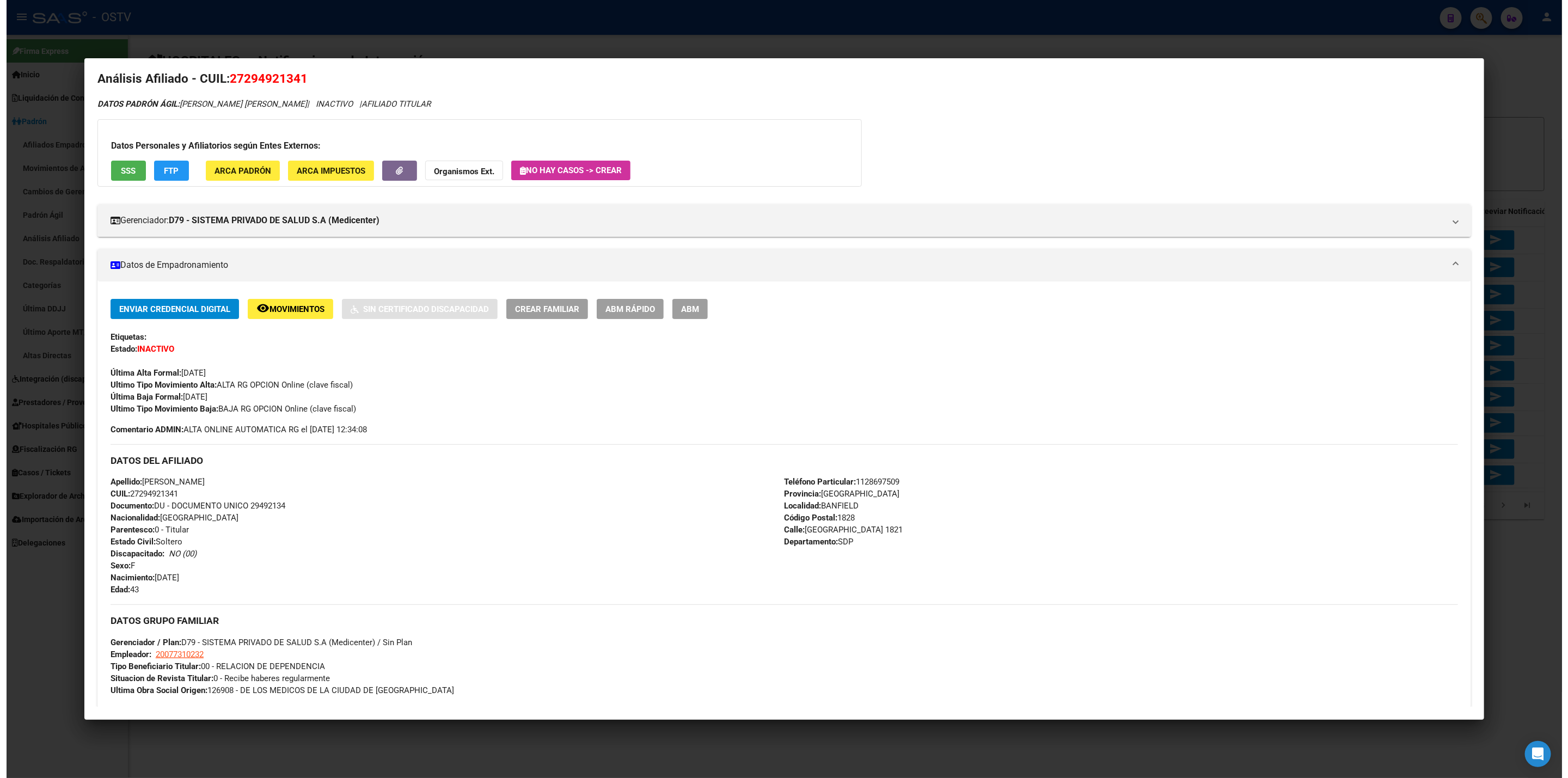
scroll to position [0, 0]
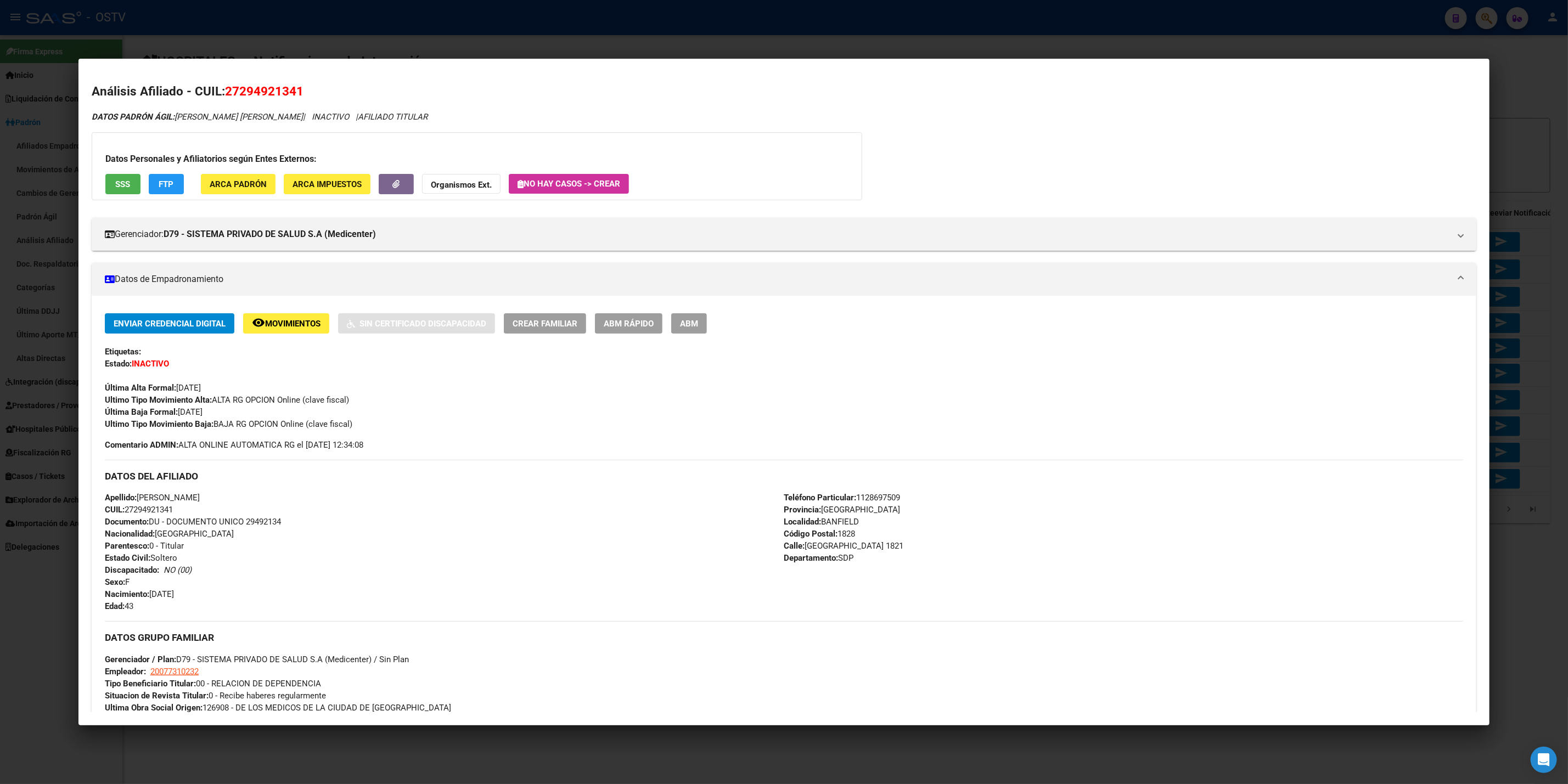
click at [338, 19] on div at bounding box center [784, 392] width 1568 height 784
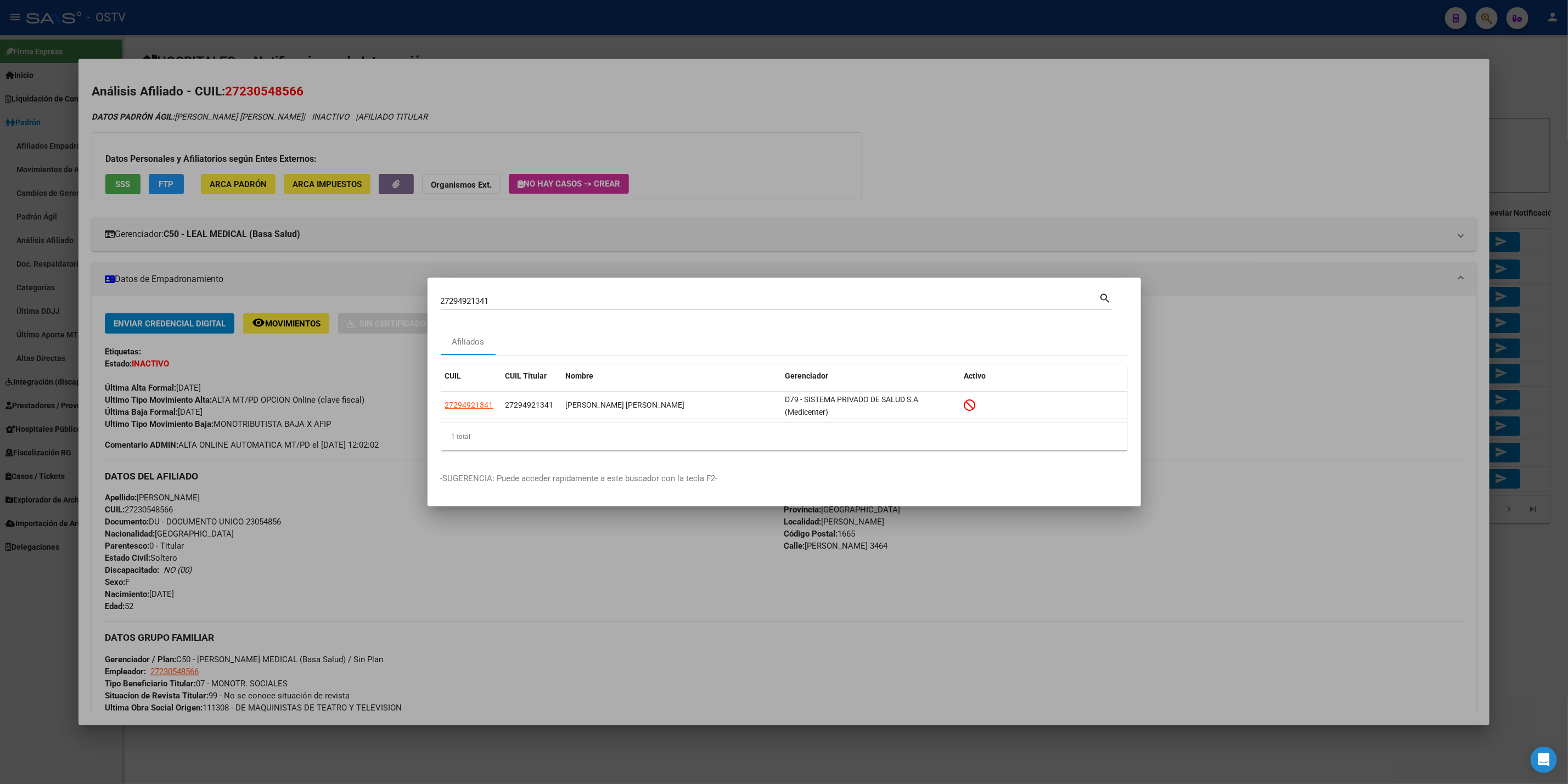
click at [0, 325] on div at bounding box center [784, 392] width 1568 height 784
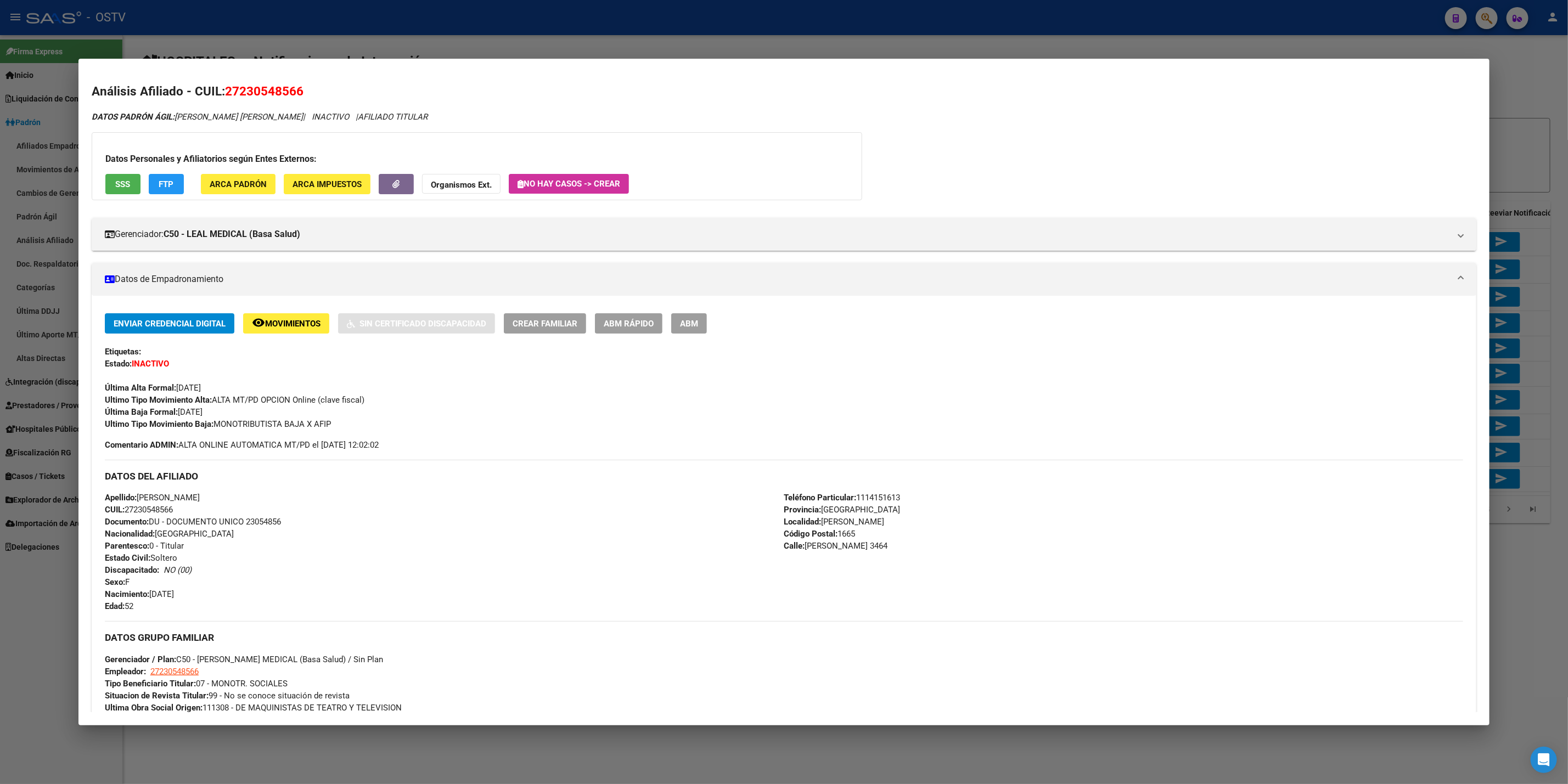
click at [0, 321] on div at bounding box center [784, 392] width 1568 height 784
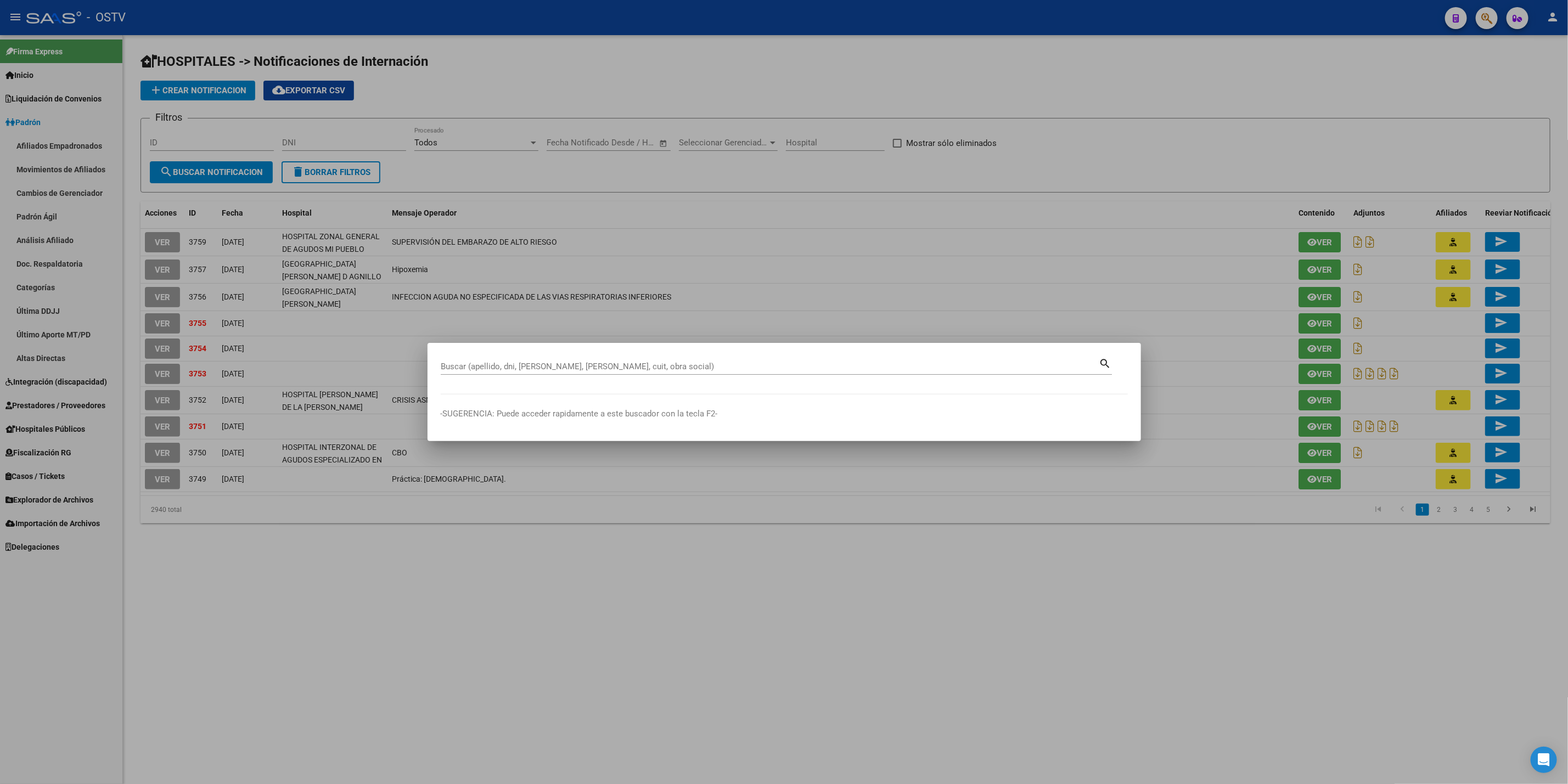
click at [0, 321] on div at bounding box center [784, 392] width 1568 height 784
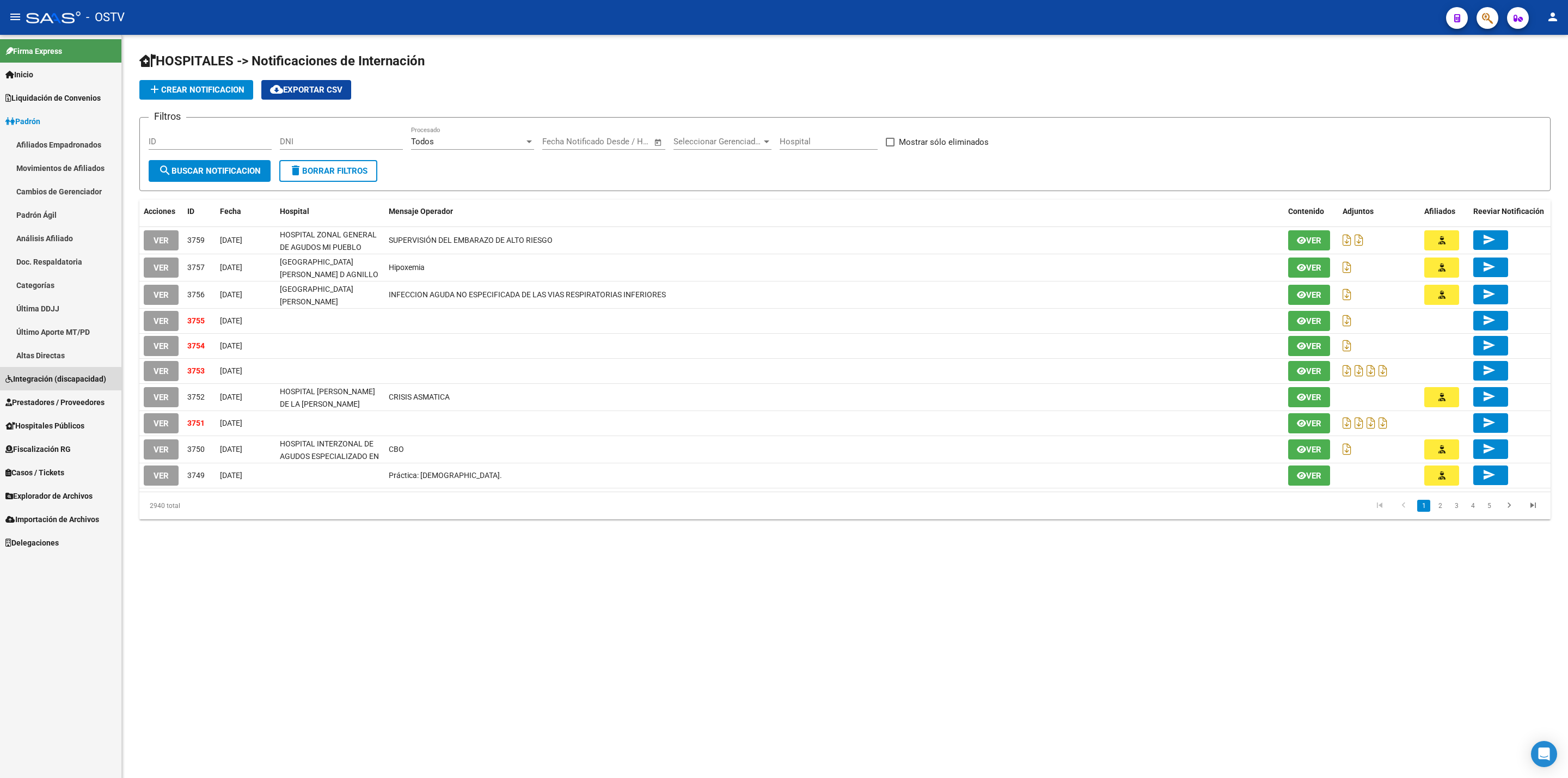
click at [50, 381] on span "Integración (discapacidad)" at bounding box center [56, 379] width 101 height 12
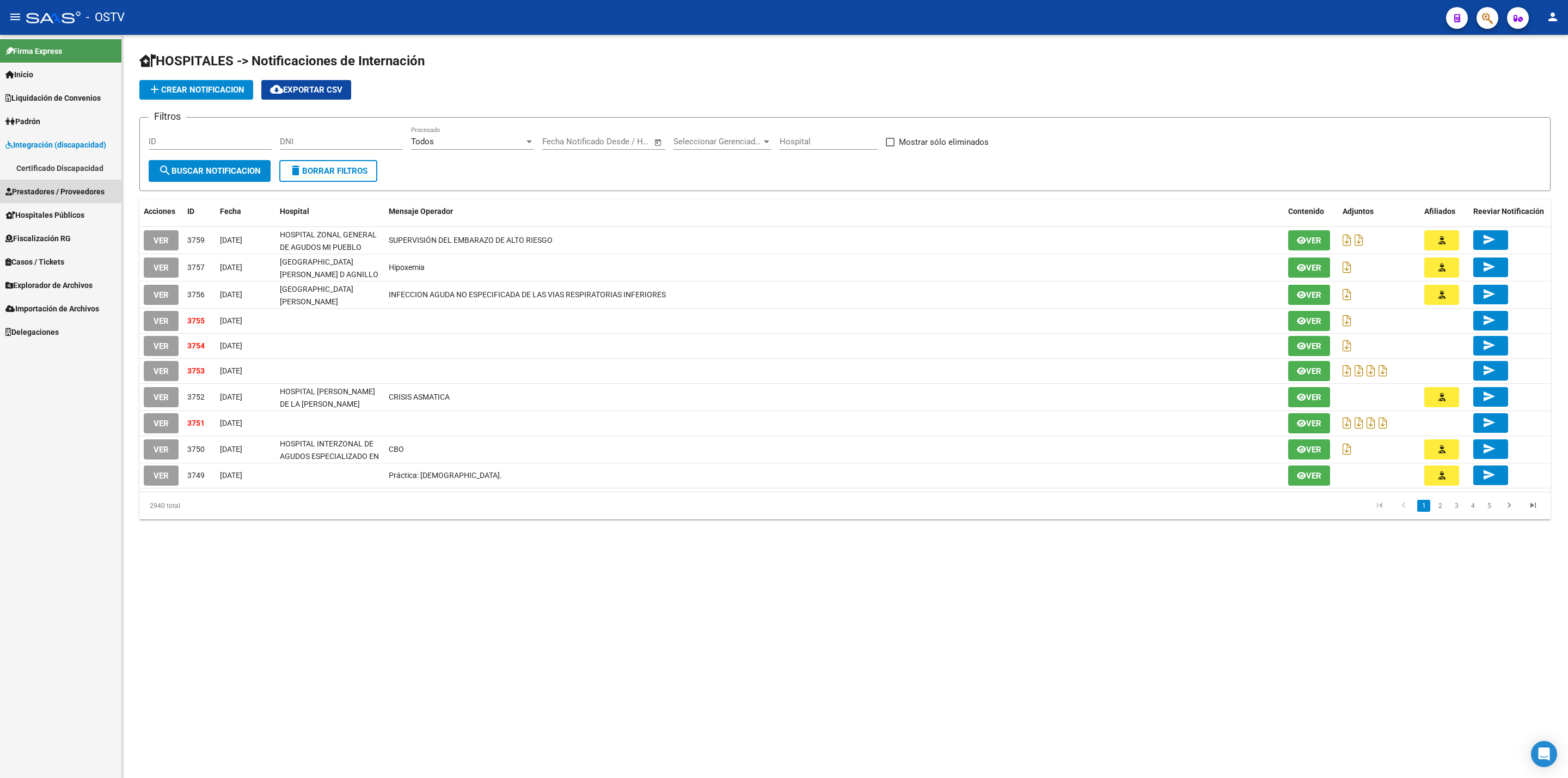
click at [67, 190] on span "Prestadores / Proveedores" at bounding box center [55, 192] width 99 height 12
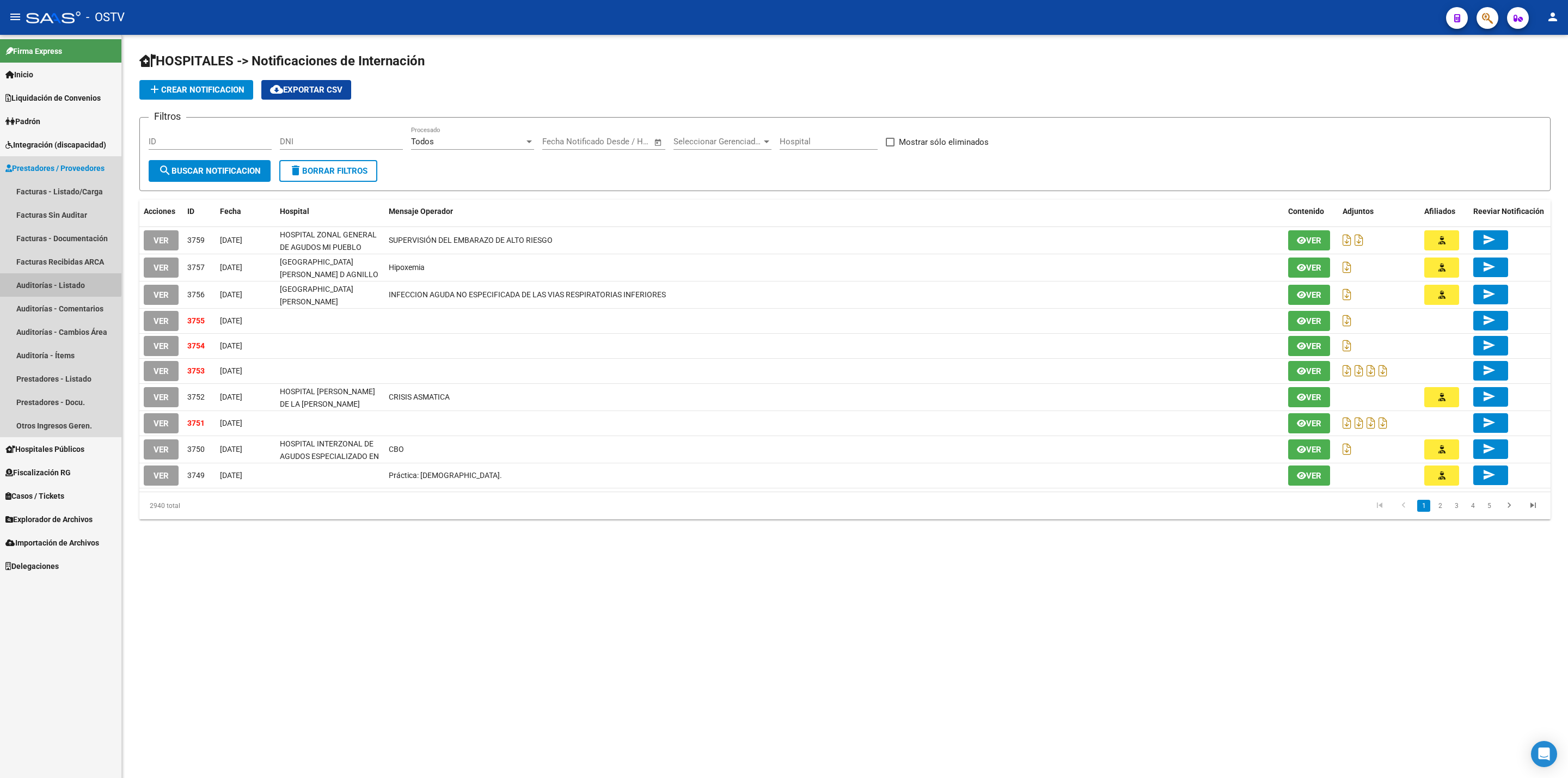
click at [49, 280] on link "Auditorías - Listado" at bounding box center [61, 285] width 121 height 23
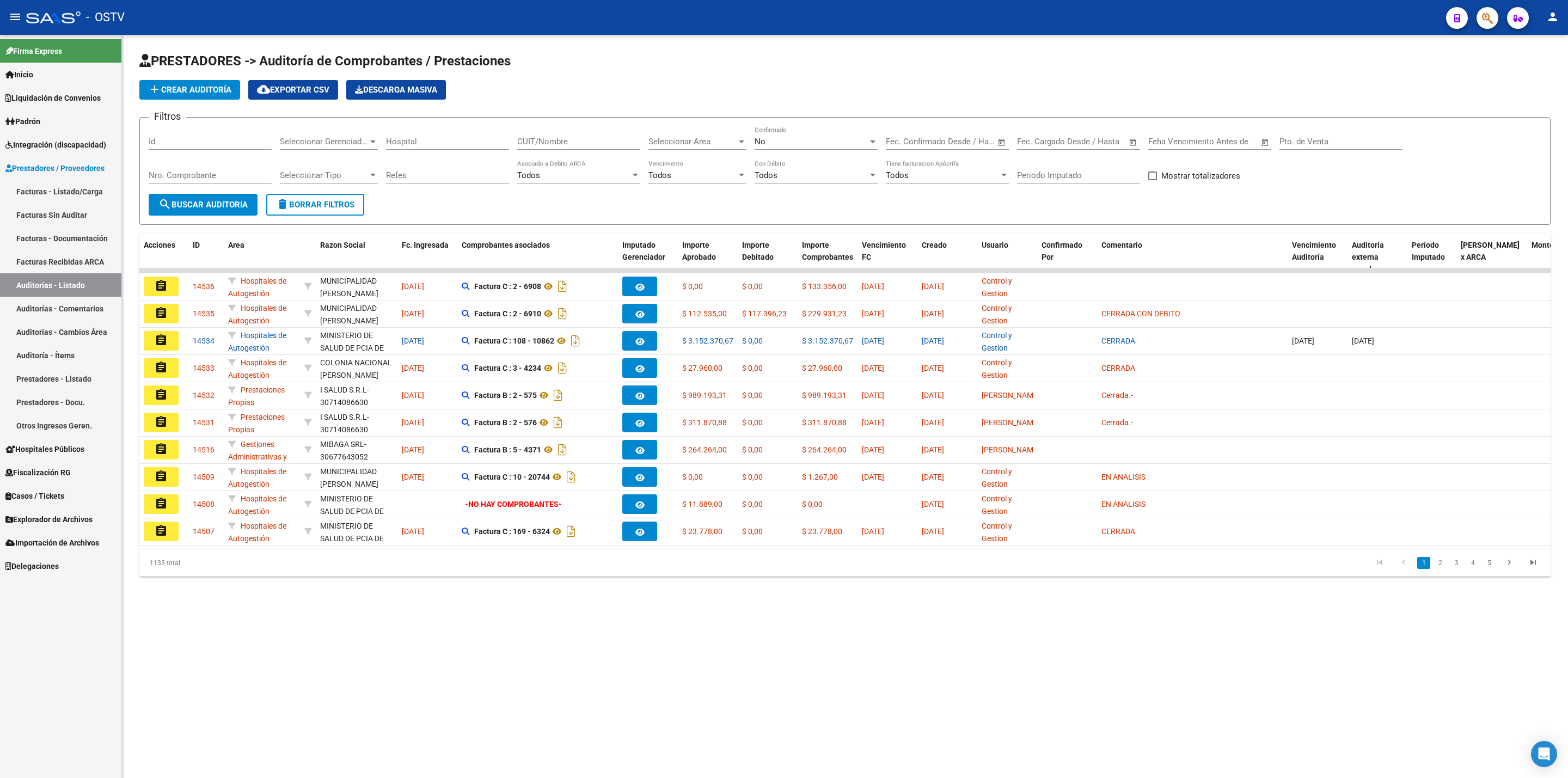
click at [222, 144] on input "Id" at bounding box center [210, 141] width 123 height 10
paste input "14007"
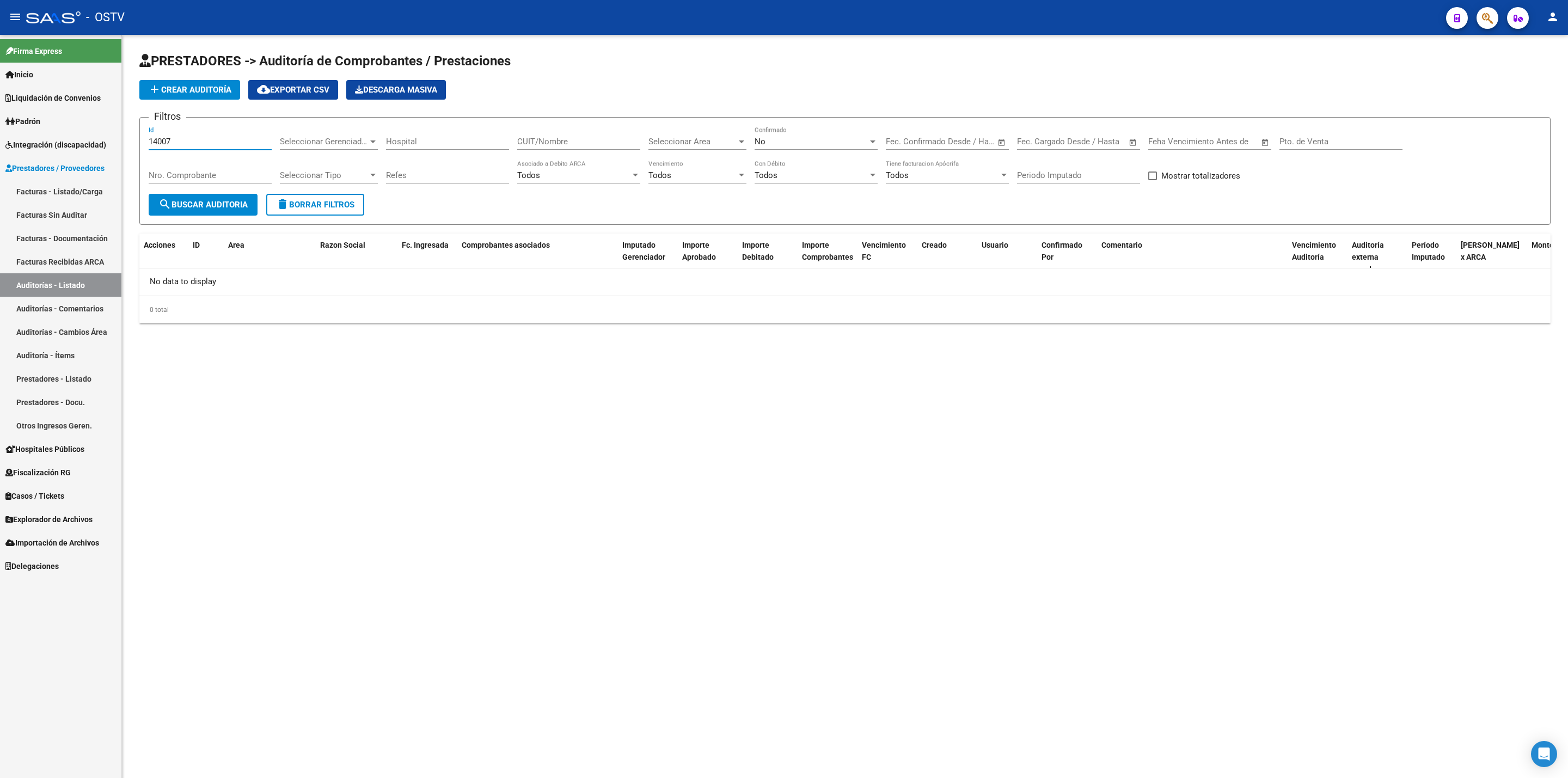
type input "14007"
click at [802, 136] on div "No Confirmado" at bounding box center [816, 138] width 123 height 23
click at [802, 96] on span "Todos" at bounding box center [816, 93] width 123 height 25
click at [184, 206] on span "search Buscar Auditoria" at bounding box center [203, 205] width 89 height 10
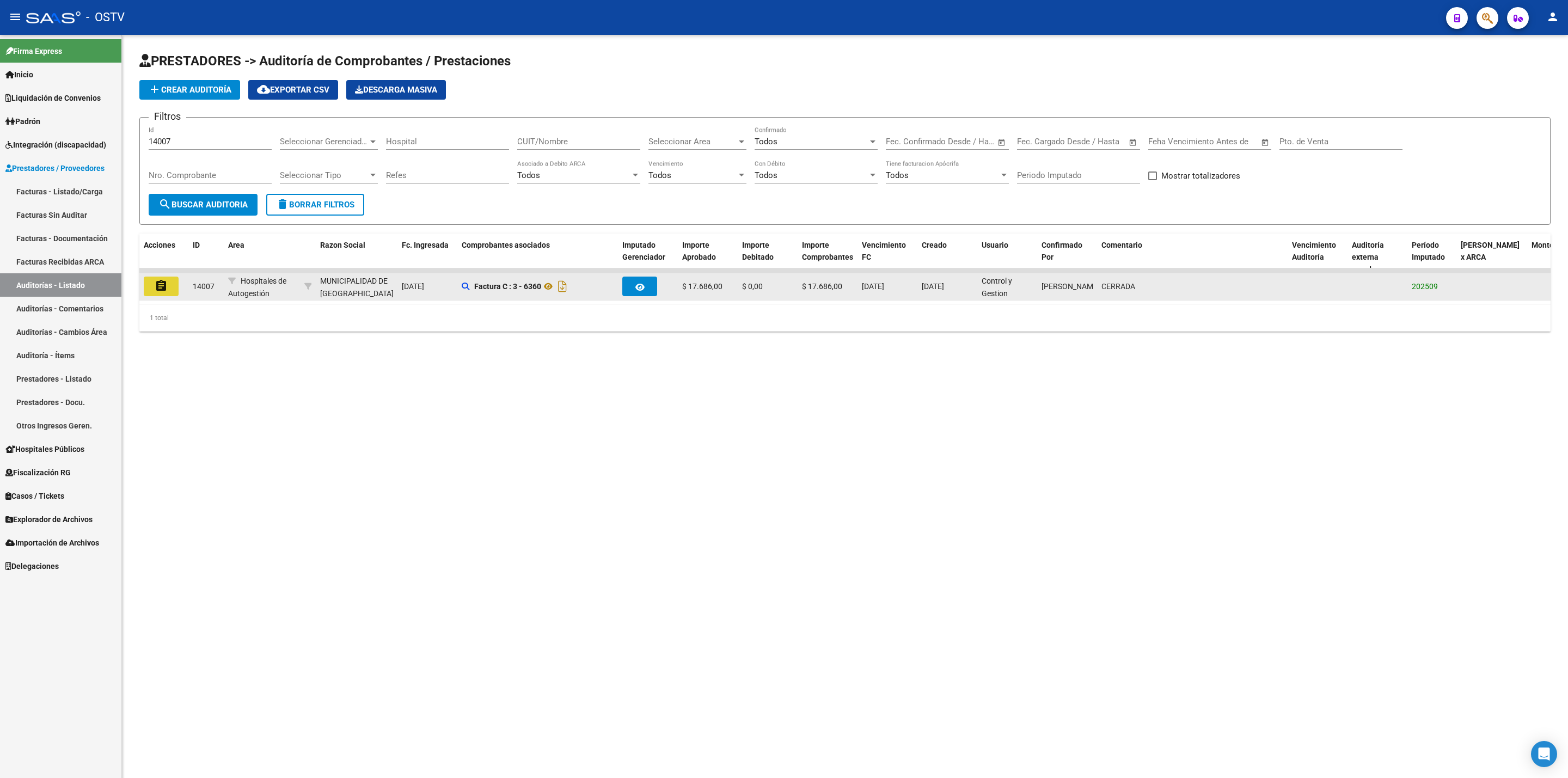
click at [164, 287] on mat-icon "assignment" at bounding box center [161, 285] width 13 height 13
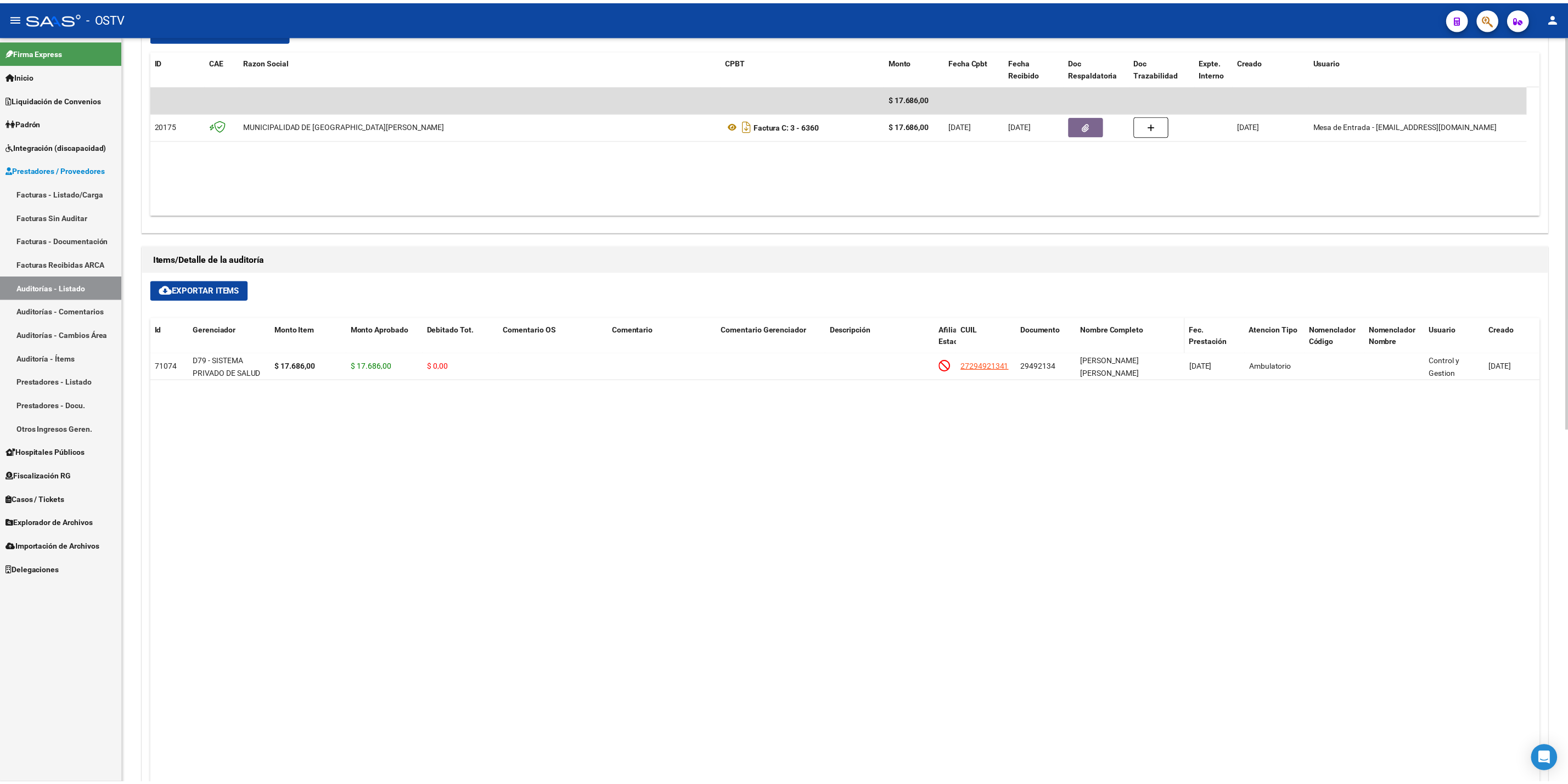
scroll to position [576, 0]
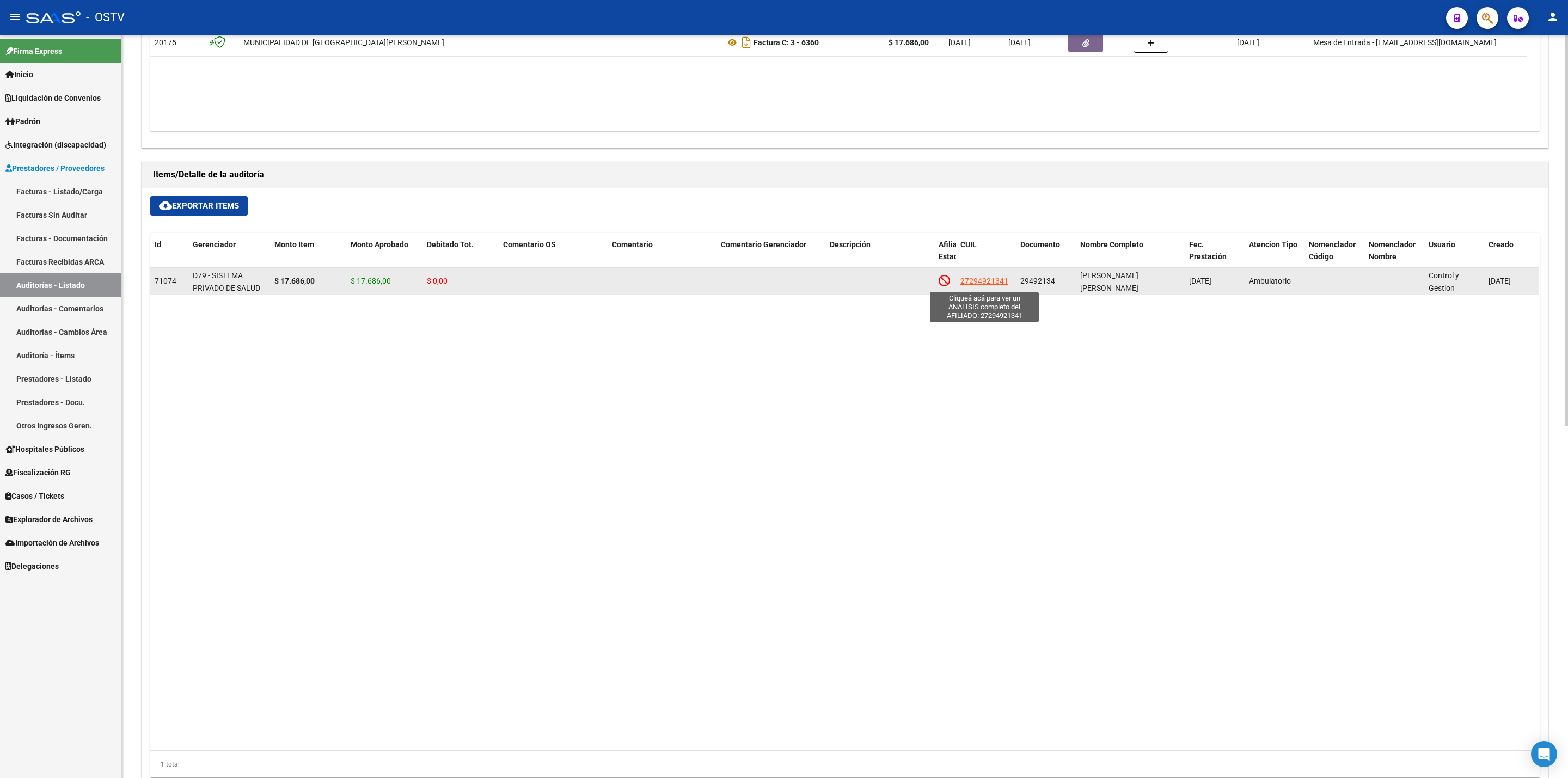
click at [995, 285] on span "27294921341" at bounding box center [984, 280] width 48 height 9
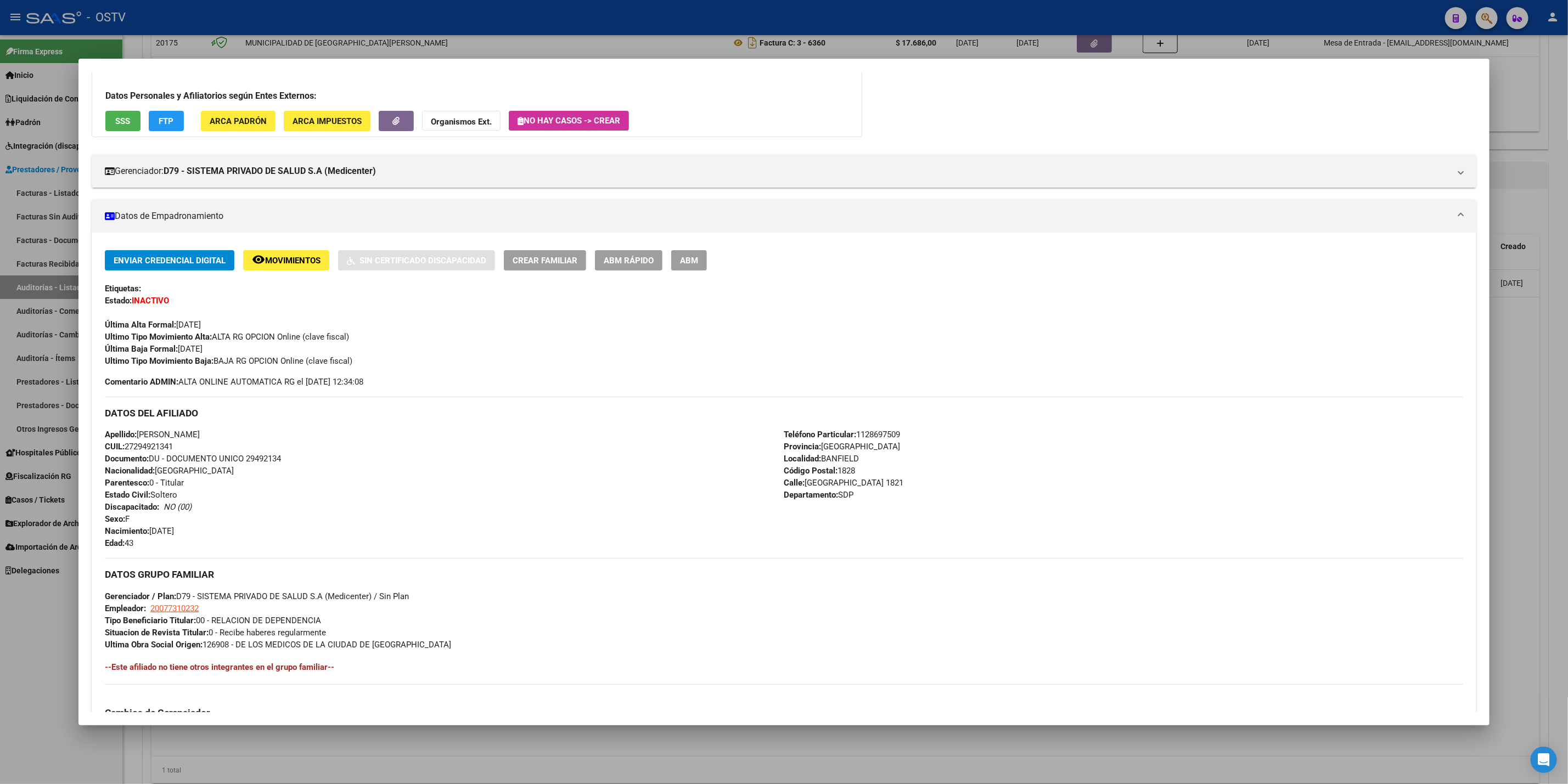
scroll to position [247, 0]
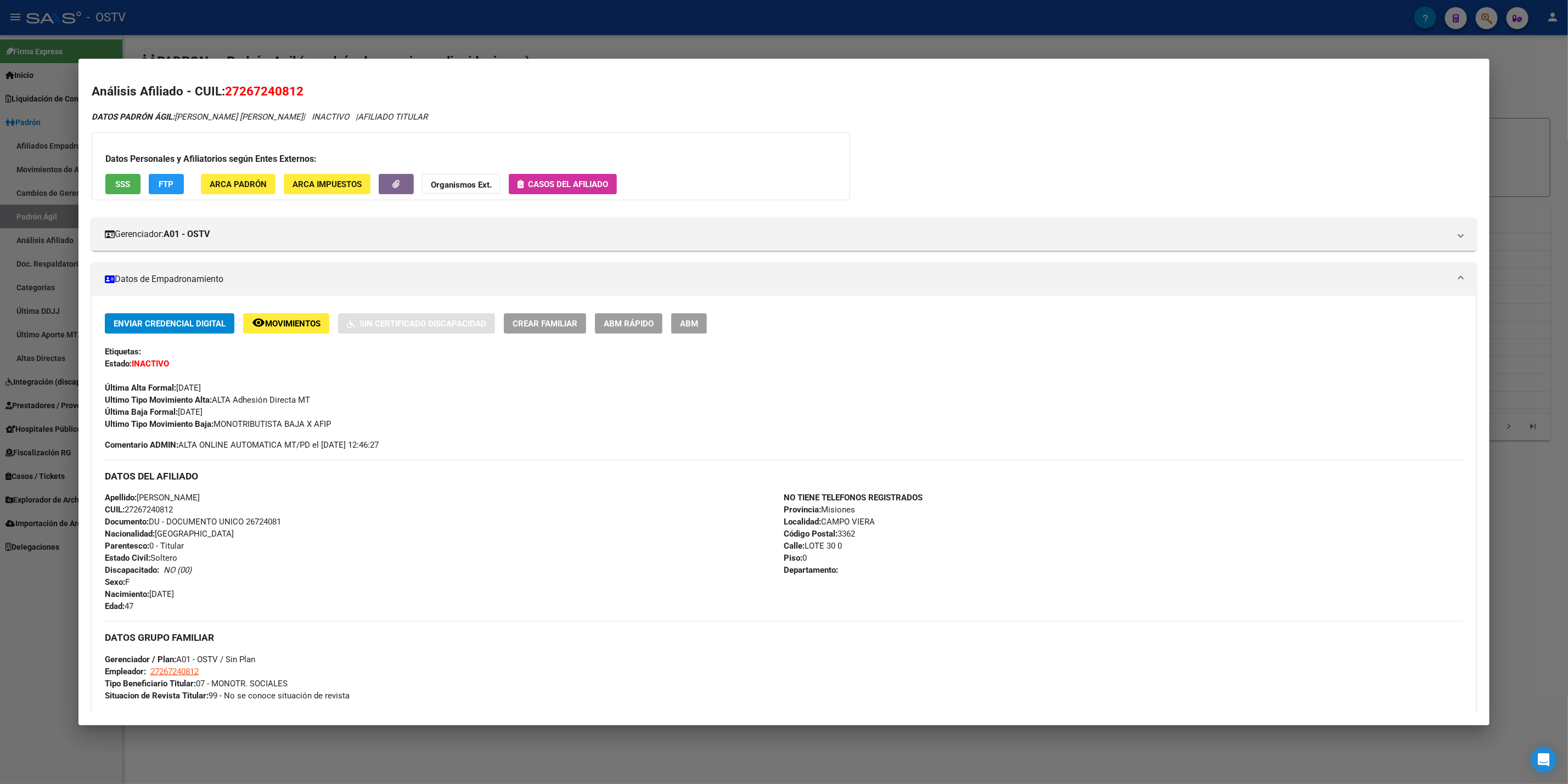
click at [521, 36] on div at bounding box center [784, 392] width 1568 height 784
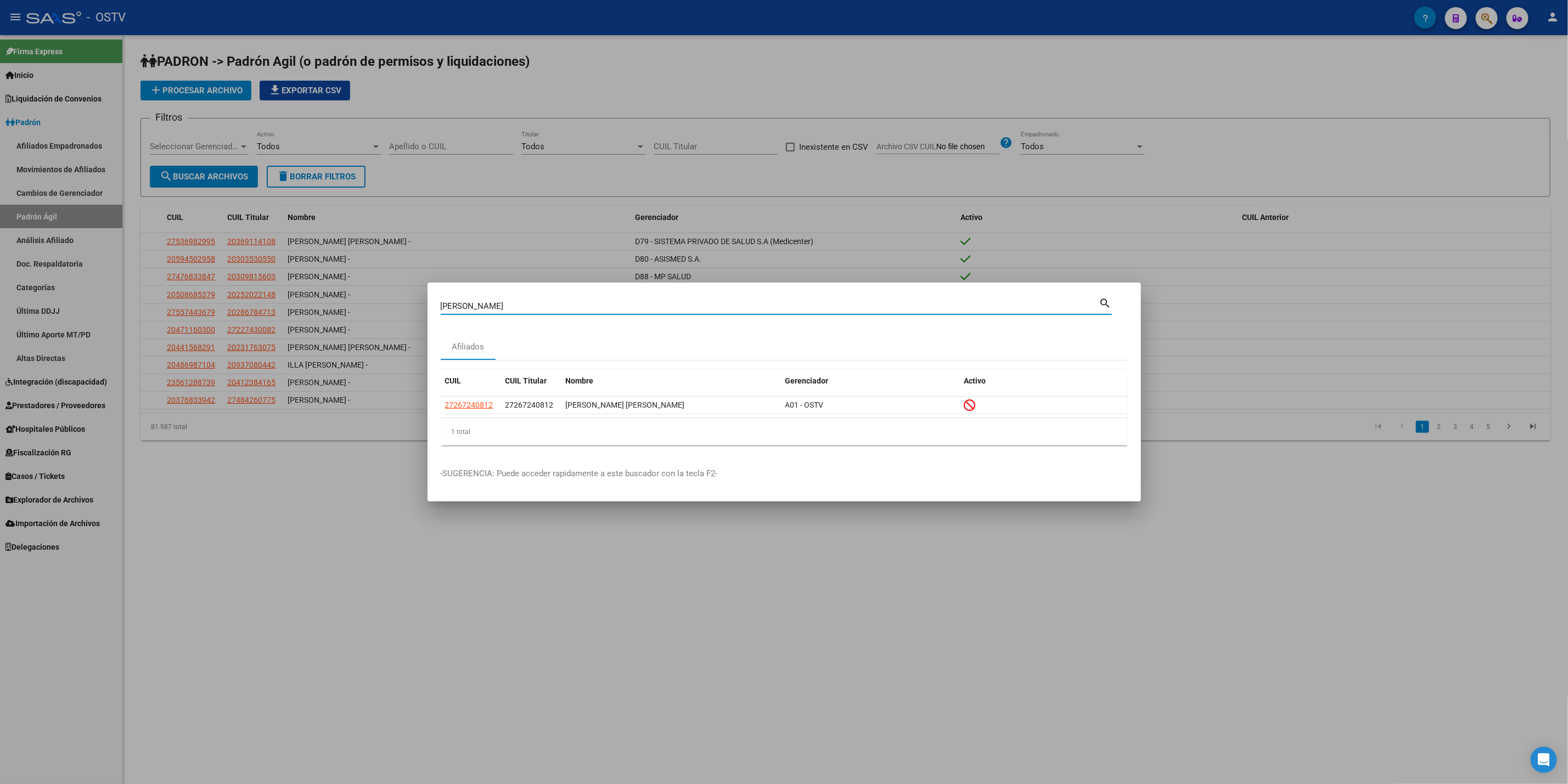
drag, startPoint x: 483, startPoint y: 308, endPoint x: 0, endPoint y: 316, distance: 483.1
click at [9, 328] on div "[PERSON_NAME] Buscar (apellido, dni, cuil, nro traspaso, cuit, obra social) sea…" at bounding box center [784, 392] width 1568 height 784
paste input "24968090"
type input "24968090"
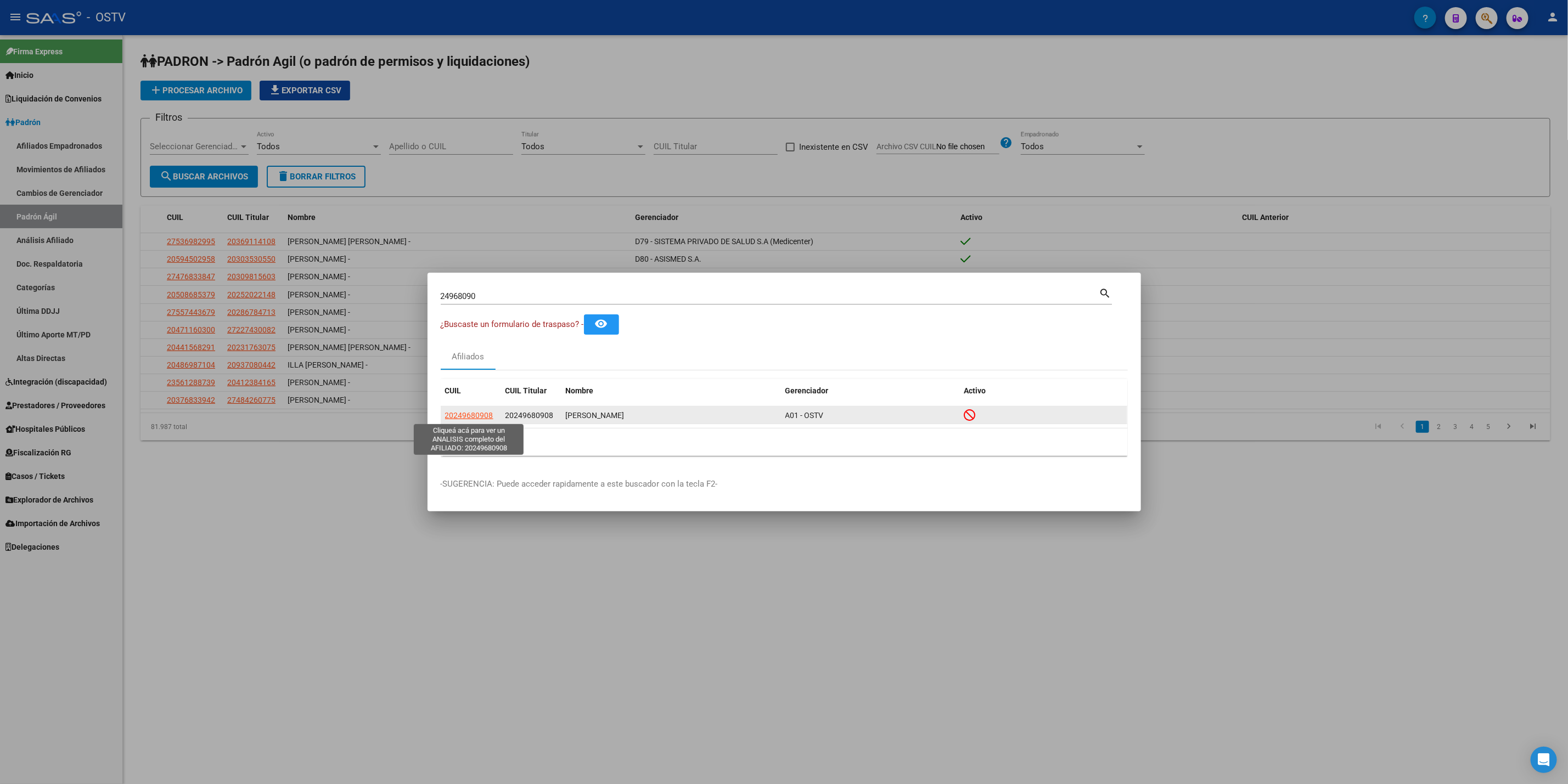
click at [468, 415] on span "20249680908" at bounding box center [469, 415] width 48 height 9
type textarea "20249680908"
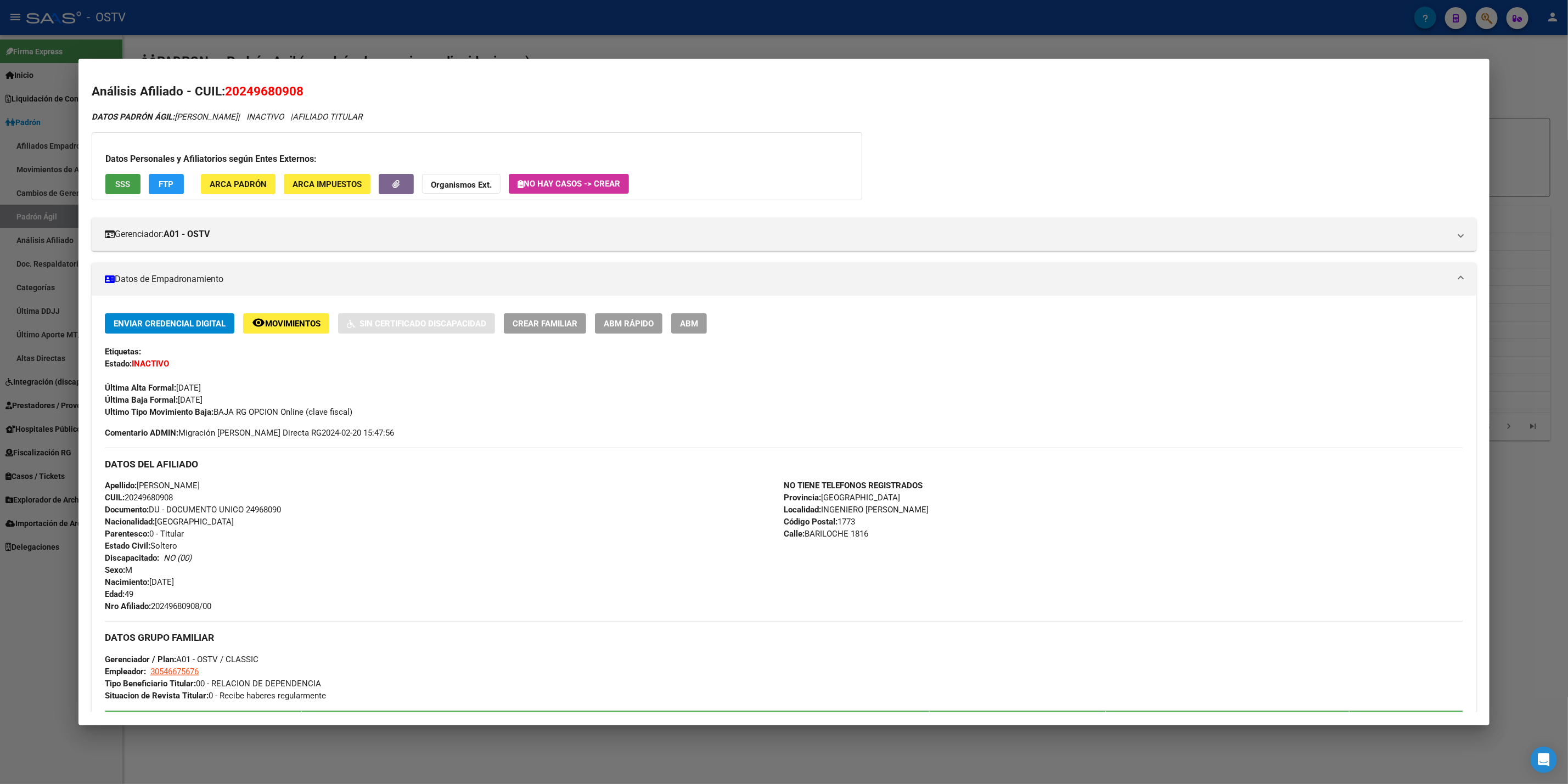
click at [105, 189] on button "SSS" at bounding box center [122, 184] width 35 height 21
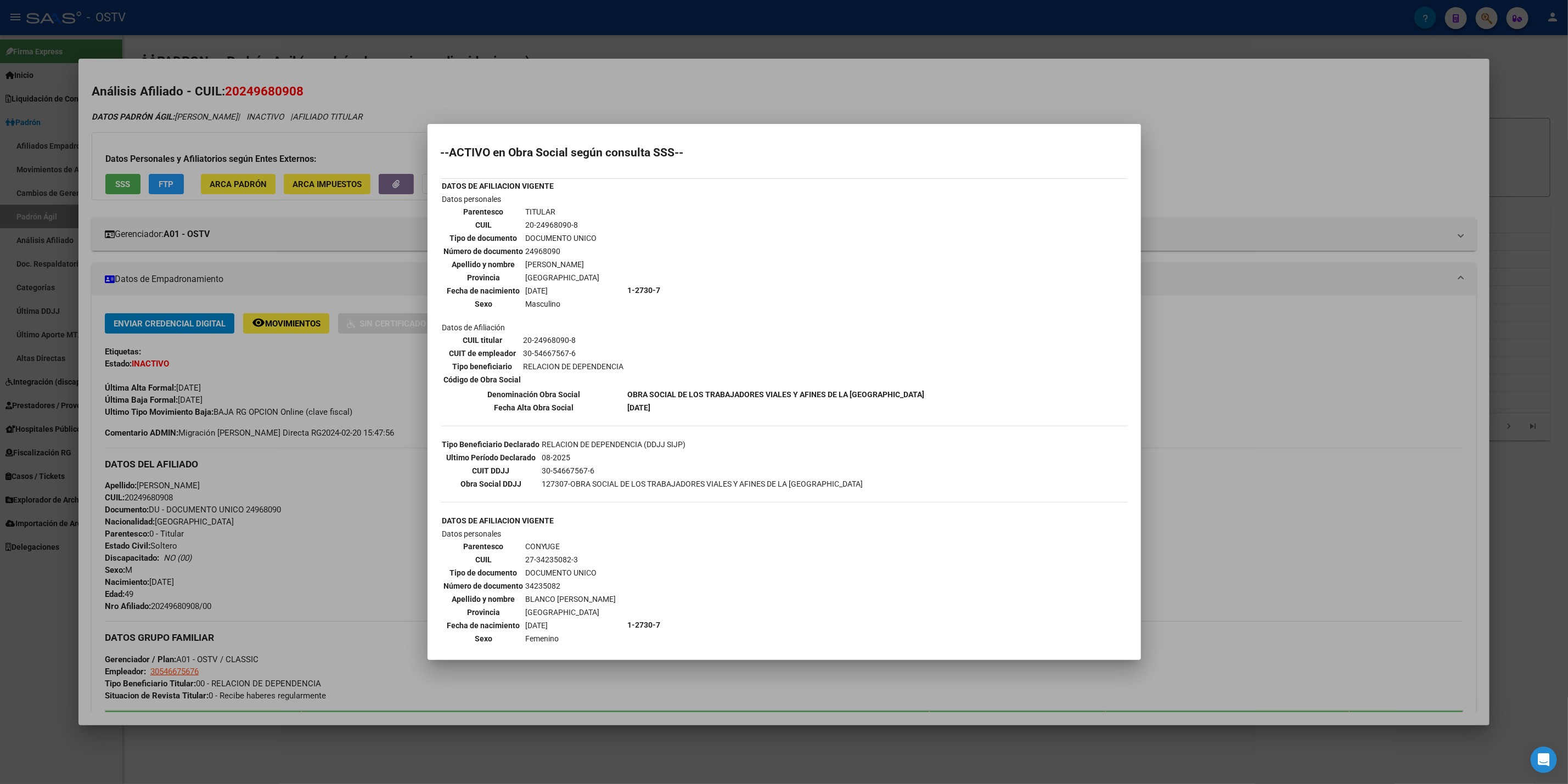
click at [631, 100] on div at bounding box center [784, 392] width 1568 height 784
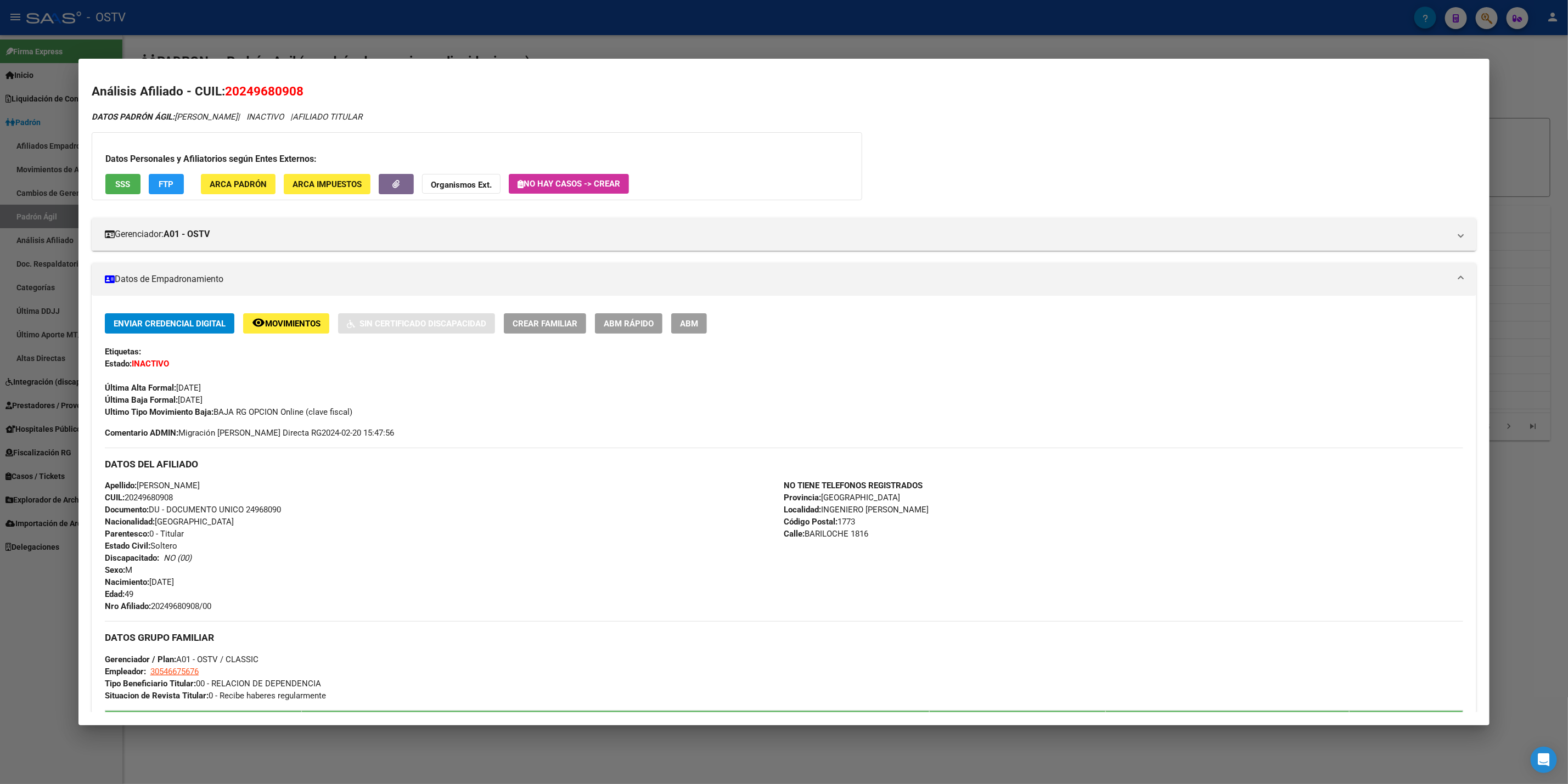
click at [164, 188] on span "FTP" at bounding box center [167, 184] width 15 height 10
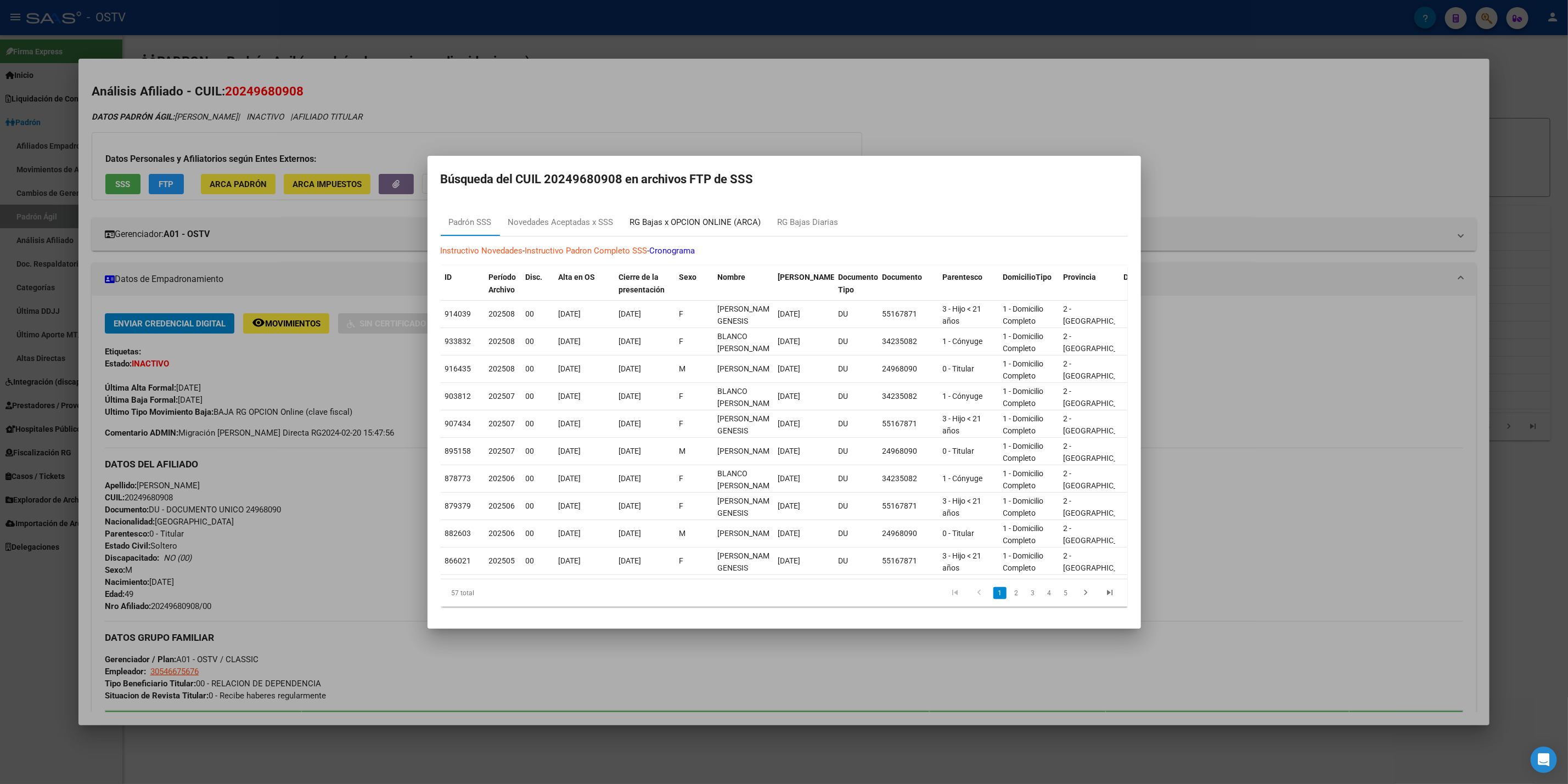
click at [691, 224] on div "RG Bajas x OPCION ONLINE (ARCA)" at bounding box center [696, 223] width 148 height 26
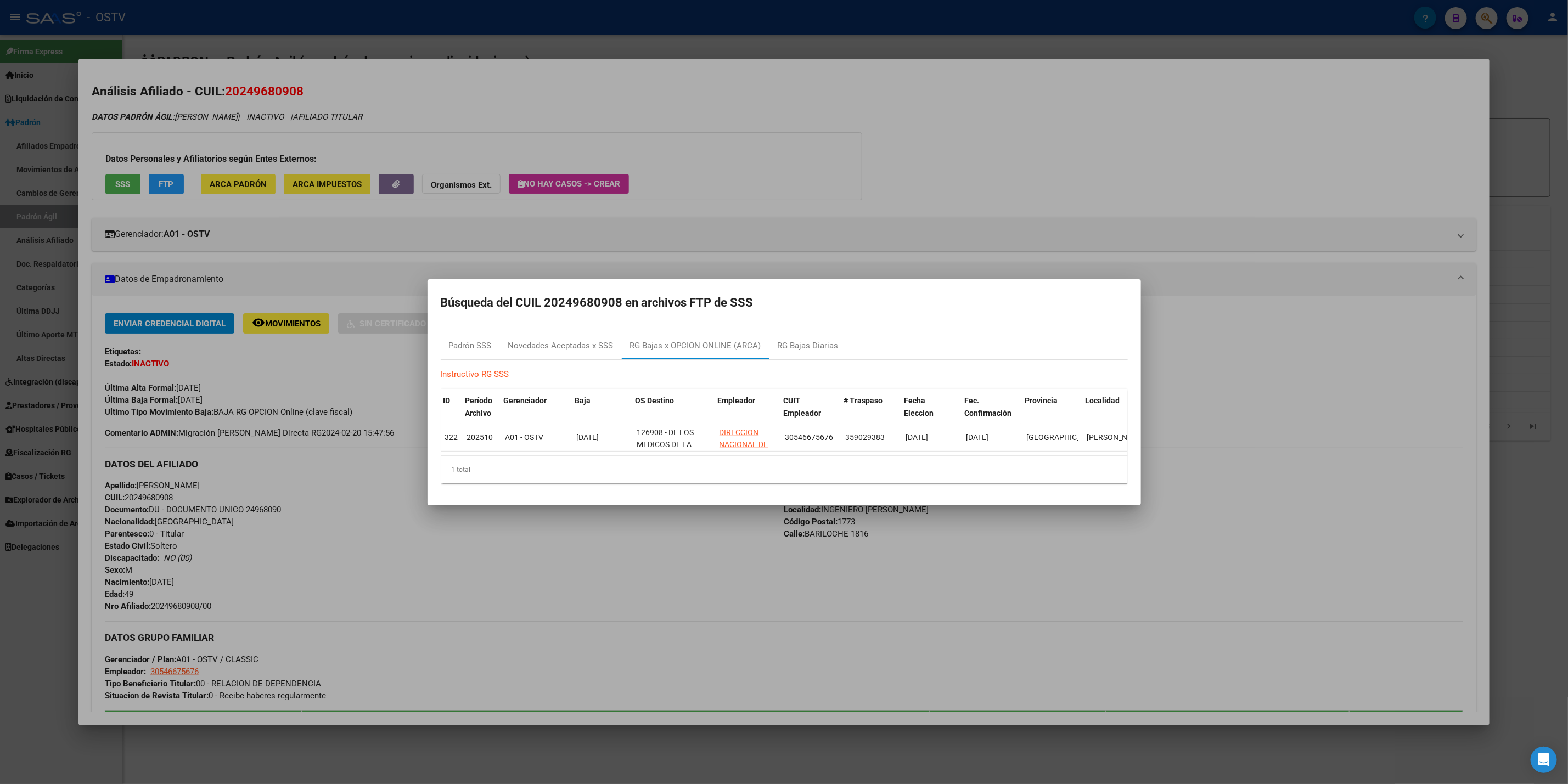
scroll to position [0, 15]
click at [562, 31] on div at bounding box center [784, 392] width 1568 height 784
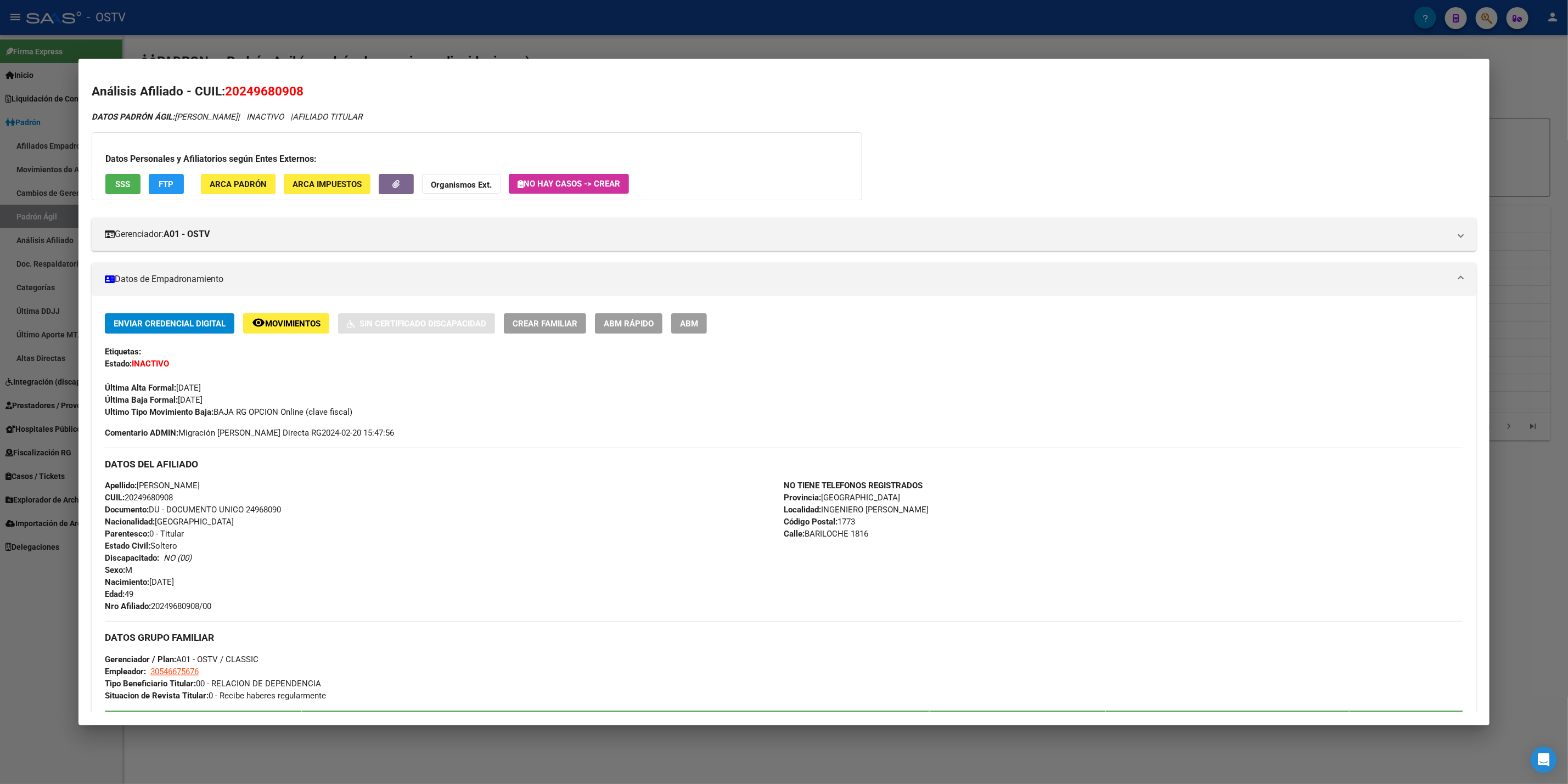
click at [562, 31] on div at bounding box center [784, 392] width 1568 height 784
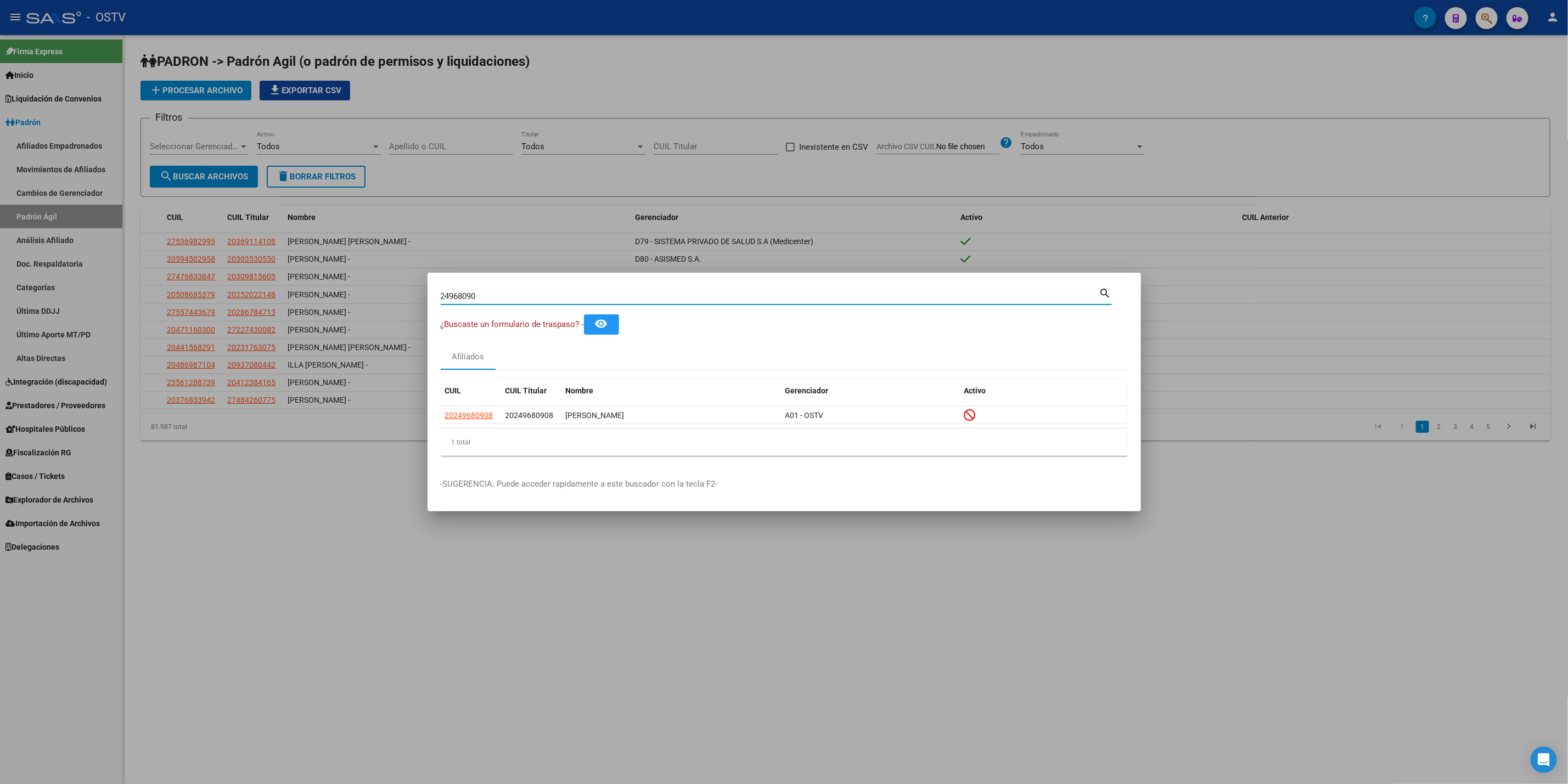
drag, startPoint x: 486, startPoint y: 298, endPoint x: 0, endPoint y: 327, distance: 486.9
click at [0, 327] on div "24968090 Buscar (apellido, dni, cuil, nro traspaso, cuit, obra social) search ¿…" at bounding box center [784, 392] width 1568 height 784
paste input "54796631"
type input "54796631"
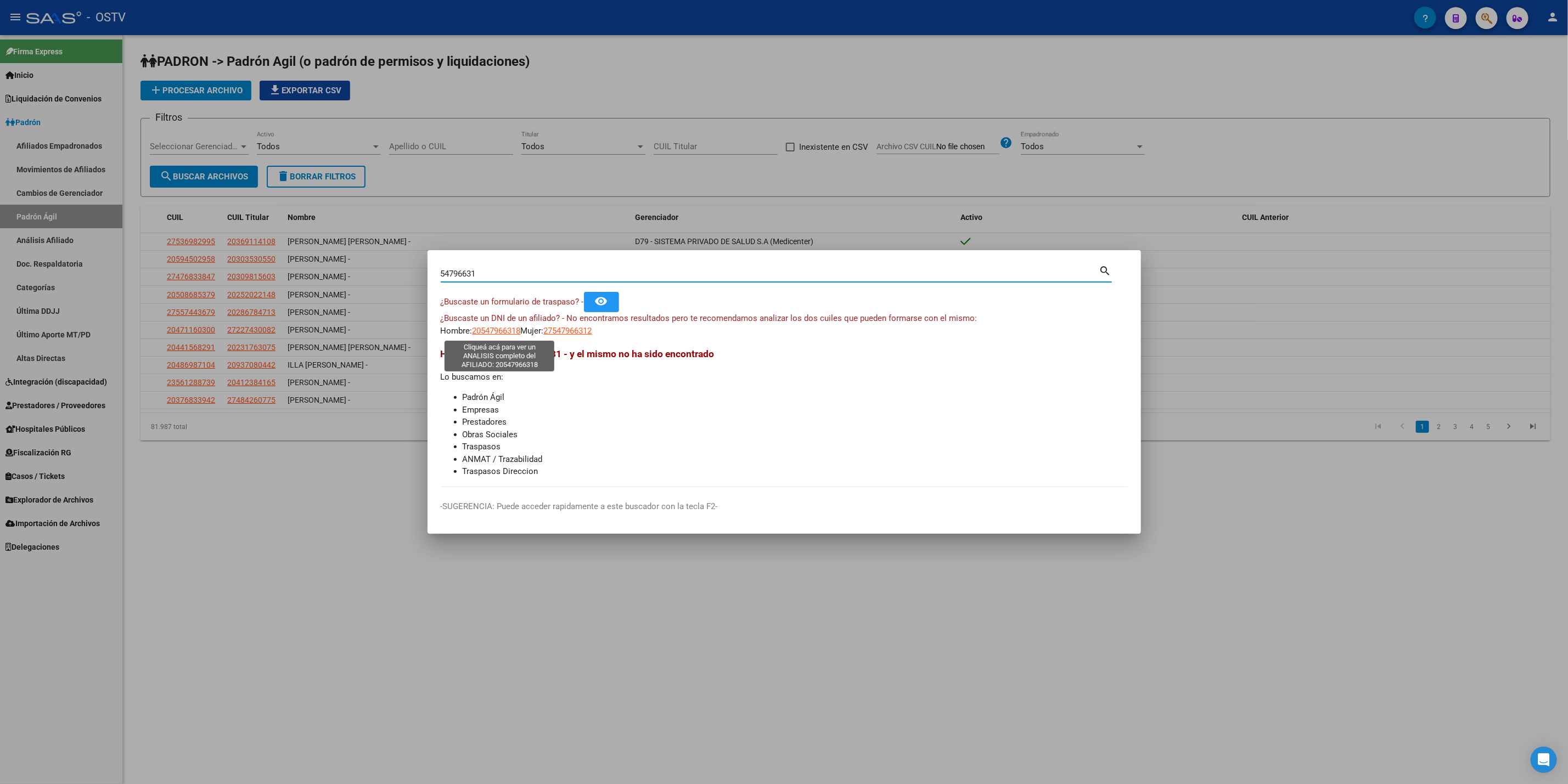
click at [506, 334] on span "20547966318" at bounding box center [497, 331] width 48 height 10
type textarea "20547966318"
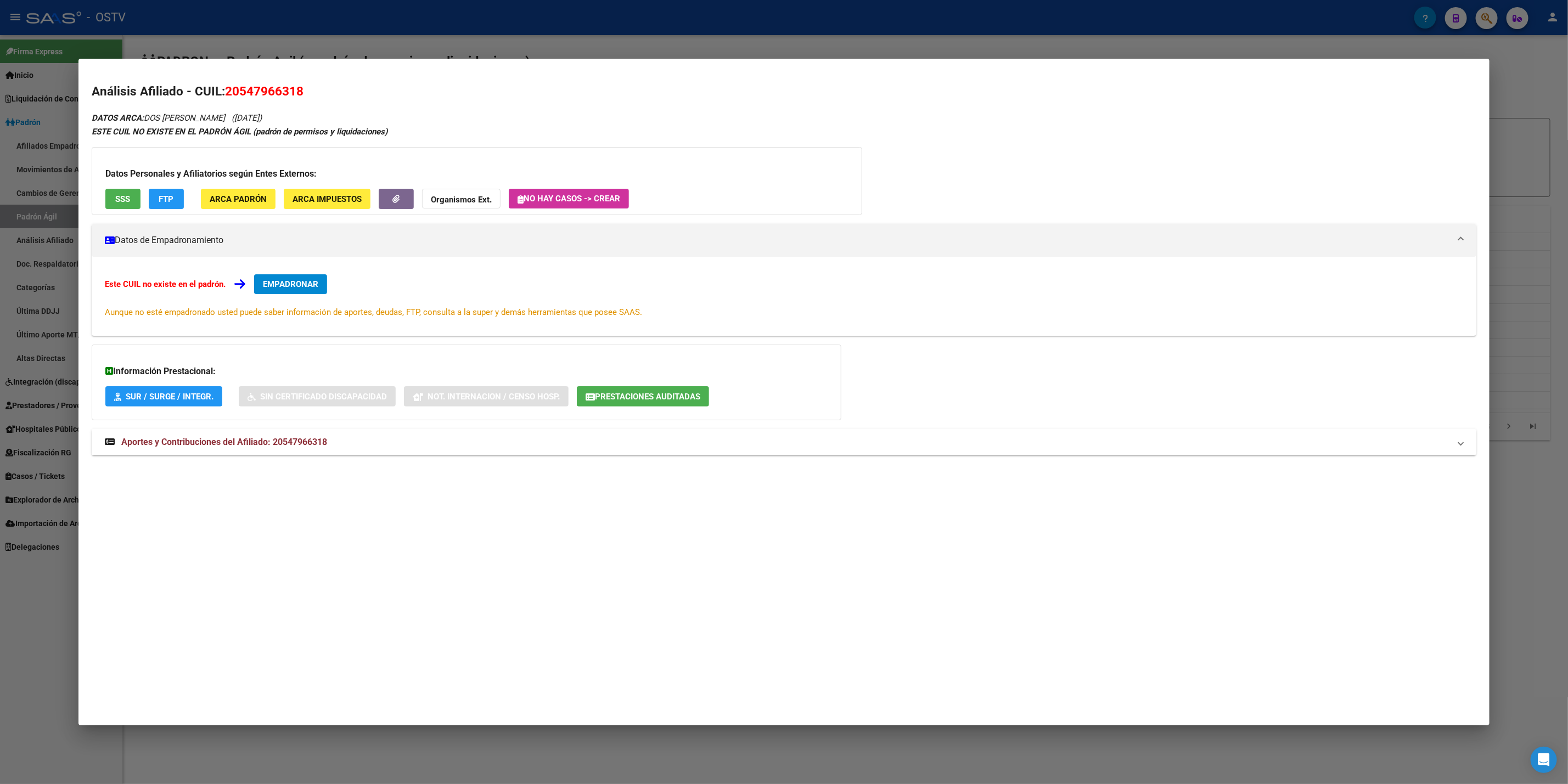
click at [222, 448] on mat-expansion-panel-header "Aportes y Contribuciones del Afiliado: 20547966318" at bounding box center [784, 442] width 1385 height 26
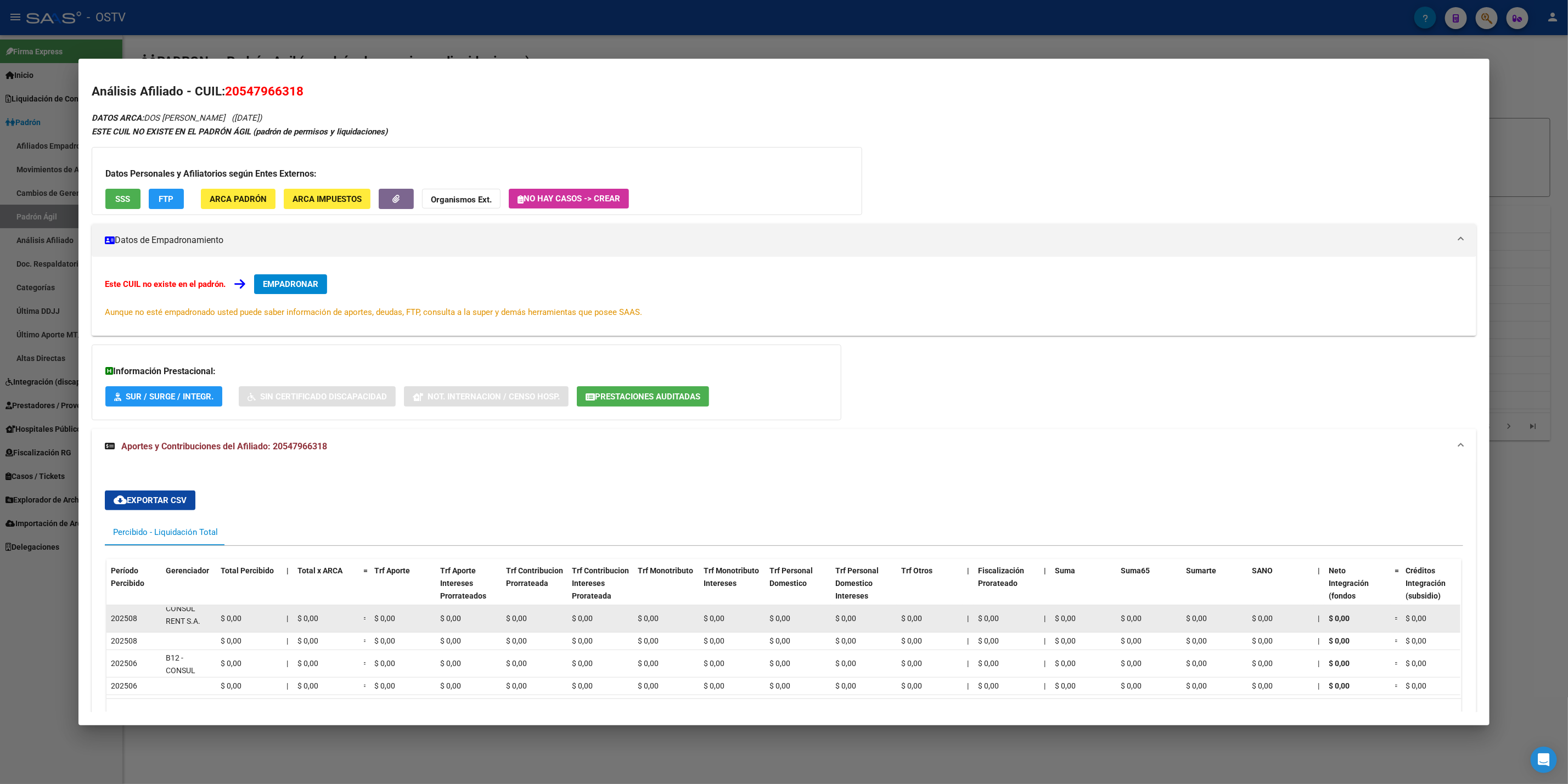
scroll to position [0, 0]
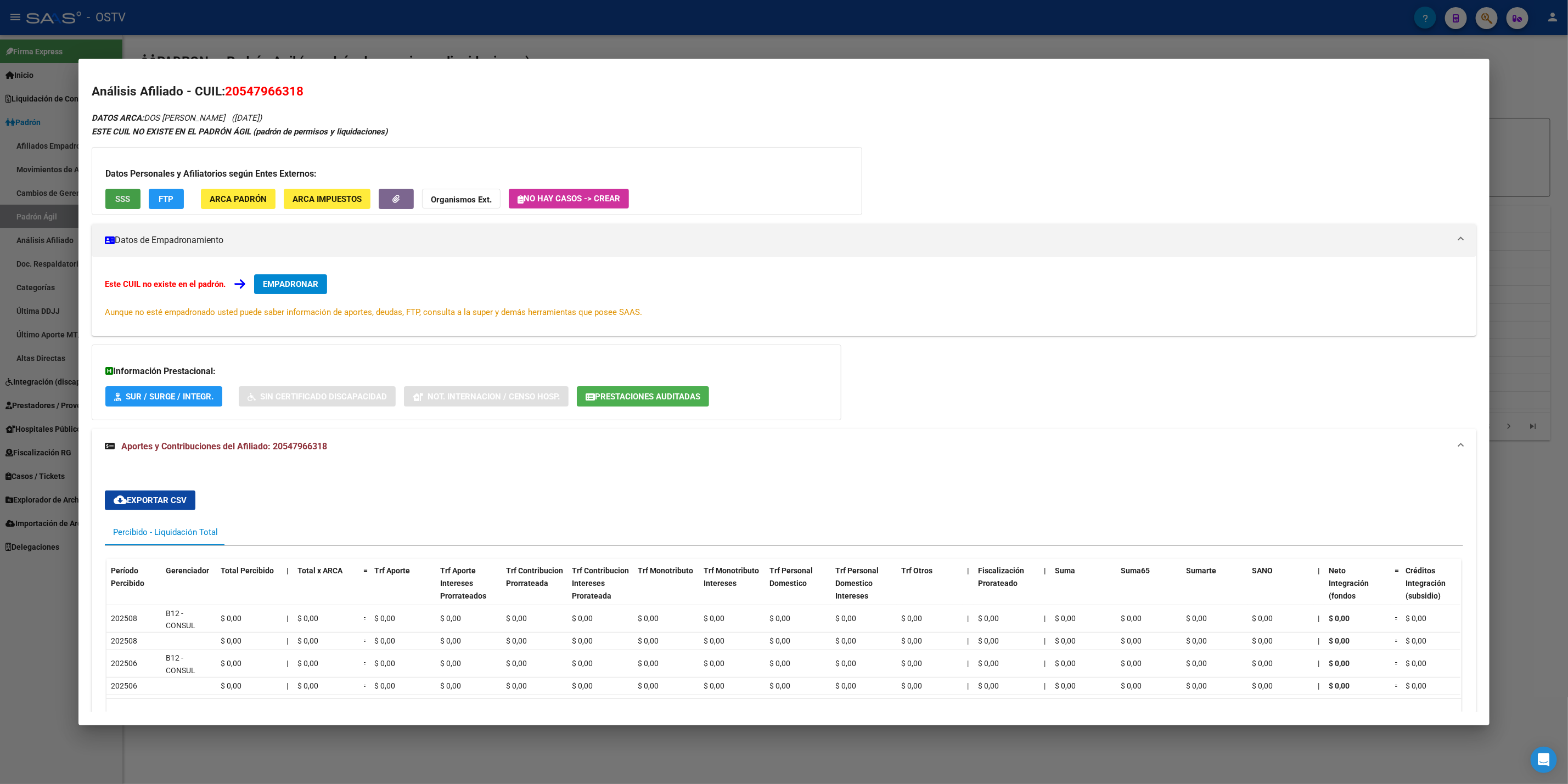
click at [109, 193] on button "SSS" at bounding box center [122, 199] width 35 height 21
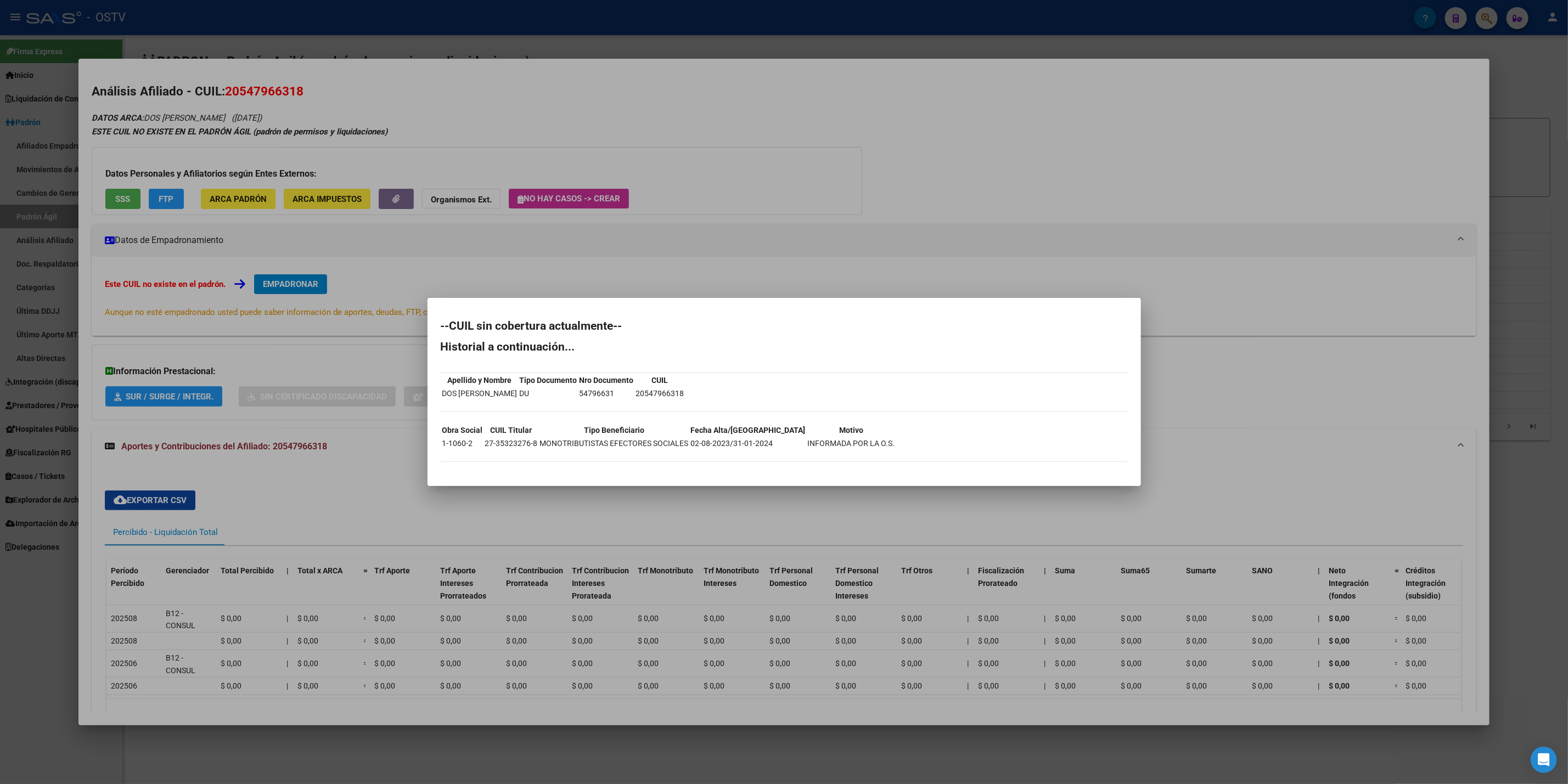
drag, startPoint x: 749, startPoint y: 448, endPoint x: 764, endPoint y: 450, distance: 15.1
click at [764, 450] on div "--CUIL sin cobertura actualmente-- Historial a continuación... Apellido y Nombr…" at bounding box center [784, 397] width 687 height 153
click at [969, 248] on div at bounding box center [784, 392] width 1568 height 784
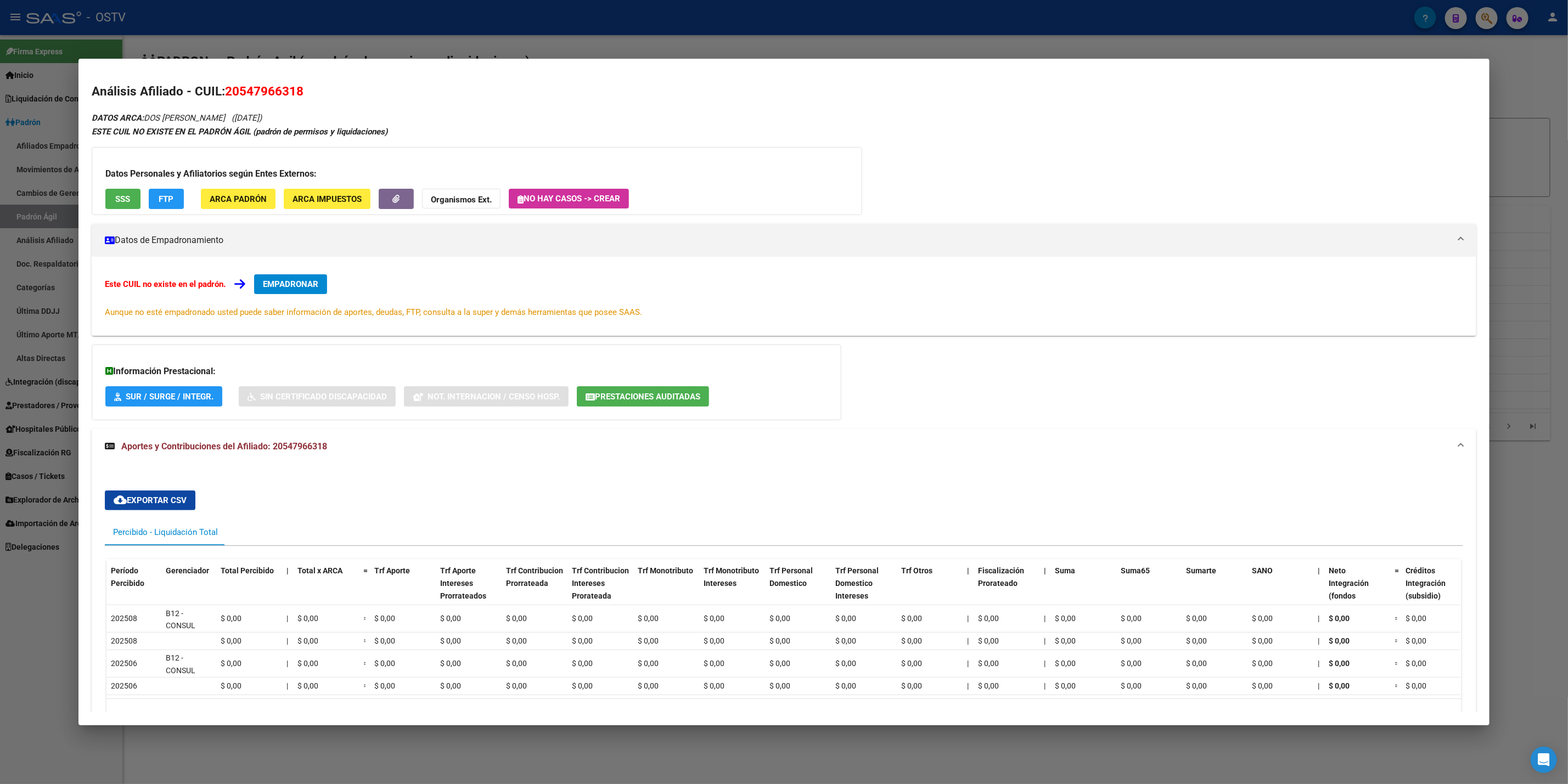
click at [274, 36] on div at bounding box center [784, 392] width 1568 height 784
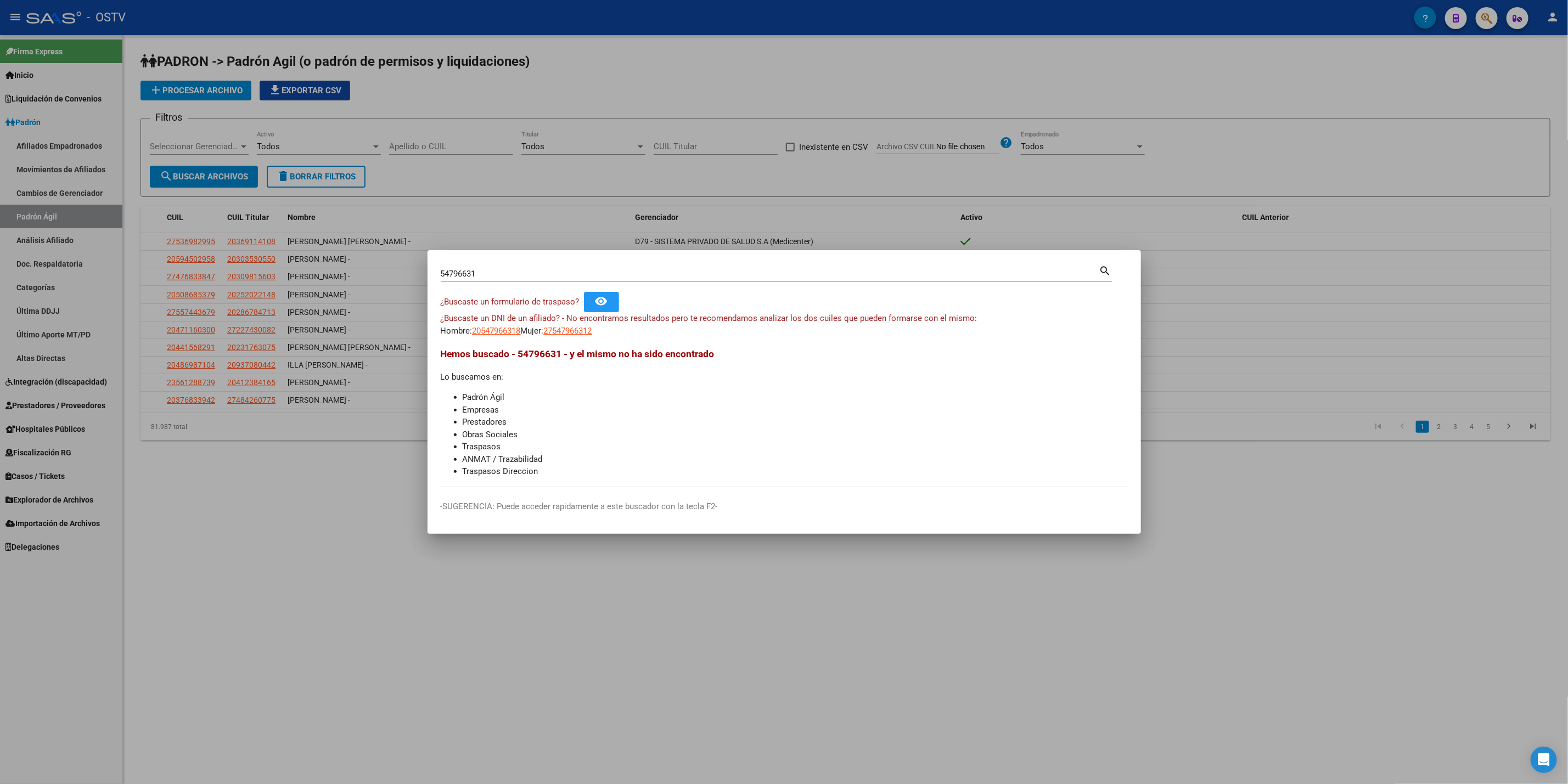
drag, startPoint x: 436, startPoint y: 272, endPoint x: 72, endPoint y: 275, distance: 364.0
click at [111, 272] on div "54796631 Buscar (apellido, dni, cuil, nro traspaso, cuit, obra social) search ¿…" at bounding box center [784, 392] width 1568 height 784
paste input "35323276"
type input "35323276"
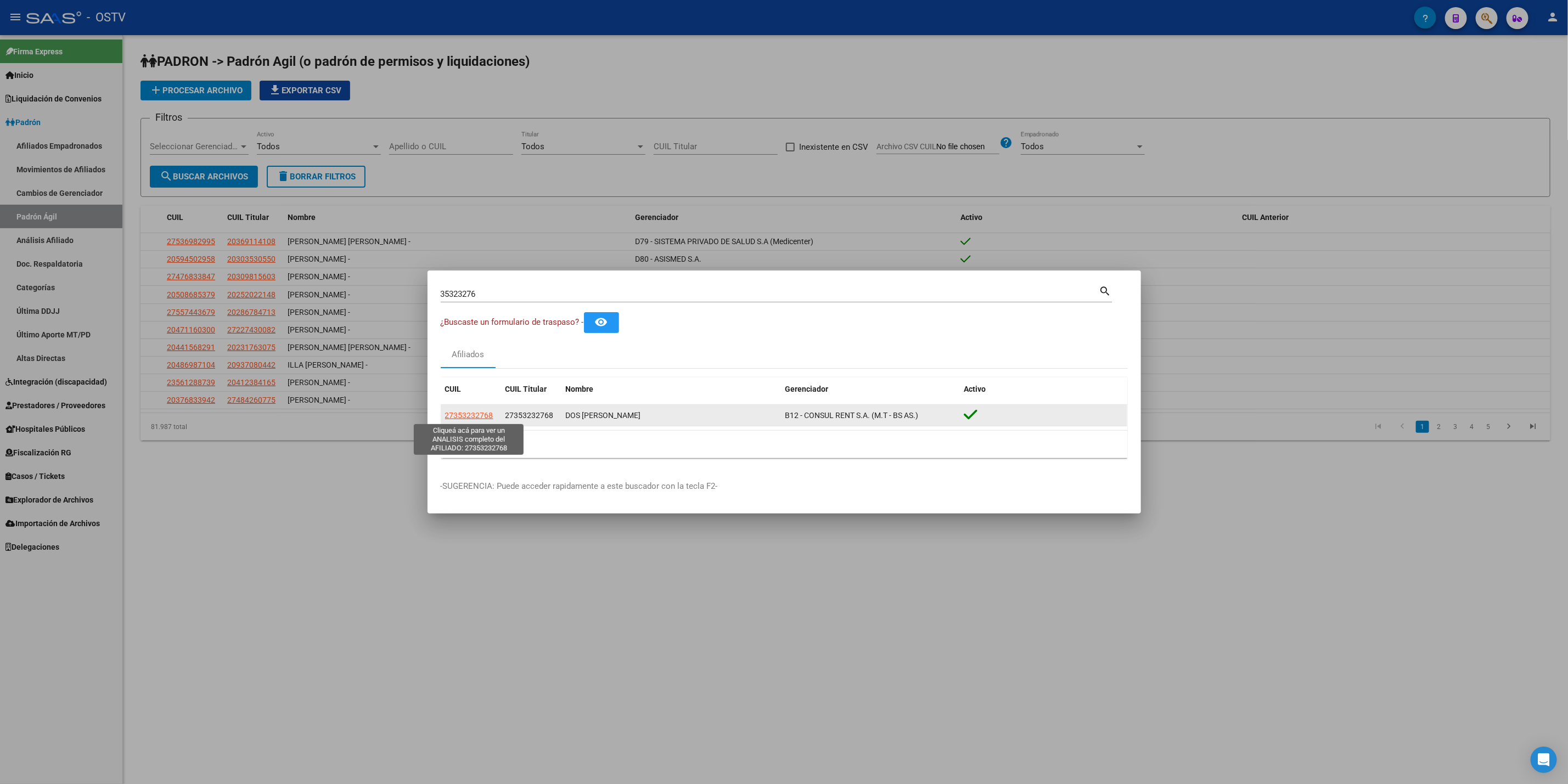
click at [452, 418] on span "27353232768" at bounding box center [469, 415] width 48 height 9
type textarea "27353232768"
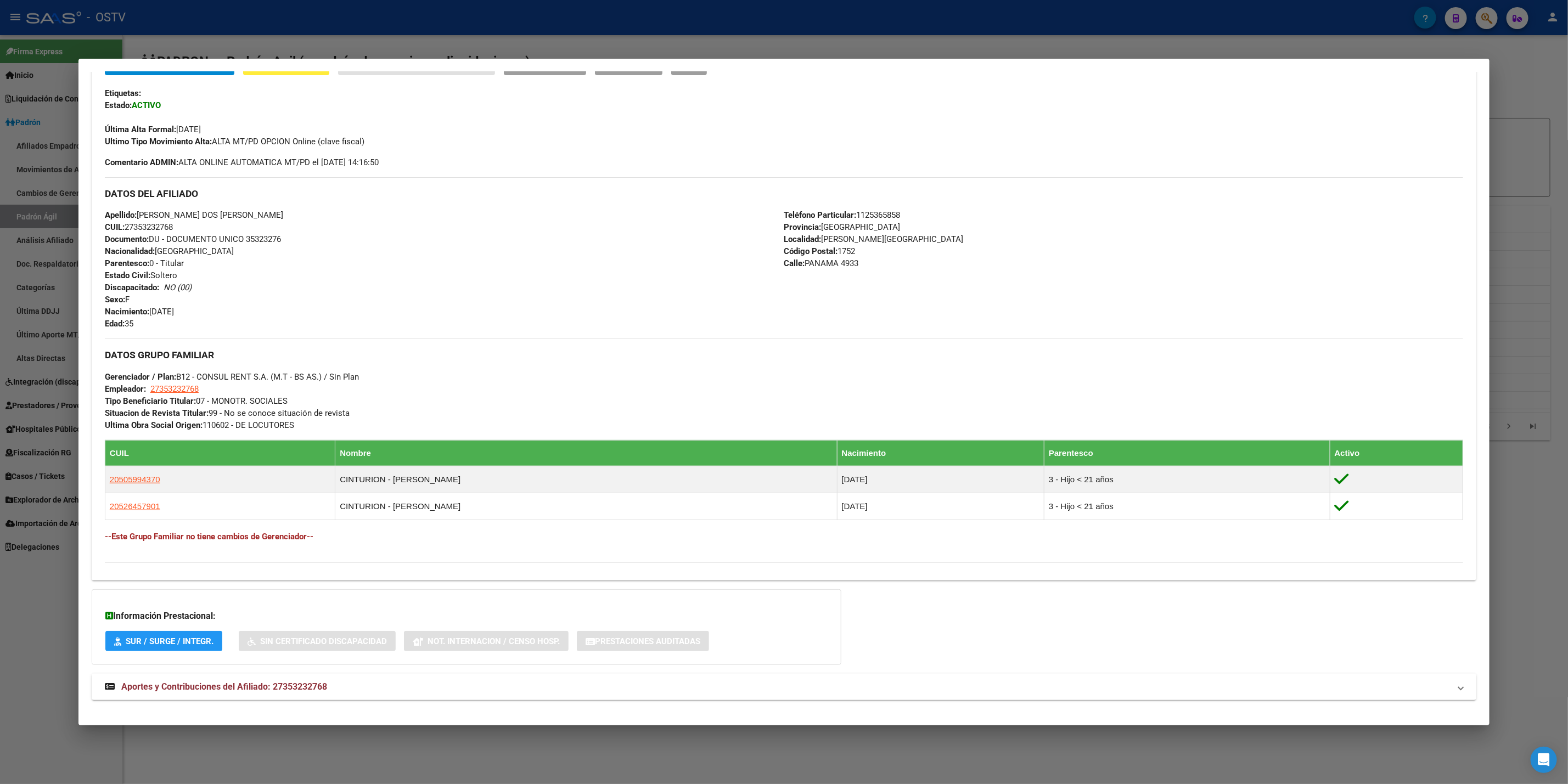
scroll to position [273, 0]
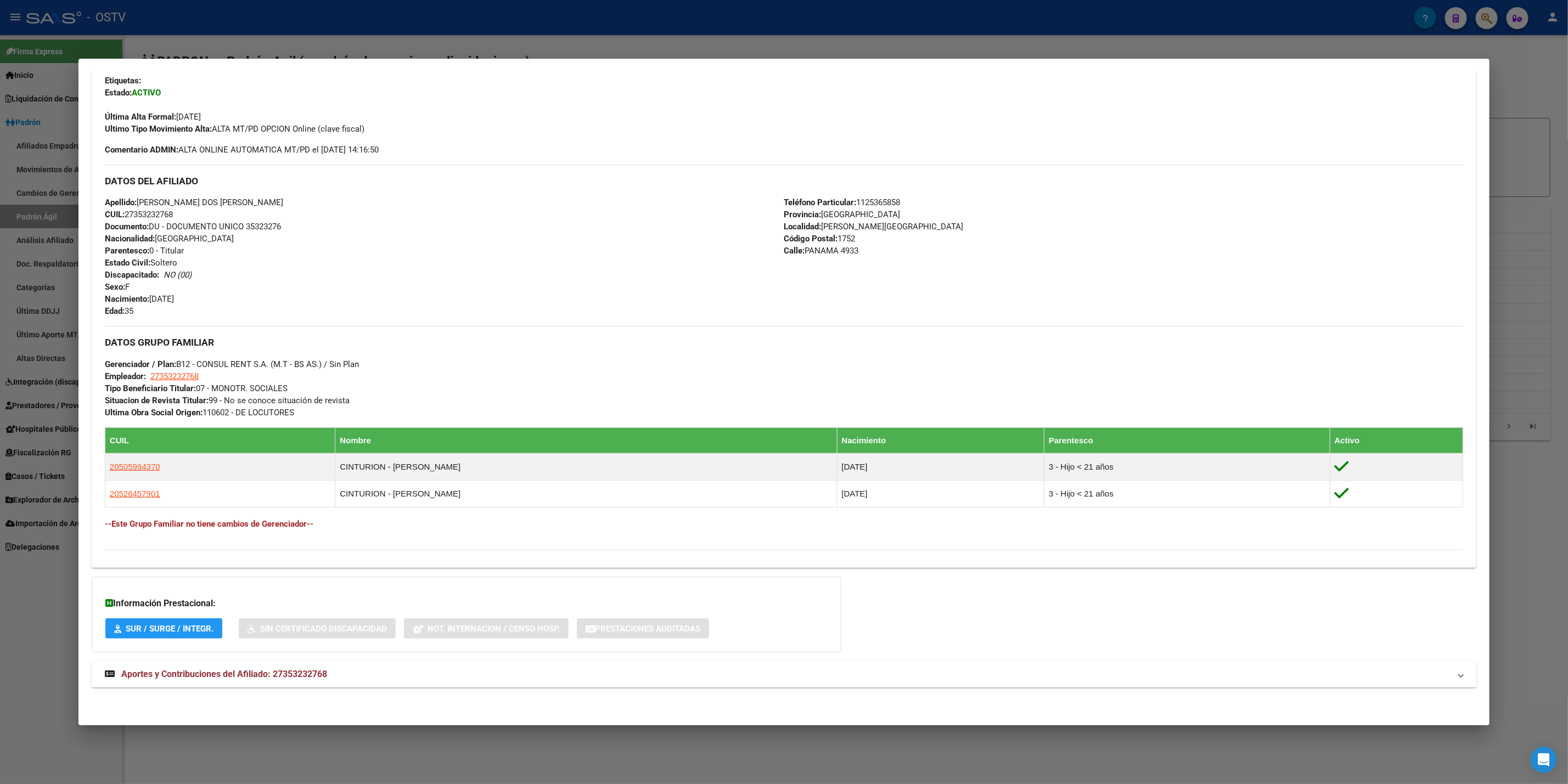
click at [374, 672] on mat-panel-title "Aportes y Contribuciones del Afiliado: 27353232768" at bounding box center [777, 674] width 1345 height 13
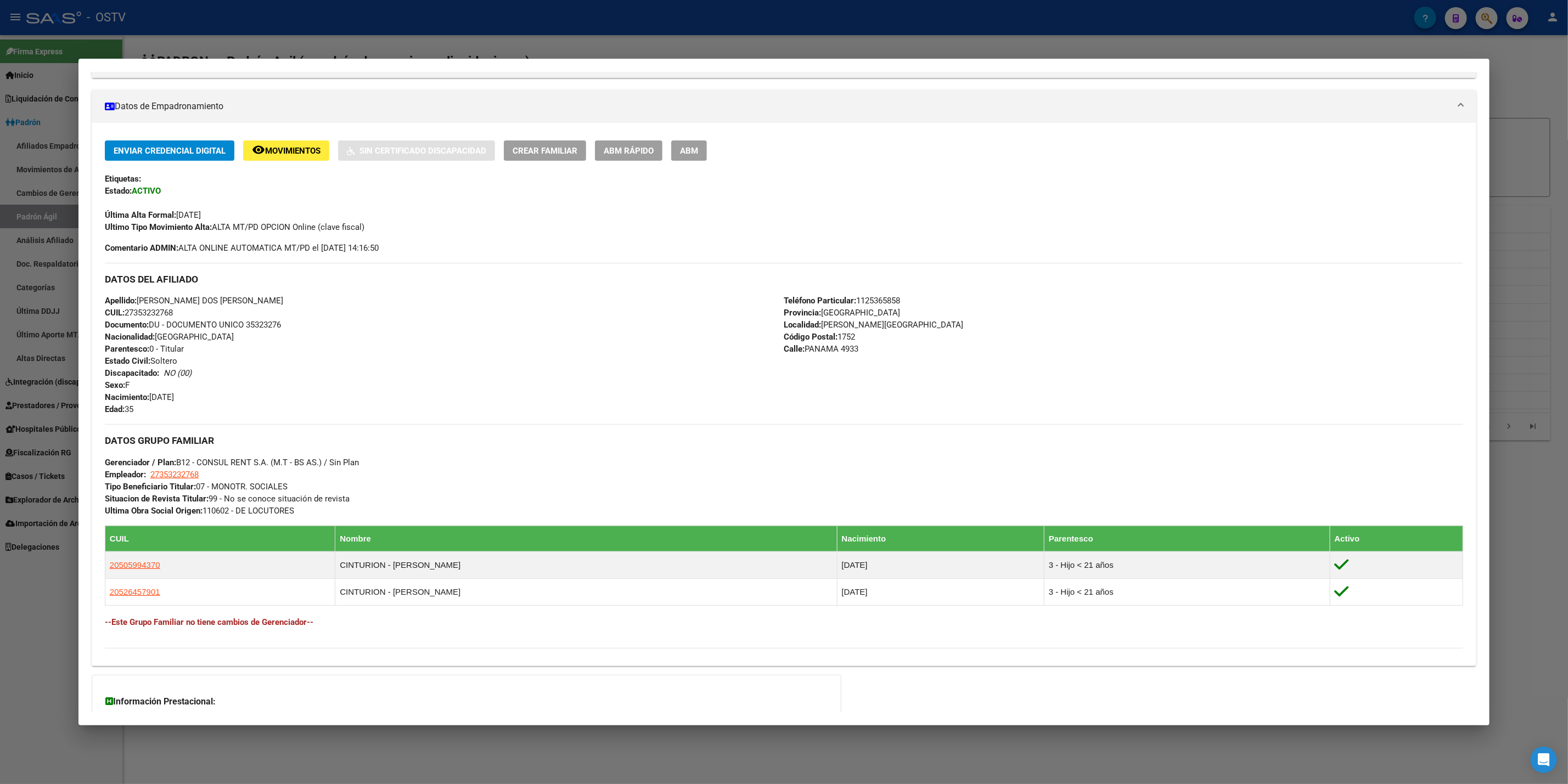
scroll to position [0, 0]
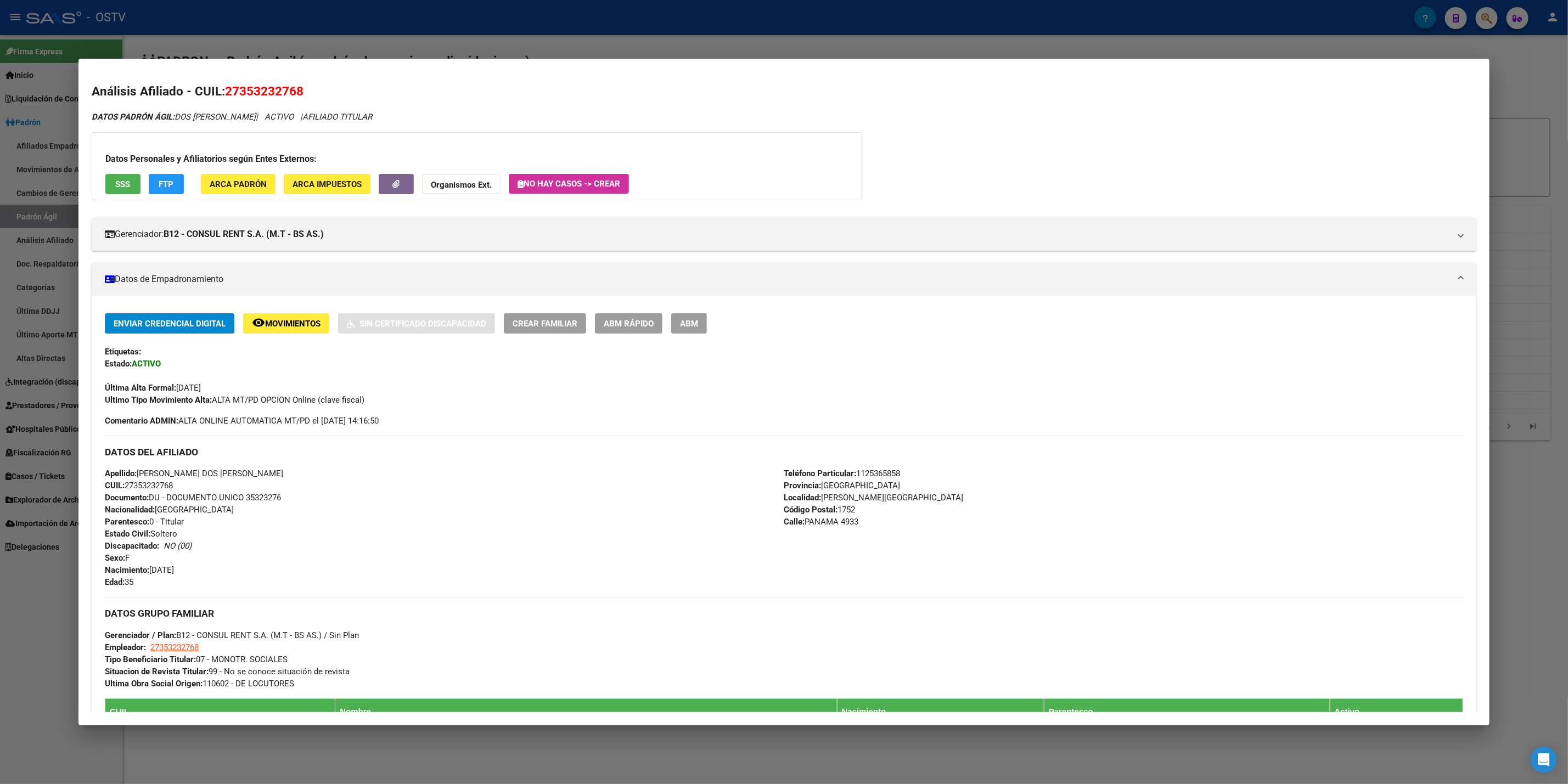
click at [159, 186] on span "FTP" at bounding box center [167, 184] width 15 height 10
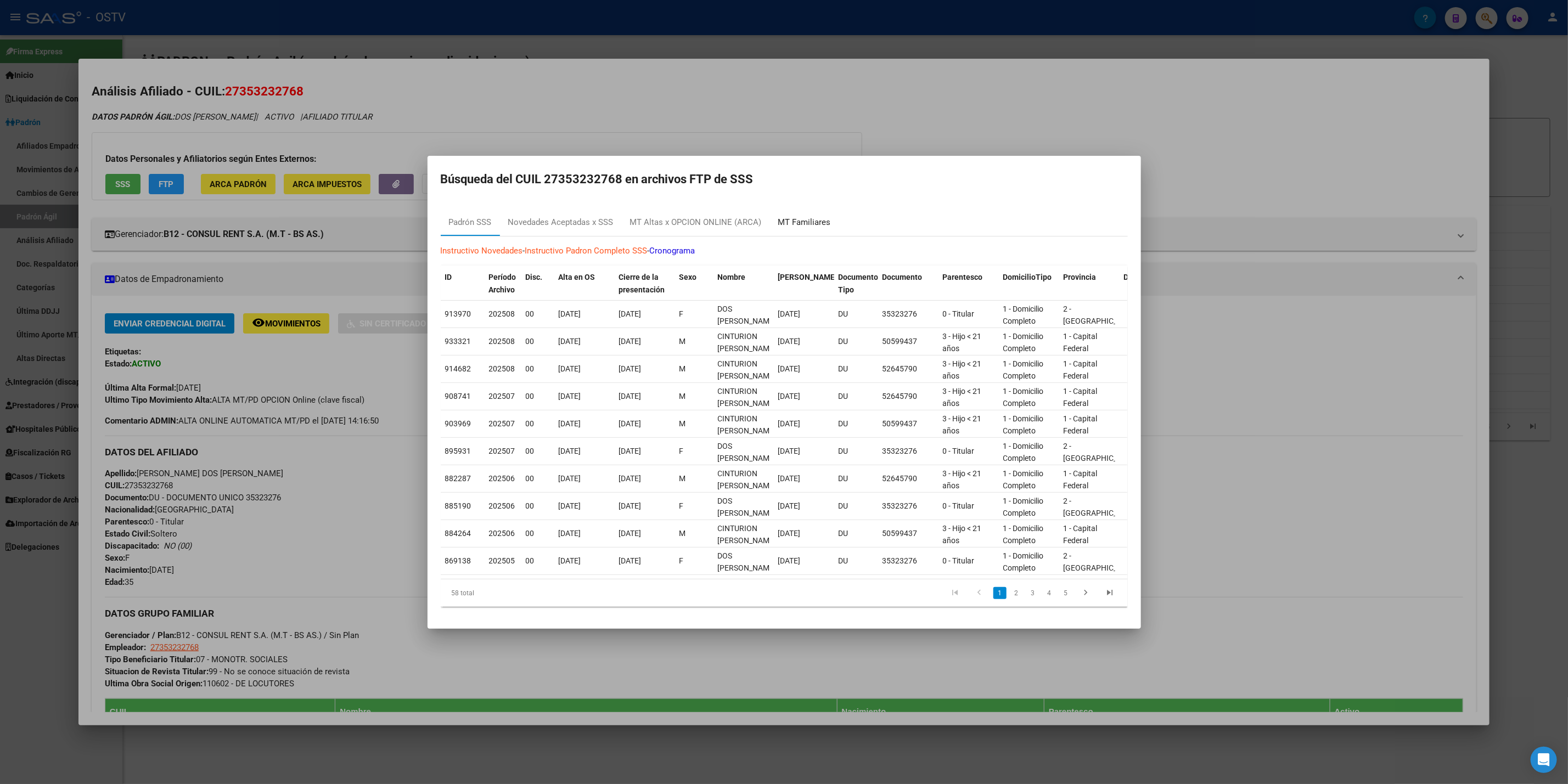
click at [817, 218] on div "MT Familiares" at bounding box center [804, 222] width 53 height 12
